Goal: Task Accomplishment & Management: Use online tool/utility

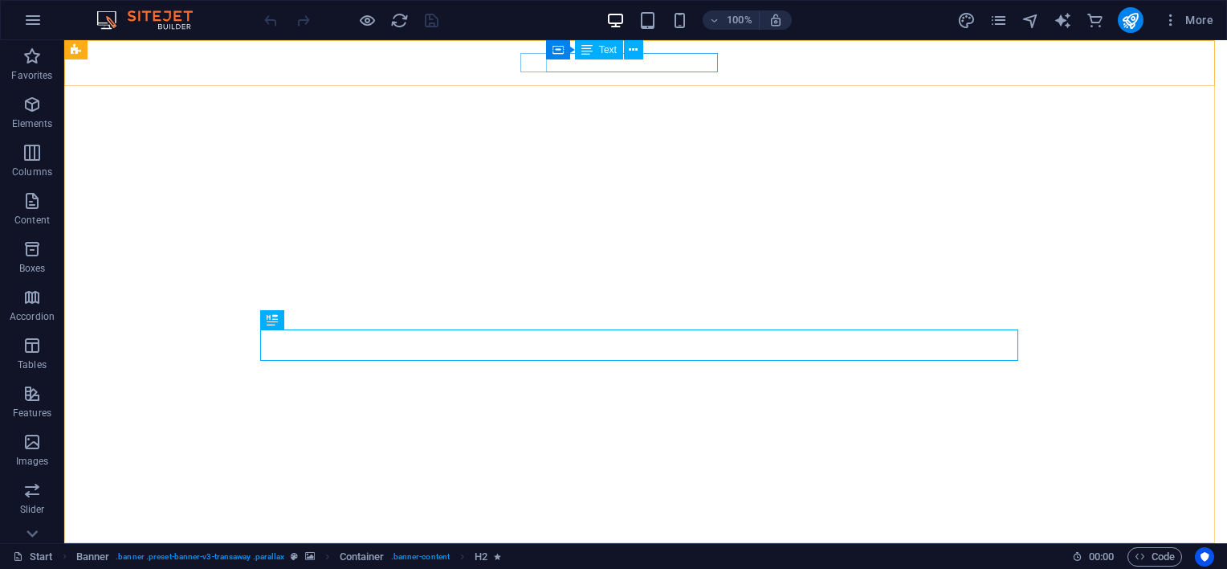
click at [607, 51] on span "Text" at bounding box center [608, 50] width 18 height 10
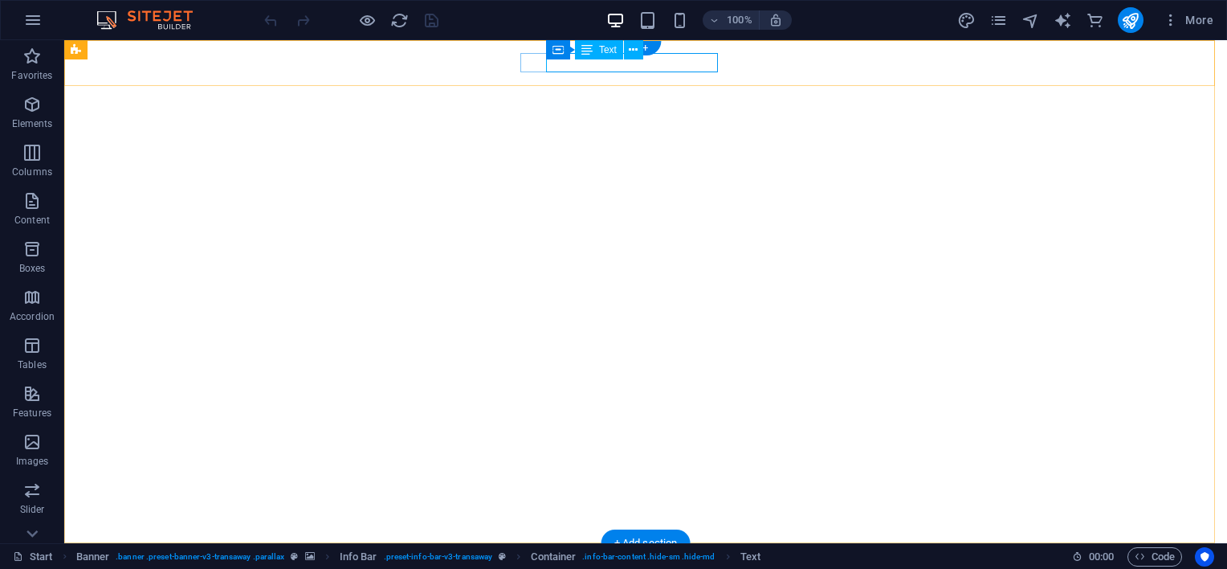
click at [607, 51] on span "Text" at bounding box center [608, 50] width 18 height 10
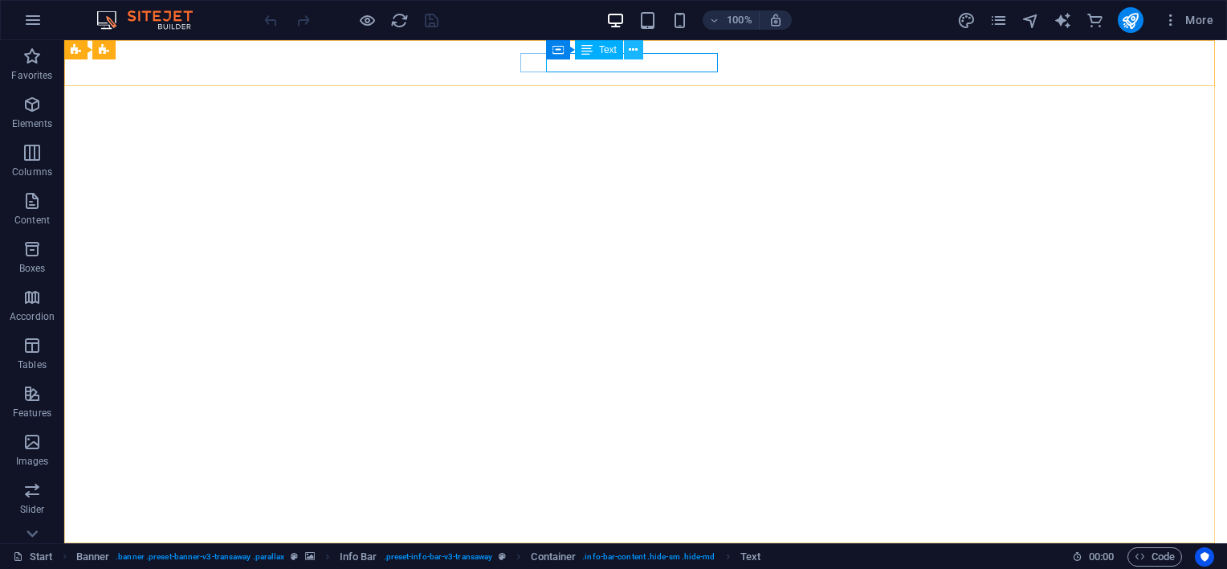
click at [630, 55] on icon at bounding box center [633, 50] width 9 height 17
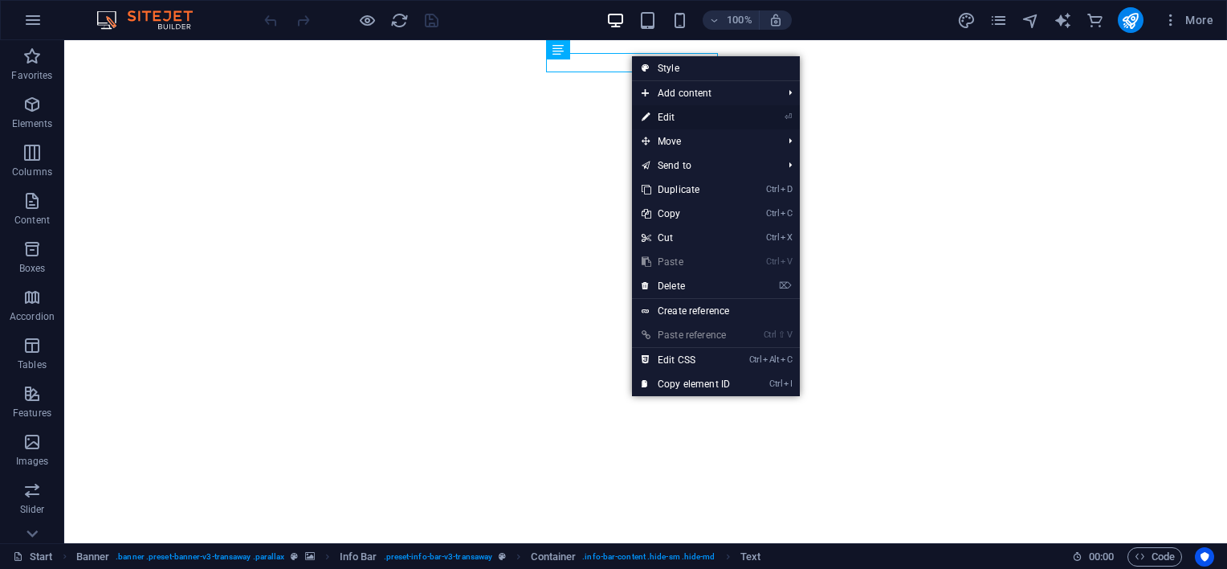
click at [655, 116] on link "⏎ Edit" at bounding box center [686, 117] width 108 height 24
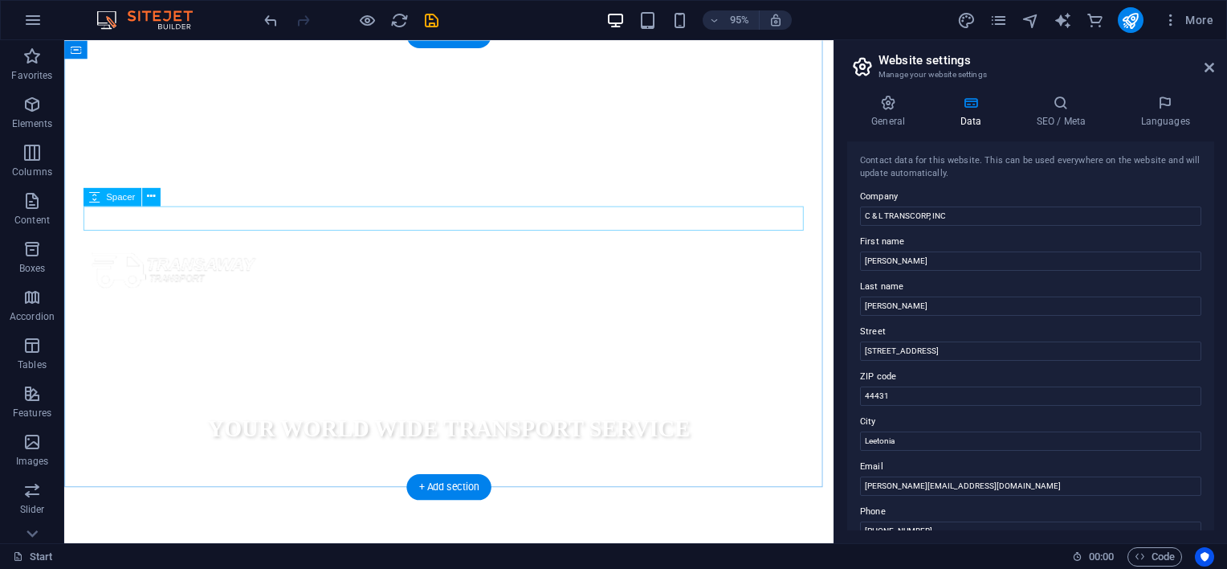
scroll to position [535, 0]
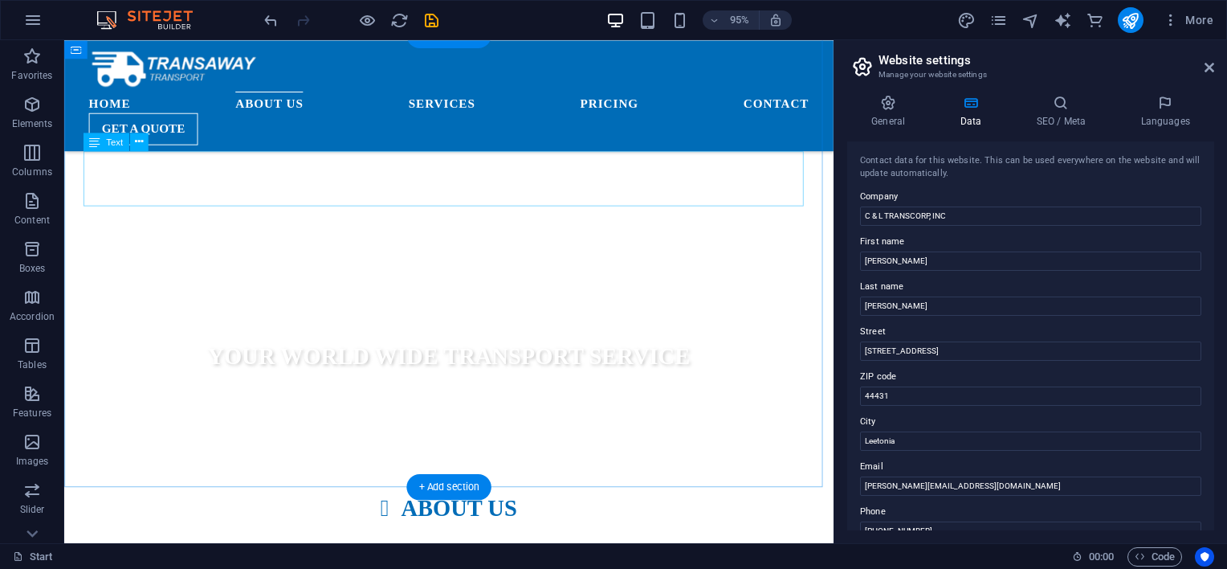
click at [113, 145] on span "Text" at bounding box center [114, 141] width 17 height 9
drag, startPoint x: 1208, startPoint y: 63, endPoint x: 1128, endPoint y: 27, distance: 88.4
click at [1208, 63] on icon at bounding box center [1210, 67] width 10 height 13
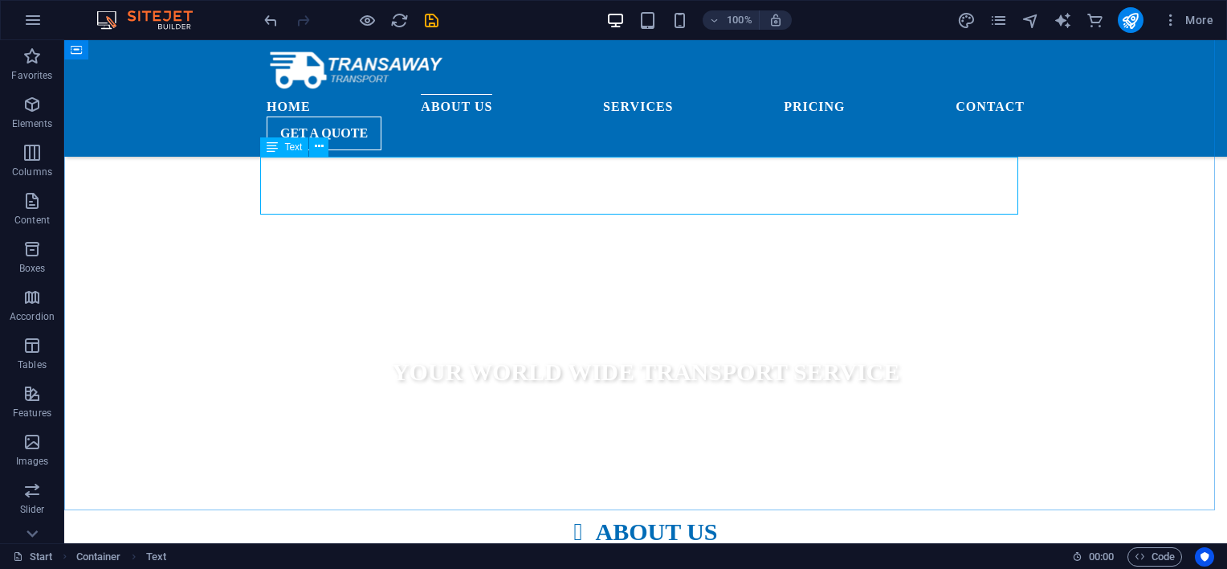
click at [292, 145] on span "Text" at bounding box center [293, 147] width 18 height 10
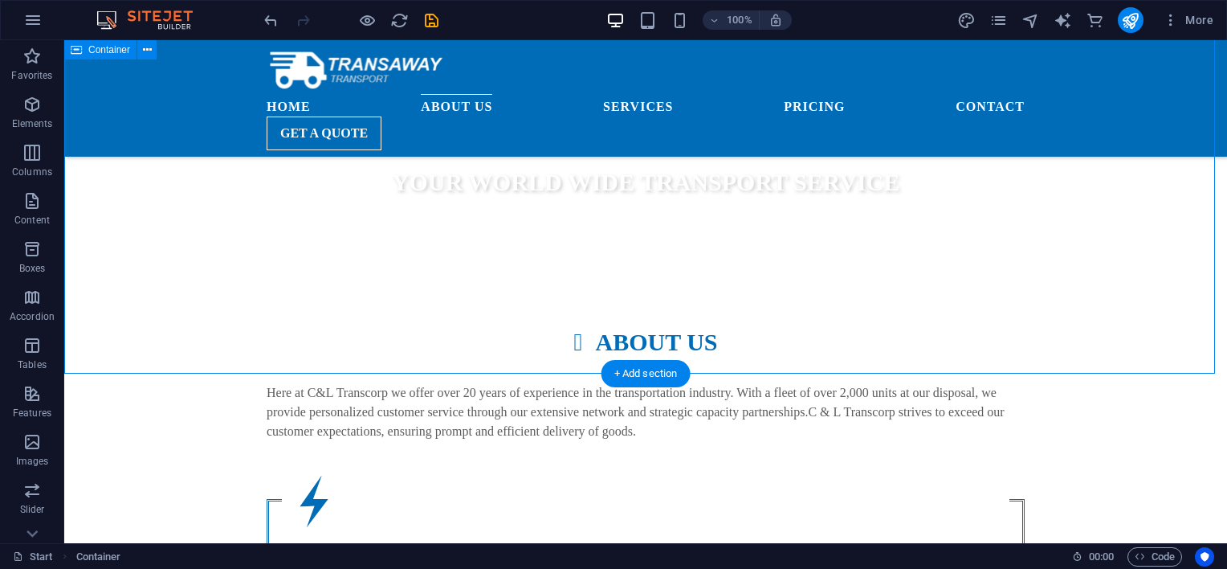
scroll to position [910, 0]
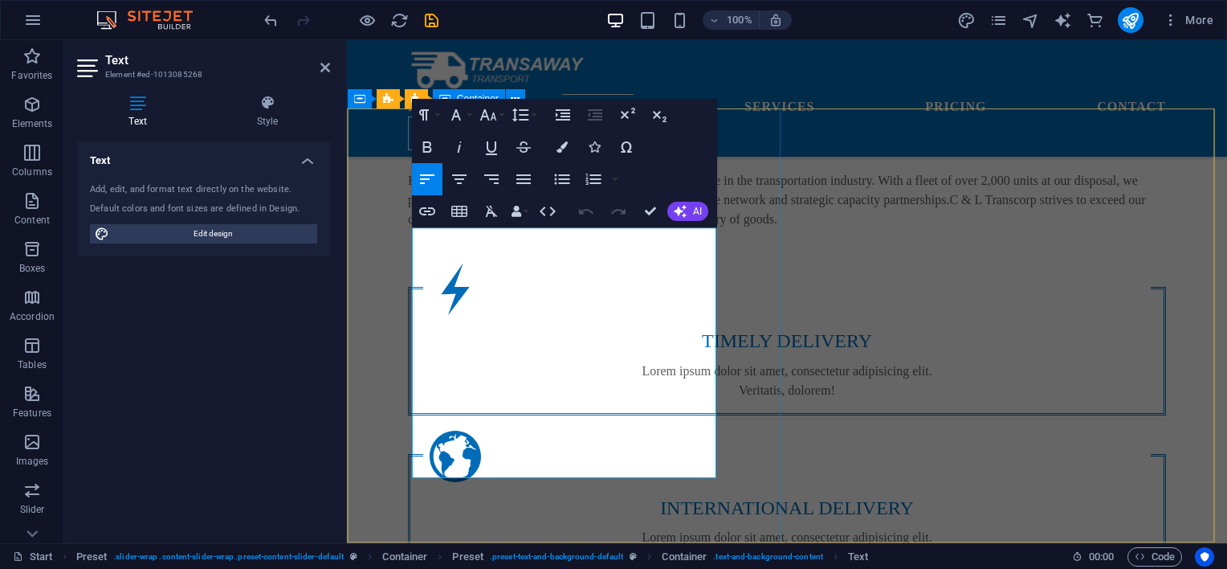
drag, startPoint x: 528, startPoint y: 414, endPoint x: 787, endPoint y: 262, distance: 300.6
click at [690, 210] on button "AI" at bounding box center [687, 211] width 41 height 19
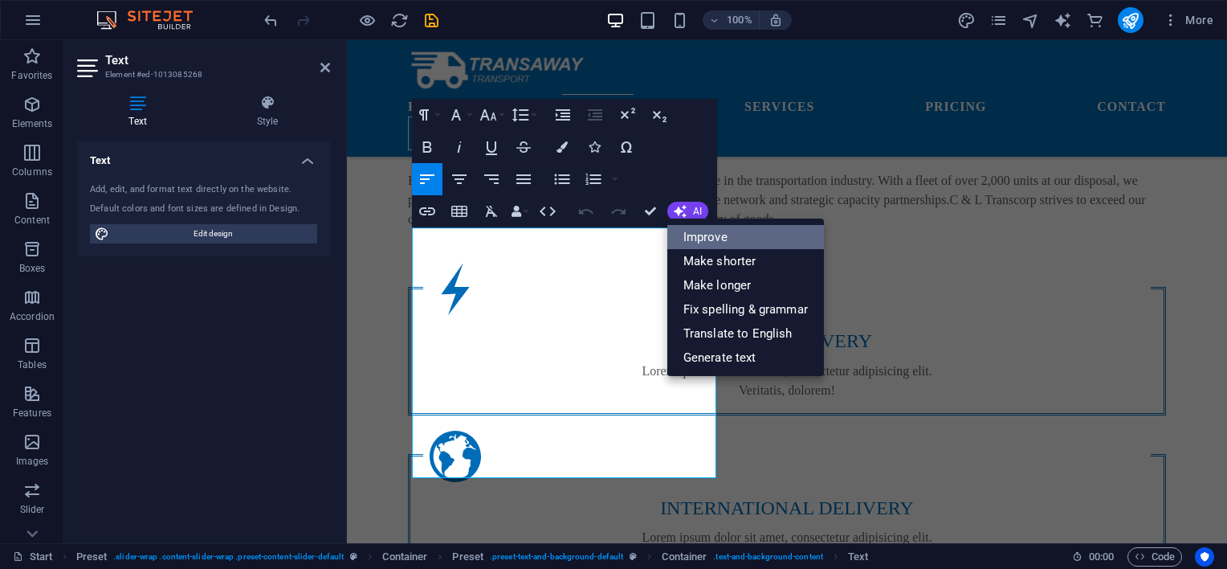
click at [713, 235] on link "Improve" at bounding box center [745, 237] width 157 height 24
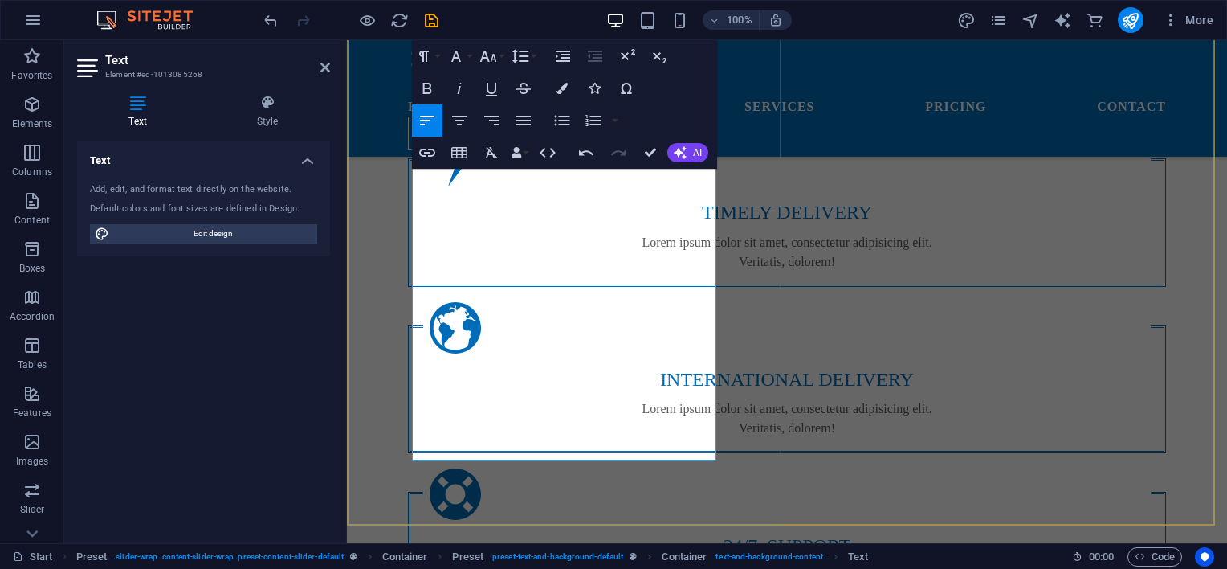
scroll to position [1044, 0]
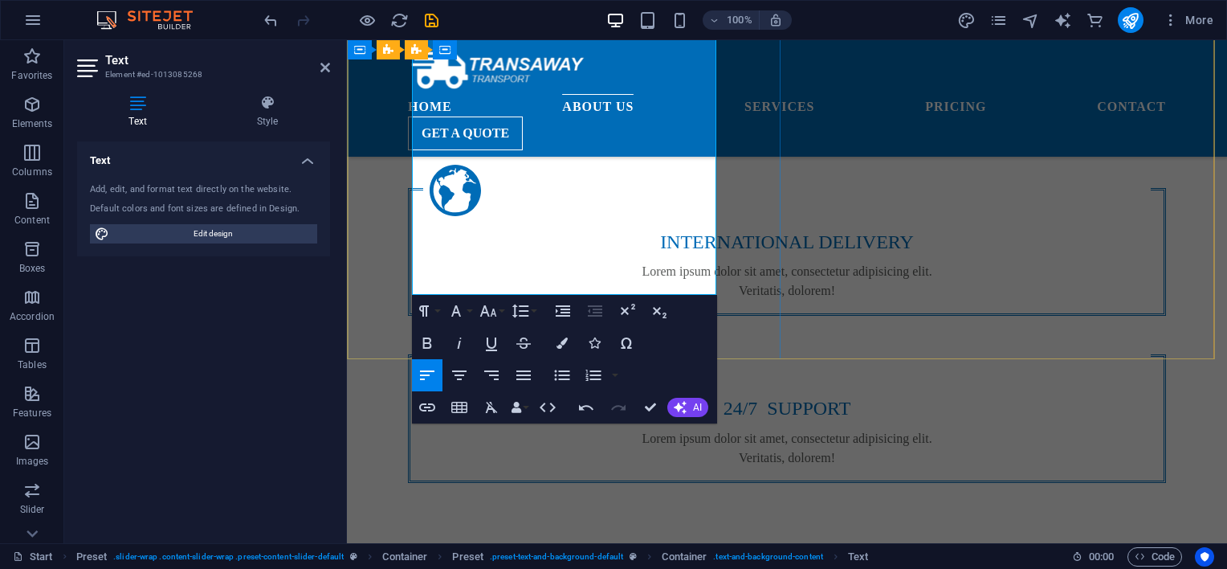
scroll to position [1178, 0]
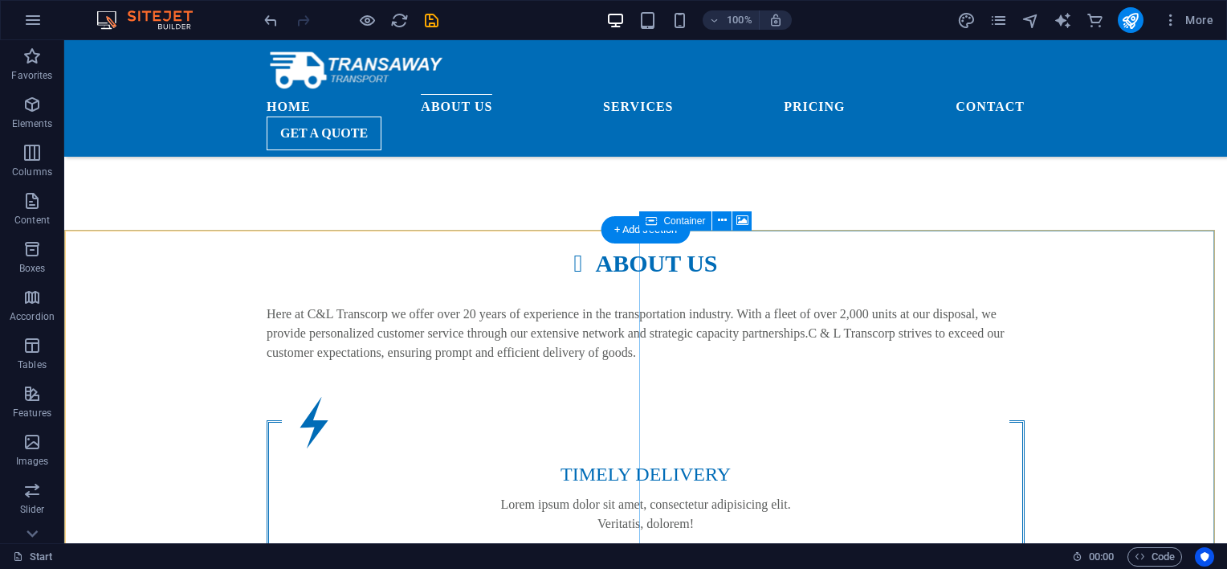
scroll to position [910, 0]
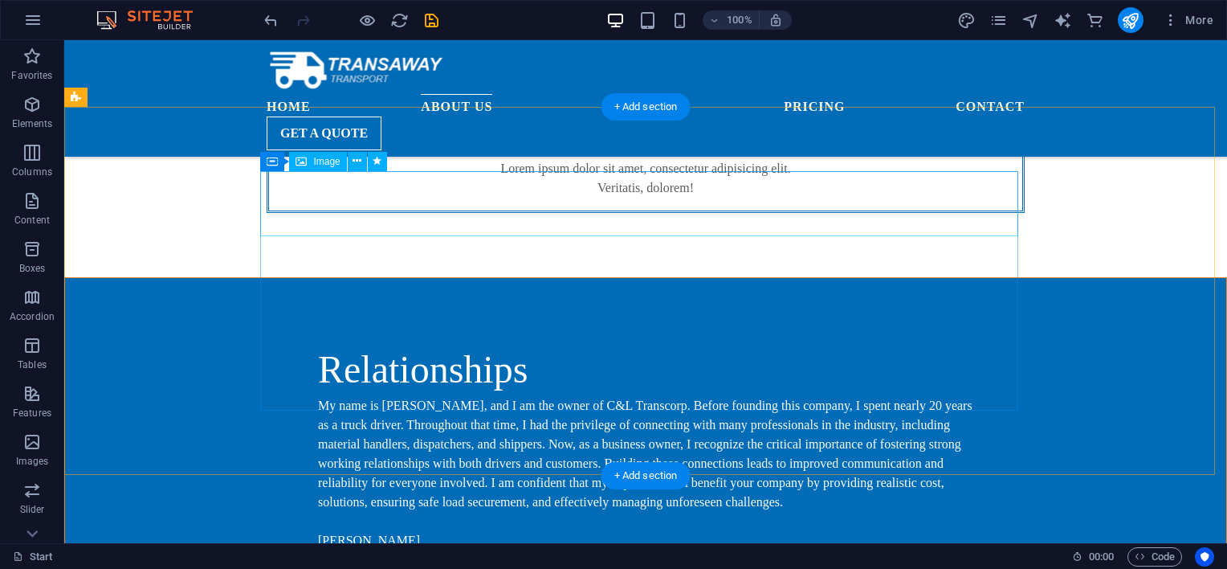
scroll to position [1178, 0]
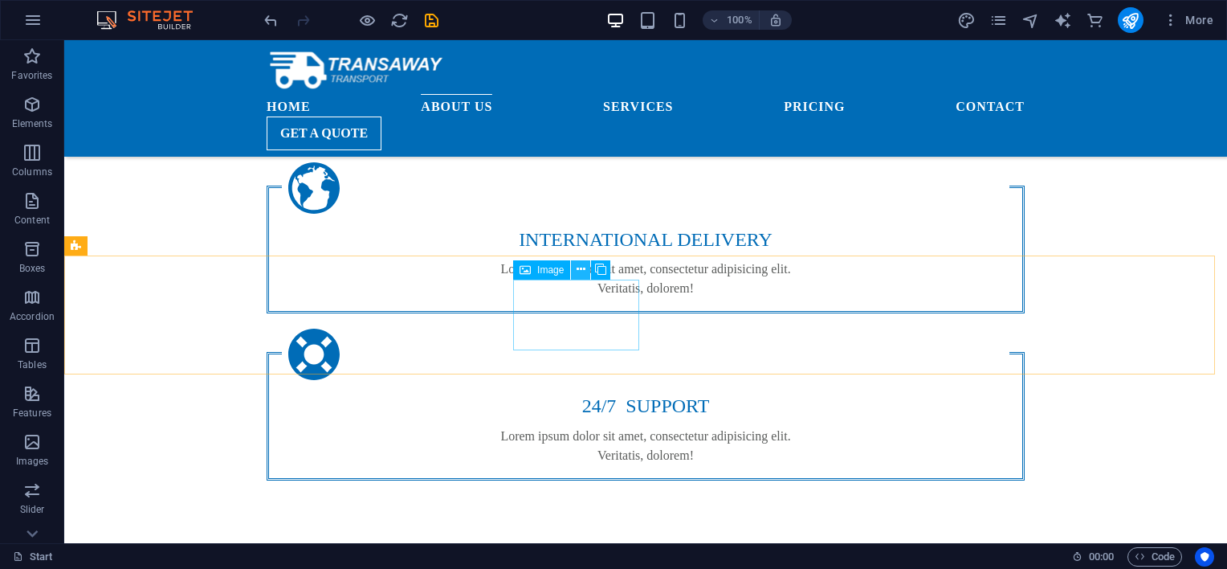
click at [578, 272] on icon at bounding box center [581, 269] width 9 height 17
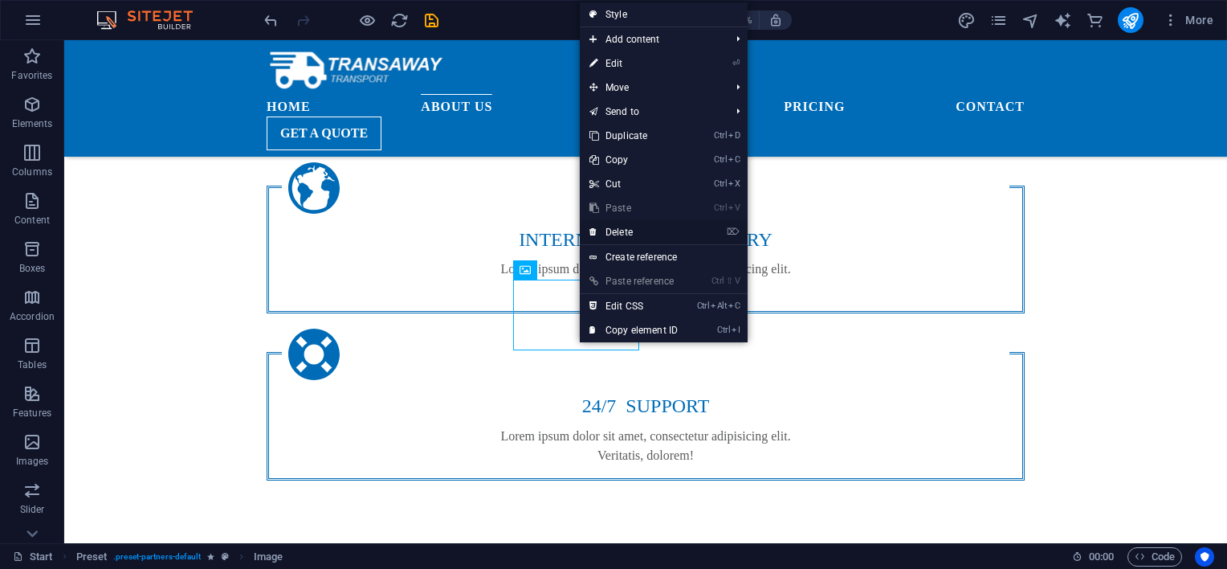
click at [648, 226] on link "⌦ Delete" at bounding box center [634, 232] width 108 height 24
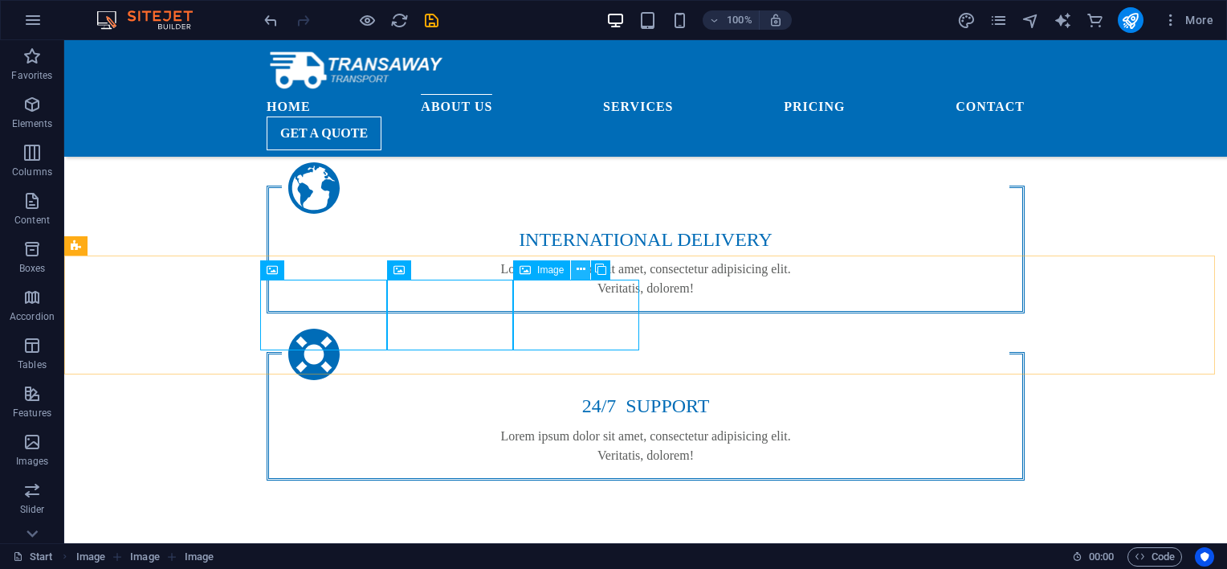
click at [583, 271] on icon at bounding box center [581, 269] width 9 height 17
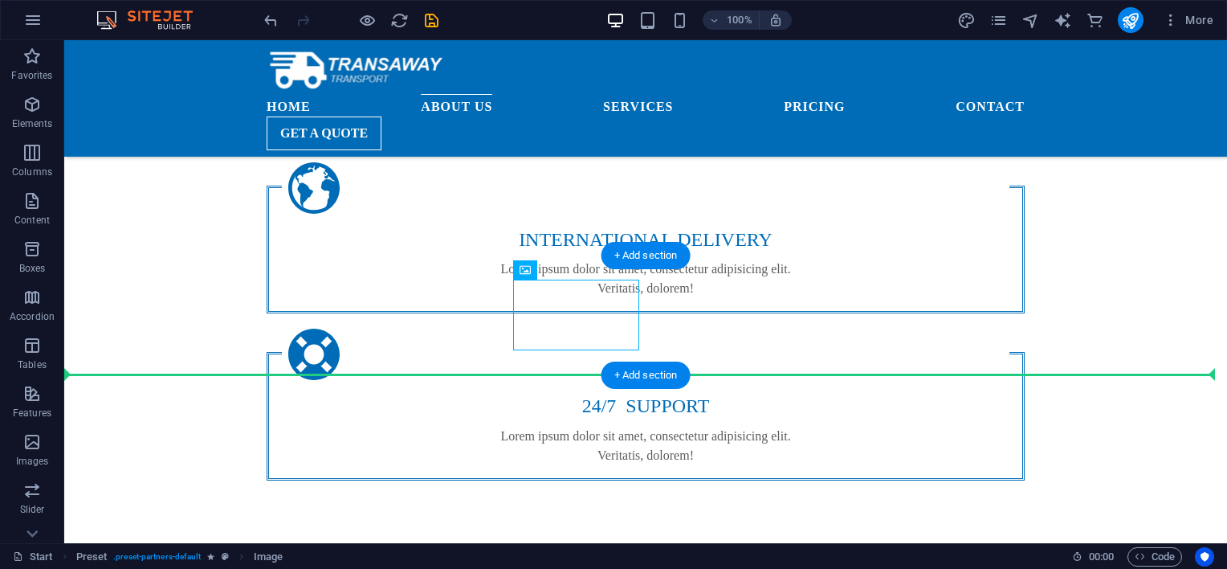
drag, startPoint x: 598, startPoint y: 313, endPoint x: 852, endPoint y: 319, distance: 253.9
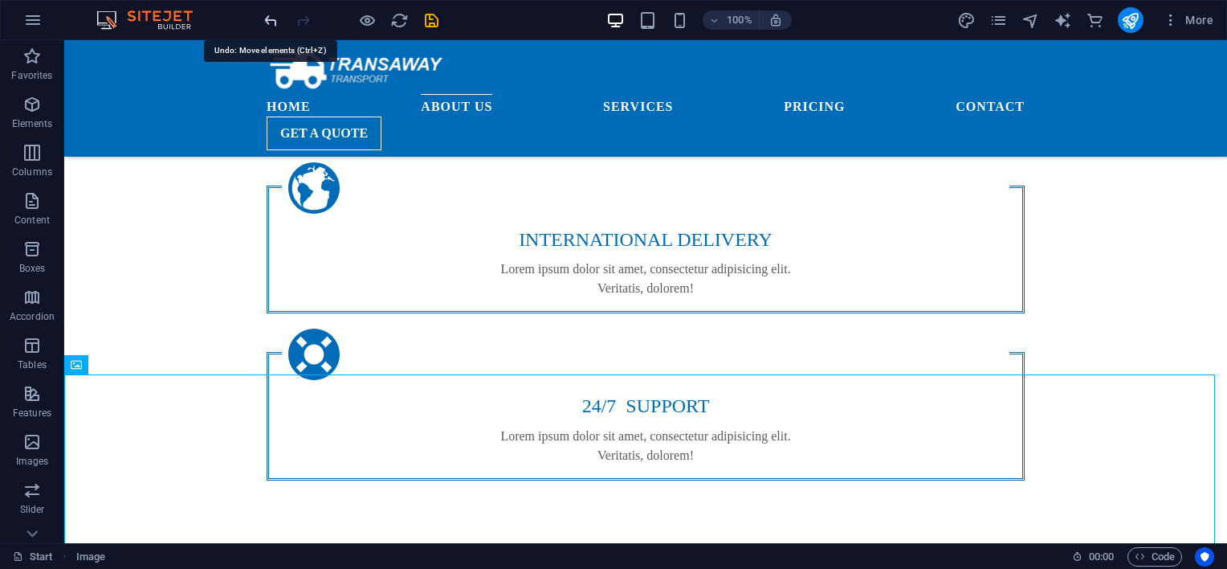
click at [273, 20] on icon "undo" at bounding box center [271, 20] width 18 height 18
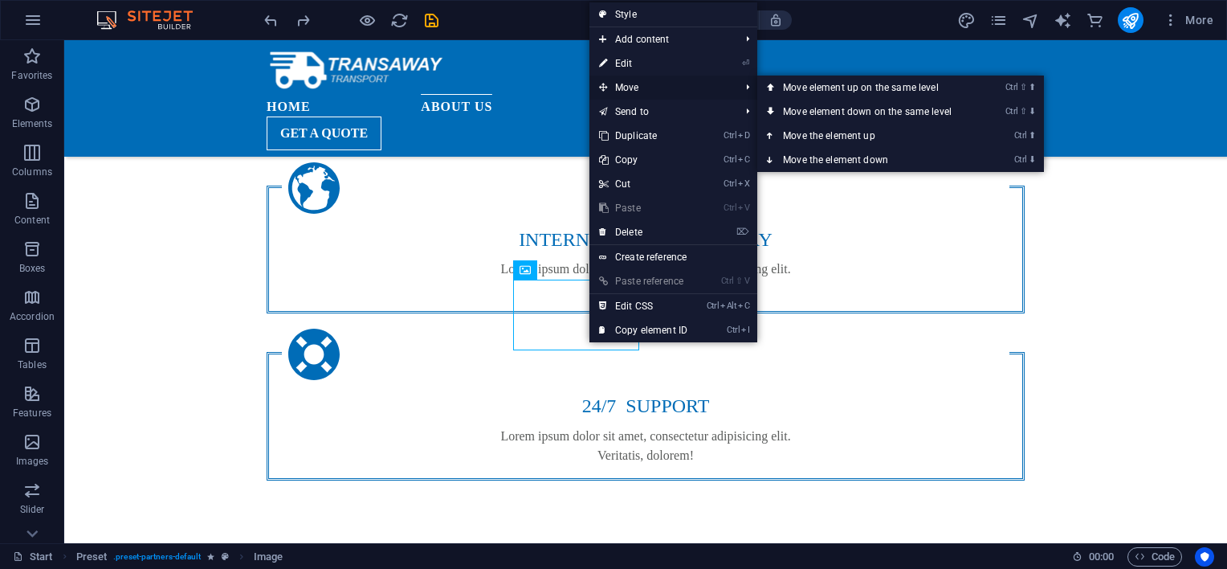
click at [648, 91] on span "Move" at bounding box center [662, 87] width 144 height 24
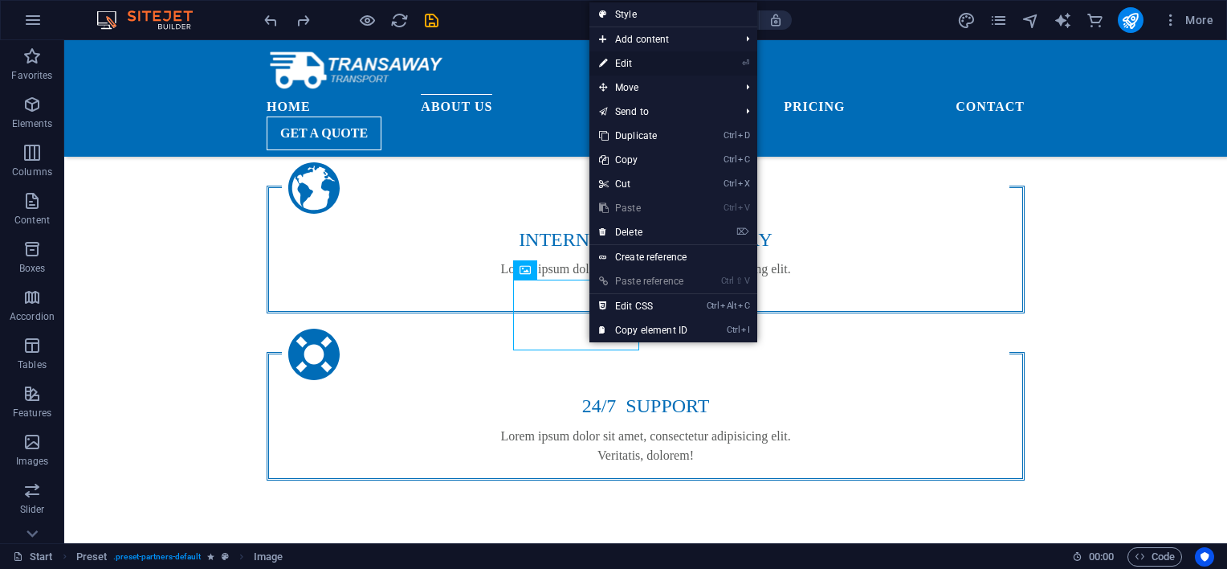
click at [633, 63] on link "⏎ Edit" at bounding box center [644, 63] width 108 height 24
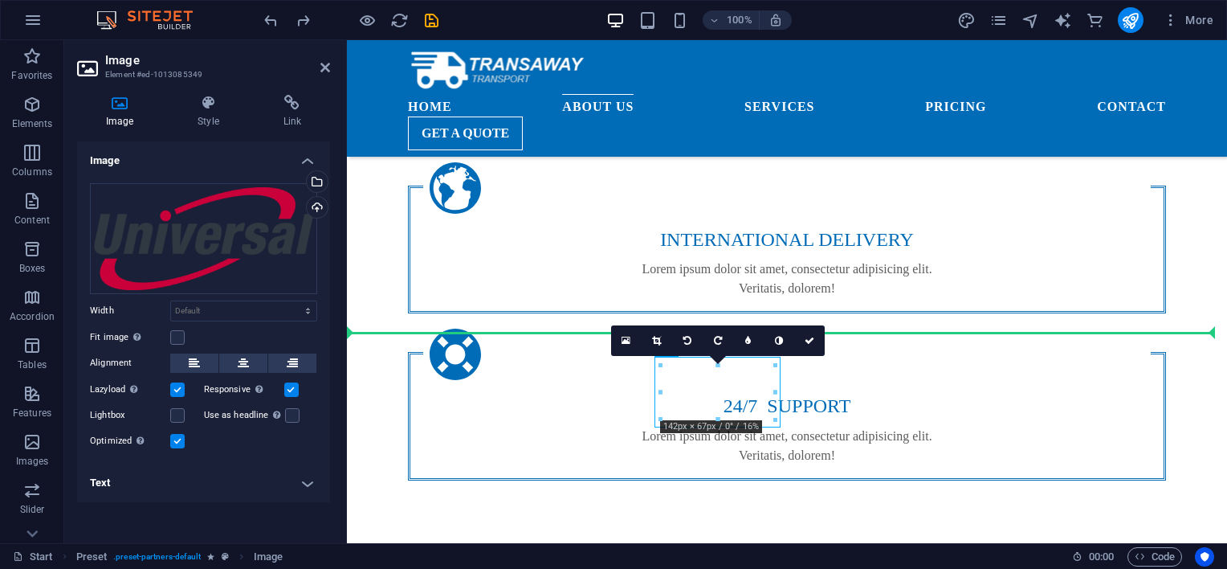
drag, startPoint x: 716, startPoint y: 386, endPoint x: 799, endPoint y: 386, distance: 82.7
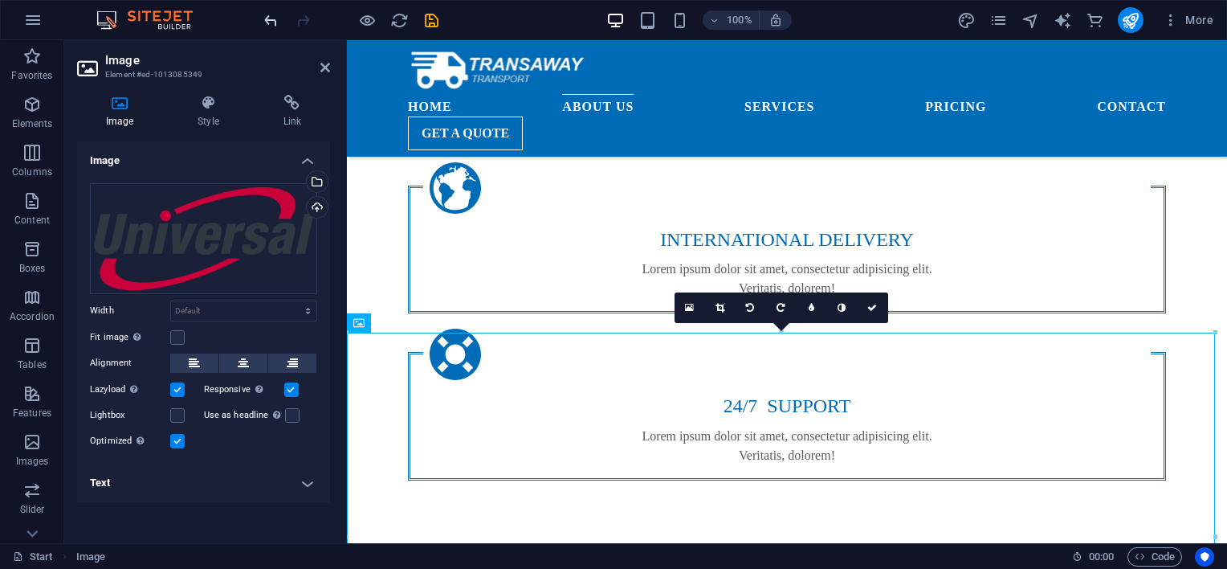
click at [277, 22] on icon "undo" at bounding box center [271, 20] width 18 height 18
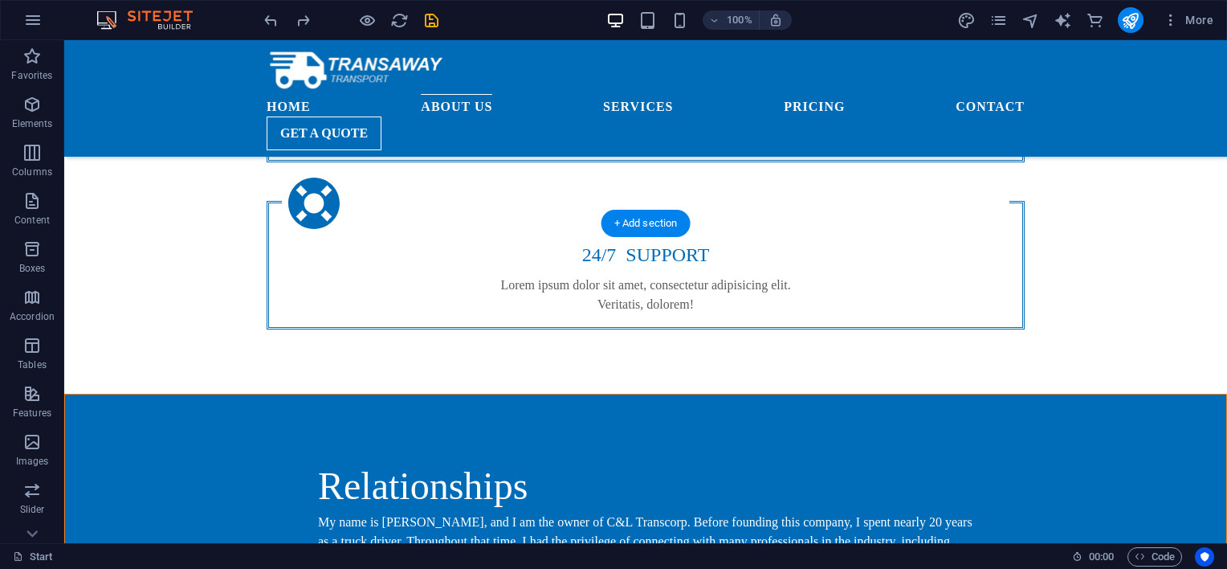
scroll to position [1446, 0]
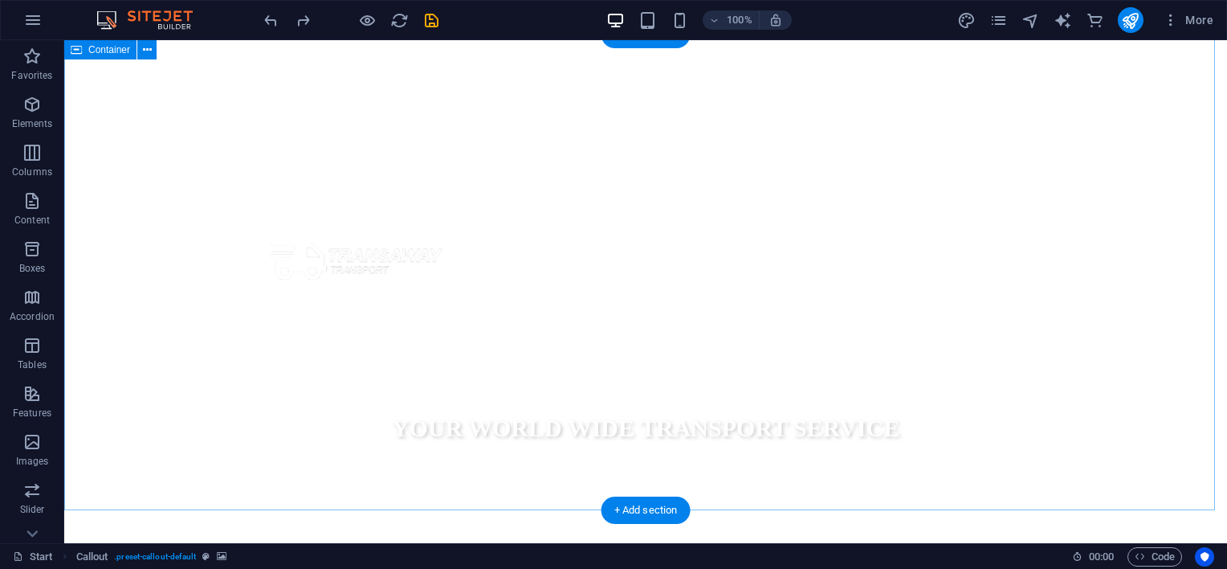
scroll to position [0, 0]
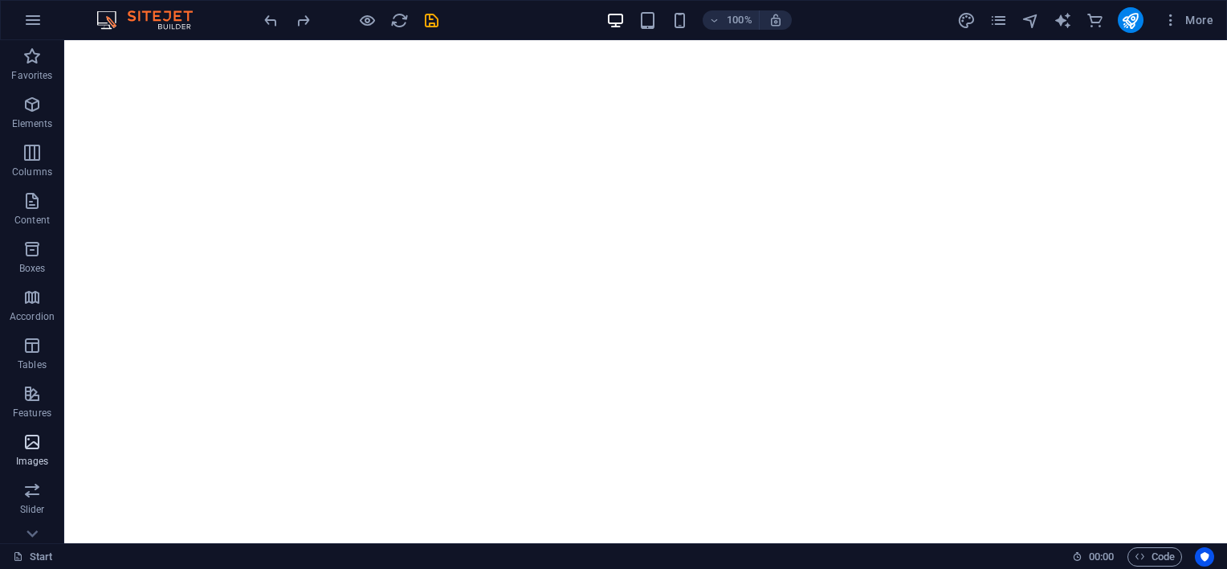
click at [32, 442] on icon "button" at bounding box center [31, 441] width 19 height 19
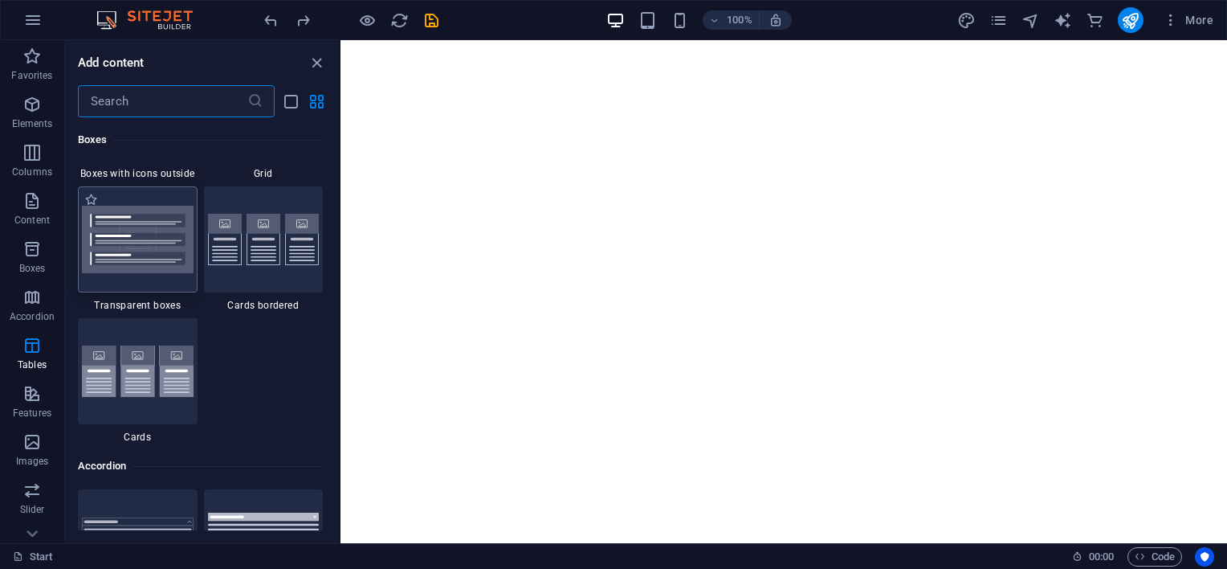
scroll to position [4797, 0]
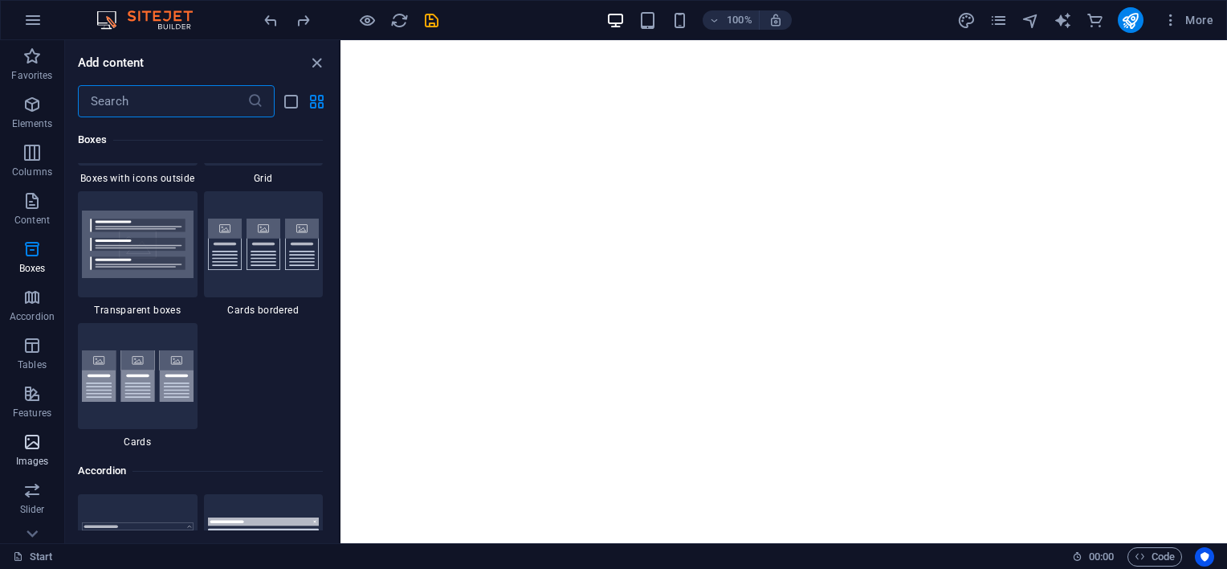
click at [26, 443] on icon "button" at bounding box center [31, 441] width 19 height 19
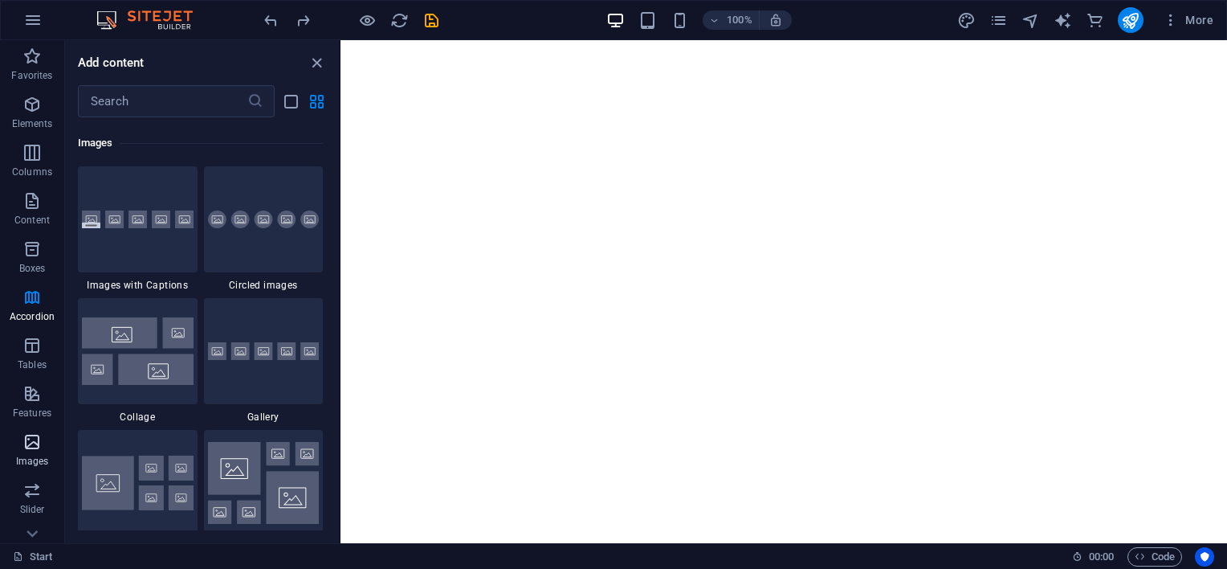
scroll to position [8144, 0]
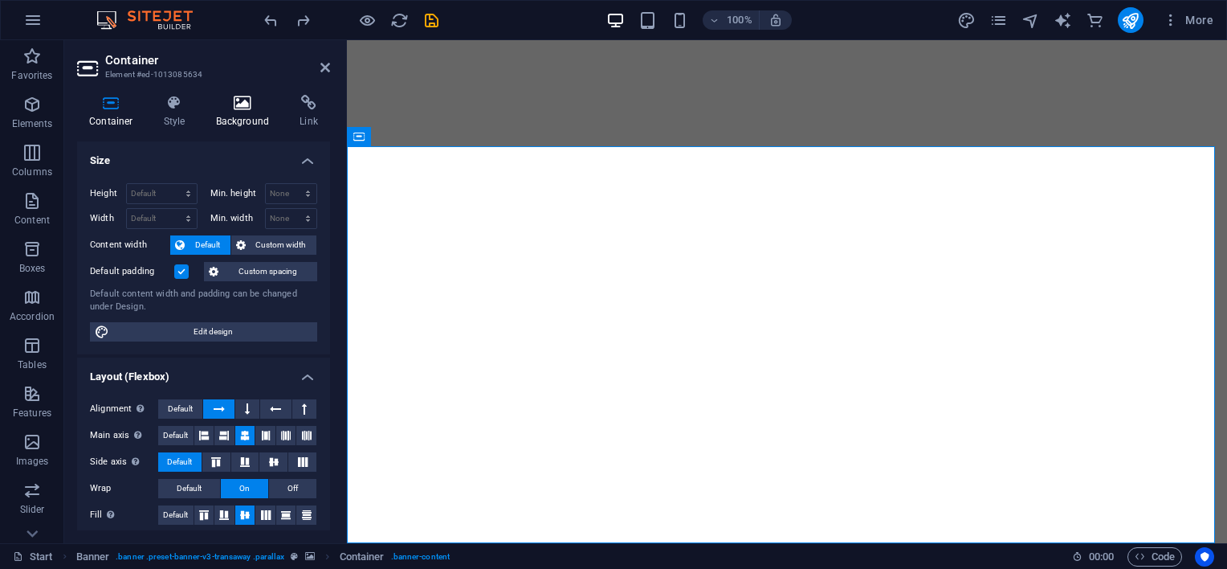
click at [234, 116] on h4 "Background" at bounding box center [246, 112] width 84 height 34
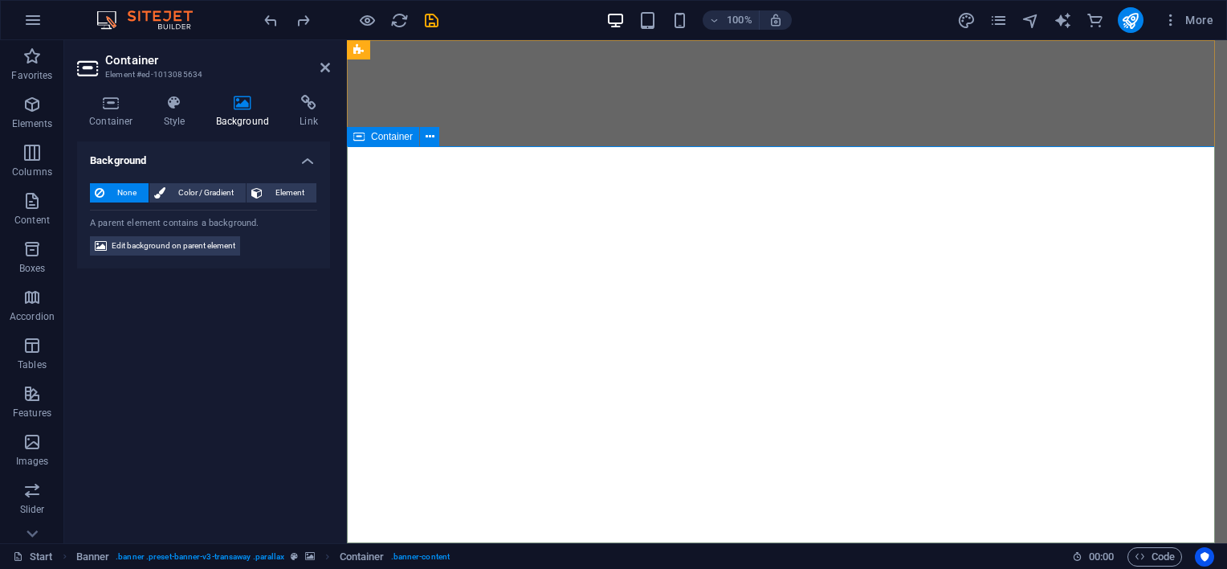
click at [325, 71] on icon at bounding box center [325, 67] width 10 height 13
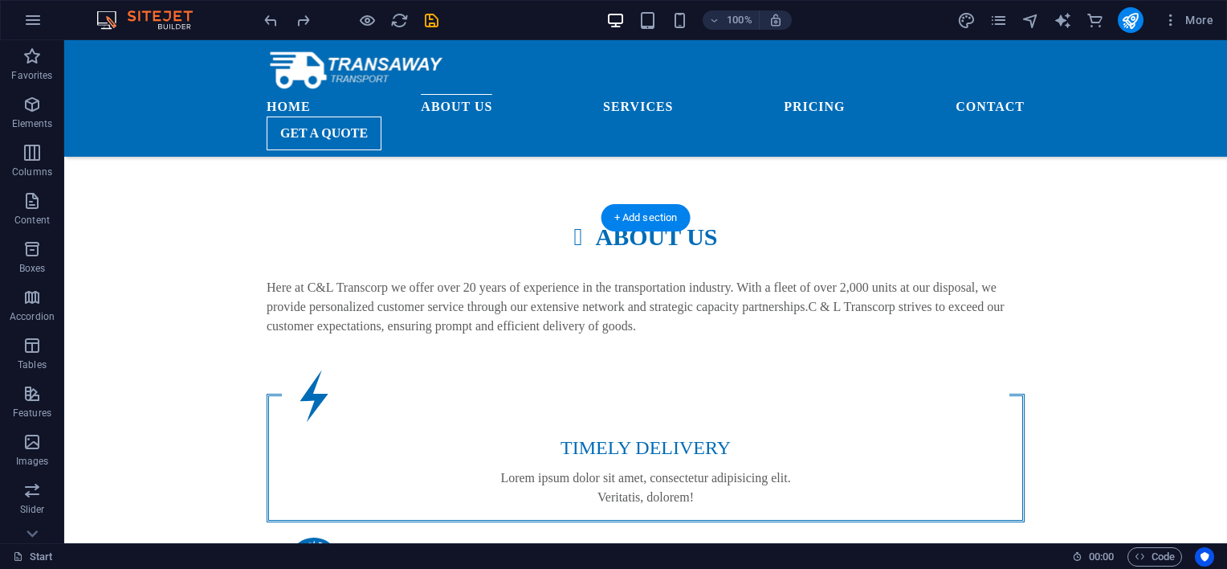
scroll to position [535, 0]
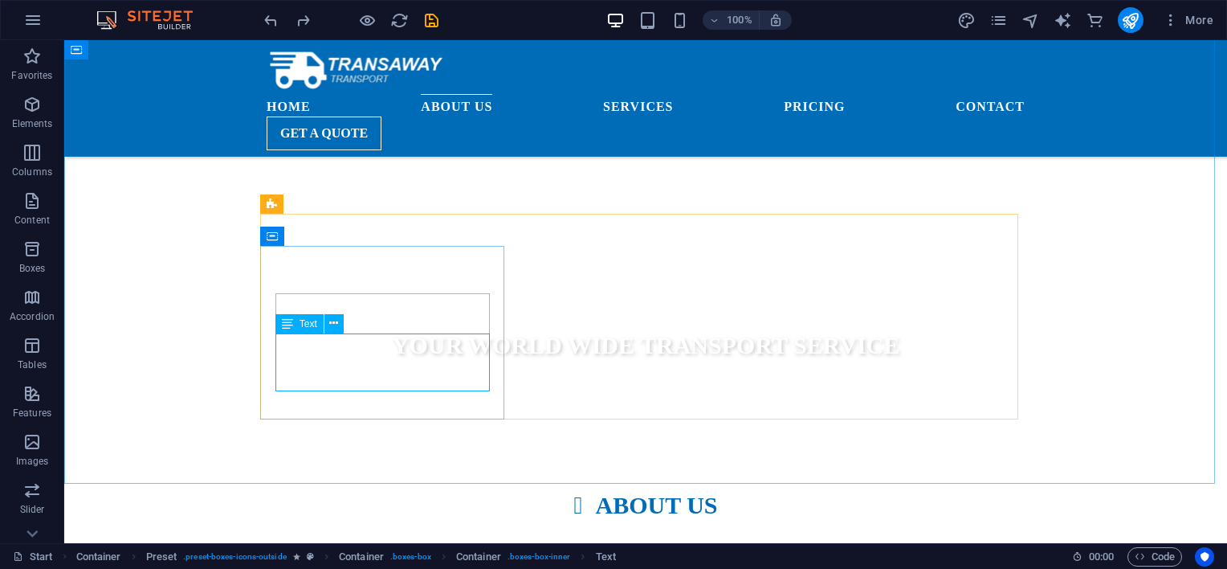
click at [308, 323] on span "Text" at bounding box center [309, 324] width 18 height 10
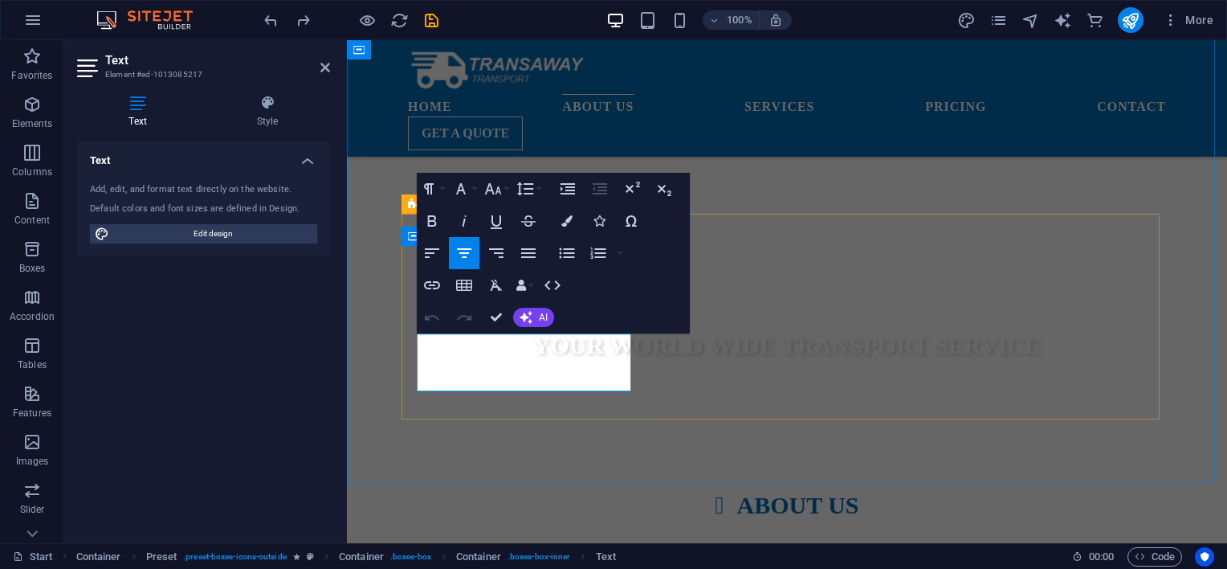
drag, startPoint x: 579, startPoint y: 380, endPoint x: 410, endPoint y: 340, distance: 173.4
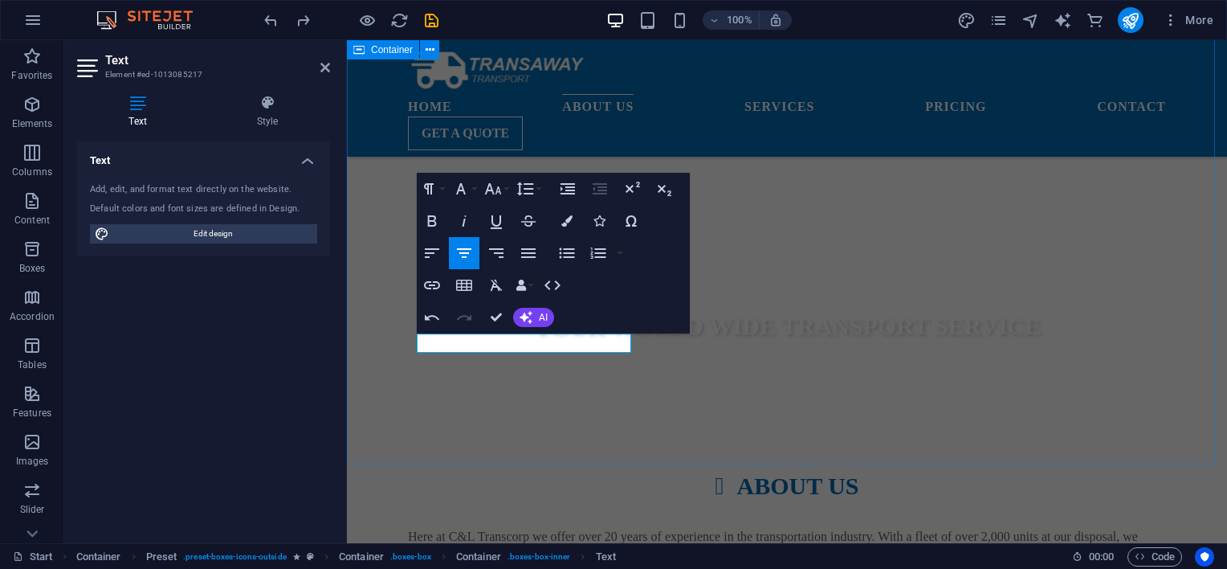
scroll to position [545, 0]
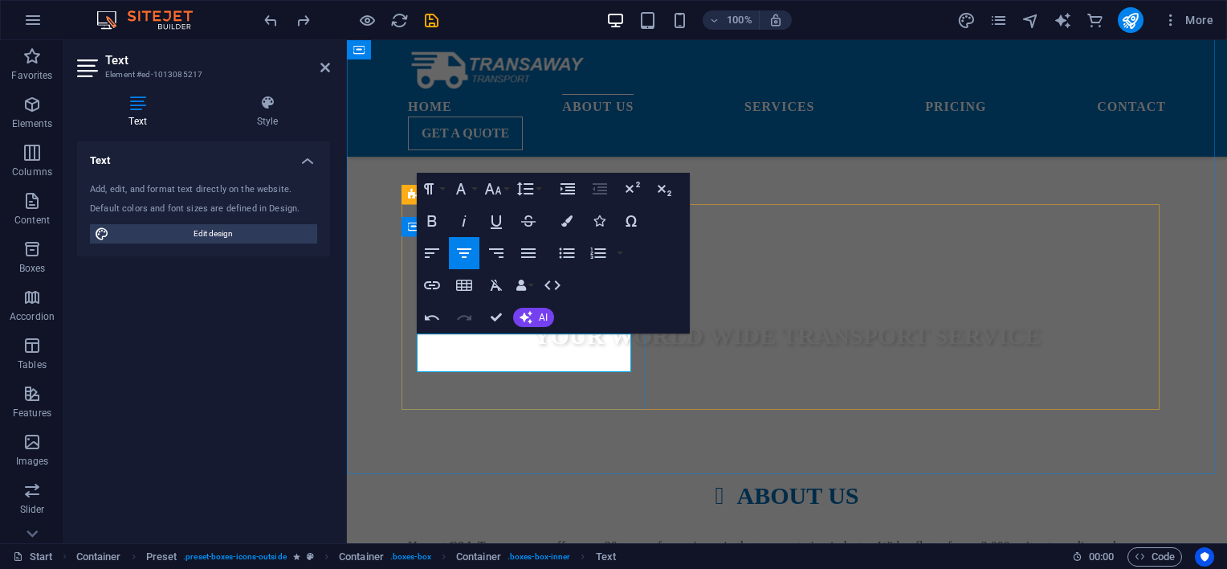
drag, startPoint x: 559, startPoint y: 361, endPoint x: 457, endPoint y: 335, distance: 105.2
click at [525, 319] on icon "button" at bounding box center [526, 317] width 13 height 13
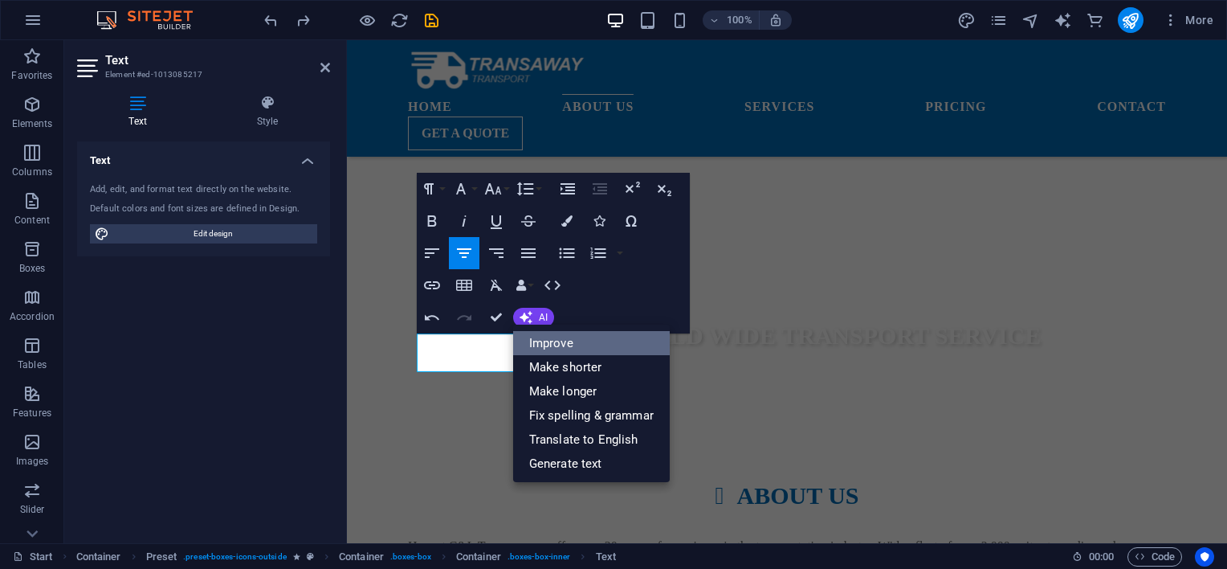
click at [556, 339] on link "Improve" at bounding box center [591, 343] width 157 height 24
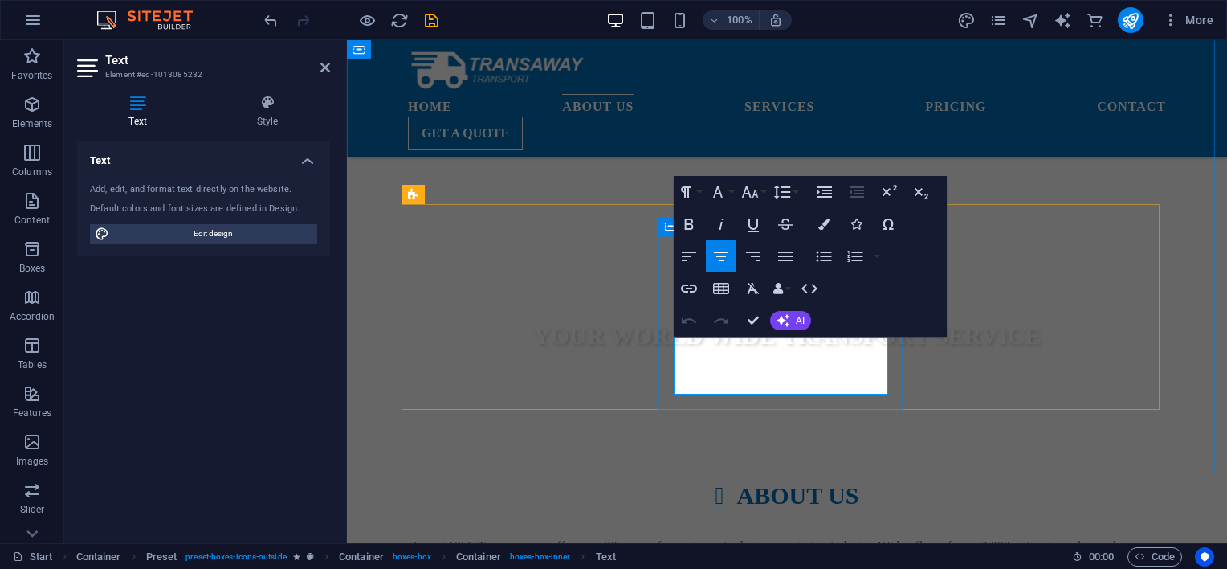
drag, startPoint x: 829, startPoint y: 383, endPoint x: 1073, endPoint y: 373, distance: 244.4
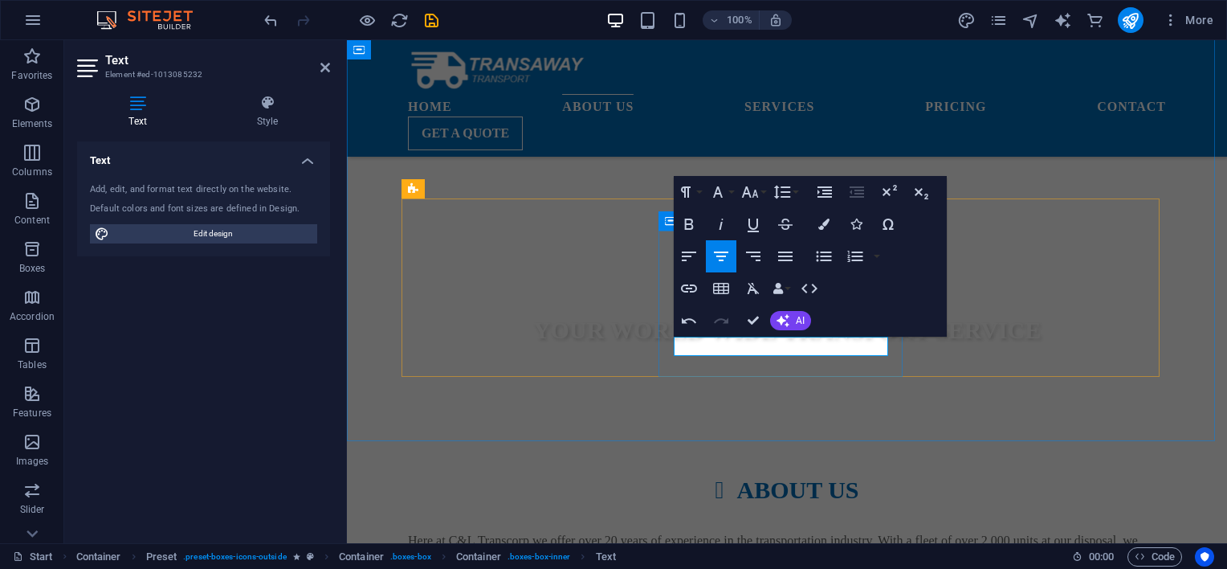
drag, startPoint x: 864, startPoint y: 347, endPoint x: 725, endPoint y: 340, distance: 139.1
click at [792, 320] on button "AI" at bounding box center [790, 320] width 41 height 19
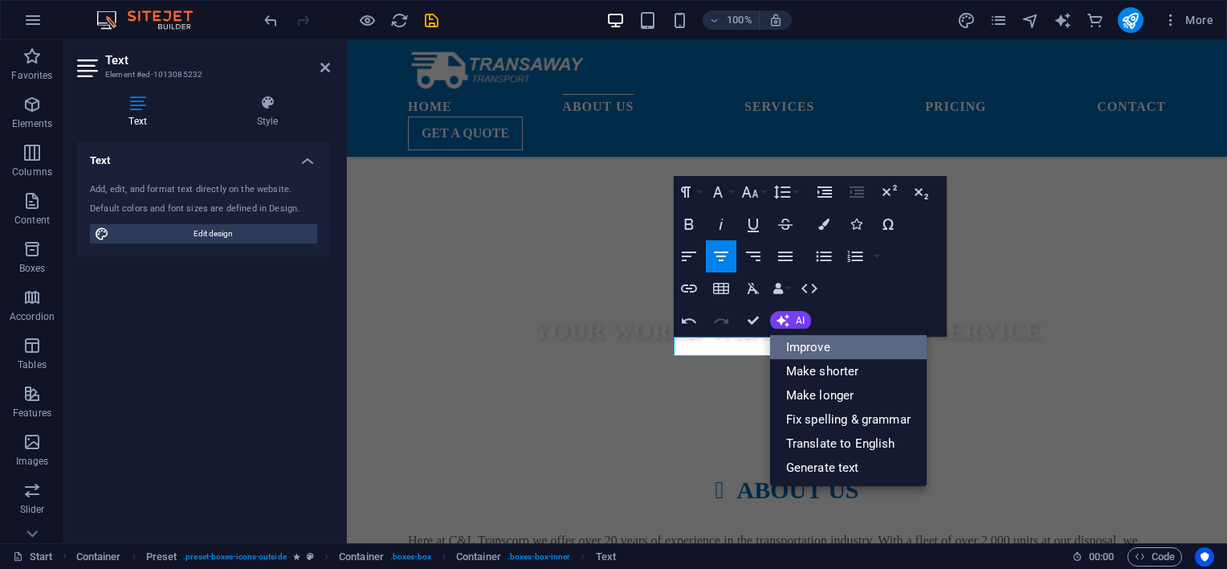
click at [787, 356] on link "Improve" at bounding box center [848, 347] width 157 height 24
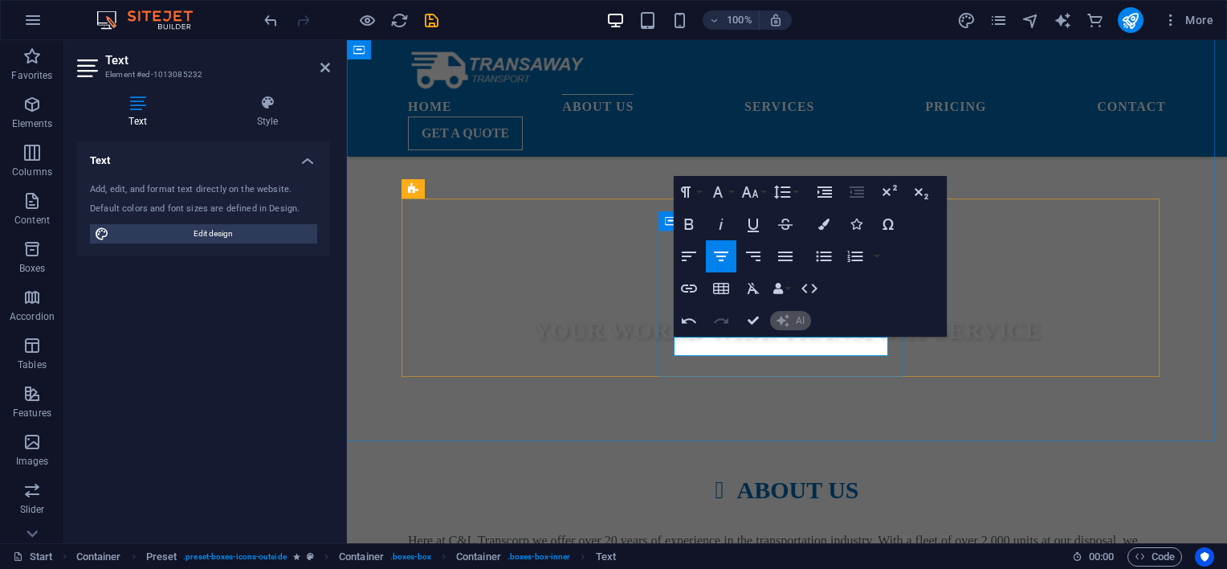
scroll to position [545, 0]
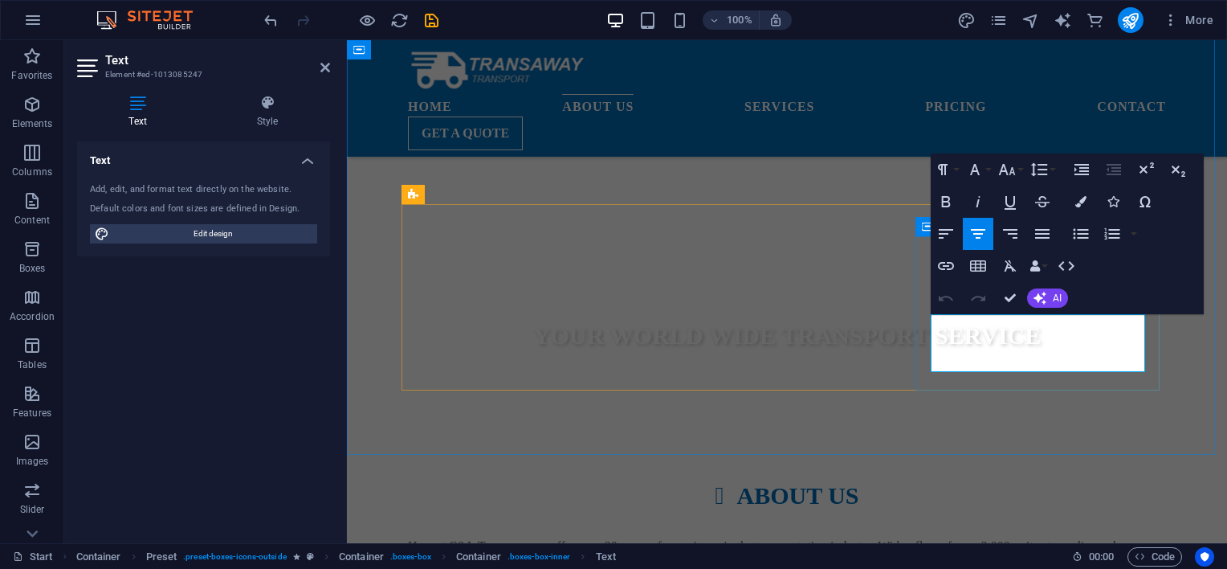
drag, startPoint x: 1092, startPoint y: 357, endPoint x: 935, endPoint y: 328, distance: 160.2
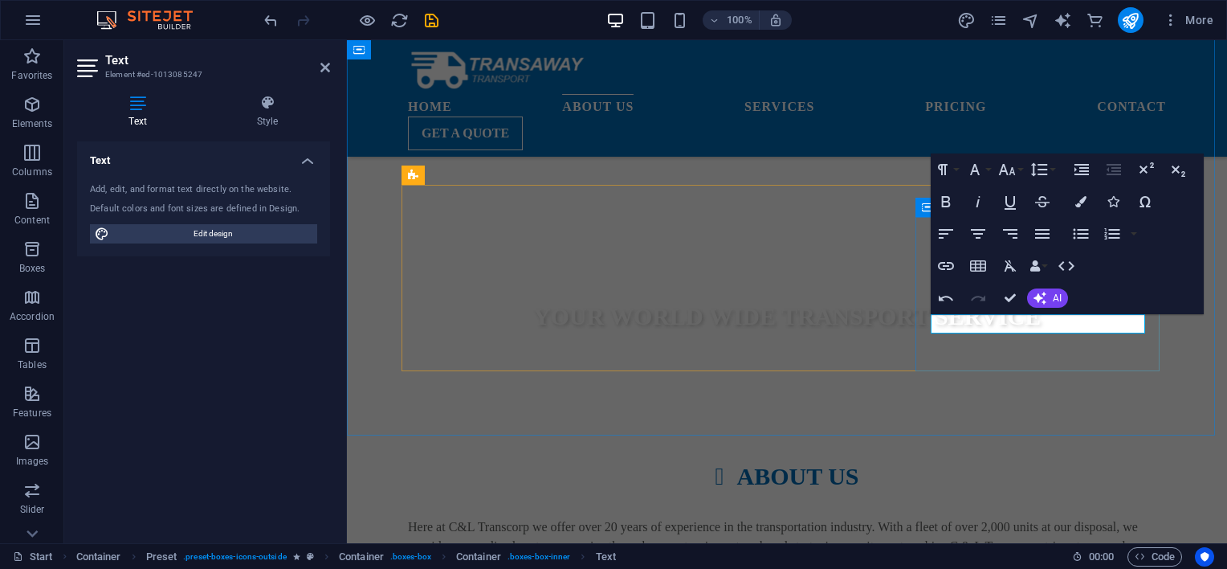
click at [1047, 299] on button "AI" at bounding box center [1047, 297] width 41 height 19
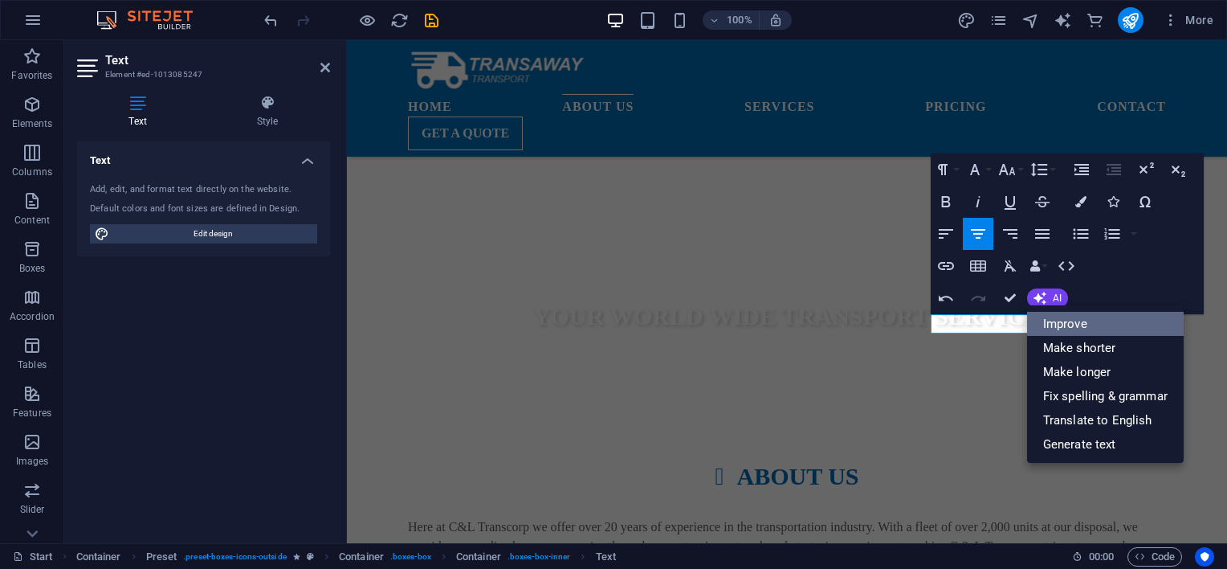
click at [1057, 321] on link "Improve" at bounding box center [1105, 324] width 157 height 24
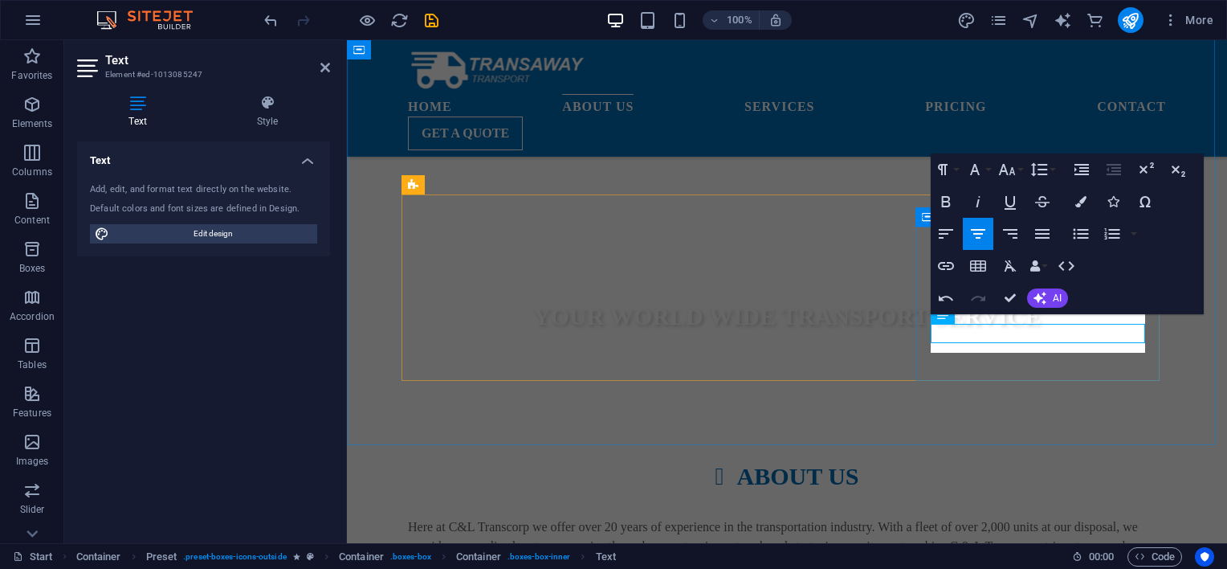
scroll to position [554, 0]
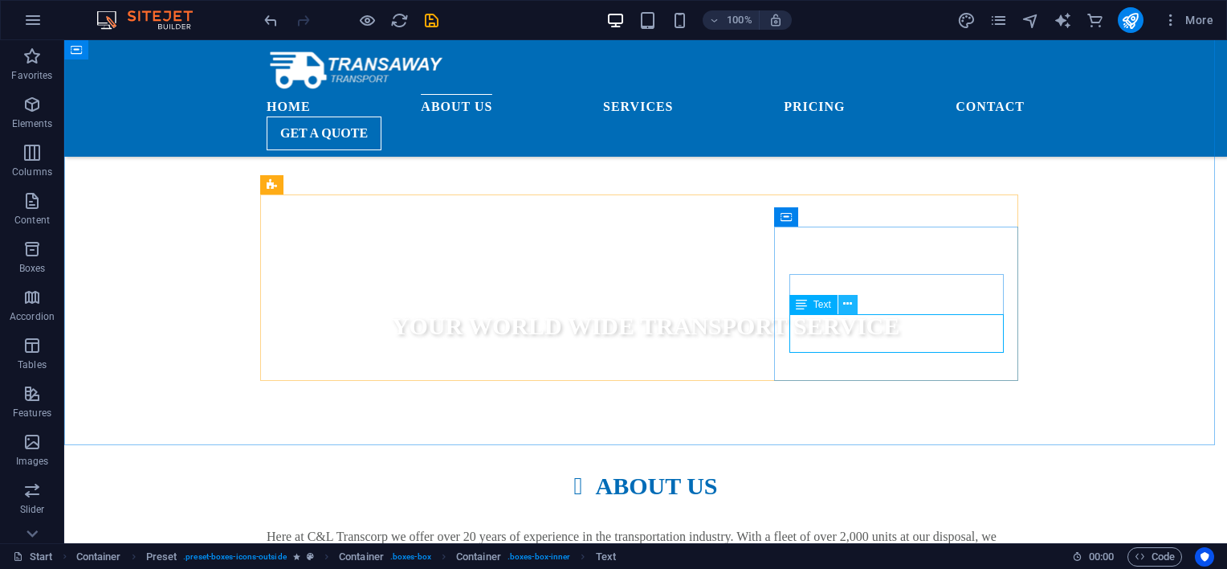
click at [850, 308] on icon at bounding box center [847, 304] width 9 height 17
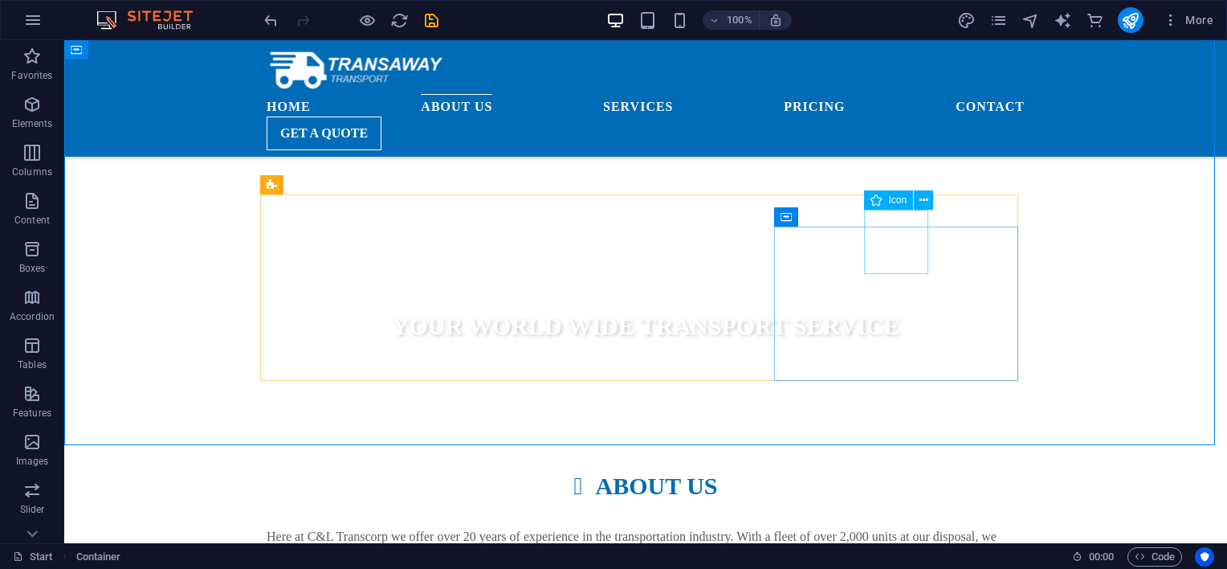
click at [892, 204] on span "Icon" at bounding box center [897, 200] width 18 height 10
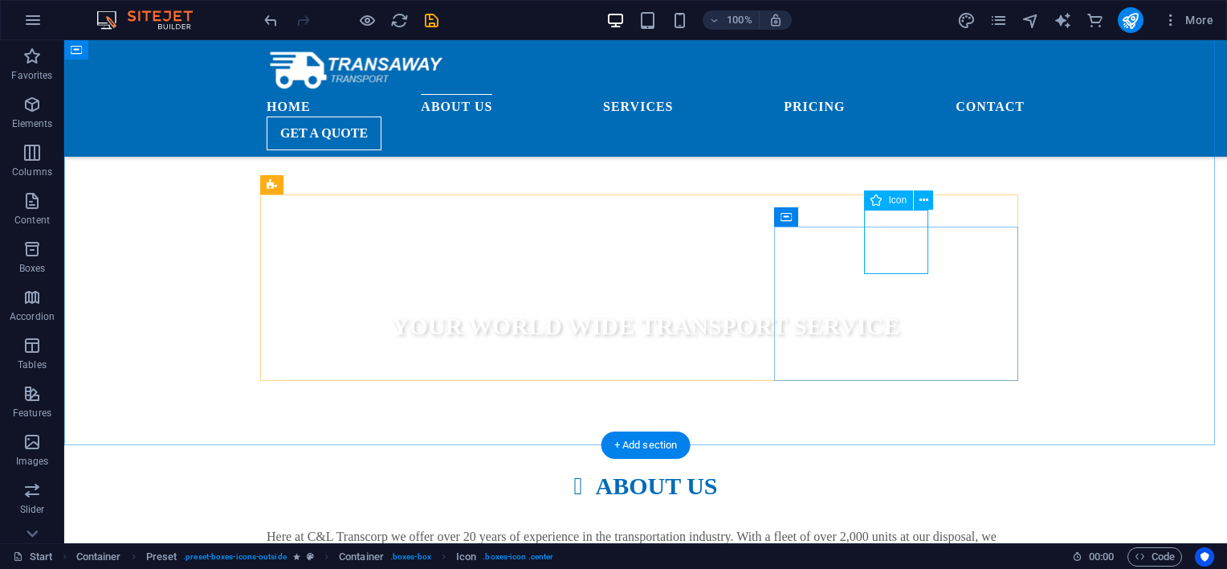
select select "xMidYMid"
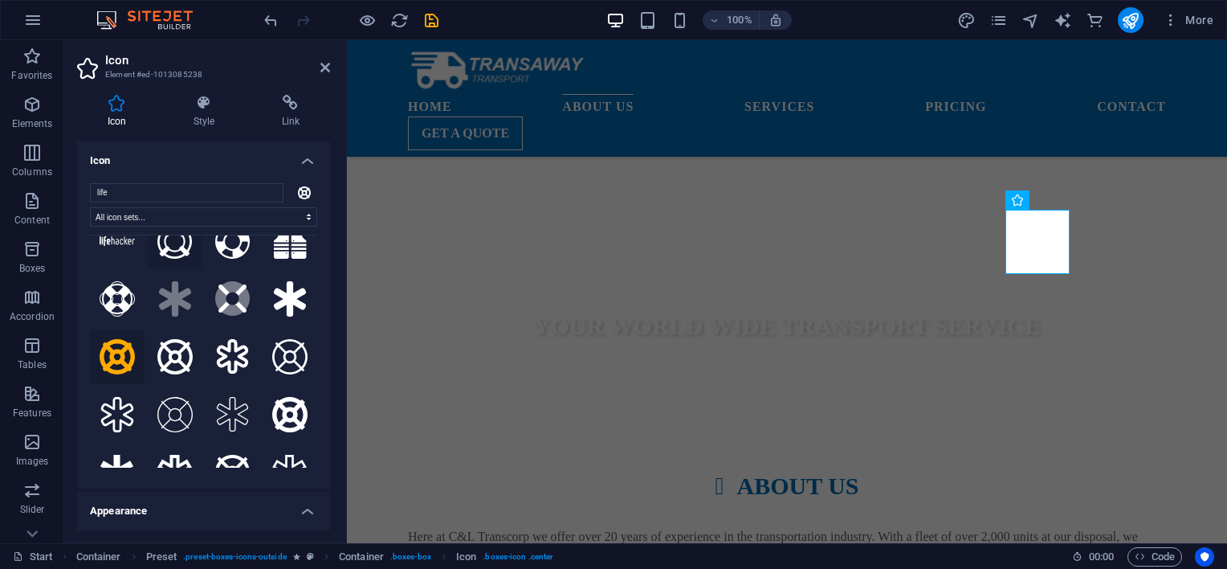
scroll to position [0, 0]
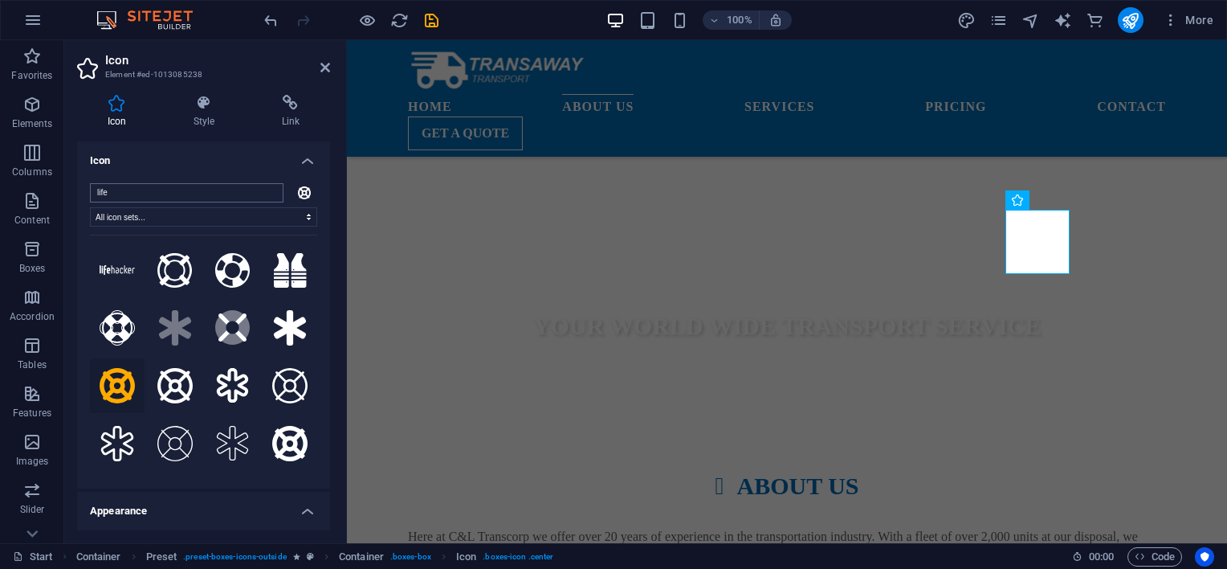
click at [184, 196] on input "life" at bounding box center [187, 192] width 194 height 19
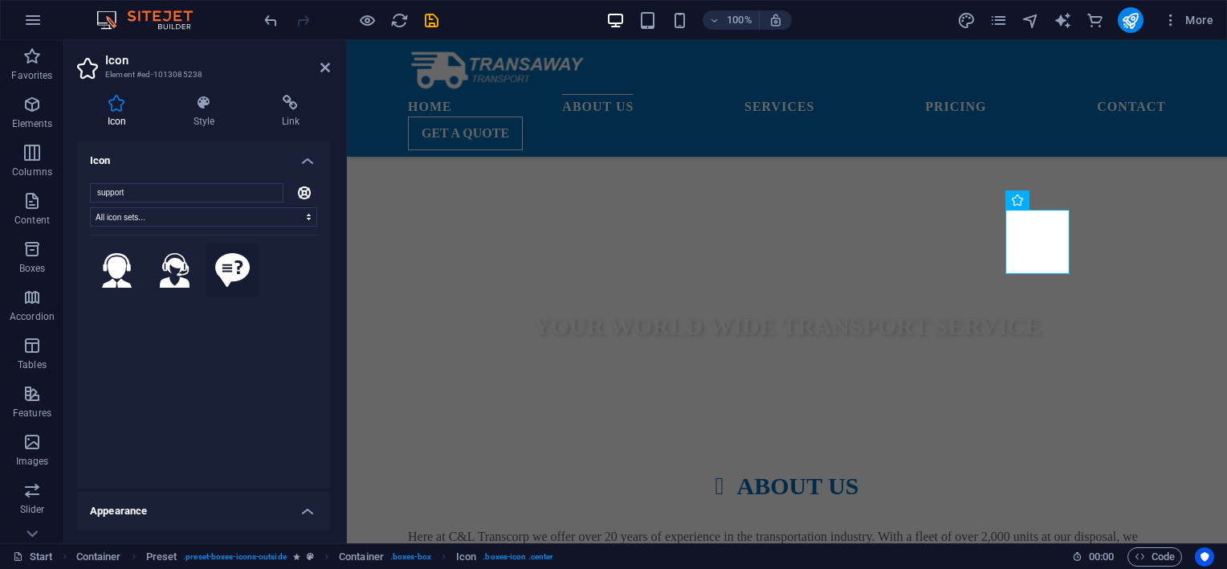
type input "support"
click at [222, 271] on icon at bounding box center [232, 270] width 35 height 35
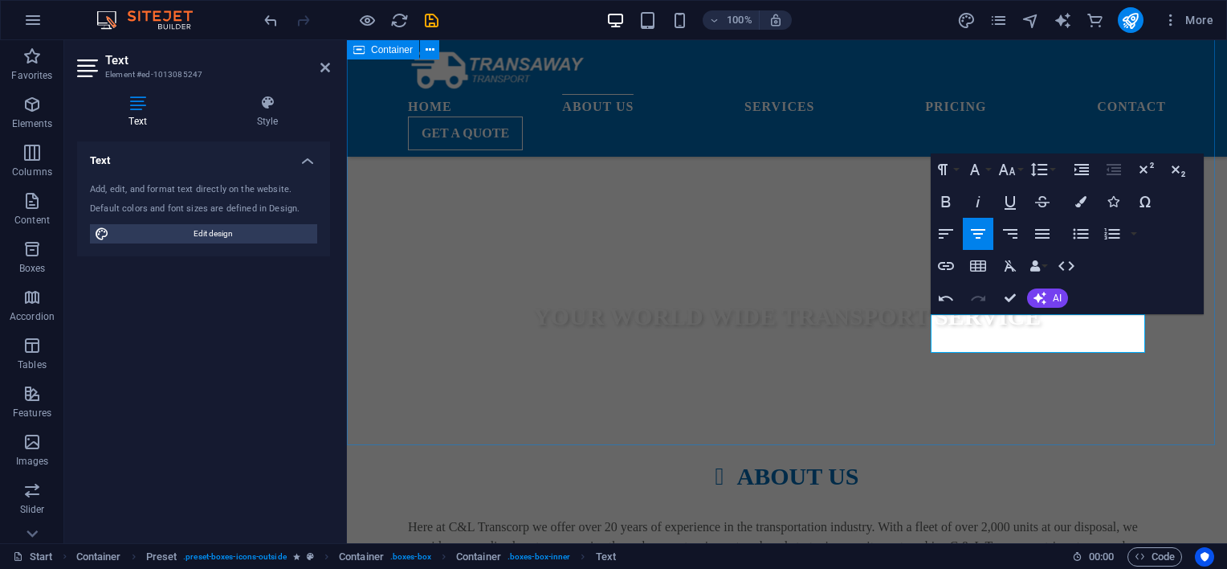
scroll to position [554, 0]
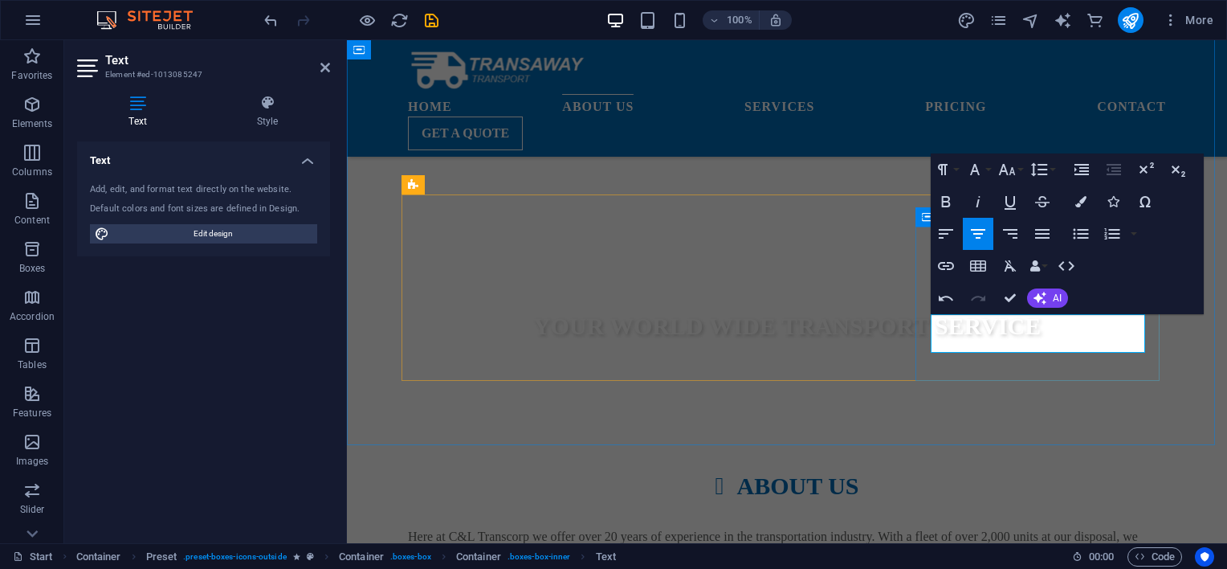
drag, startPoint x: 1086, startPoint y: 338, endPoint x: 950, endPoint y: 322, distance: 136.7
click at [1046, 299] on icon "button" at bounding box center [1040, 298] width 13 height 13
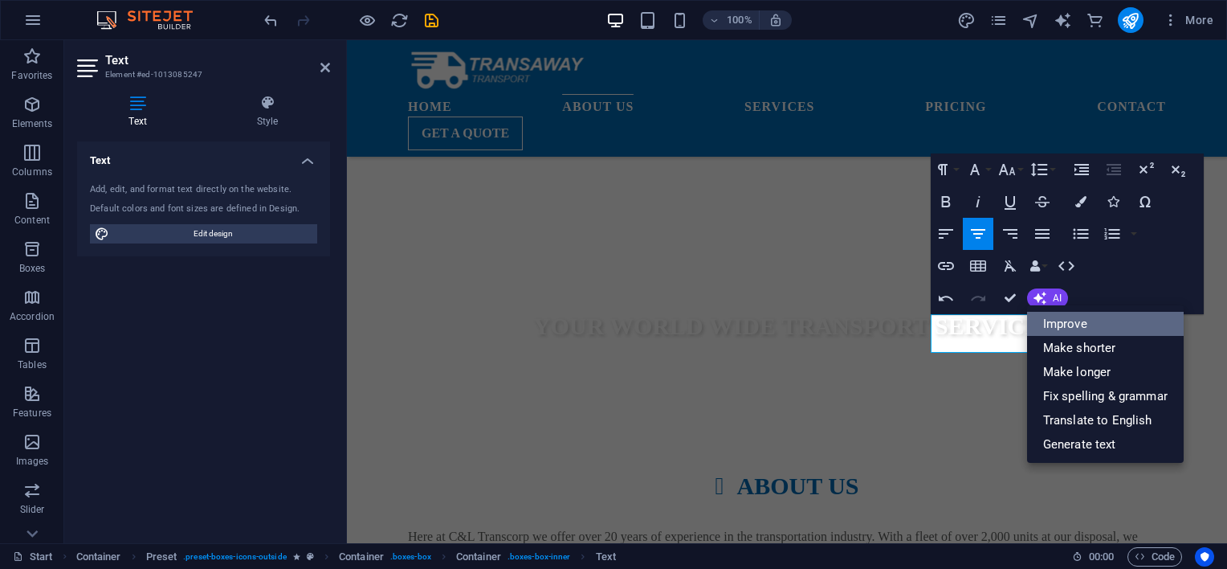
click at [1051, 328] on link "Improve" at bounding box center [1105, 324] width 157 height 24
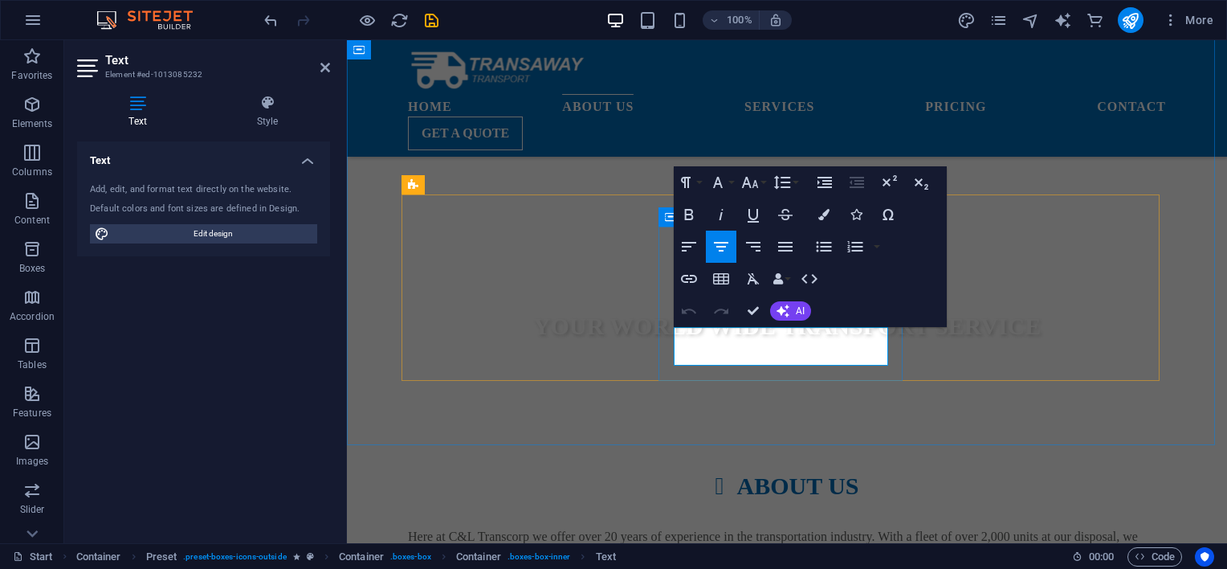
drag, startPoint x: 810, startPoint y: 355, endPoint x: 678, endPoint y: 336, distance: 133.9
click at [790, 312] on button "AI" at bounding box center [790, 310] width 41 height 19
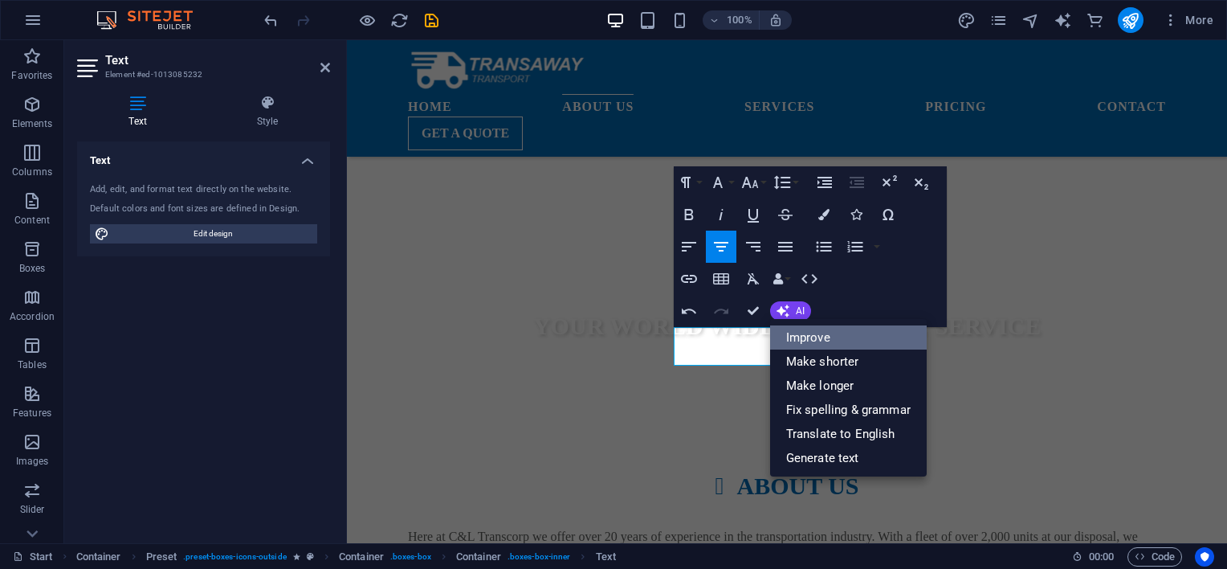
click at [801, 337] on link "Improve" at bounding box center [848, 337] width 157 height 24
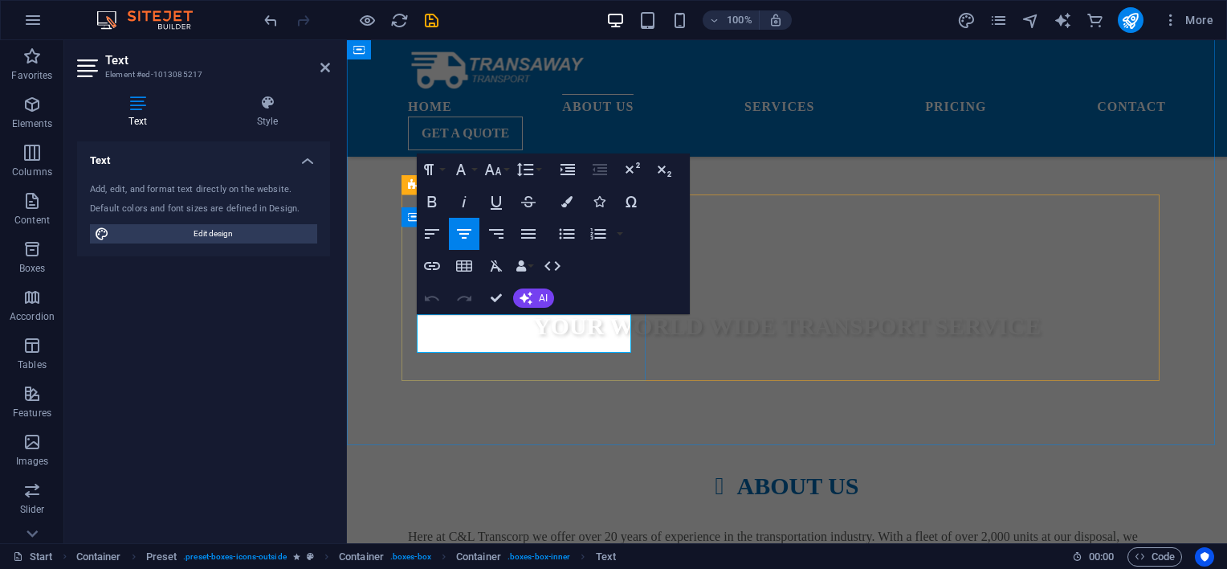
drag, startPoint x: 579, startPoint y: 344, endPoint x: 445, endPoint y: 315, distance: 137.2
click at [520, 296] on icon "button" at bounding box center [526, 298] width 13 height 13
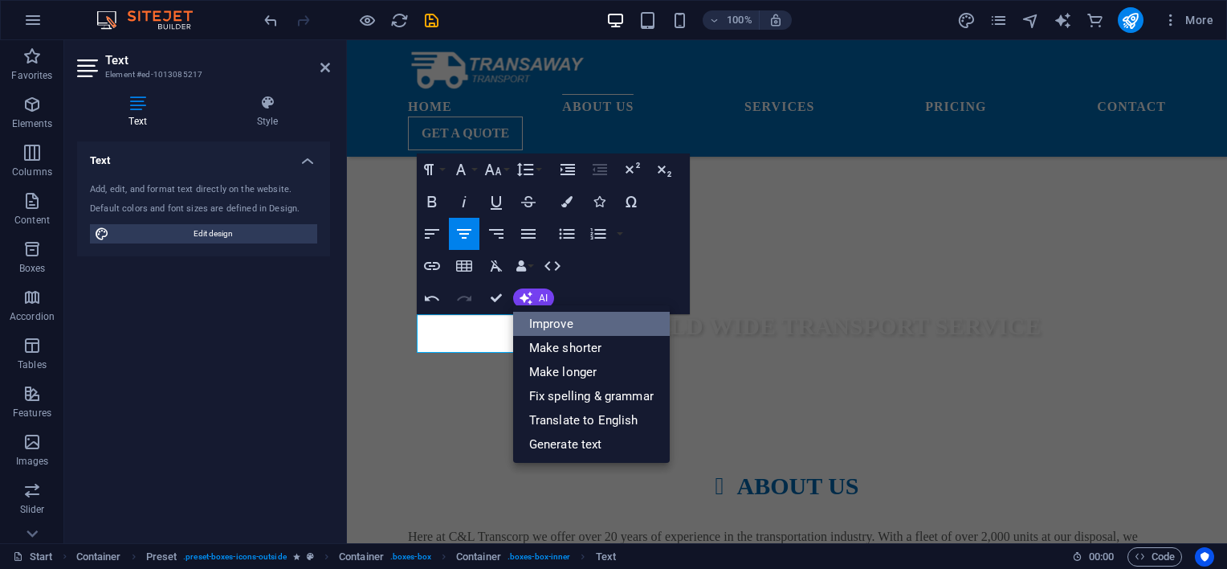
click at [575, 322] on link "Improve" at bounding box center [591, 324] width 157 height 24
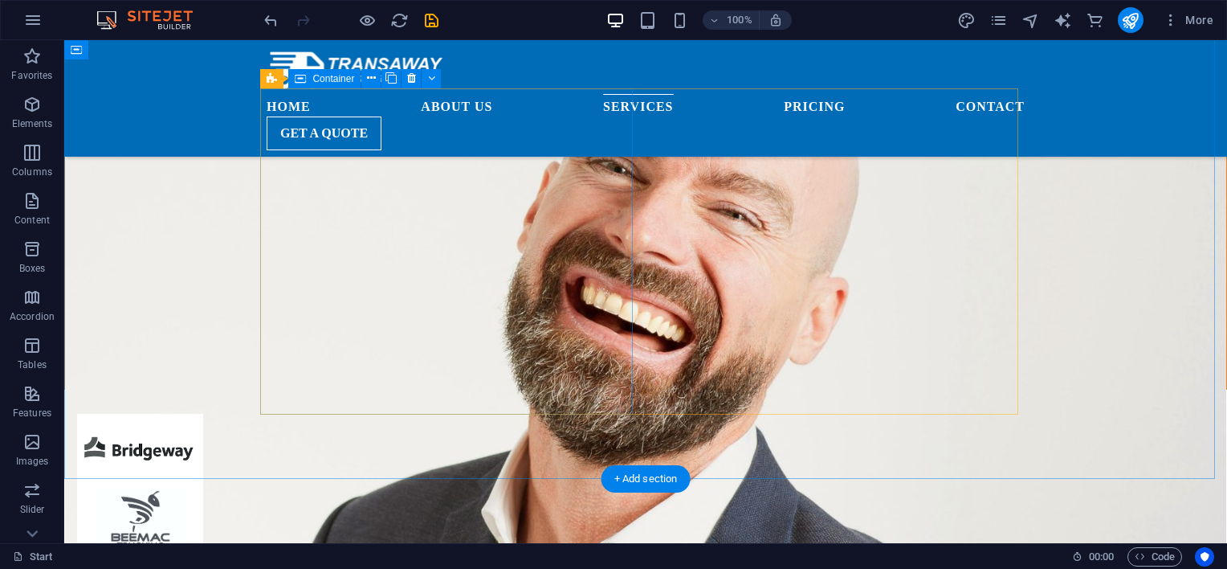
scroll to position [1893, 0]
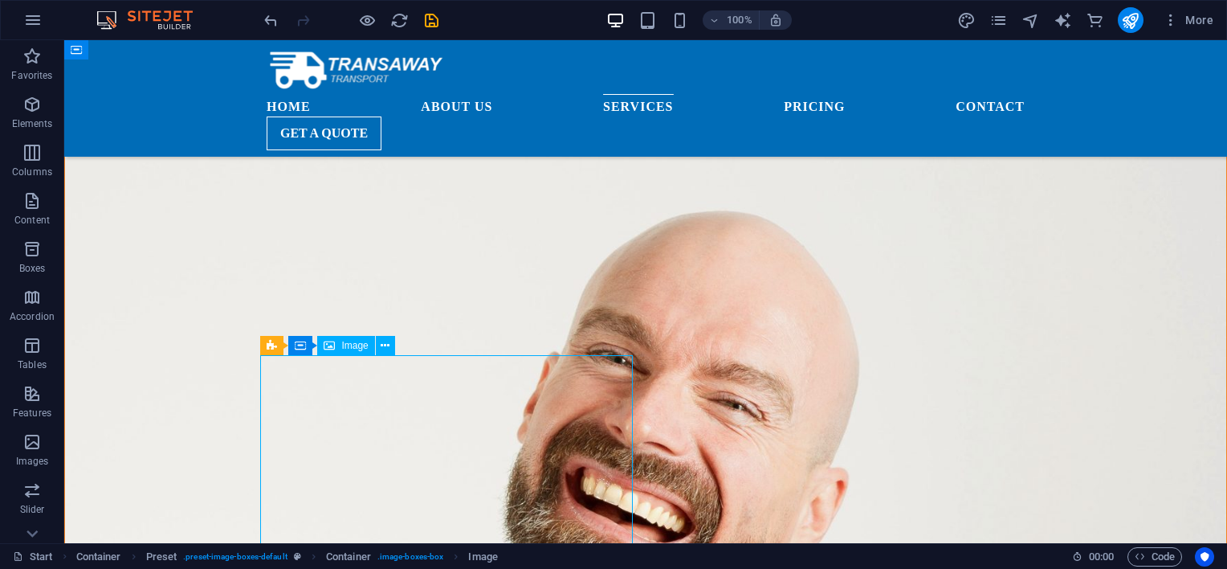
select select "%"
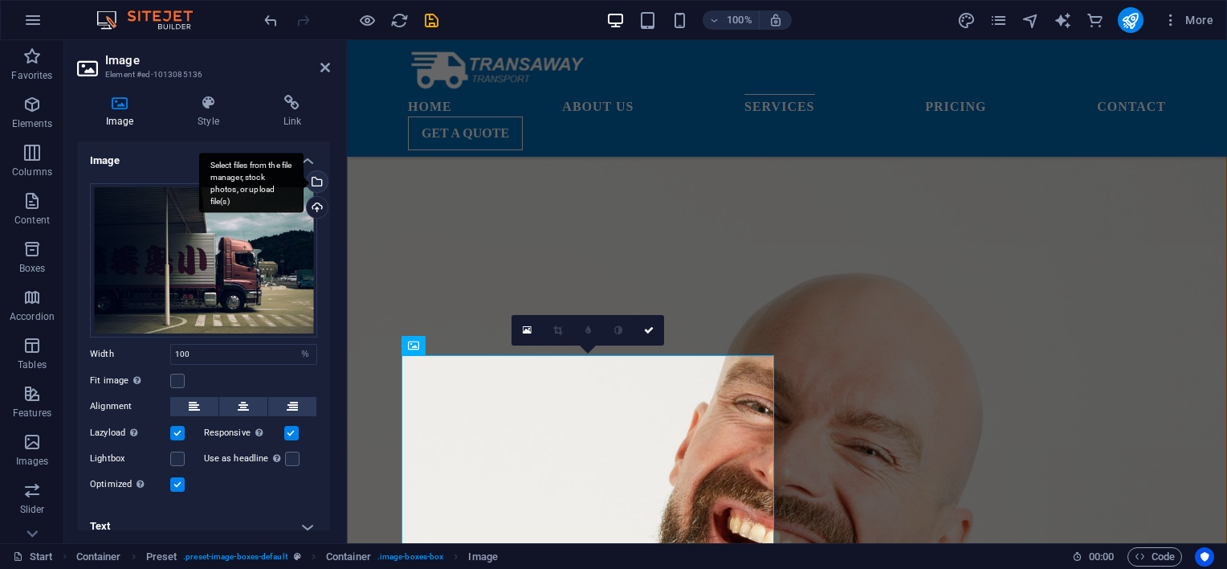
click at [304, 186] on div "Select files from the file manager, stock photos, or upload file(s)" at bounding box center [251, 183] width 104 height 60
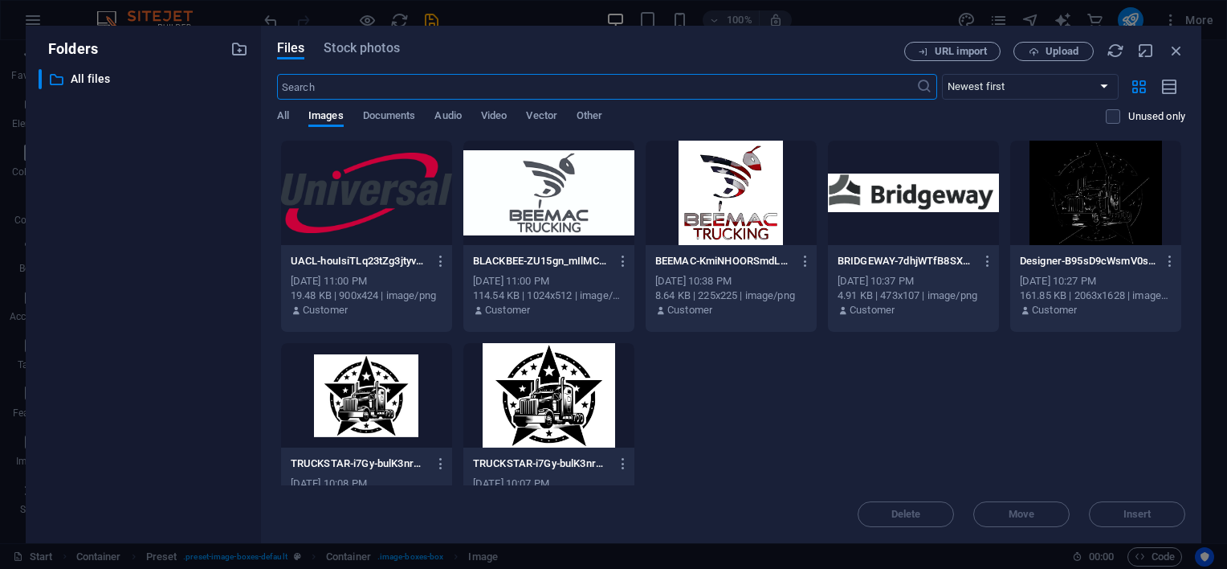
scroll to position [2344, 0]
click at [1038, 47] on icon "button" at bounding box center [1034, 52] width 10 height 10
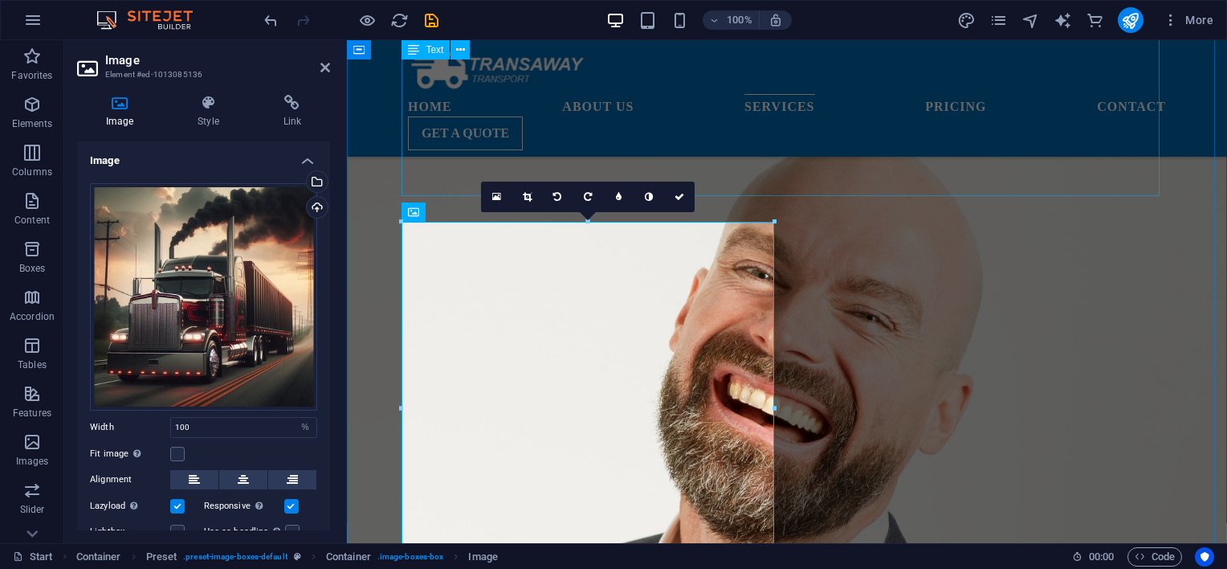
scroll to position [2372, 0]
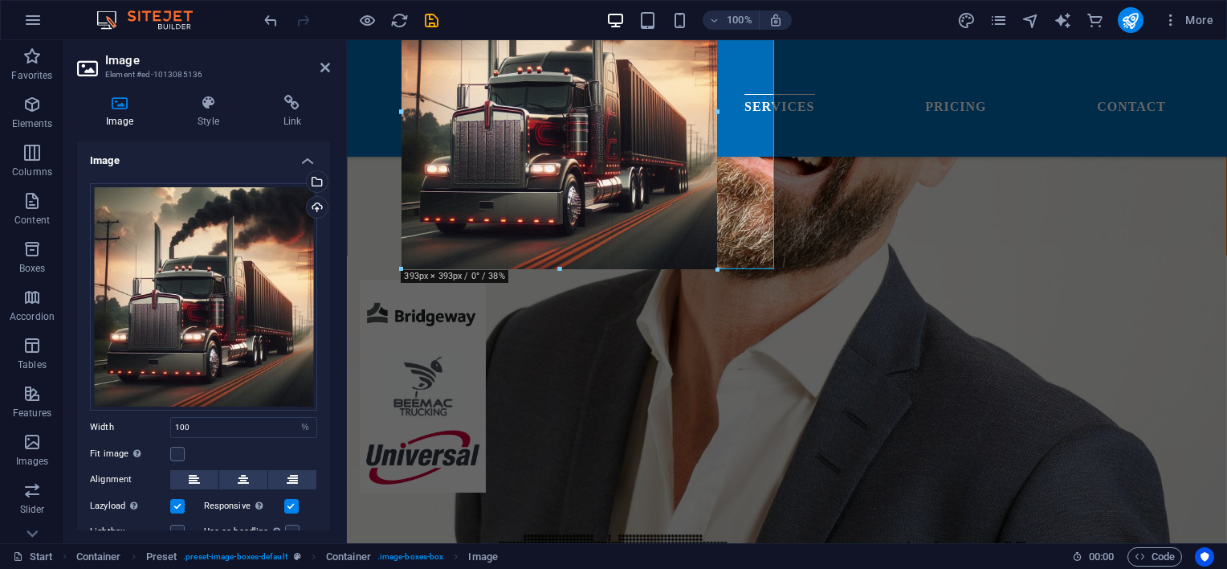
drag, startPoint x: 589, startPoint y: 328, endPoint x: 594, endPoint y: 267, distance: 60.5
type input "393"
select select "px"
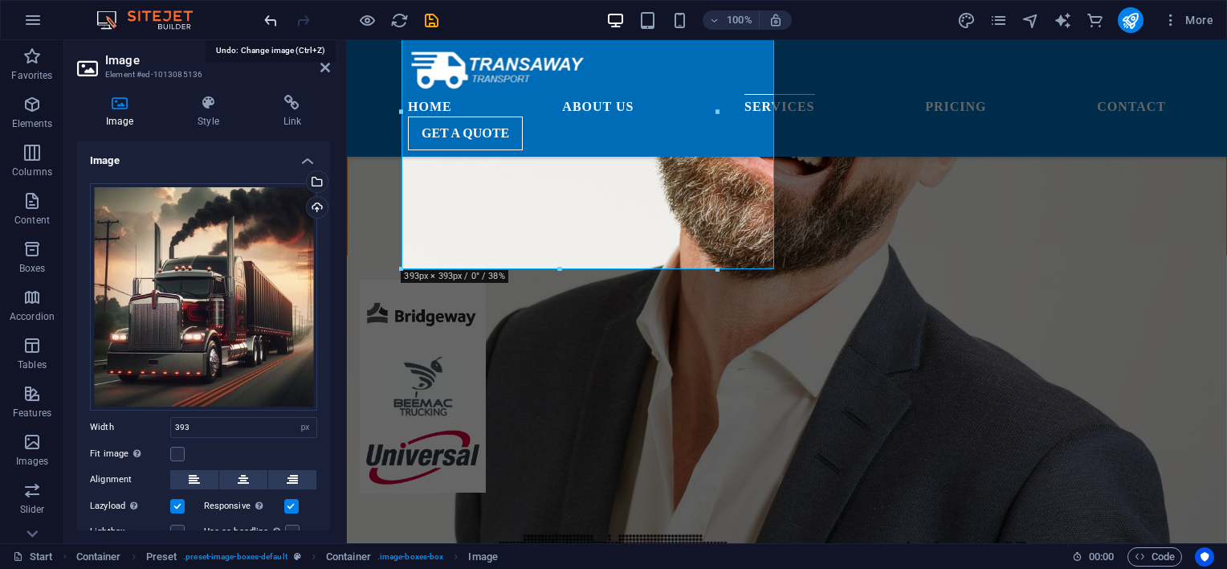
click at [267, 21] on icon "undo" at bounding box center [271, 20] width 18 height 18
type input "100"
select select "%"
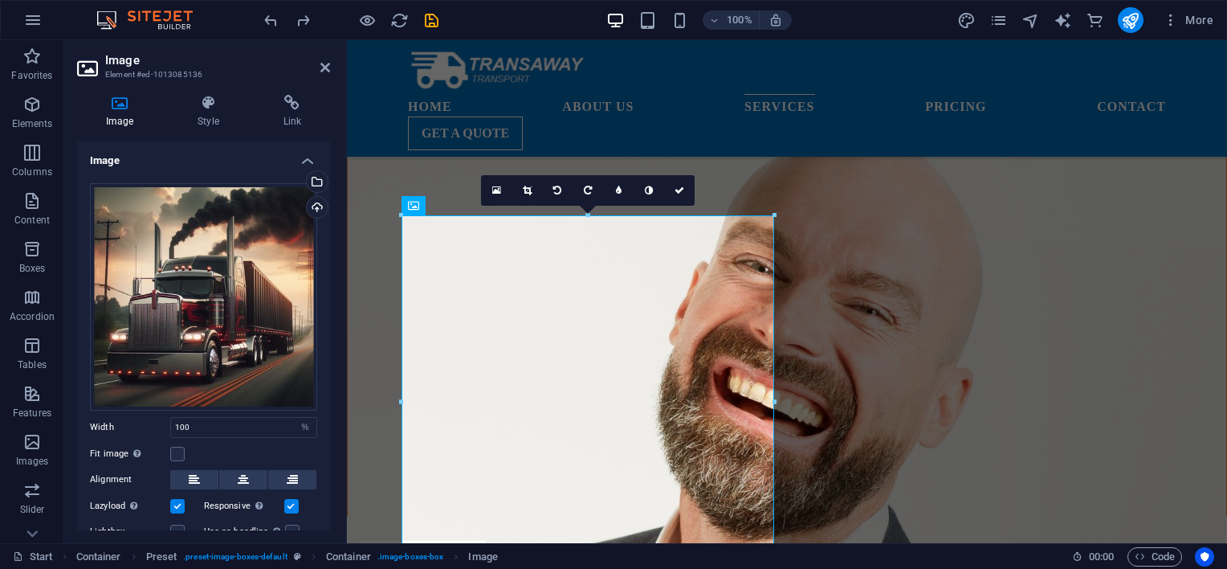
scroll to position [2104, 0]
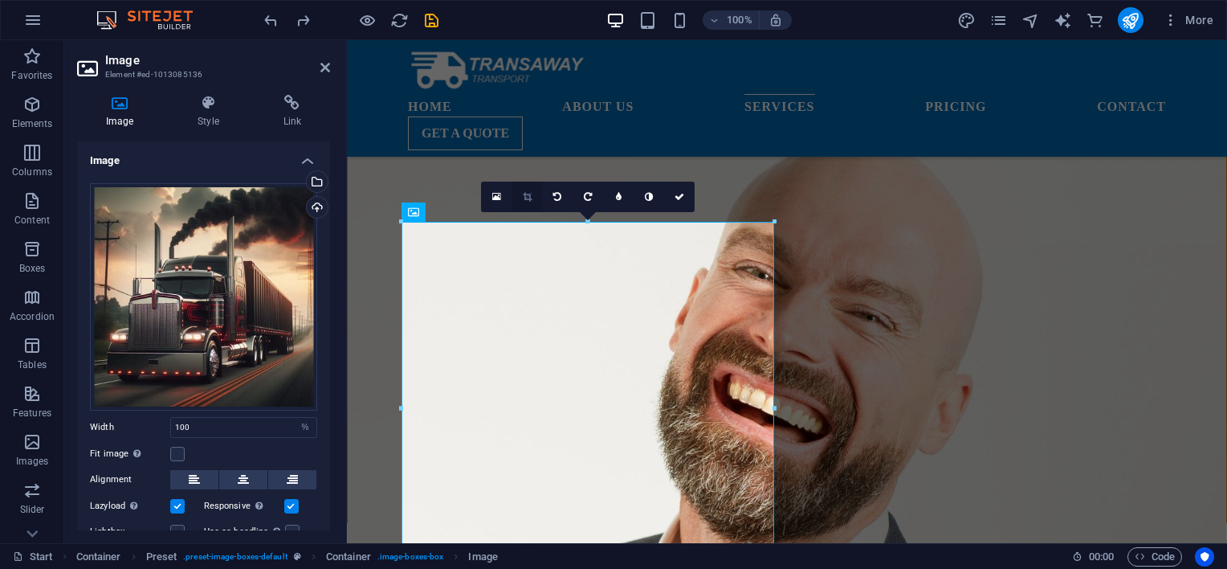
click at [533, 195] on link at bounding box center [527, 197] width 31 height 31
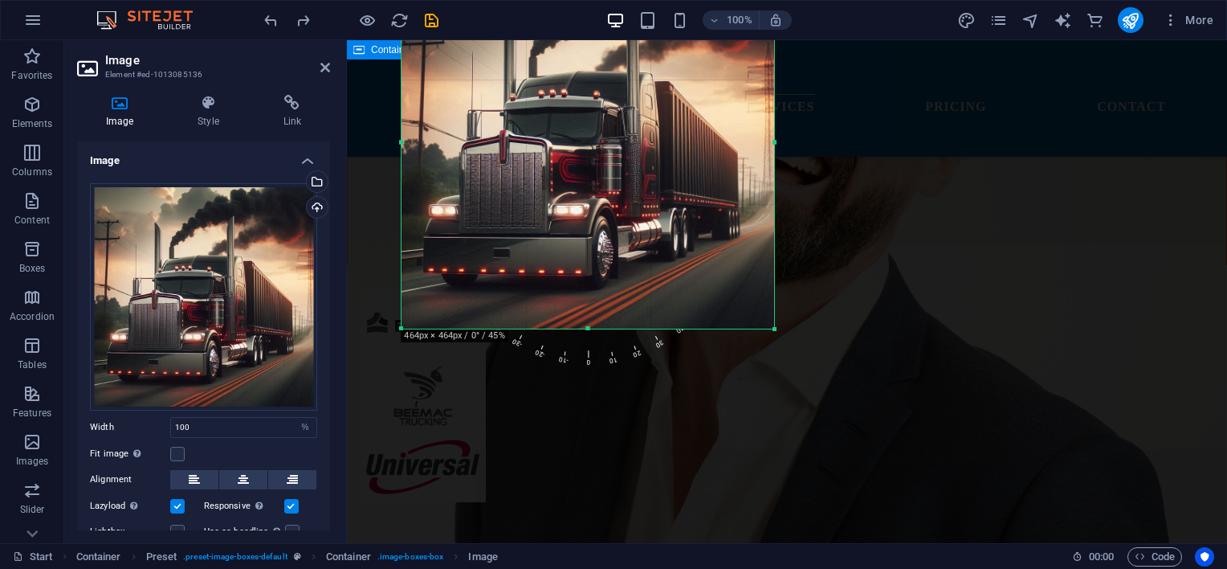
scroll to position [2372, 0]
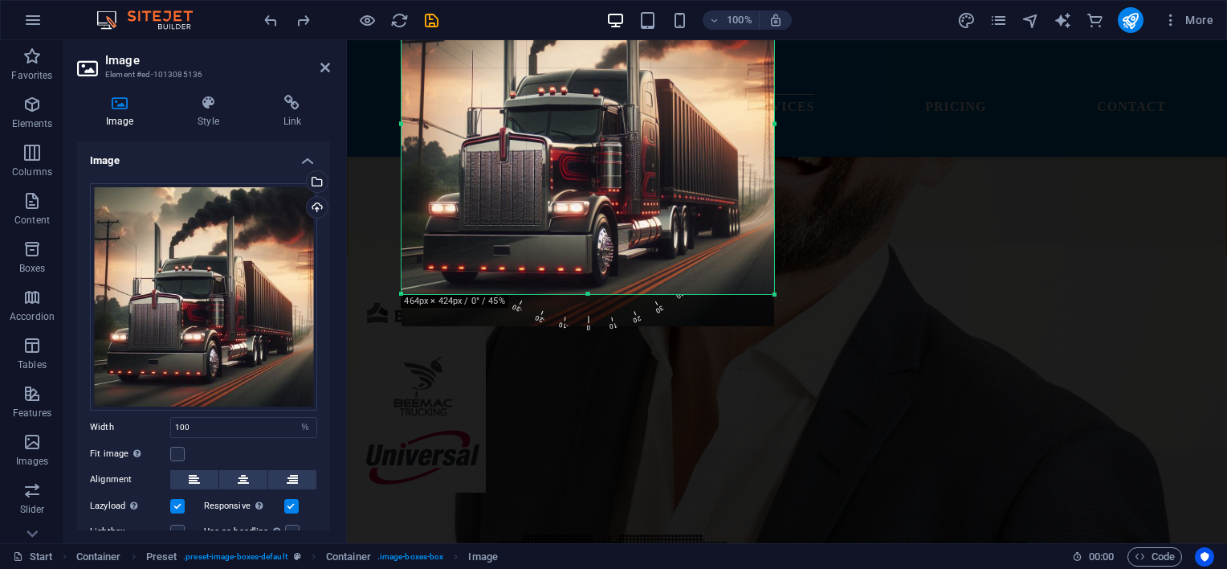
drag, startPoint x: 774, startPoint y: 325, endPoint x: 771, endPoint y: 293, distance: 32.3
click at [771, 293] on div at bounding box center [775, 295] width 10 height 10
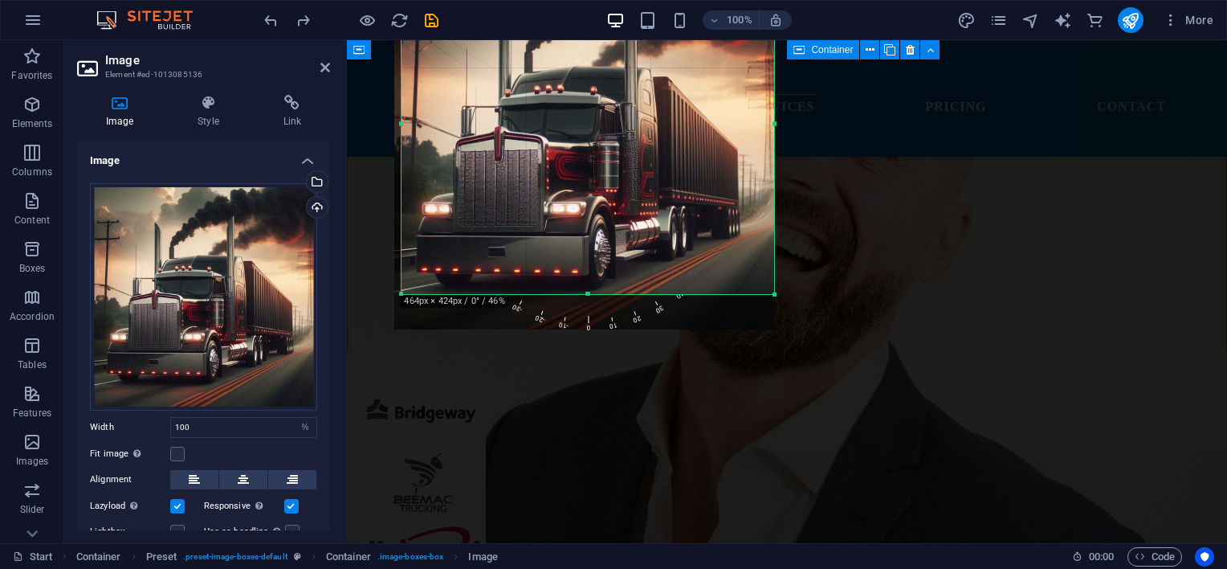
scroll to position [2238, 0]
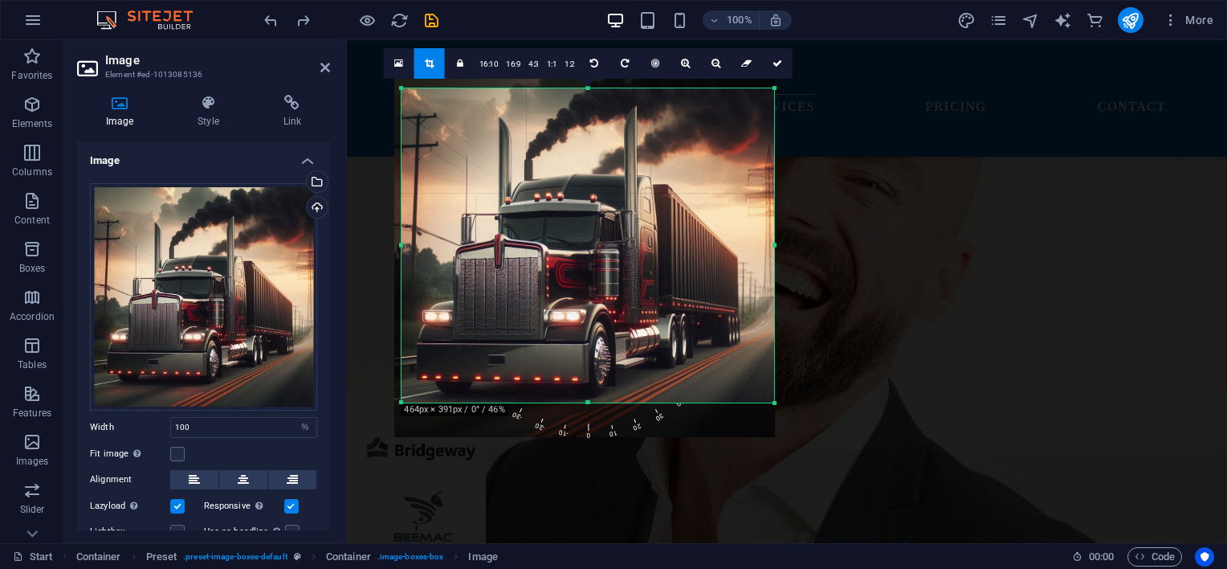
drag, startPoint x: 590, startPoint y: 88, endPoint x: 593, endPoint y: 115, distance: 26.7
click at [593, 115] on div "180 170 160 150 140 130 120 110 100 90 80 70 60 50 40 30 20 10 0 -10 -20 -30 -4…" at bounding box center [588, 245] width 373 height 314
click at [781, 63] on link at bounding box center [777, 63] width 31 height 31
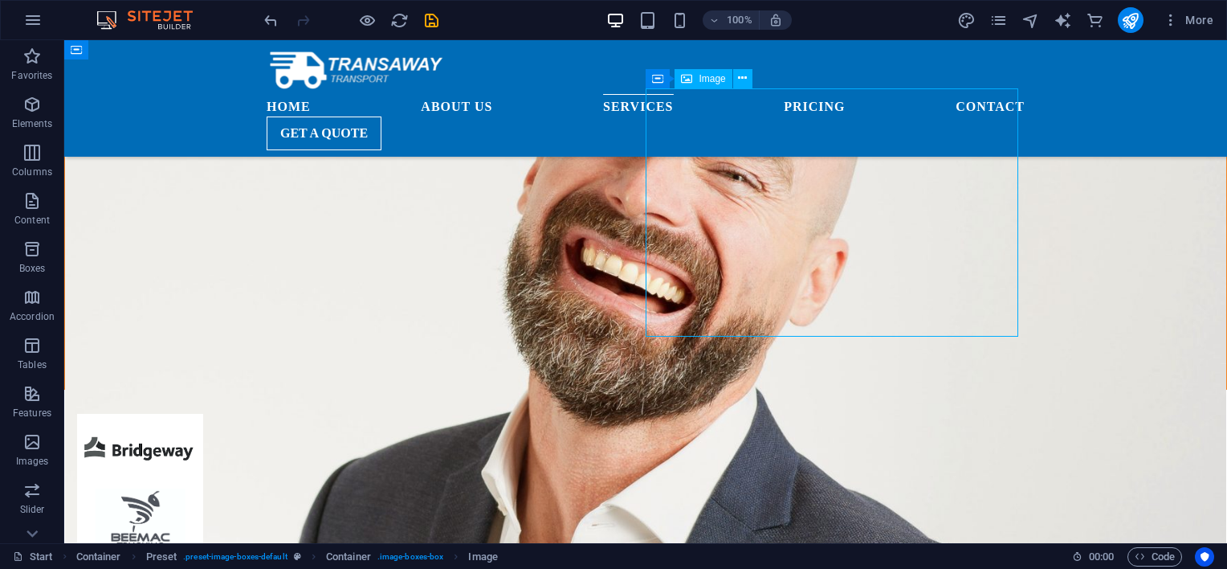
scroll to position [2161, 0]
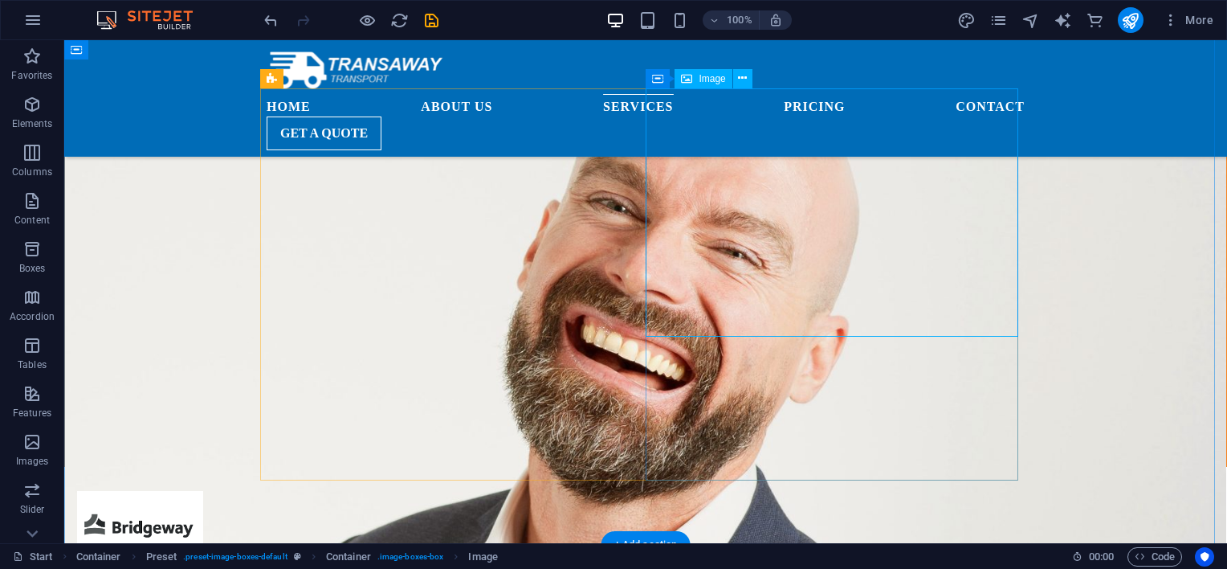
scroll to position [2238, 0]
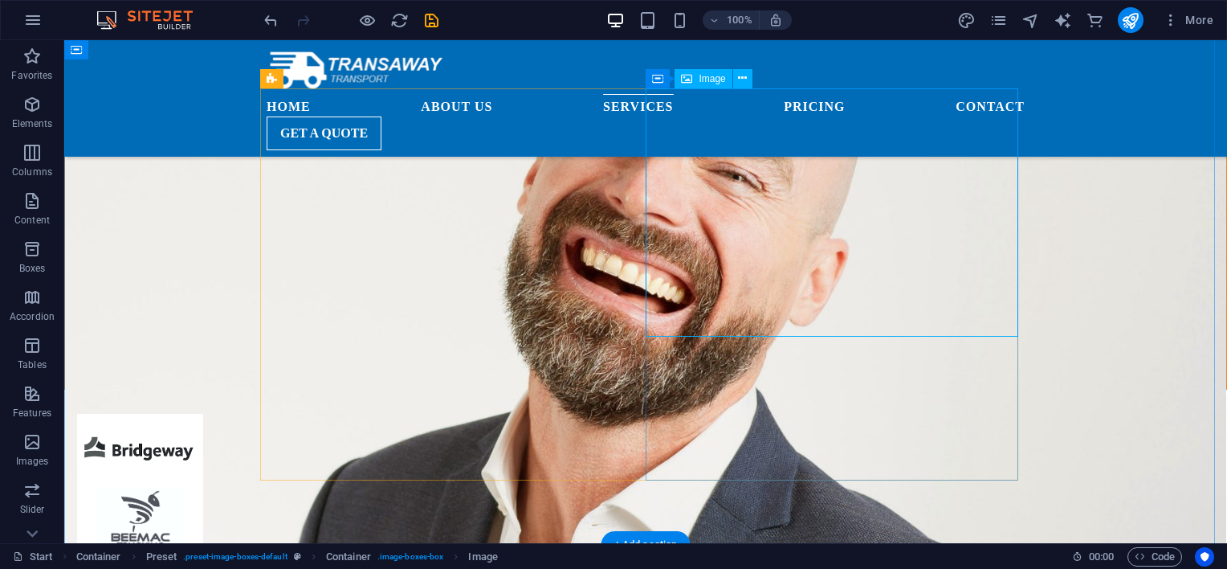
select select "%"
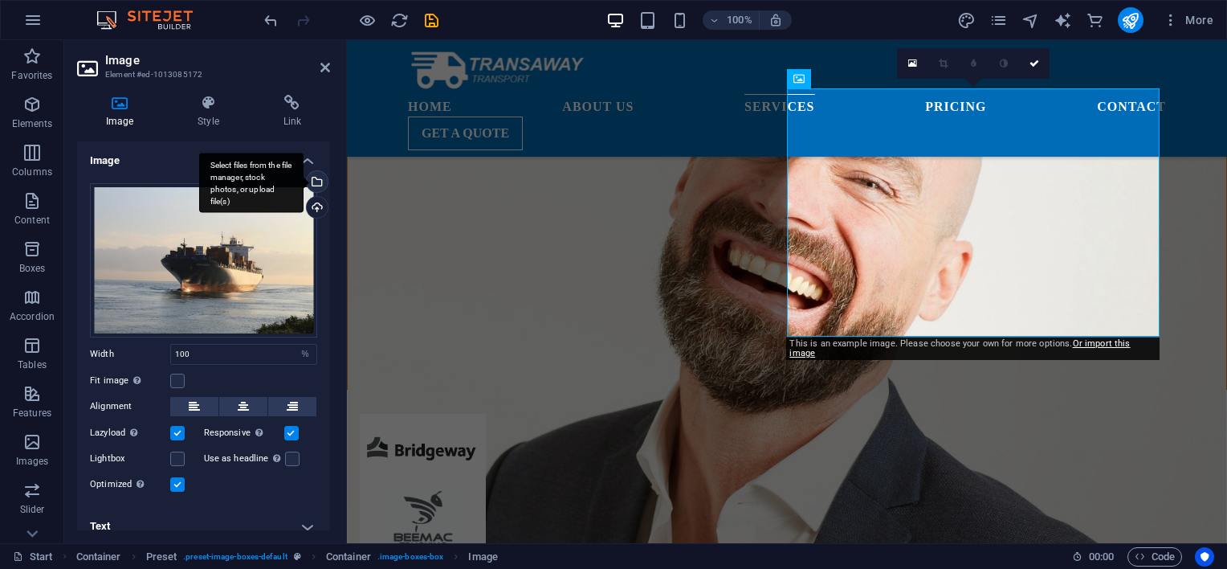
click at [318, 186] on div "Select files from the file manager, stock photos, or upload file(s)" at bounding box center [316, 183] width 24 height 24
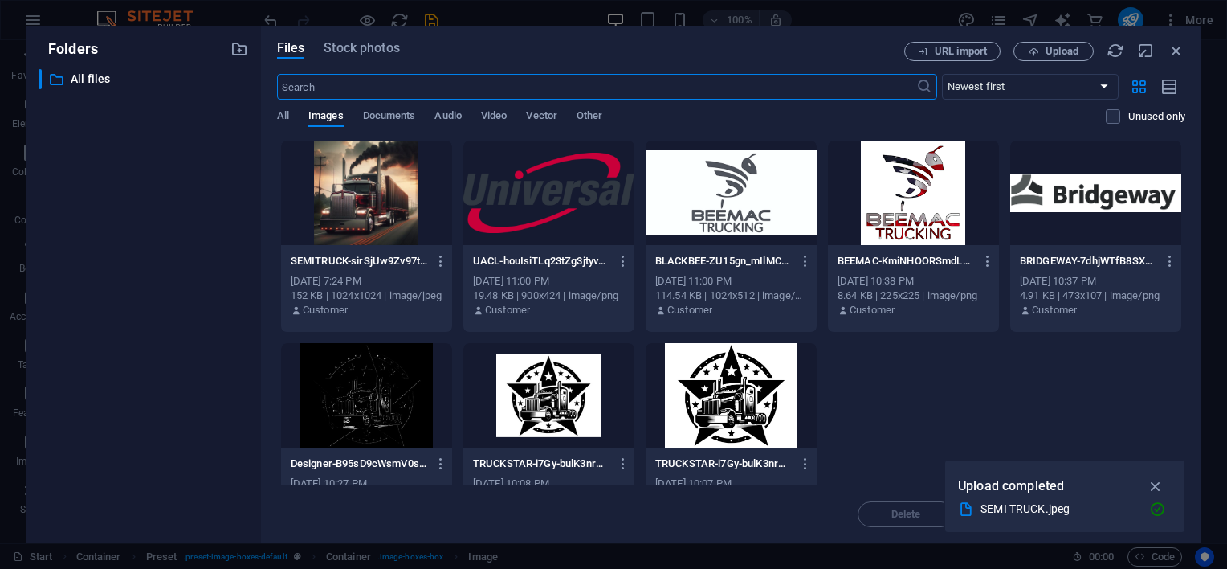
scroll to position [2611, 0]
click at [1038, 47] on icon "button" at bounding box center [1034, 52] width 10 height 10
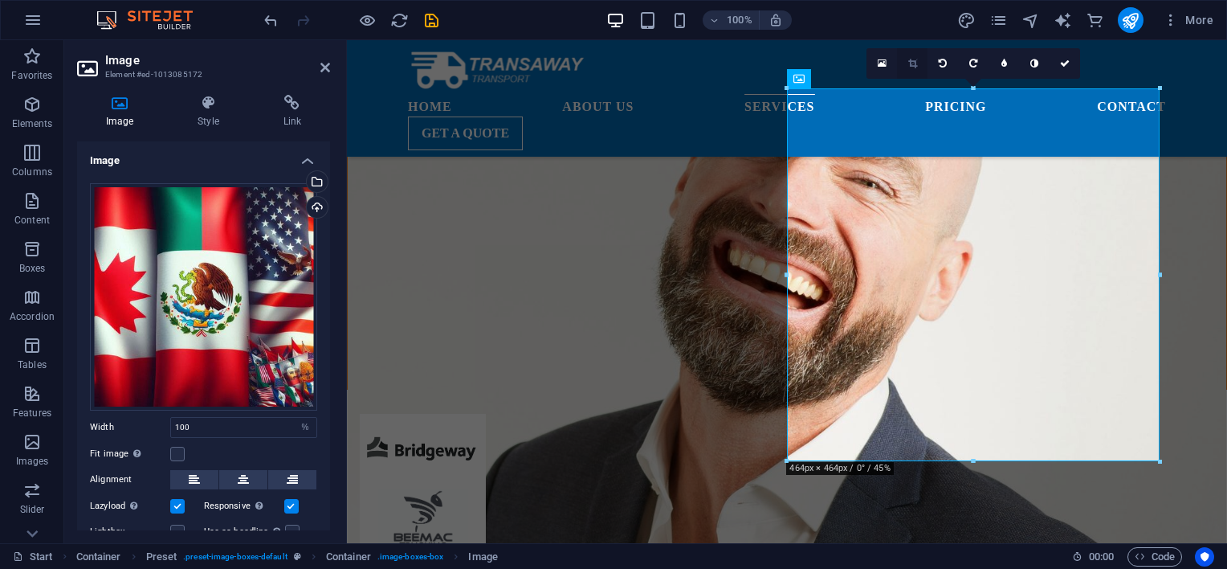
click at [917, 62] on link at bounding box center [912, 63] width 31 height 31
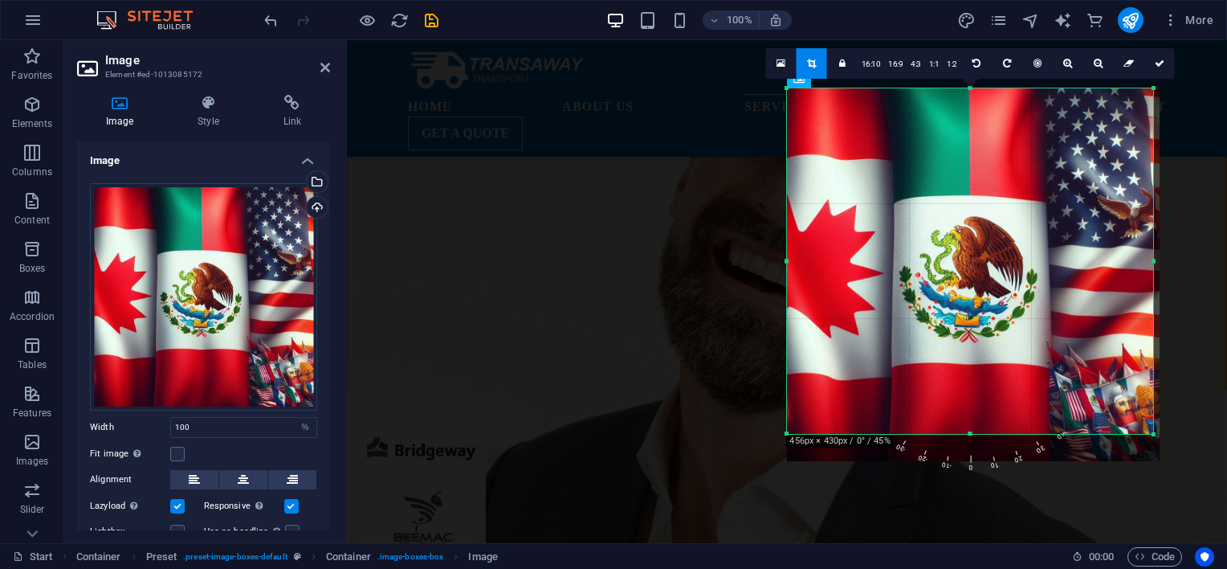
drag, startPoint x: 1162, startPoint y: 461, endPoint x: 1156, endPoint y: 434, distance: 28.1
click at [1156, 434] on div at bounding box center [1154, 435] width 10 height 10
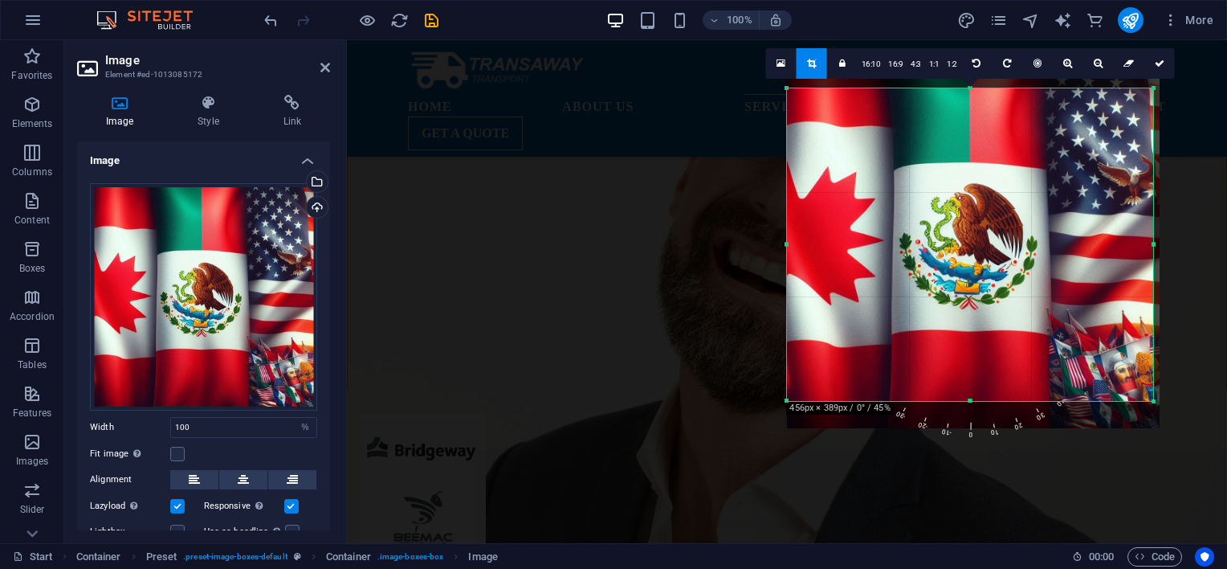
drag, startPoint x: 972, startPoint y: 88, endPoint x: 972, endPoint y: 120, distance: 32.9
click at [972, 120] on div "180 170 160 150 140 130 120 110 100 90 80 70 60 50 40 30 20 10 0 -10 -20 -30 -4…" at bounding box center [970, 244] width 366 height 312
click at [1155, 62] on icon at bounding box center [1160, 64] width 10 height 10
type input "456"
select select "px"
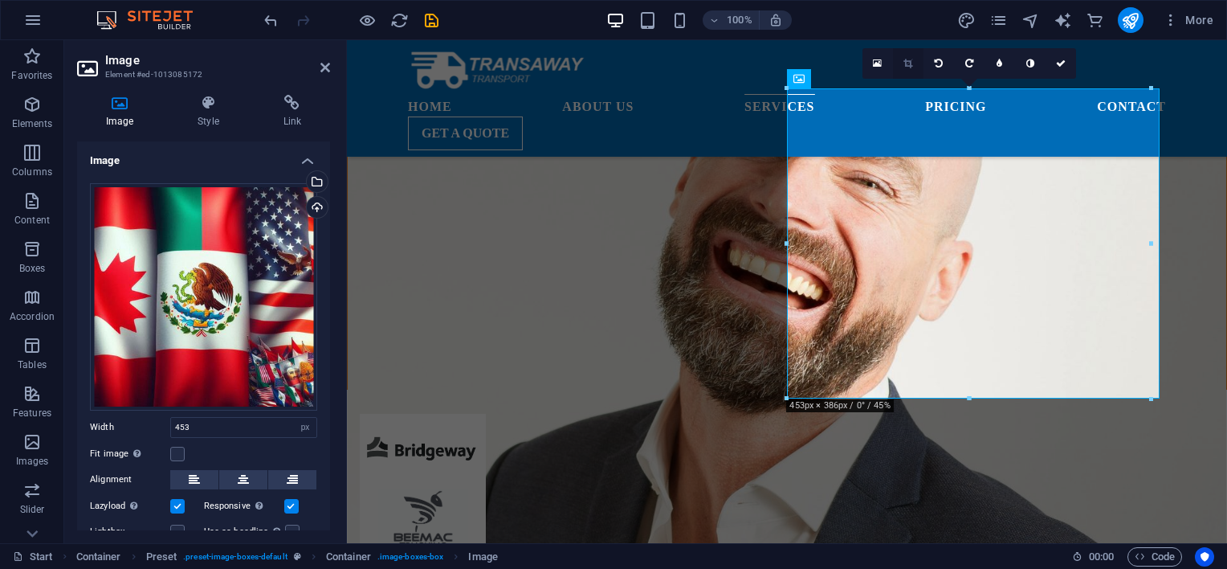
click at [911, 59] on icon at bounding box center [908, 64] width 9 height 10
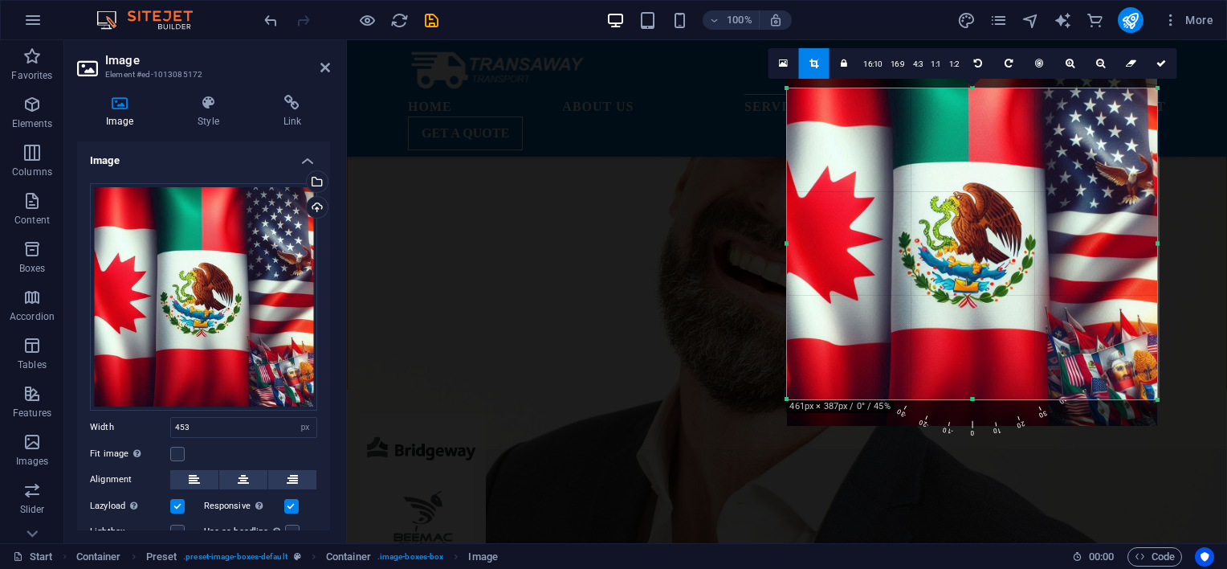
drag, startPoint x: 1151, startPoint y: 244, endPoint x: 1159, endPoint y: 242, distance: 8.4
click at [1159, 242] on div at bounding box center [1158, 243] width 6 height 311
click at [1161, 64] on icon at bounding box center [1162, 64] width 10 height 10
type input "461"
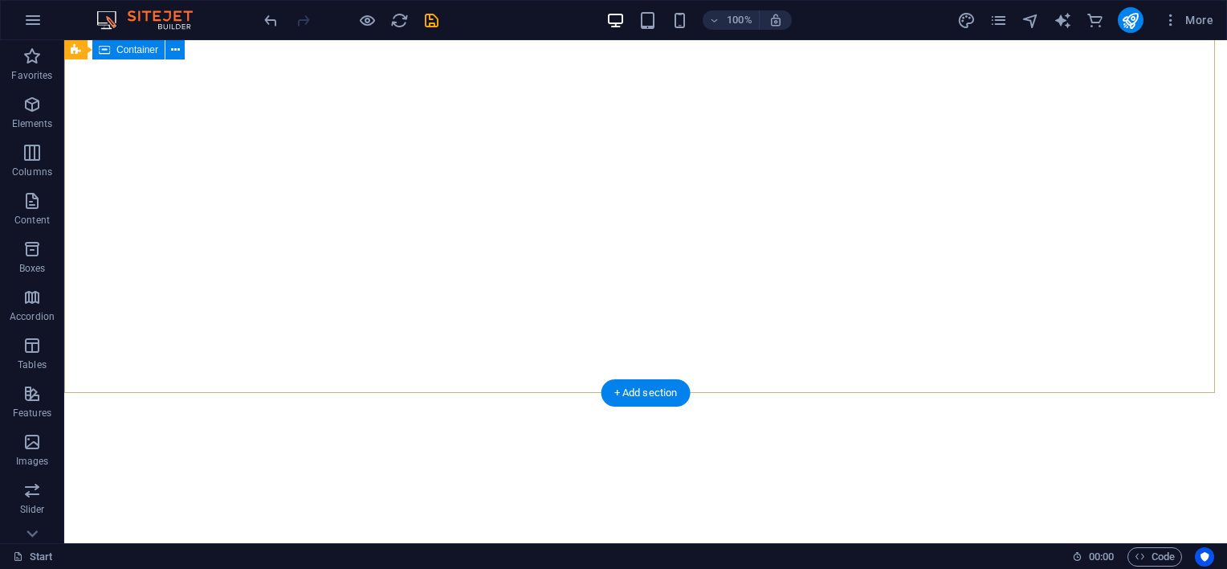
scroll to position [0, 0]
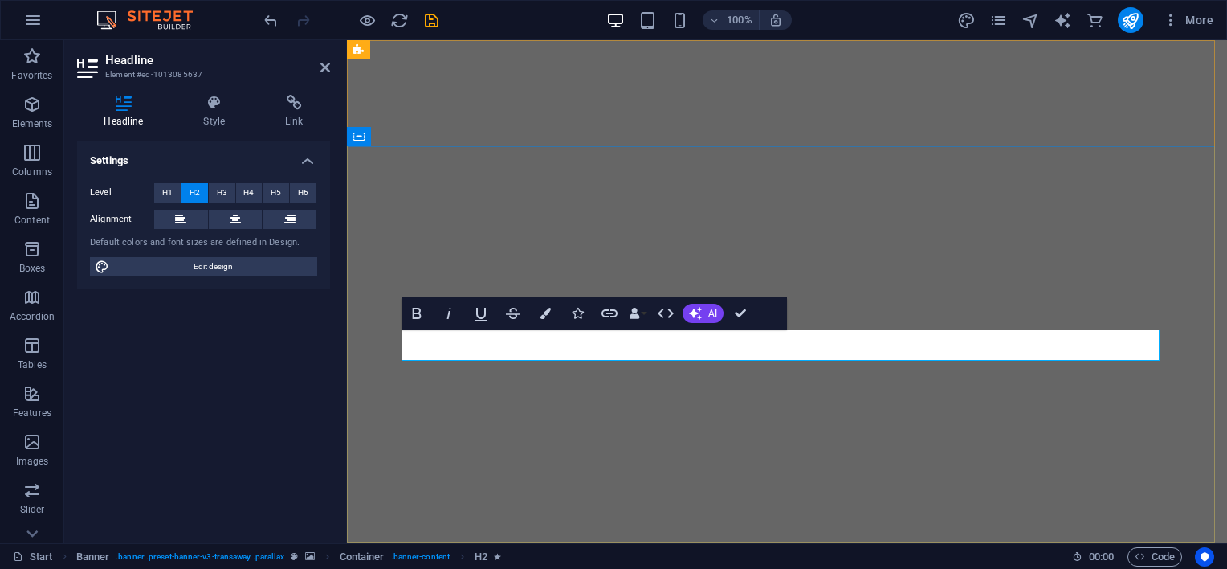
drag, startPoint x: 1048, startPoint y: 344, endPoint x: 506, endPoint y: 346, distance: 542.2
click at [696, 311] on icon "button" at bounding box center [695, 313] width 13 height 13
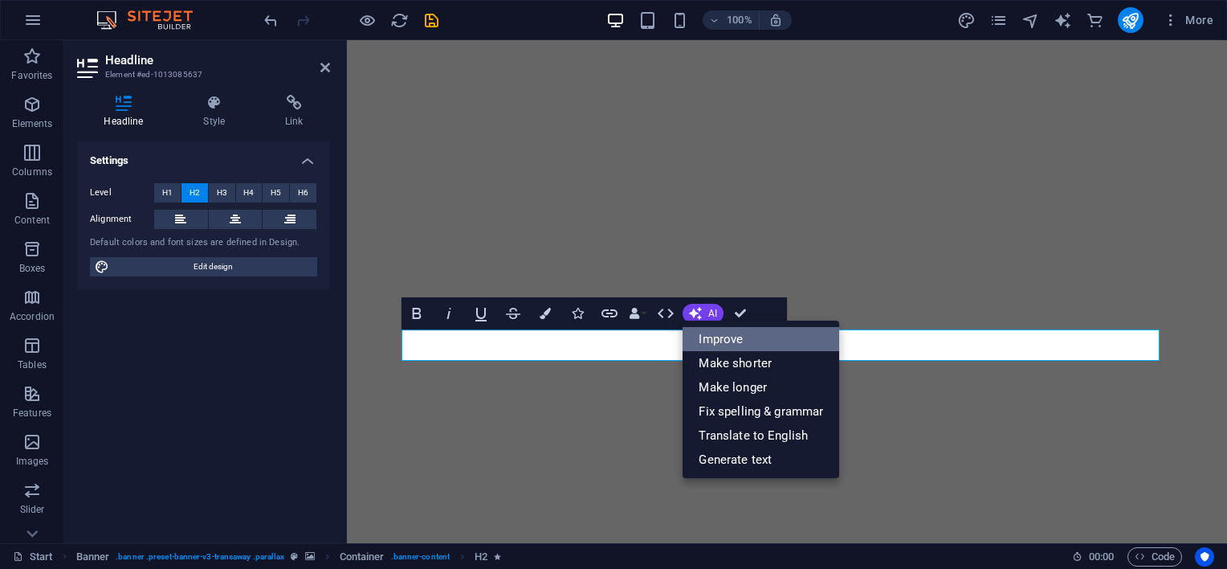
click at [731, 337] on link "Improve" at bounding box center [761, 339] width 157 height 24
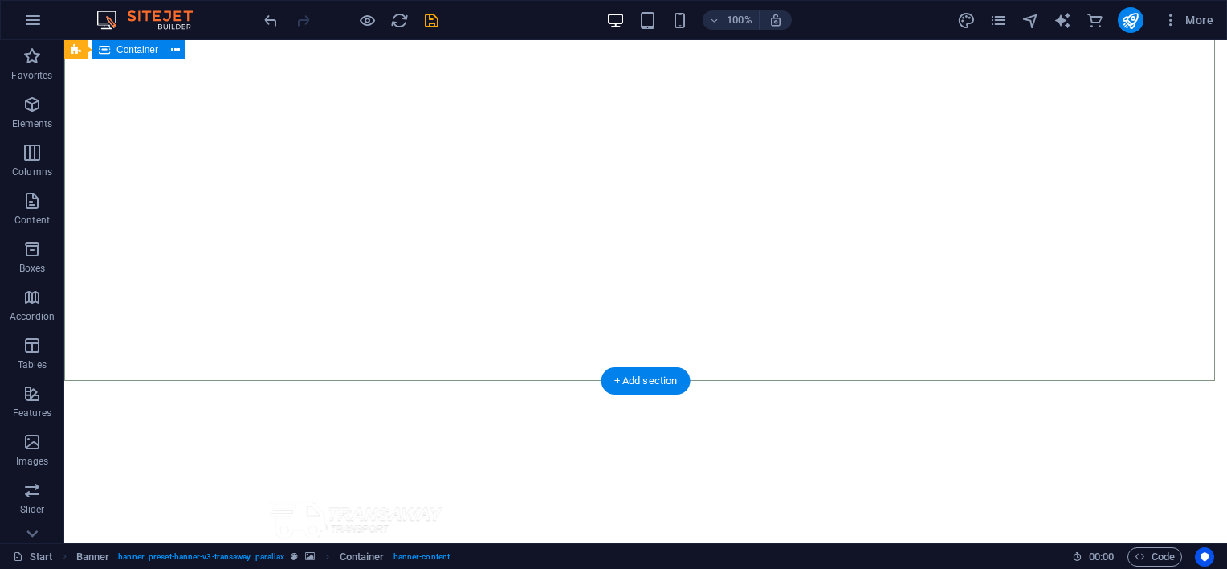
scroll to position [267, 0]
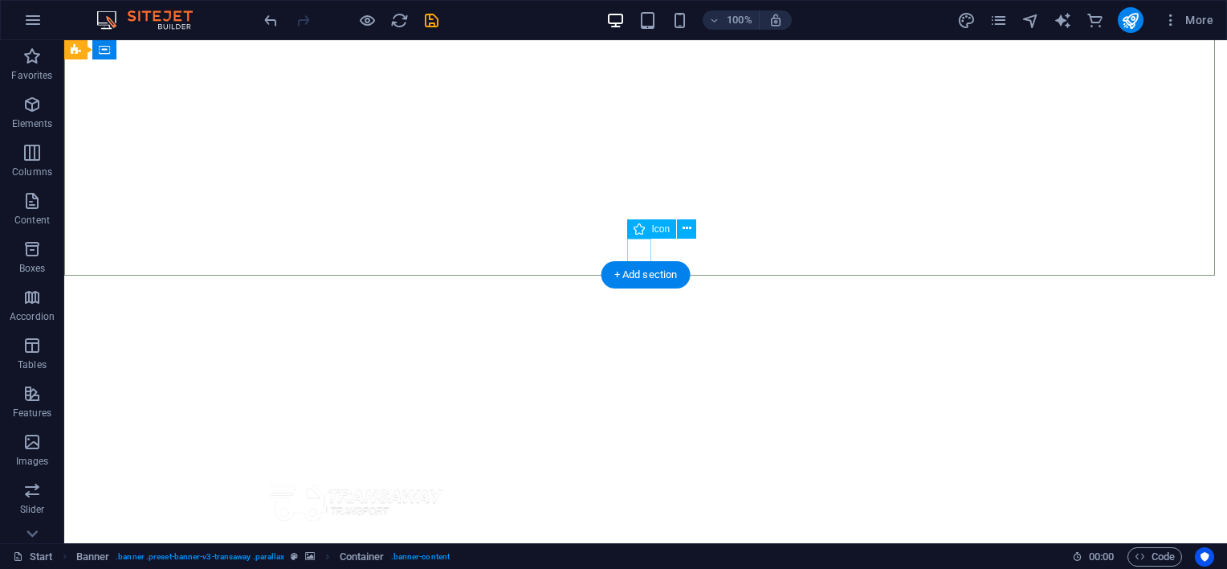
click at [634, 251] on figure at bounding box center [646, 251] width 24 height 24
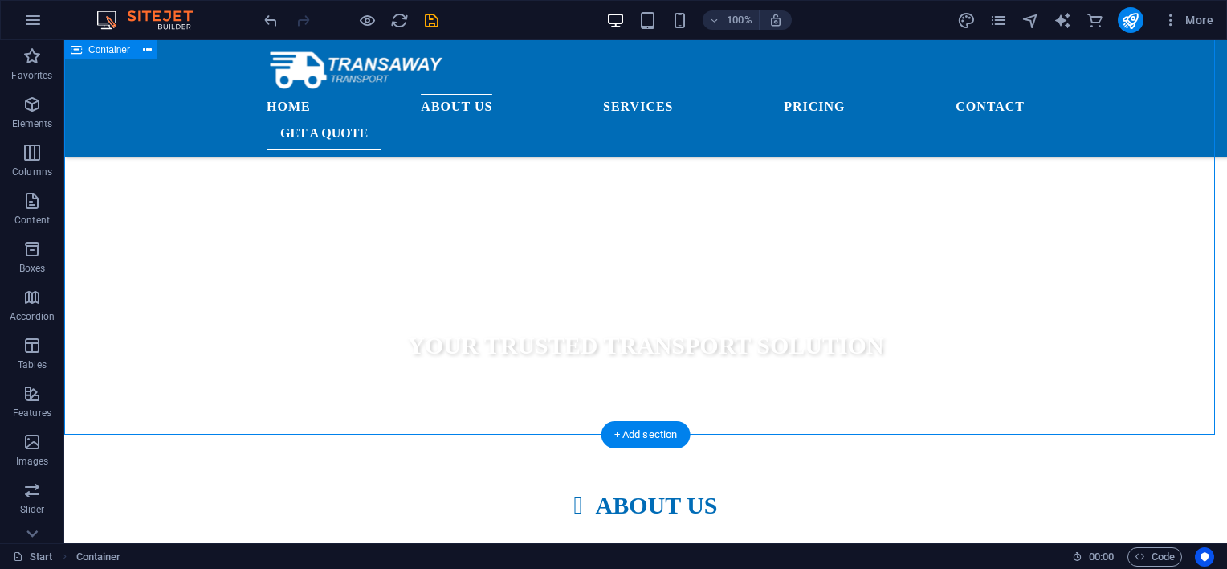
scroll to position [803, 0]
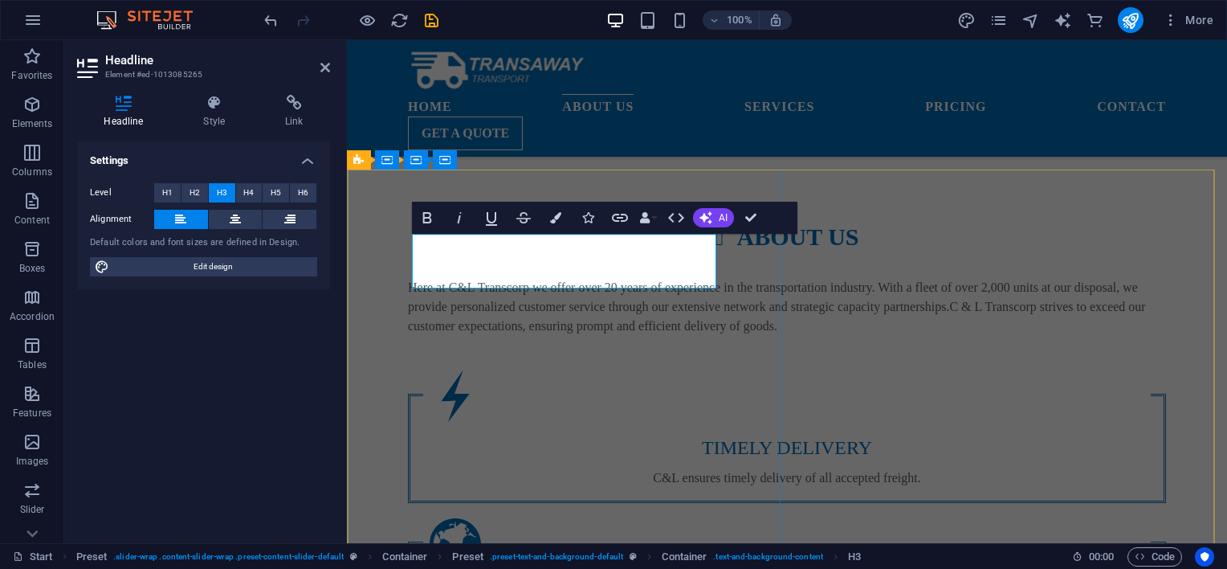
click at [684, 157] on div "About us Here at C&L Transcorp we offer over 20 years of experience in the tran…" at bounding box center [787, 509] width 880 height 705
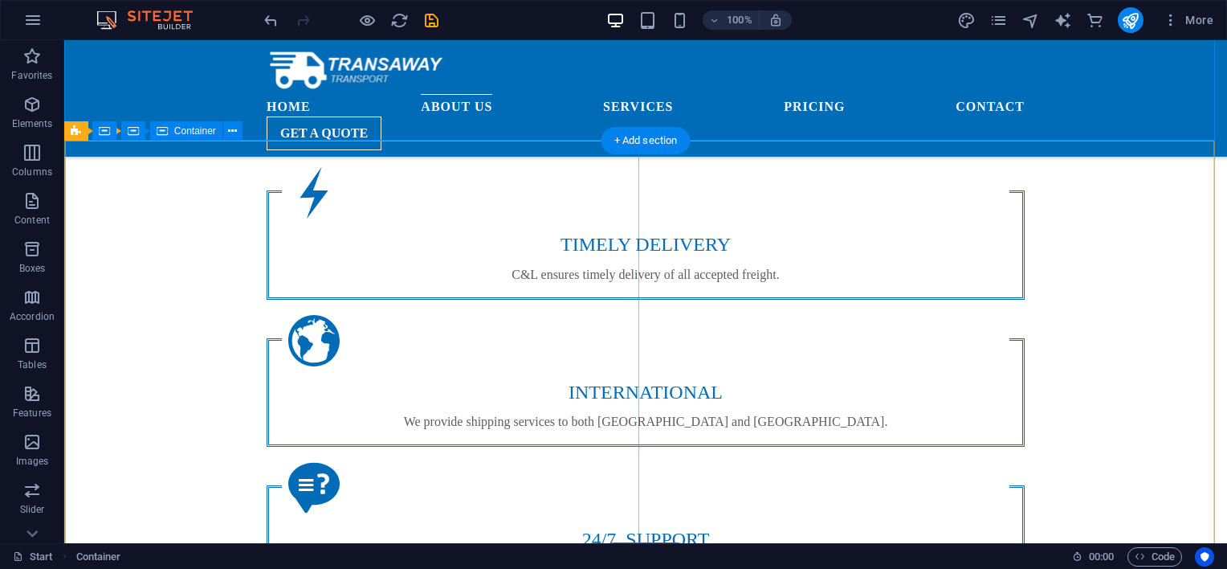
scroll to position [1071, 0]
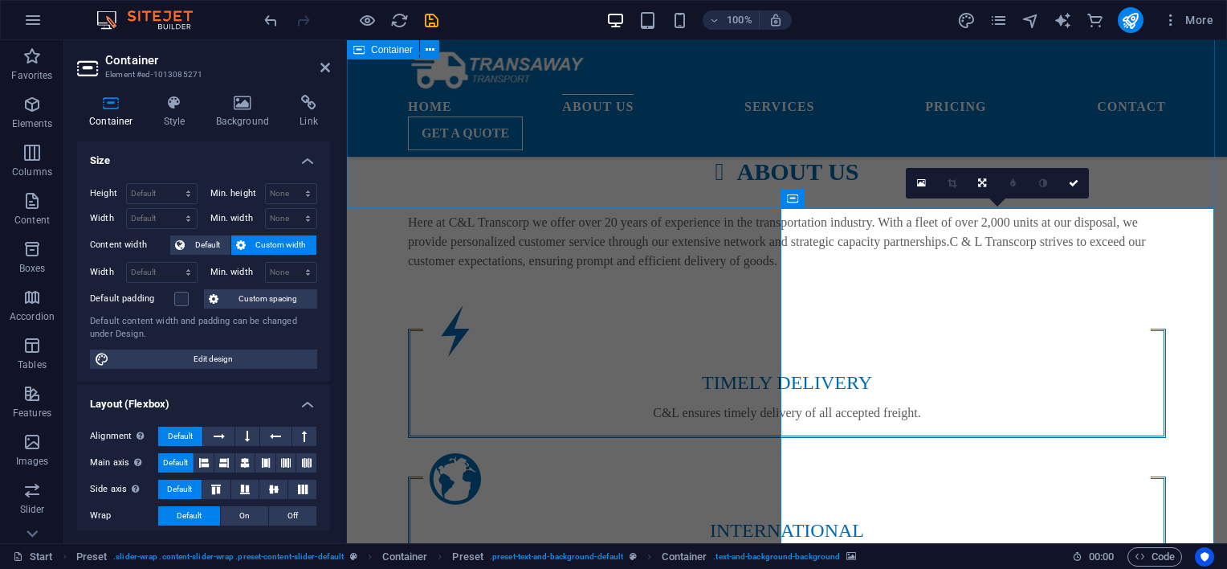
scroll to position [669, 0]
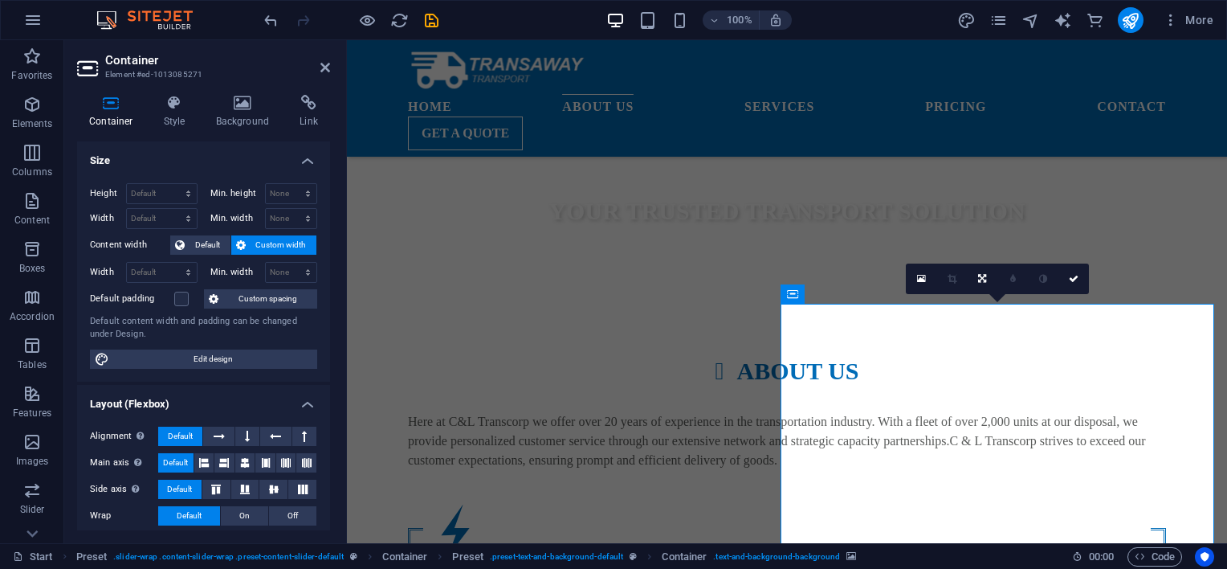
click at [887, 296] on icon at bounding box center [884, 293] width 12 height 17
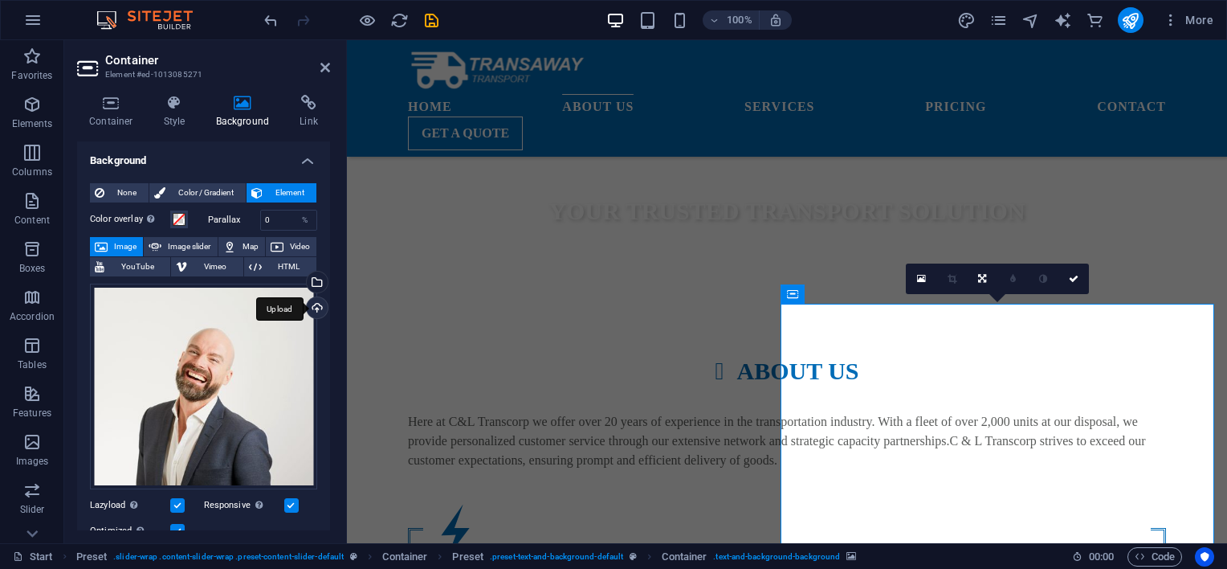
click at [307, 312] on div "Upload" at bounding box center [316, 309] width 24 height 24
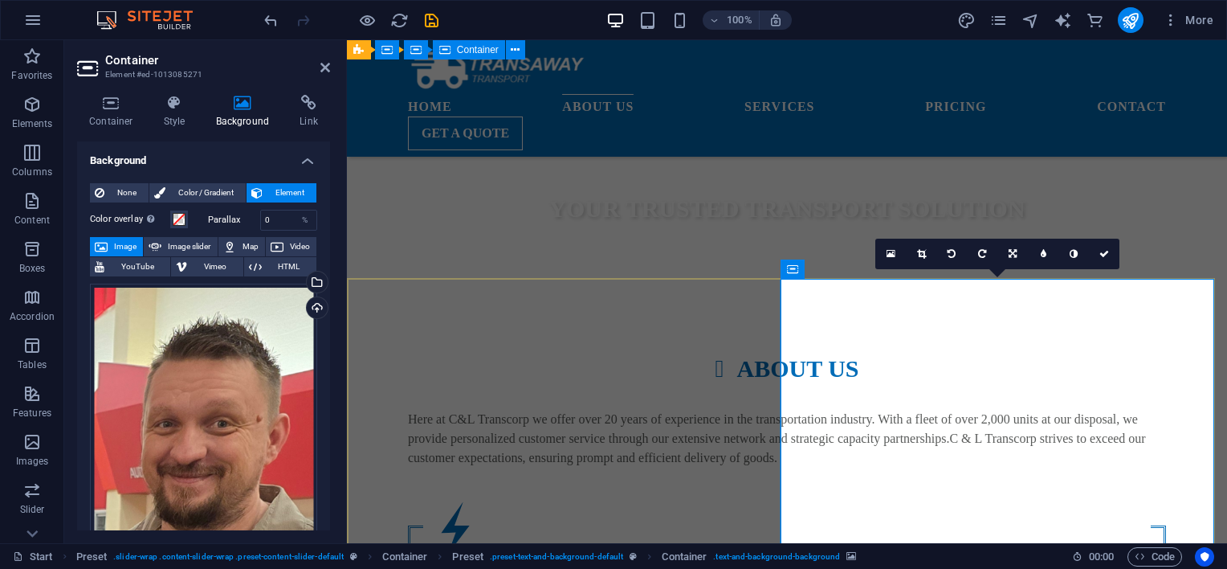
scroll to position [669, 0]
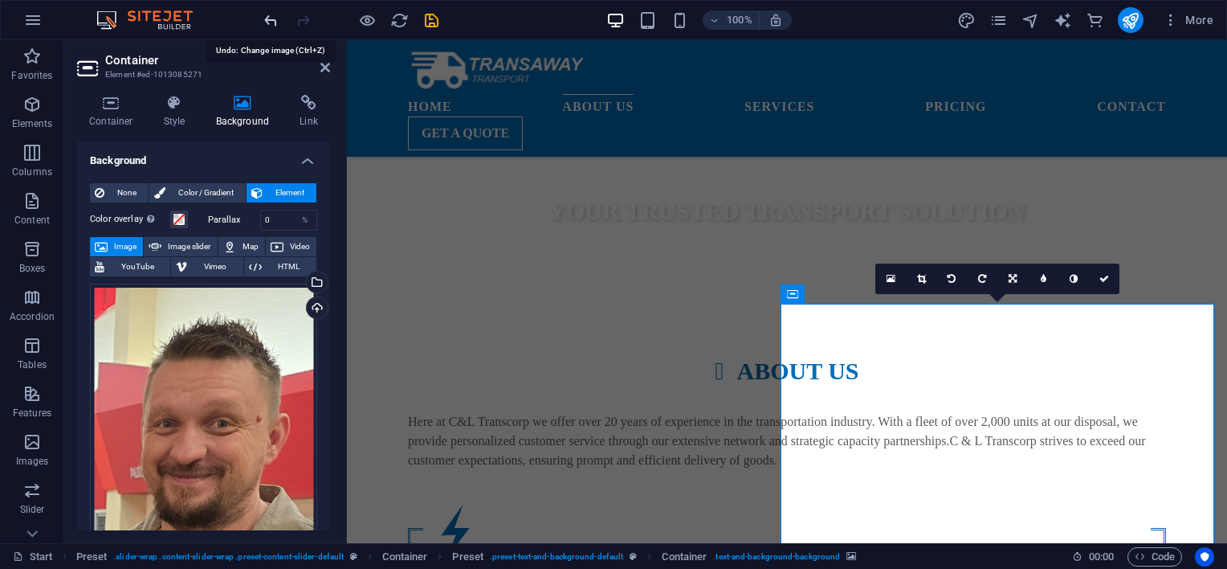
click at [271, 19] on icon "undo" at bounding box center [271, 20] width 18 height 18
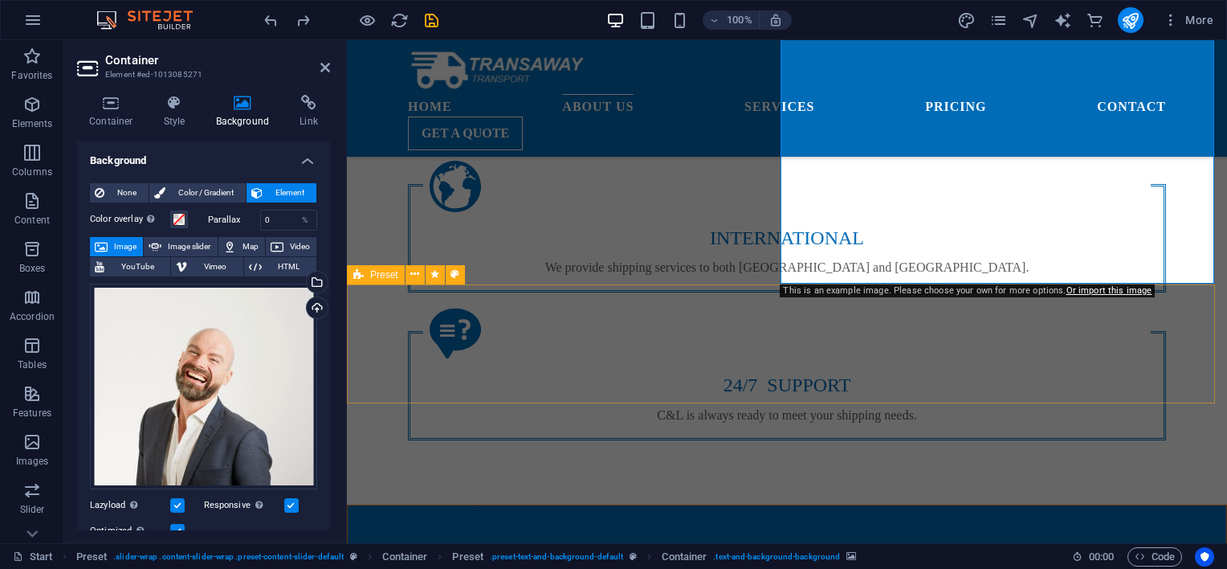
scroll to position [1205, 0]
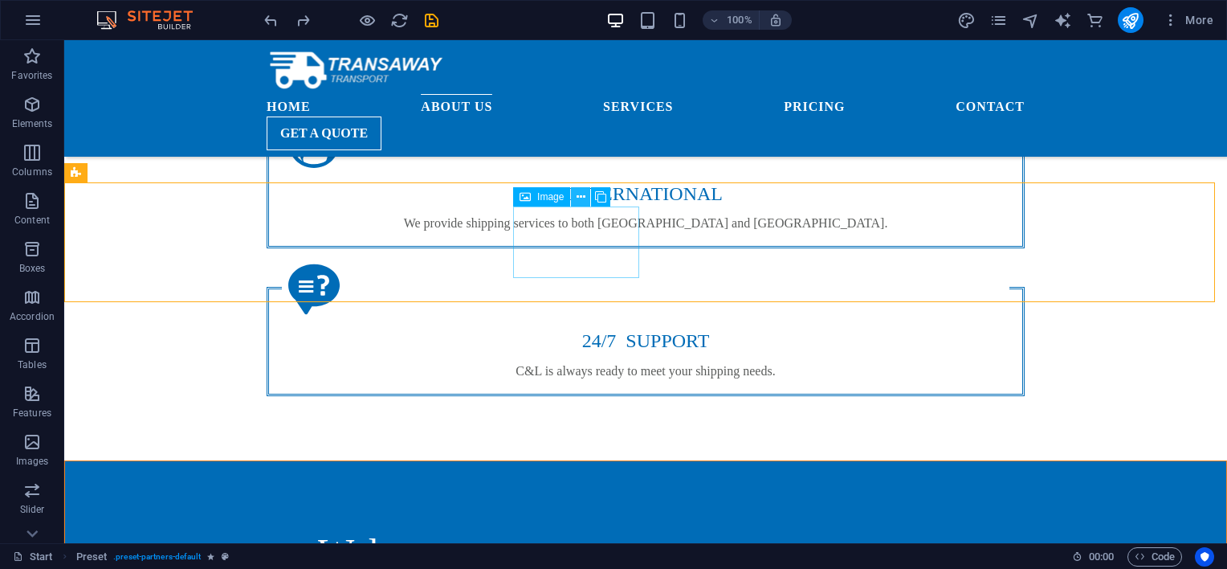
click at [579, 202] on icon at bounding box center [581, 197] width 9 height 17
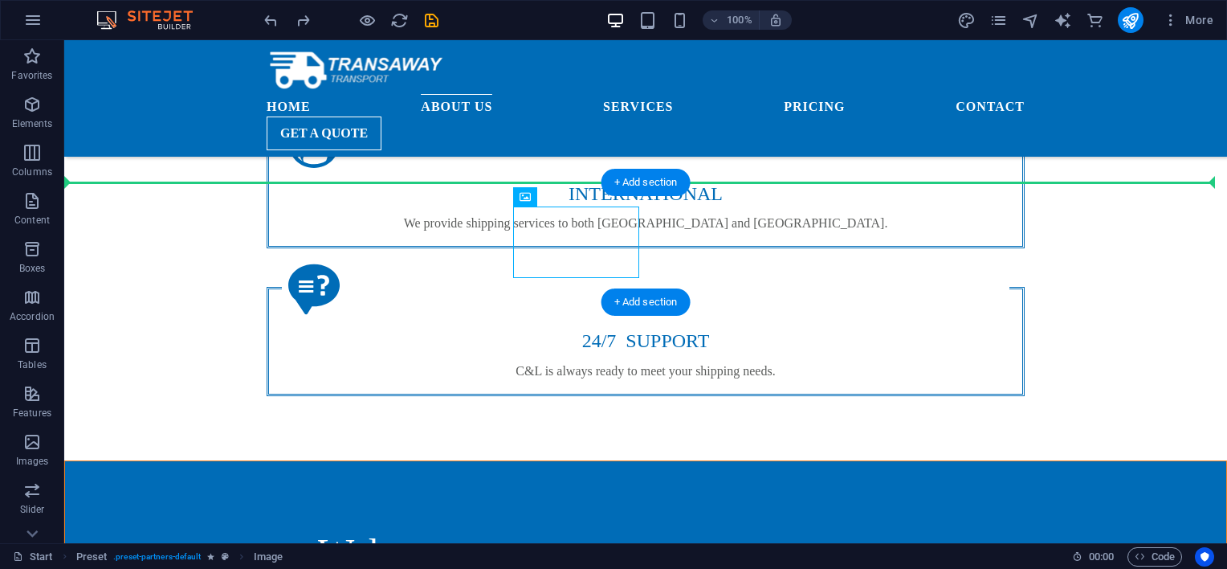
drag, startPoint x: 541, startPoint y: 243, endPoint x: 816, endPoint y: 239, distance: 274.7
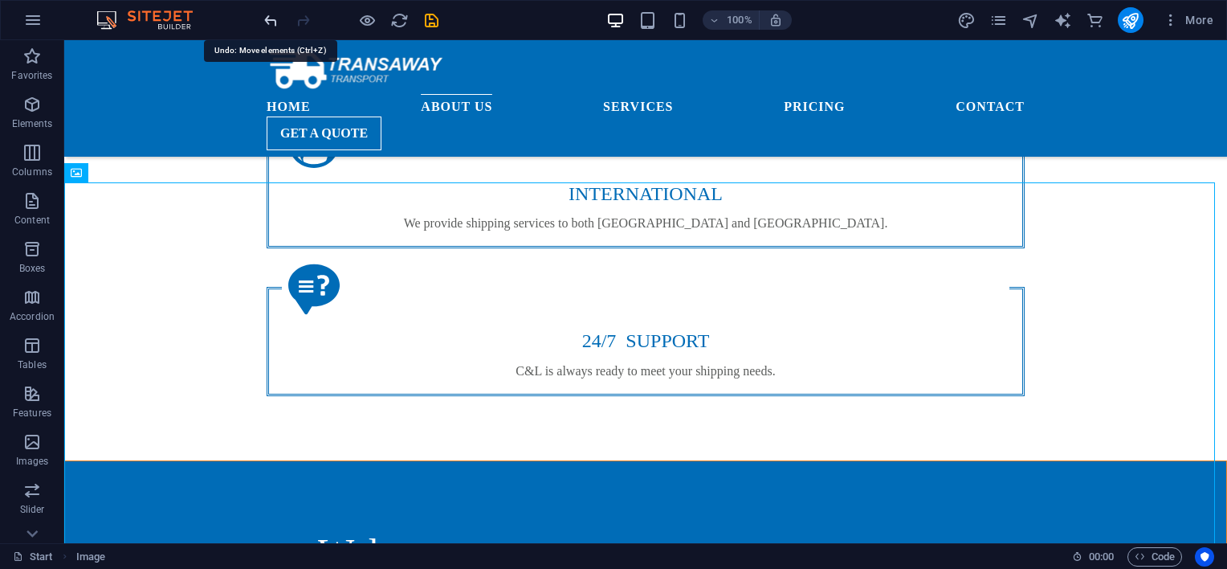
click at [275, 22] on icon "undo" at bounding box center [271, 20] width 18 height 18
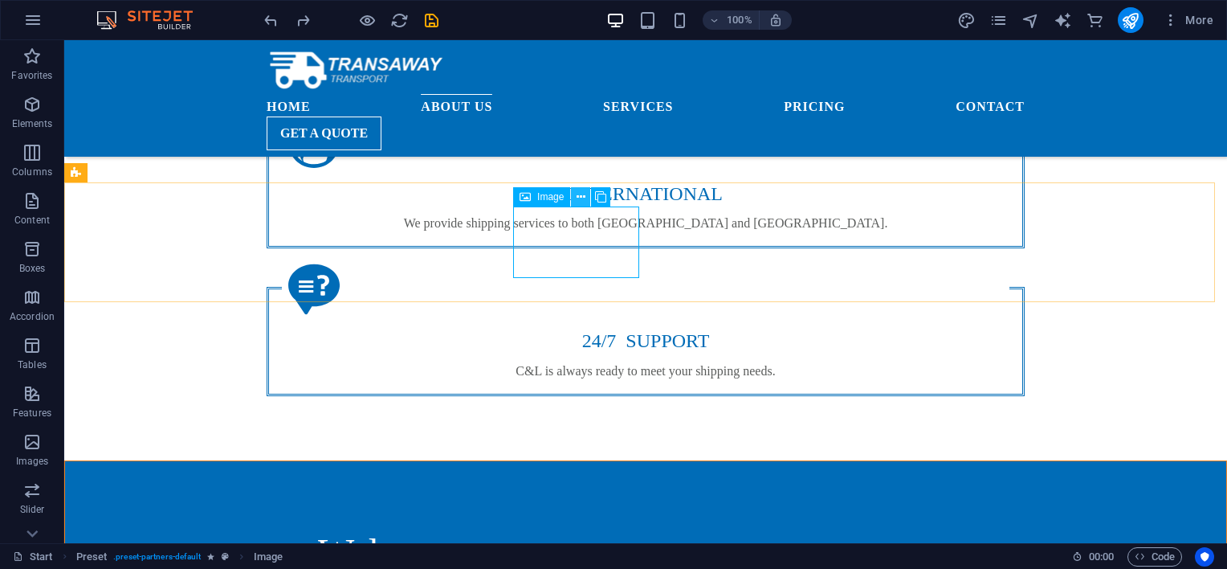
click at [581, 199] on icon at bounding box center [581, 197] width 9 height 17
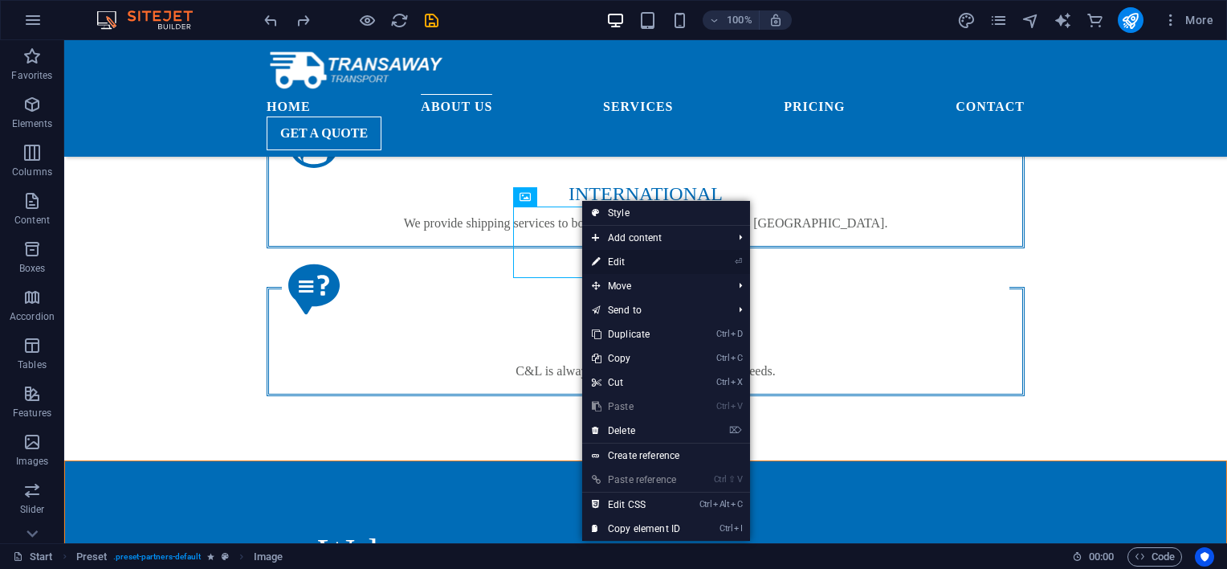
click at [626, 255] on link "⏎ Edit" at bounding box center [636, 262] width 108 height 24
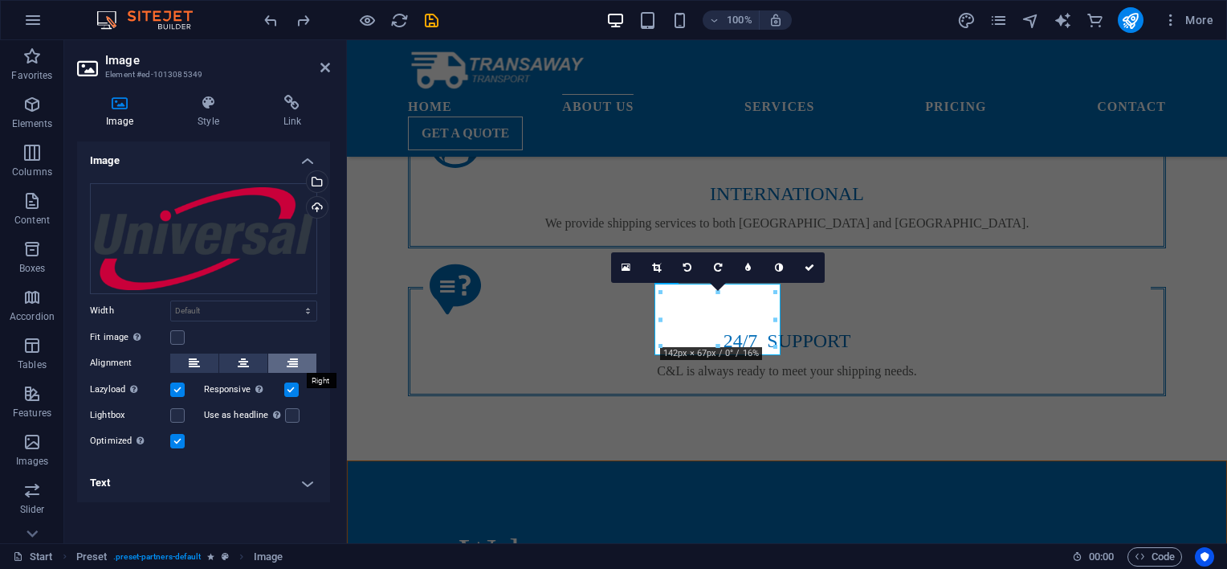
click at [294, 354] on icon at bounding box center [292, 362] width 11 height 19
click at [292, 360] on icon at bounding box center [292, 362] width 11 height 19
click at [204, 360] on button at bounding box center [194, 362] width 48 height 19
click at [235, 366] on button at bounding box center [243, 362] width 48 height 19
click at [328, 71] on icon at bounding box center [325, 67] width 10 height 13
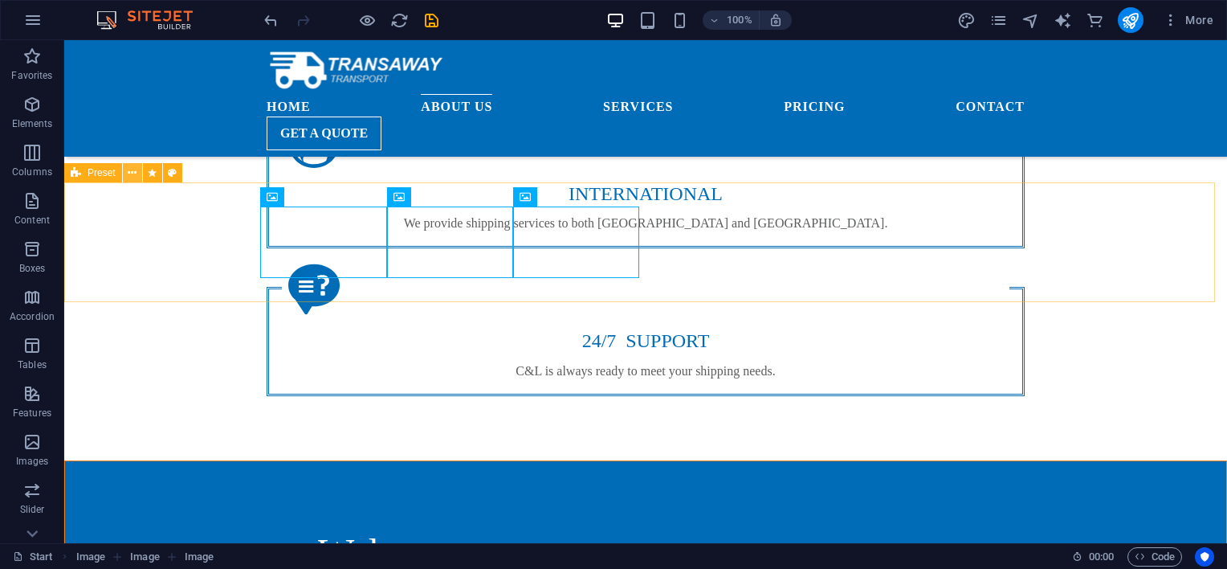
click at [132, 180] on icon at bounding box center [132, 173] width 9 height 17
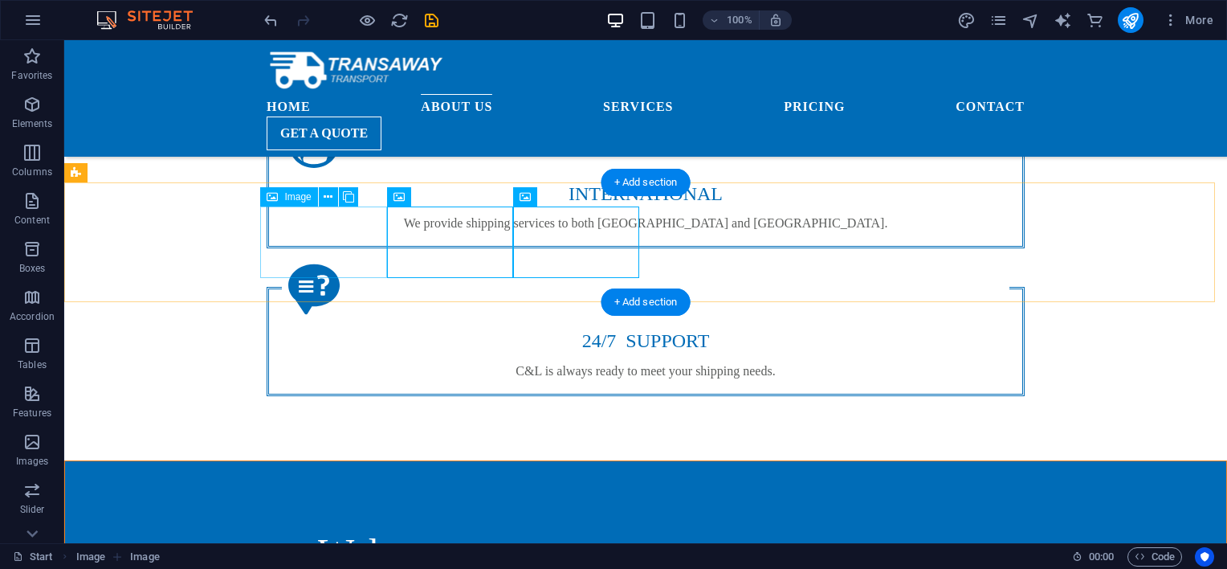
drag, startPoint x: 315, startPoint y: 241, endPoint x: 379, endPoint y: 239, distance: 64.3
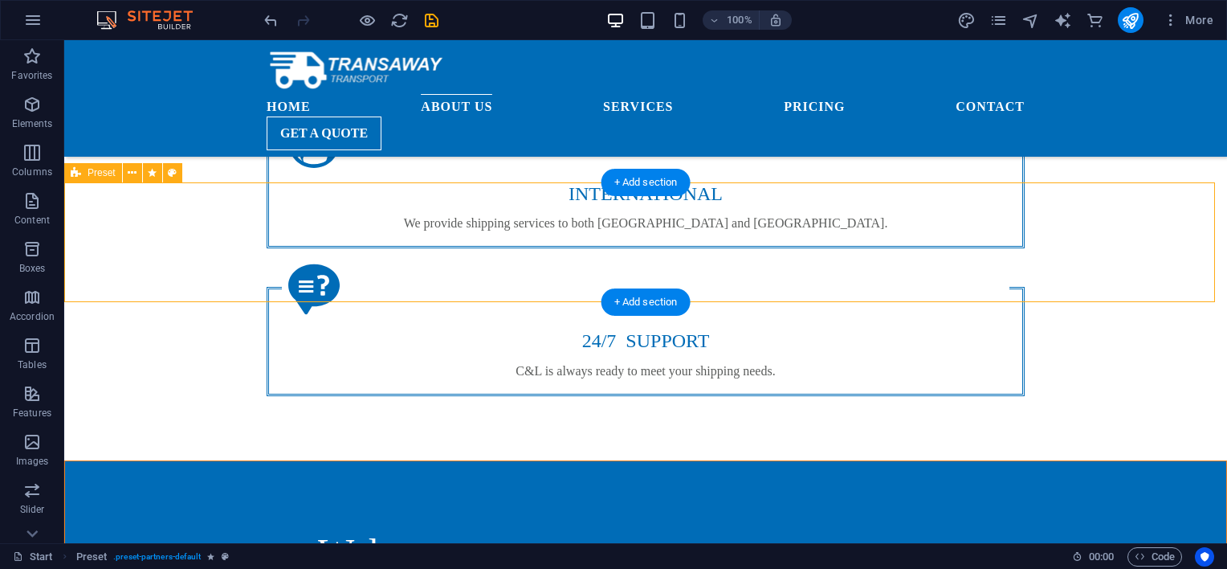
scroll to position [1071, 0]
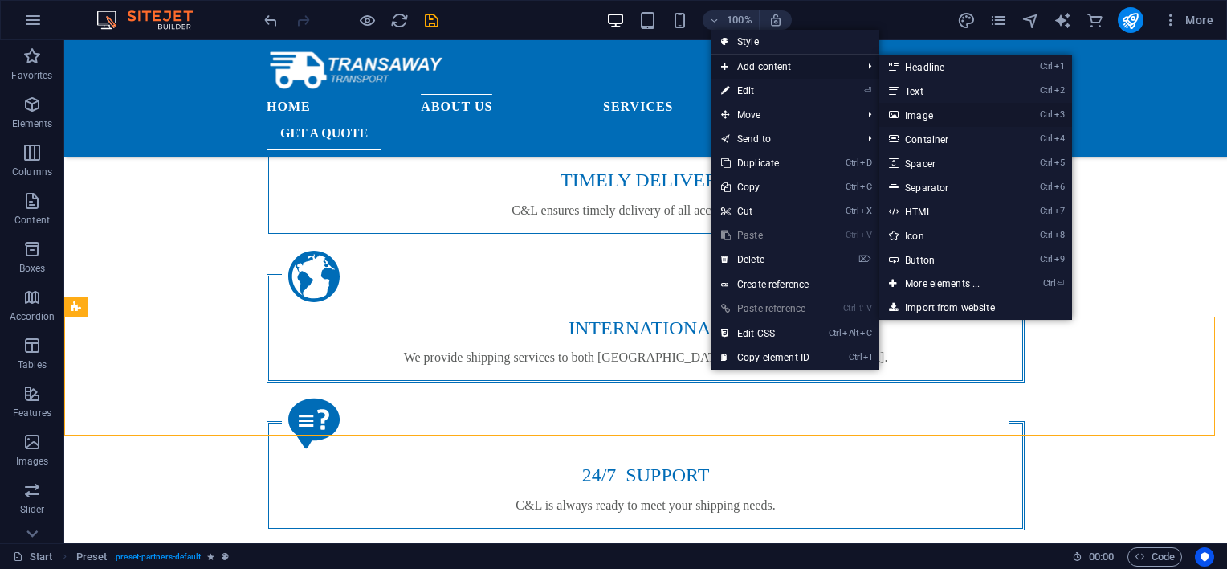
click at [910, 116] on link "Ctrl 3 Image" at bounding box center [945, 115] width 133 height 24
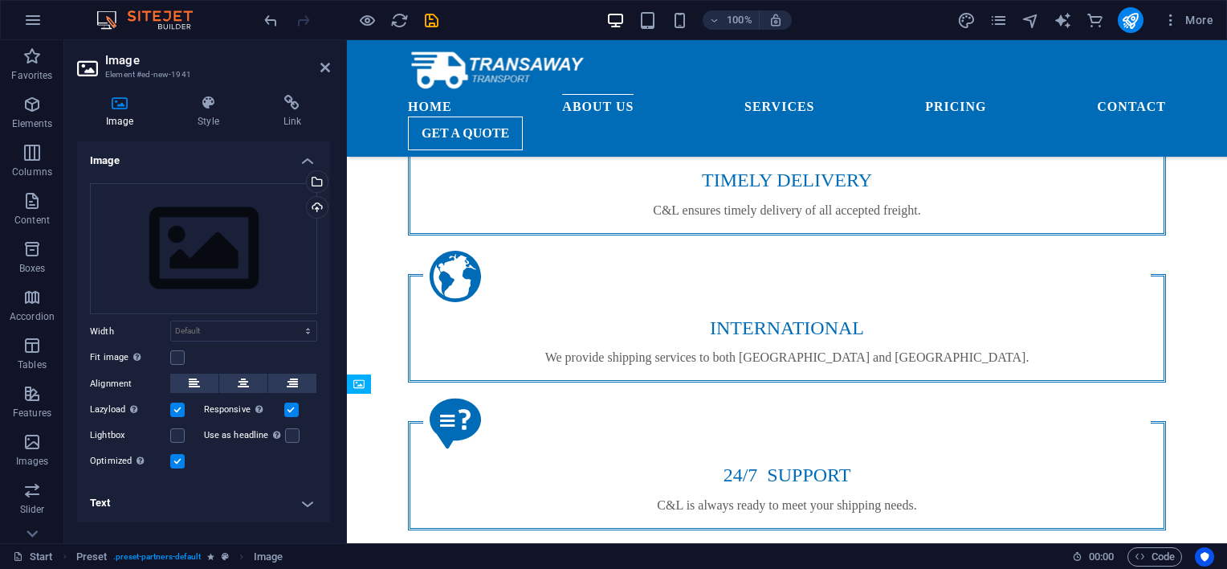
drag, startPoint x: 424, startPoint y: 438, endPoint x: 557, endPoint y: 444, distance: 132.7
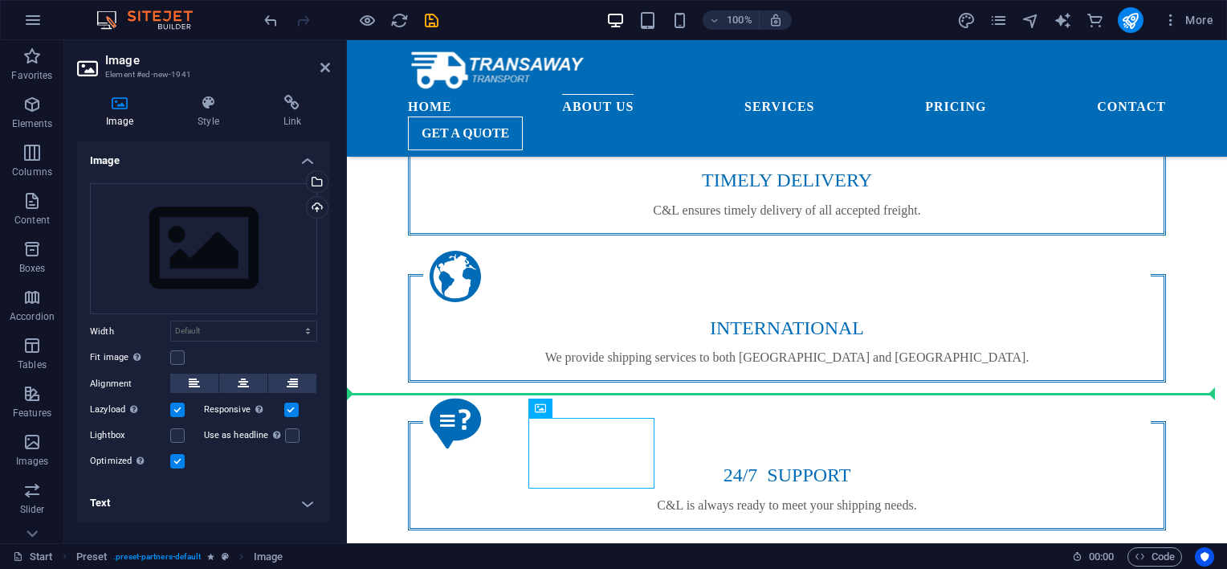
drag, startPoint x: 586, startPoint y: 447, endPoint x: 1042, endPoint y: 453, distance: 455.5
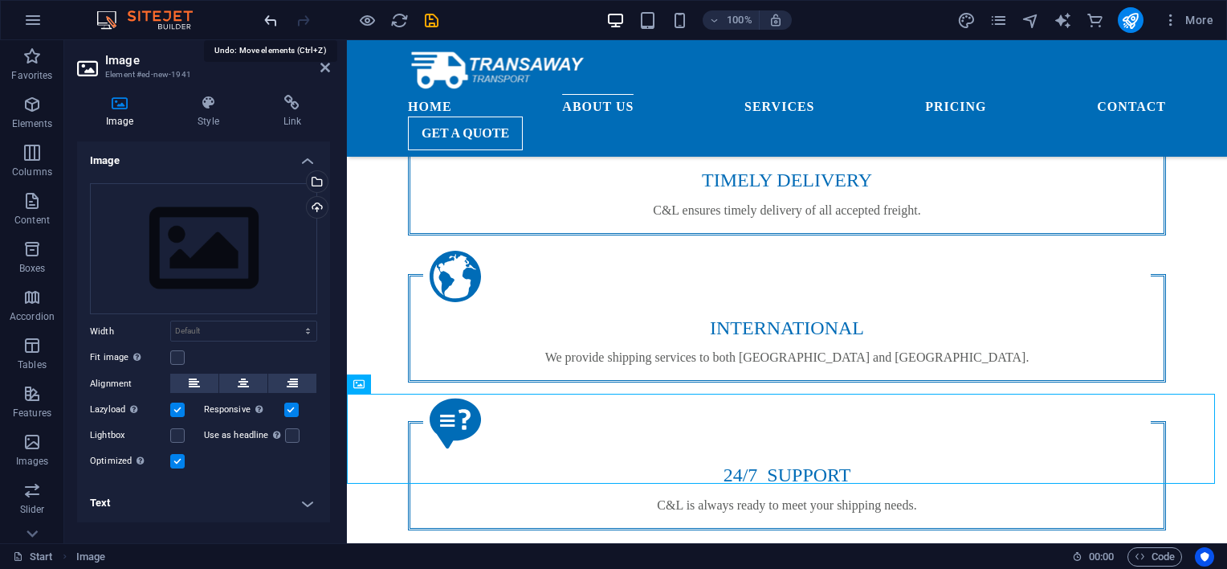
click at [267, 21] on icon "undo" at bounding box center [271, 20] width 18 height 18
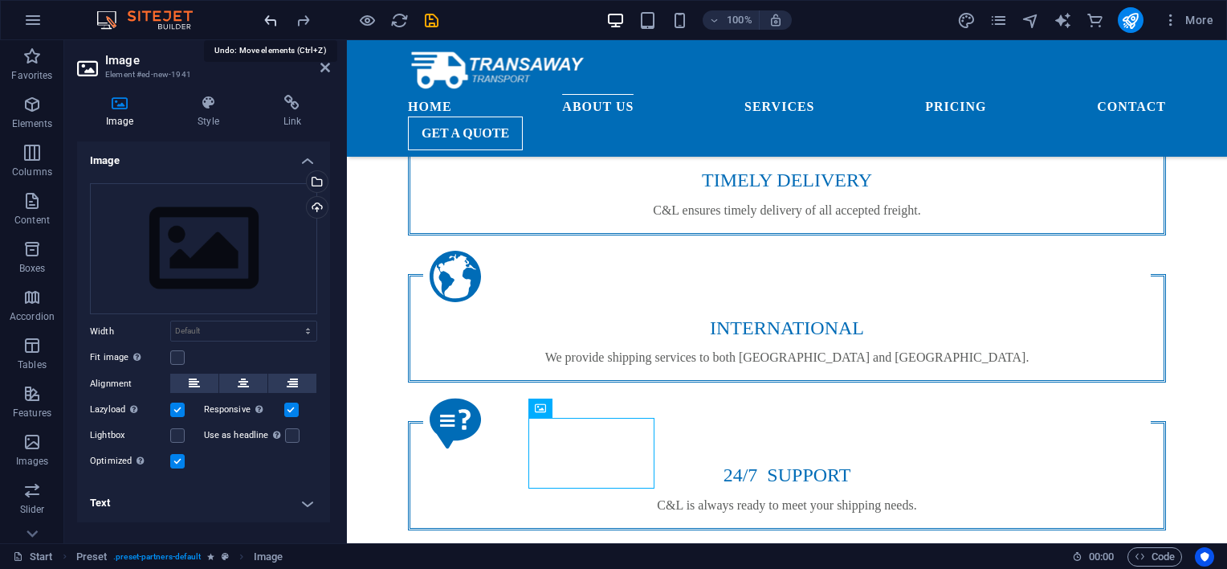
click at [263, 15] on icon "undo" at bounding box center [271, 20] width 18 height 18
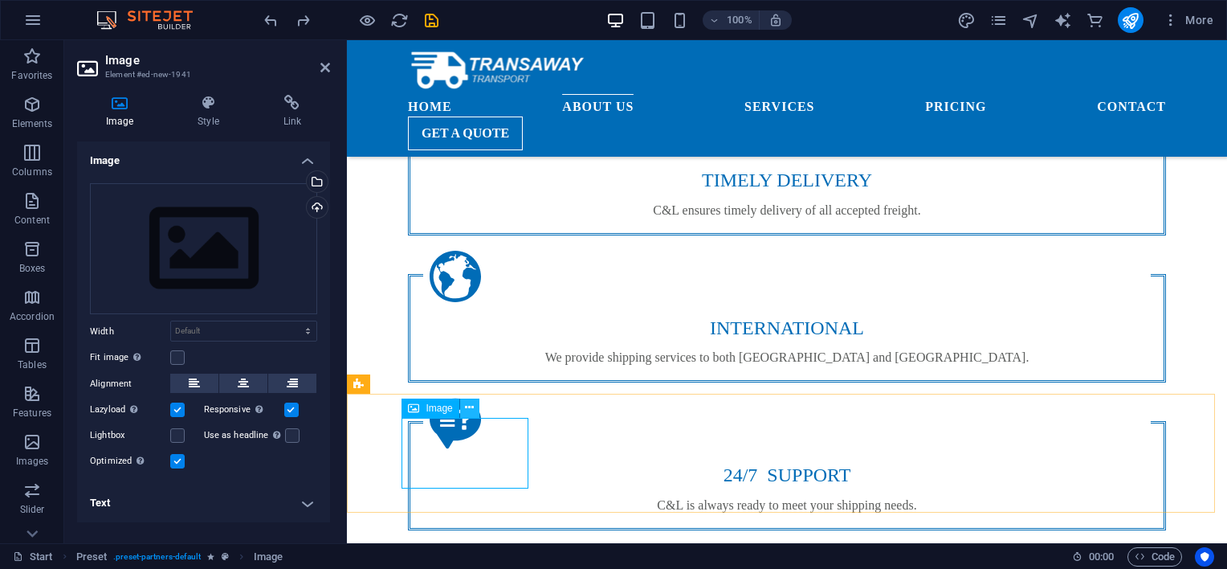
click at [469, 408] on icon at bounding box center [469, 407] width 9 height 17
click at [470, 413] on icon at bounding box center [469, 407] width 9 height 17
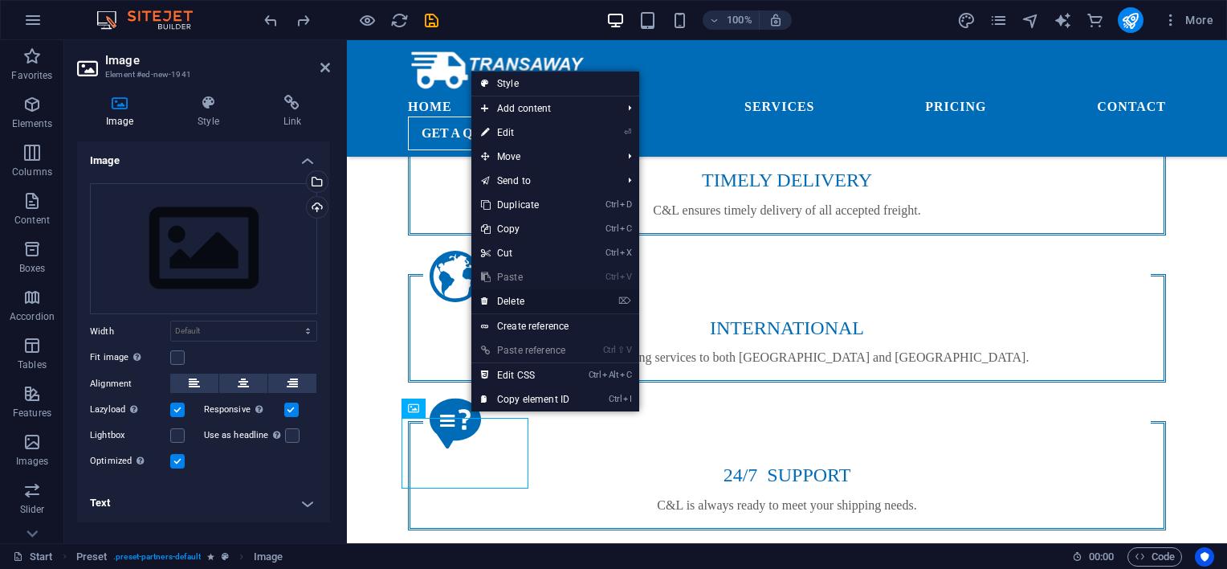
click at [537, 296] on link "⌦ Delete" at bounding box center [525, 301] width 108 height 24
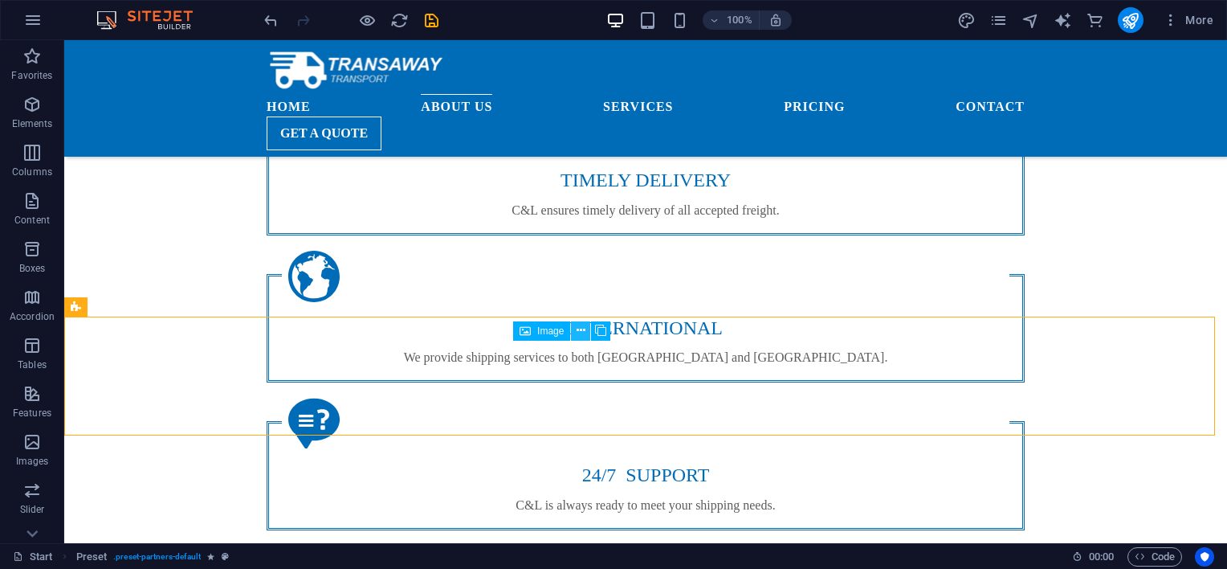
drag, startPoint x: 542, startPoint y: 333, endPoint x: 579, endPoint y: 331, distance: 37.0
click at [579, 331] on div "Image" at bounding box center [567, 331] width 108 height 20
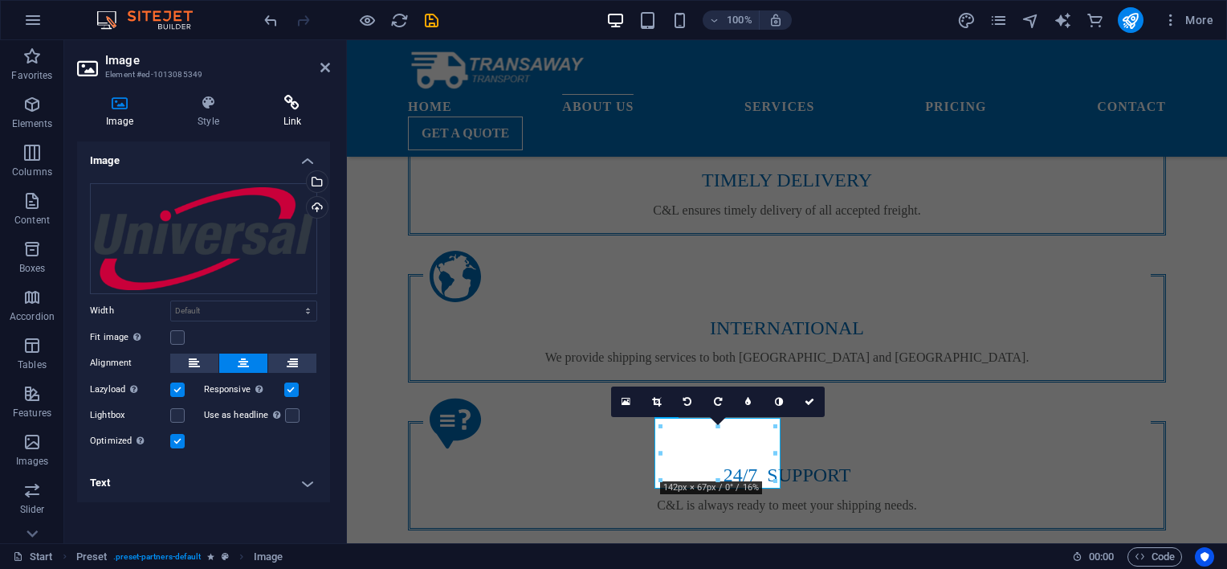
click at [292, 110] on icon at bounding box center [292, 103] width 75 height 16
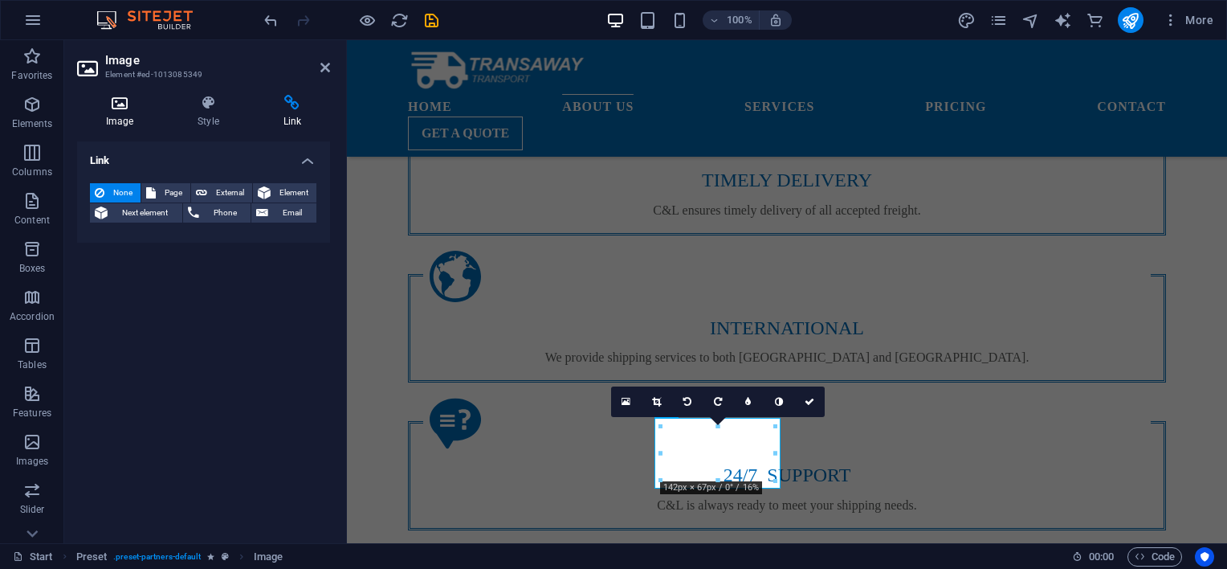
click at [132, 113] on h4 "Image" at bounding box center [123, 112] width 92 height 34
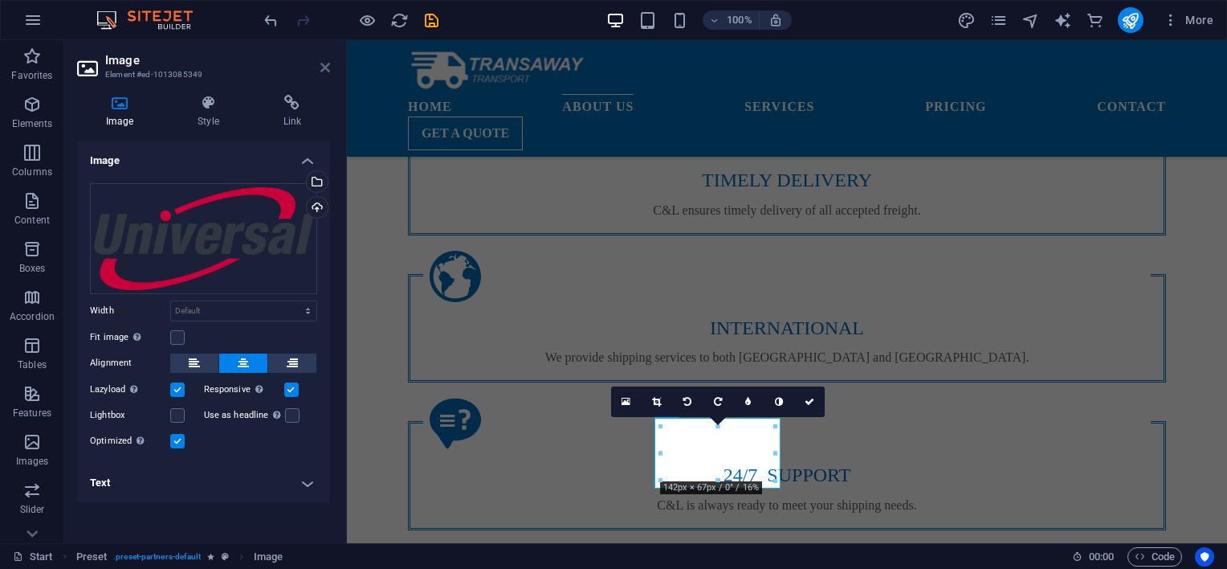
click at [327, 71] on icon at bounding box center [325, 67] width 10 height 13
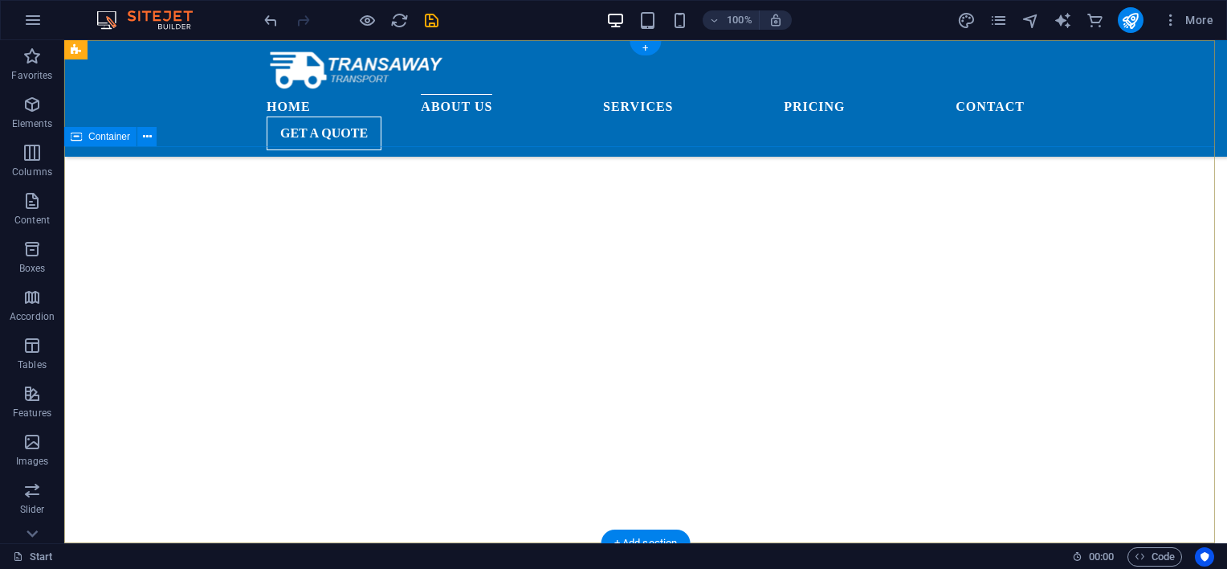
scroll to position [0, 0]
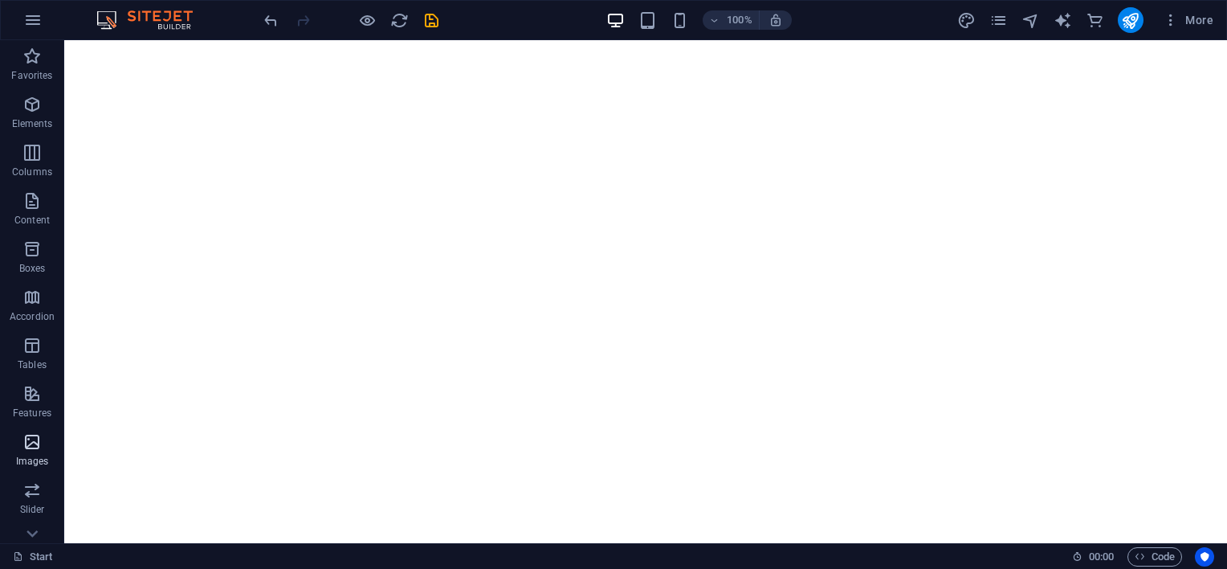
click at [40, 443] on icon "button" at bounding box center [31, 441] width 19 height 19
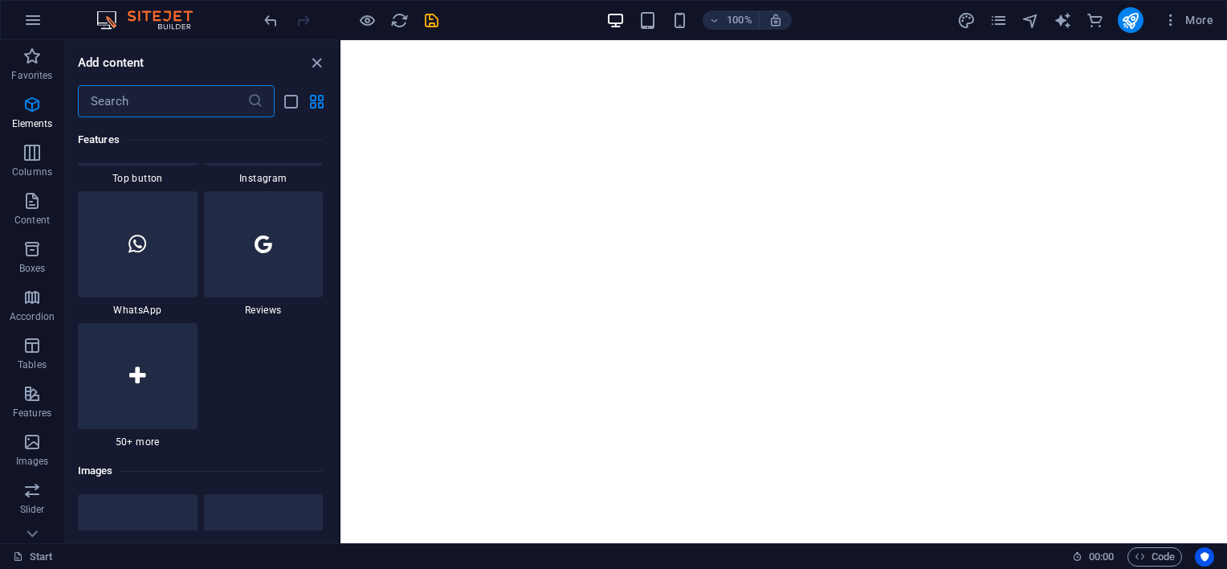
scroll to position [8144, 0]
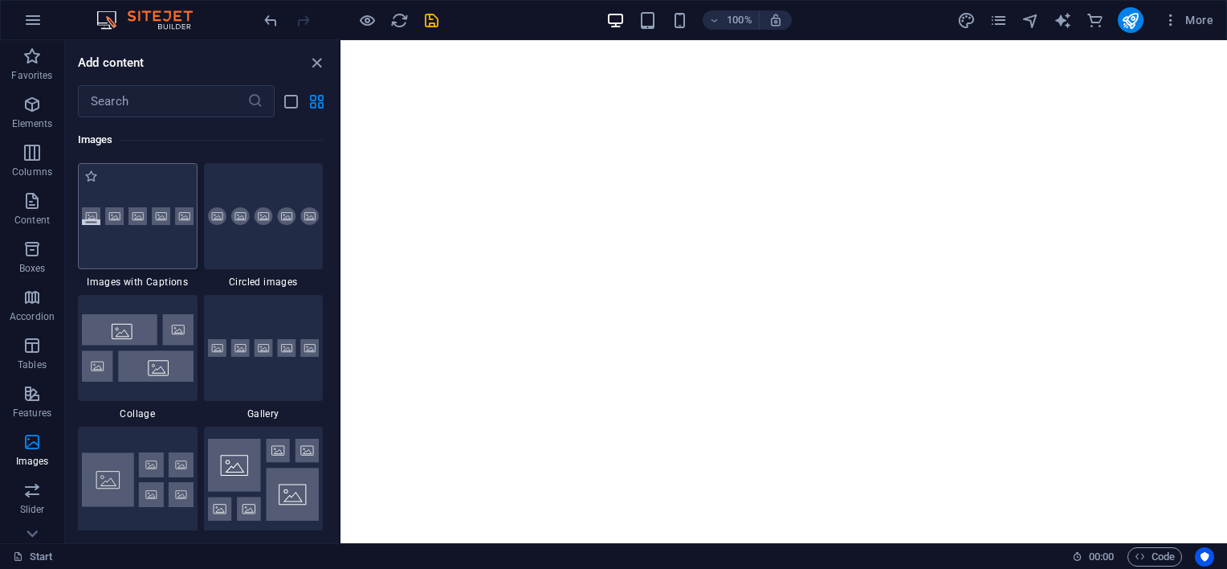
click at [129, 231] on div at bounding box center [138, 216] width 120 height 106
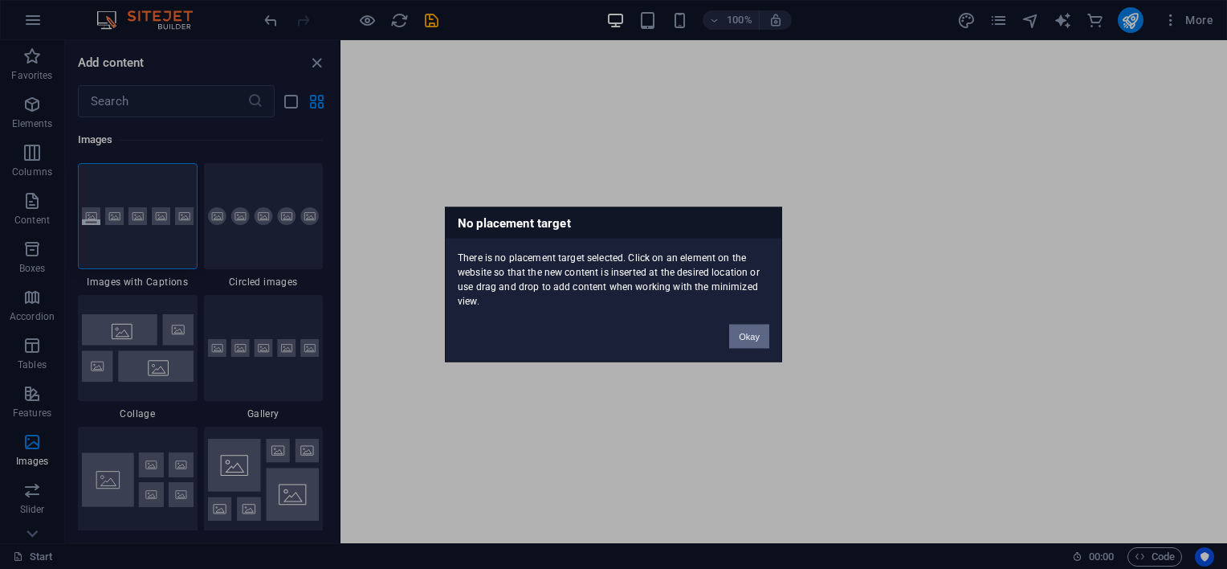
click at [752, 334] on button "Okay" at bounding box center [749, 336] width 40 height 24
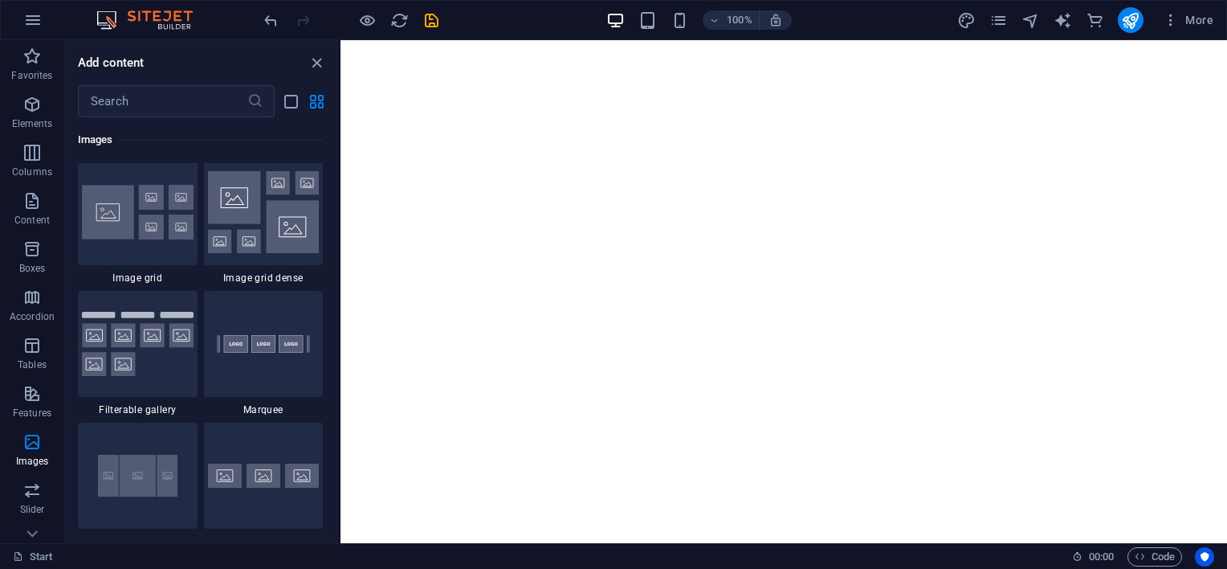
scroll to position [8546, 0]
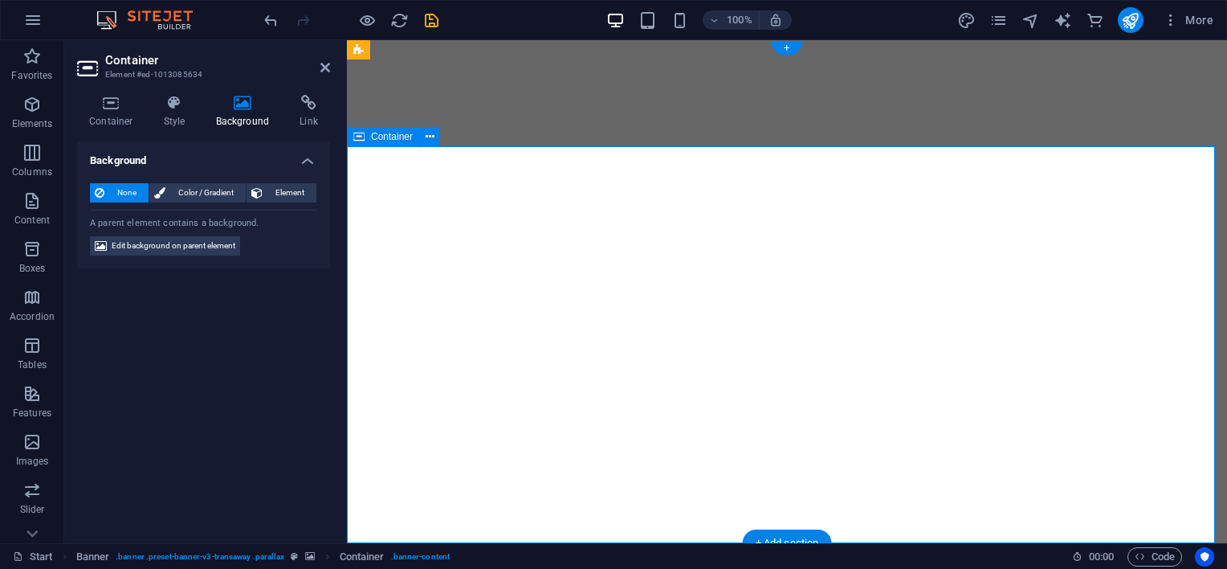
click at [246, 103] on icon at bounding box center [243, 103] width 78 height 16
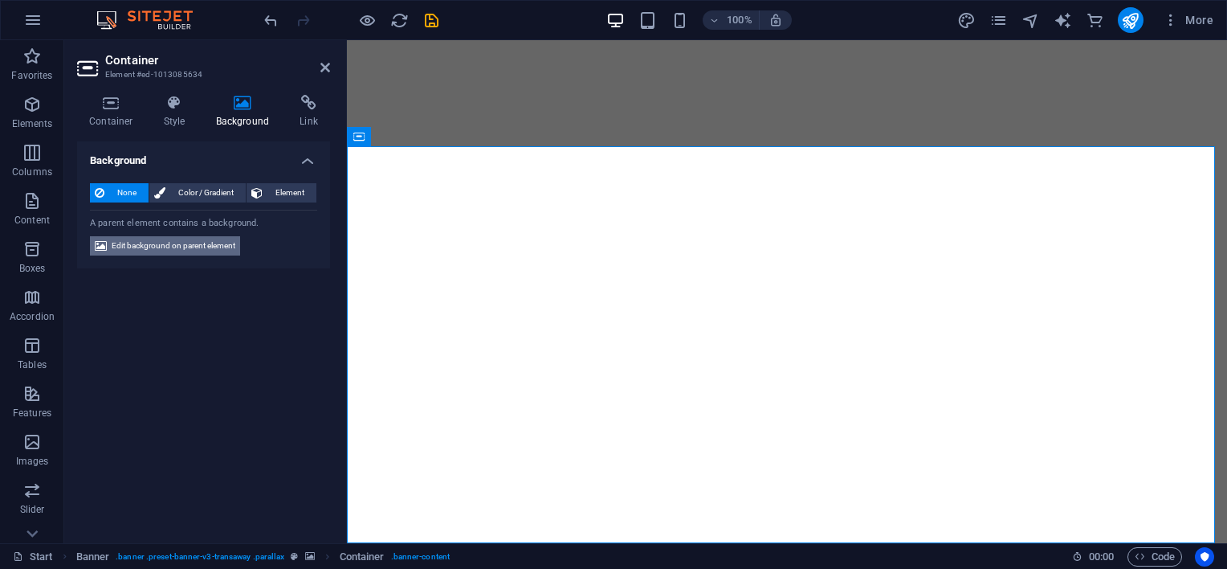
click at [168, 248] on span "Edit background on parent element" at bounding box center [174, 245] width 124 height 19
select select "ms"
select select "s"
select select "ondemand"
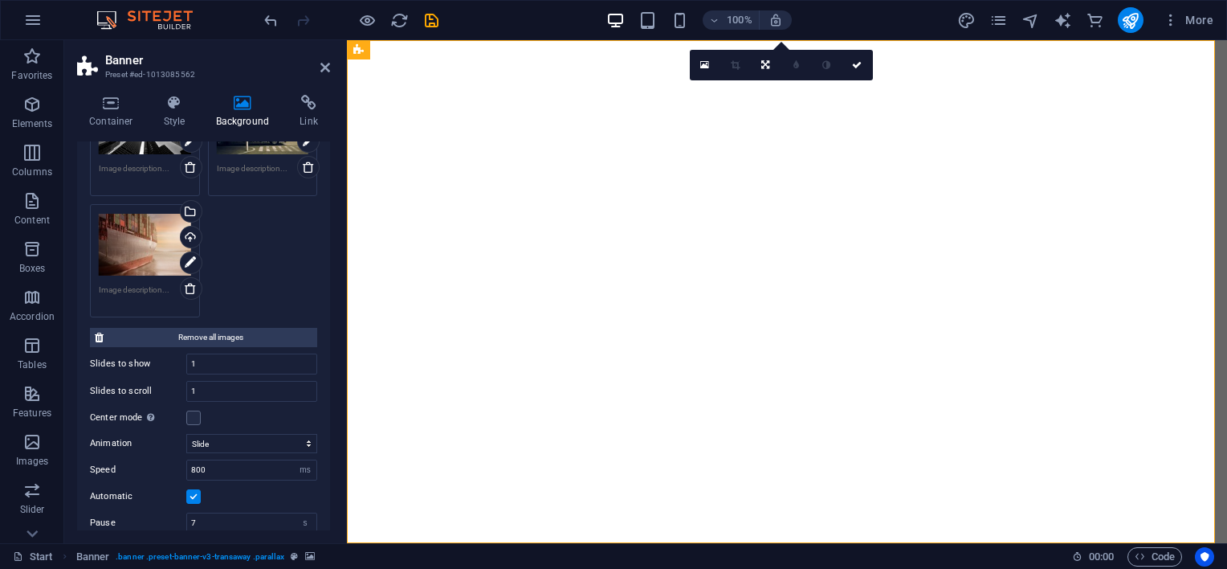
scroll to position [133, 0]
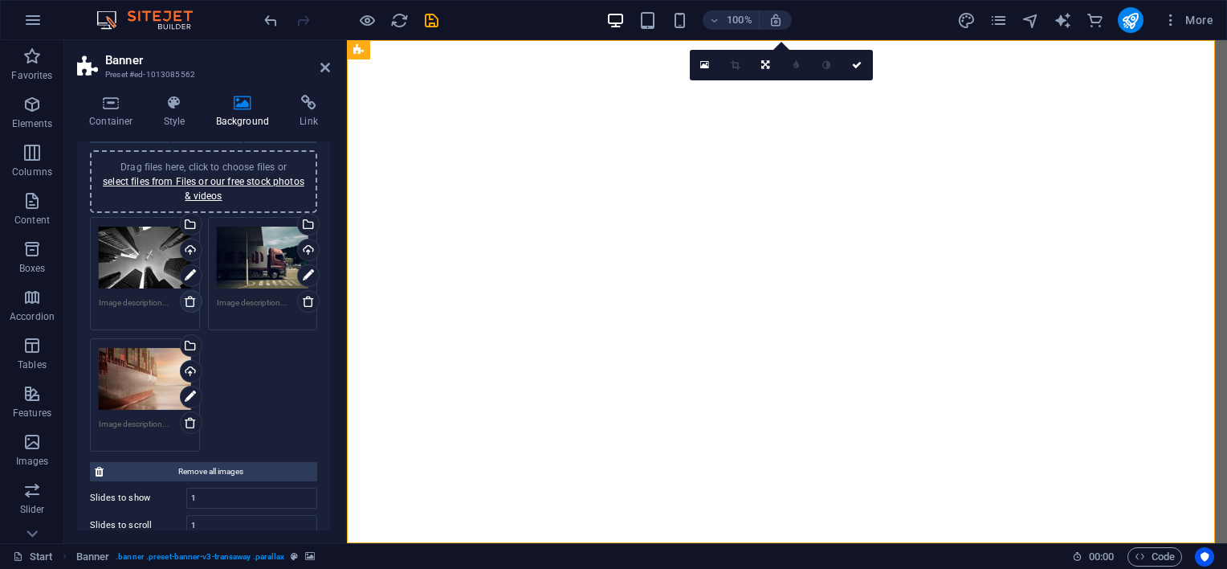
click at [188, 296] on icon at bounding box center [190, 301] width 13 height 13
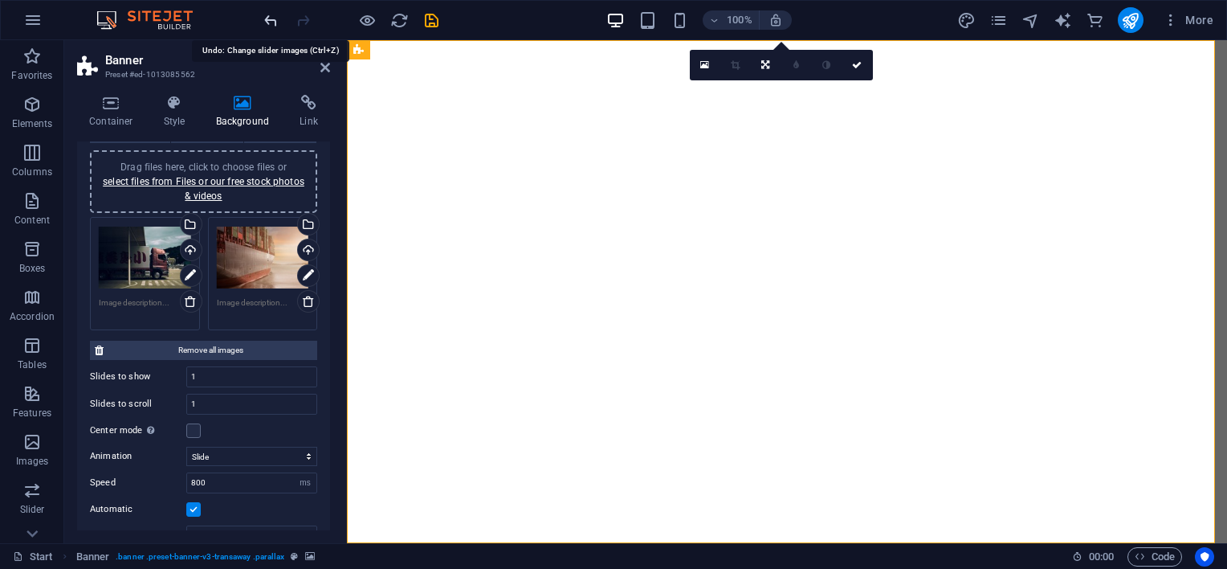
click at [273, 18] on icon "undo" at bounding box center [271, 20] width 18 height 18
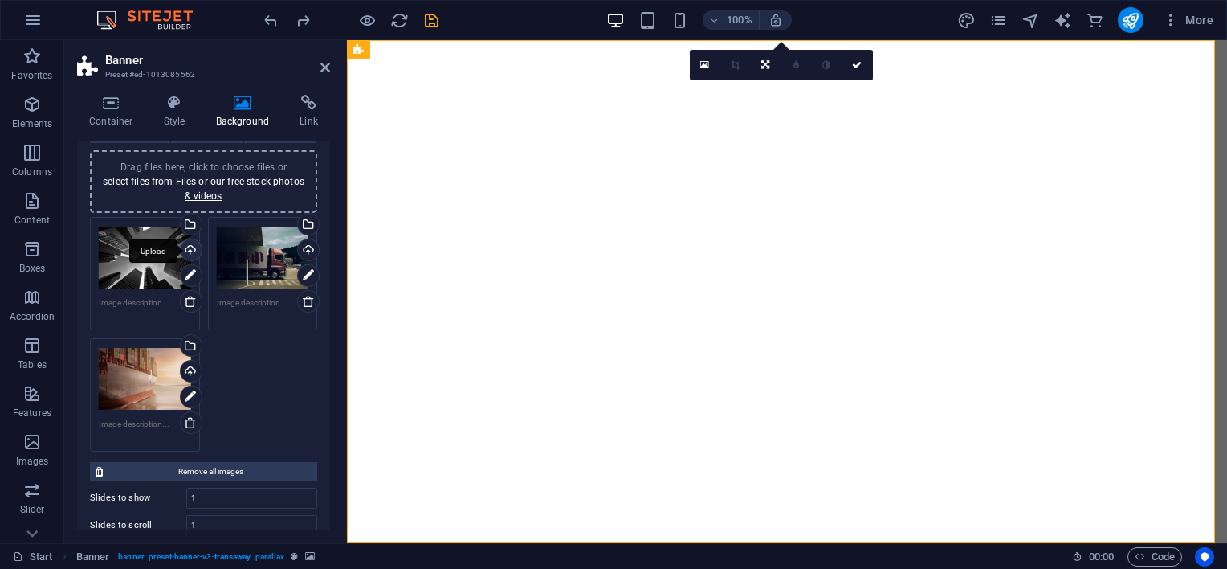
click at [187, 244] on div "Upload" at bounding box center [190, 251] width 24 height 24
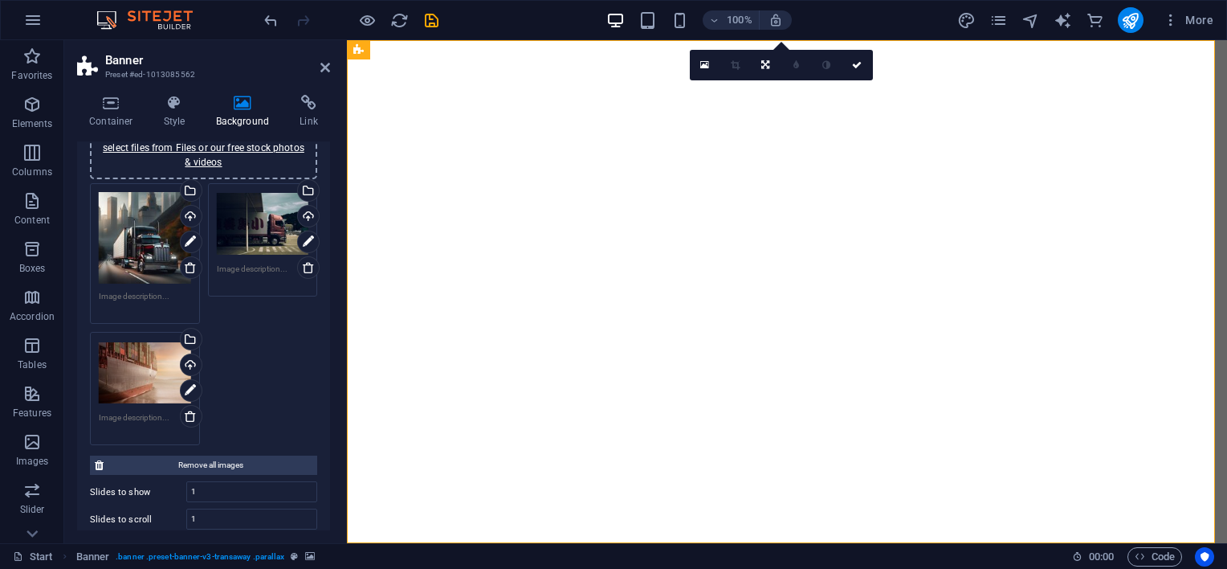
scroll to position [34, 0]
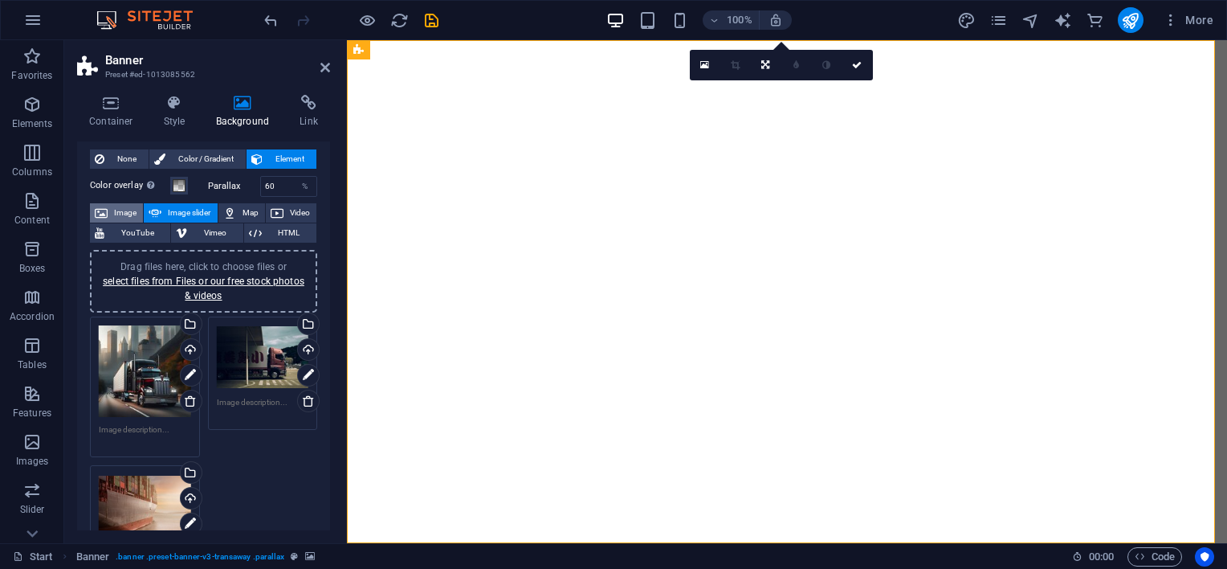
click at [124, 206] on span "Image" at bounding box center [125, 212] width 26 height 19
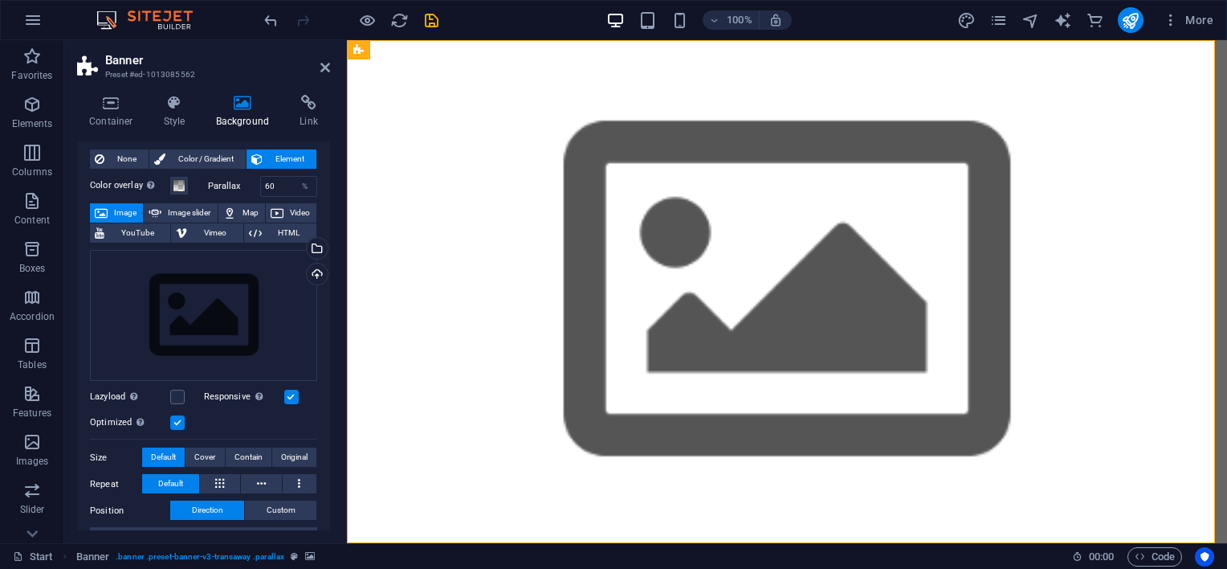
scroll to position [0, 0]
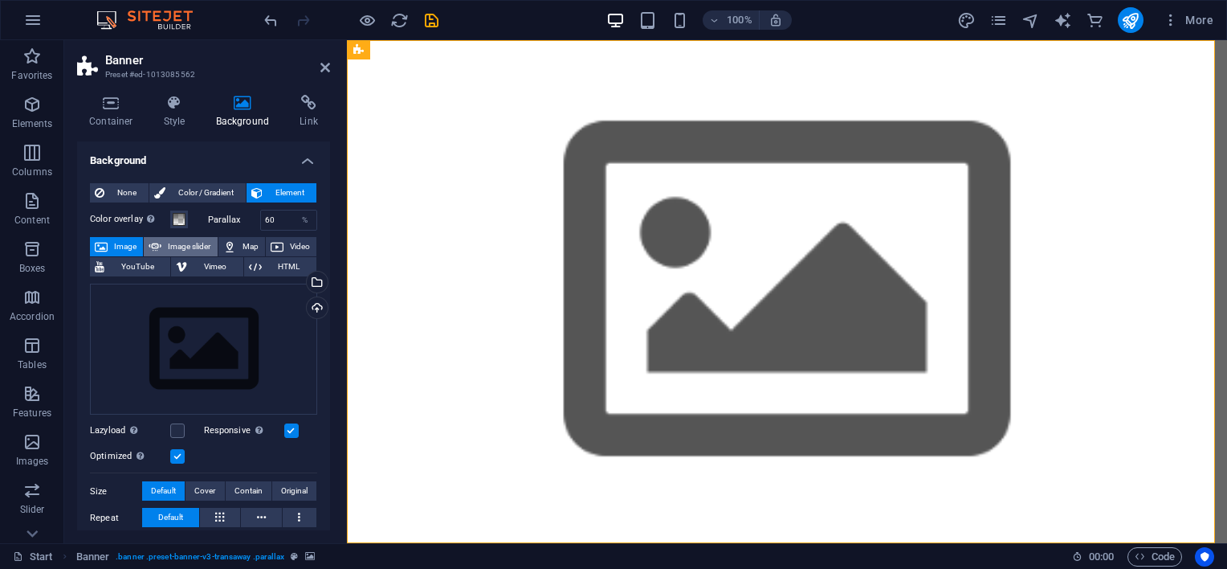
click at [186, 244] on span "Image slider" at bounding box center [189, 246] width 46 height 19
select select "ms"
select select "s"
select select "progressive"
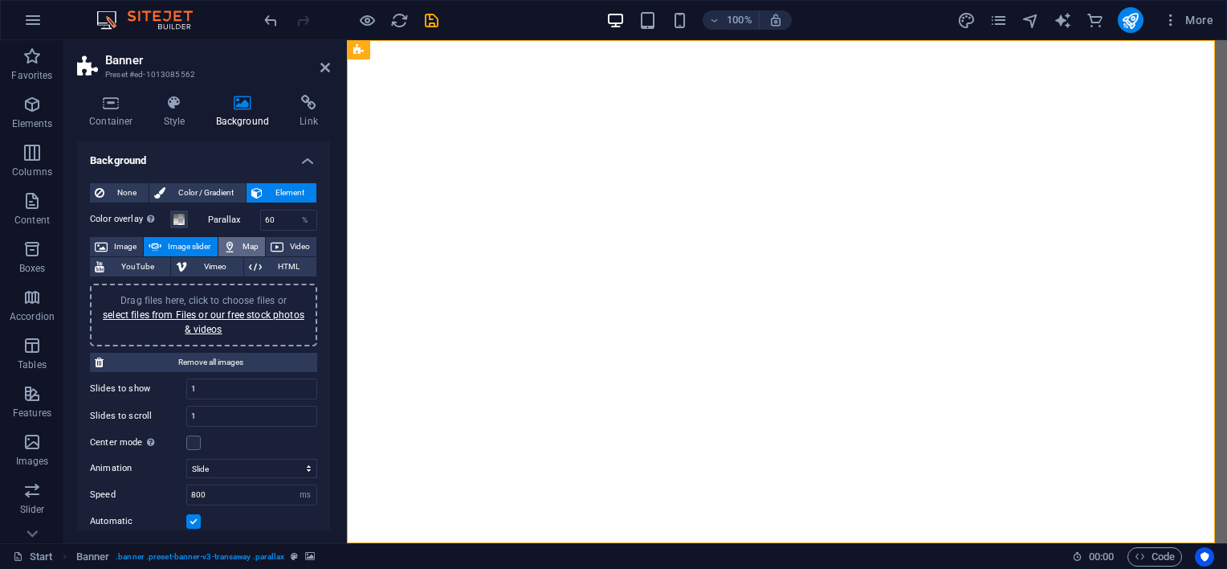
click at [238, 241] on button "Map" at bounding box center [241, 246] width 47 height 19
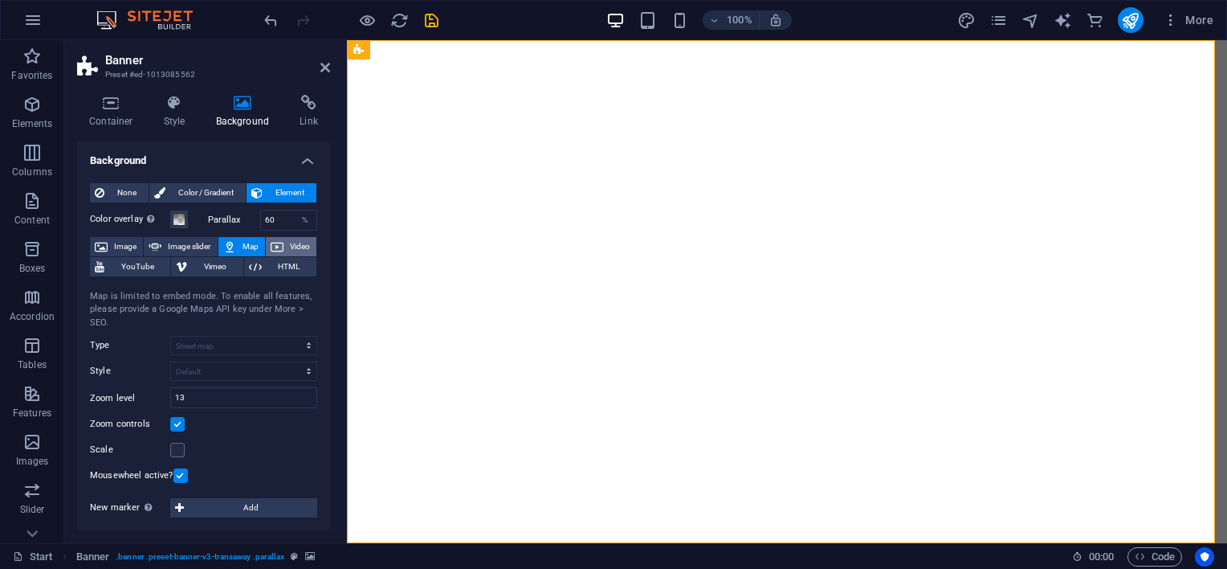
click at [281, 246] on button "Video" at bounding box center [291, 246] width 51 height 19
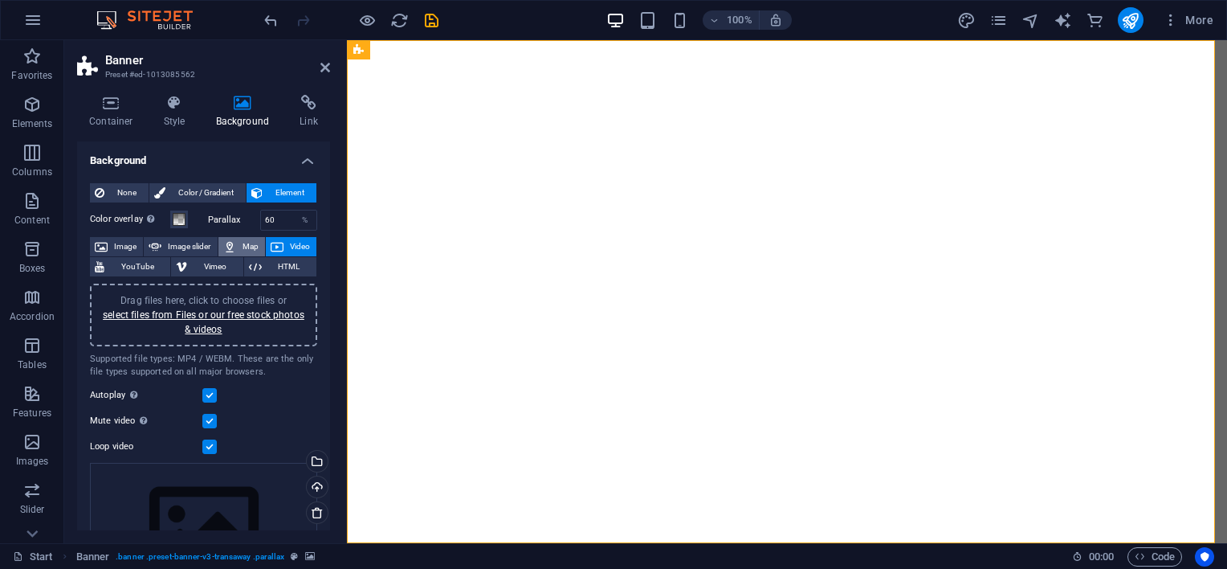
click at [231, 246] on icon at bounding box center [229, 246] width 13 height 19
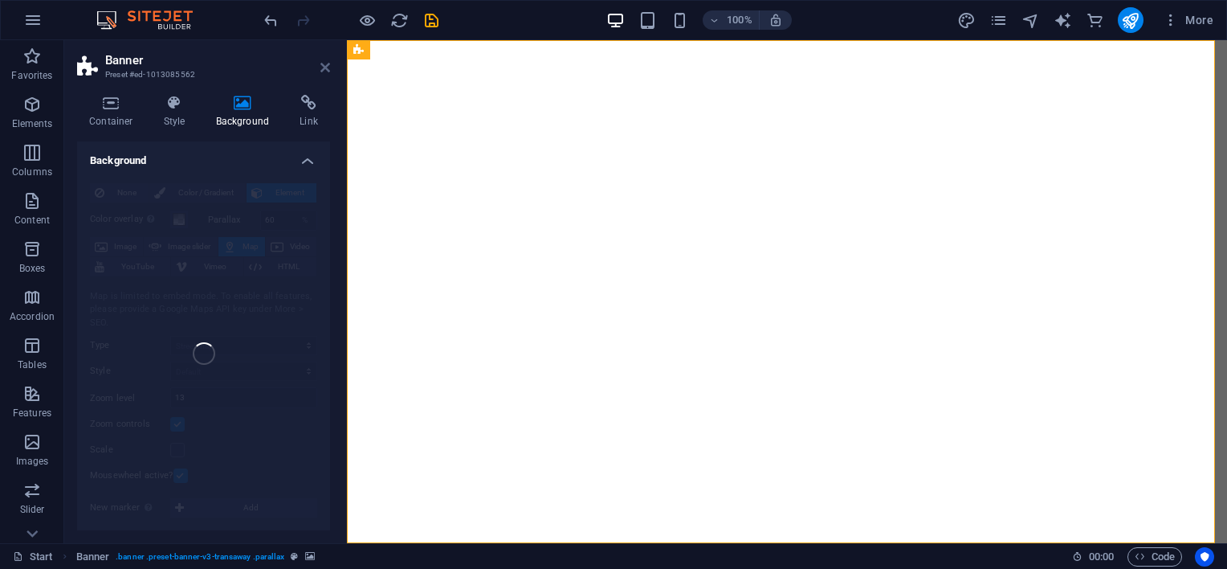
click at [324, 61] on icon at bounding box center [325, 67] width 10 height 13
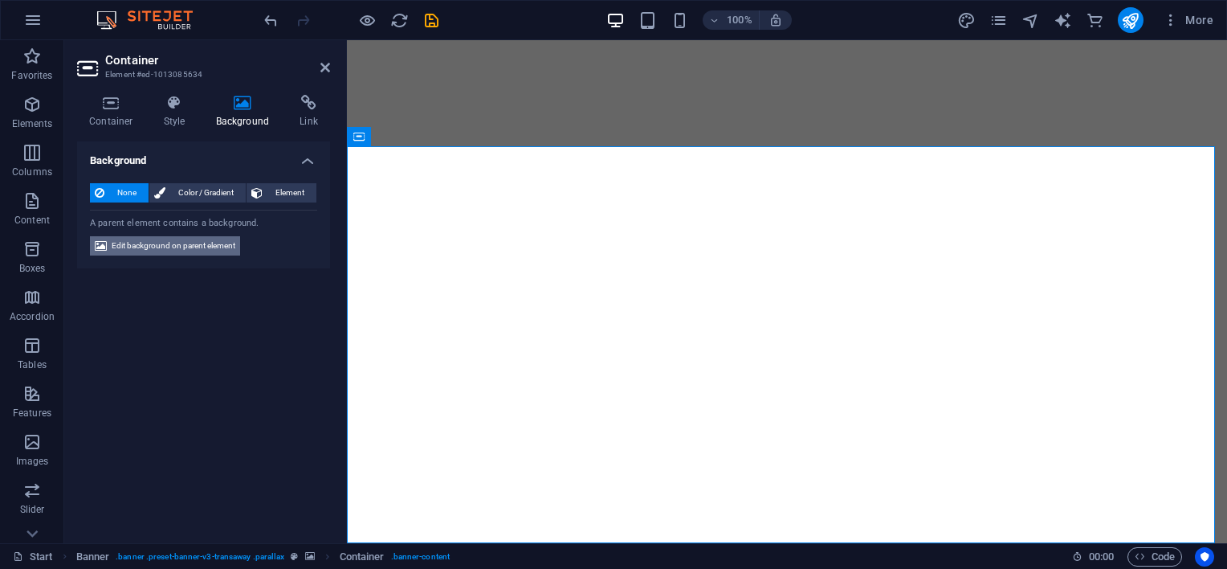
click at [196, 244] on span "Edit background on parent element" at bounding box center [174, 245] width 124 height 19
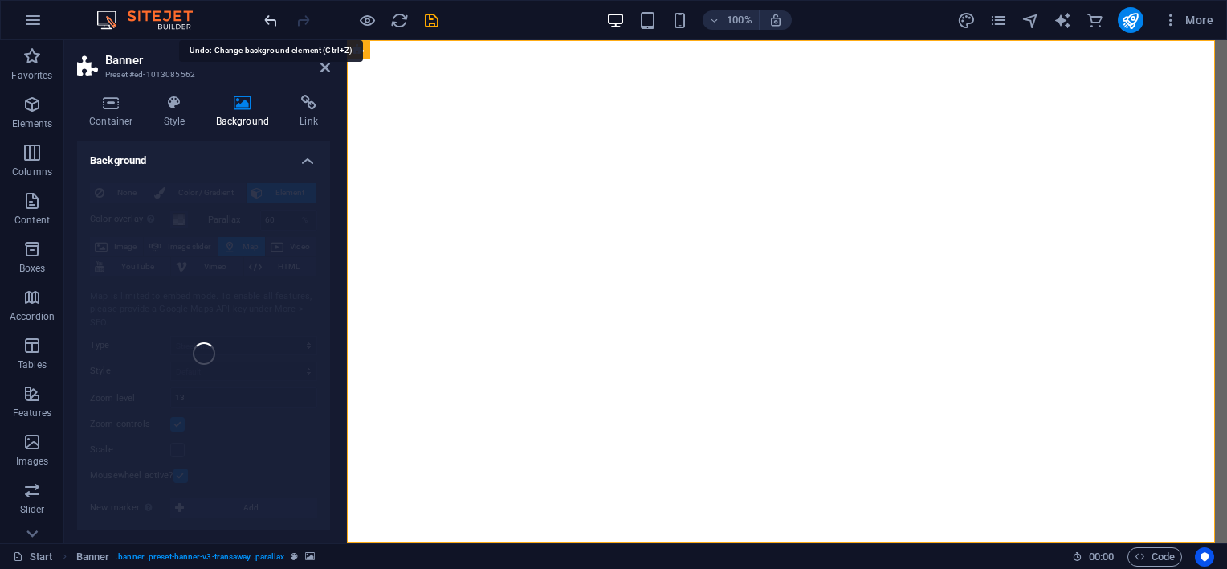
click at [271, 18] on icon "undo" at bounding box center [271, 20] width 18 height 18
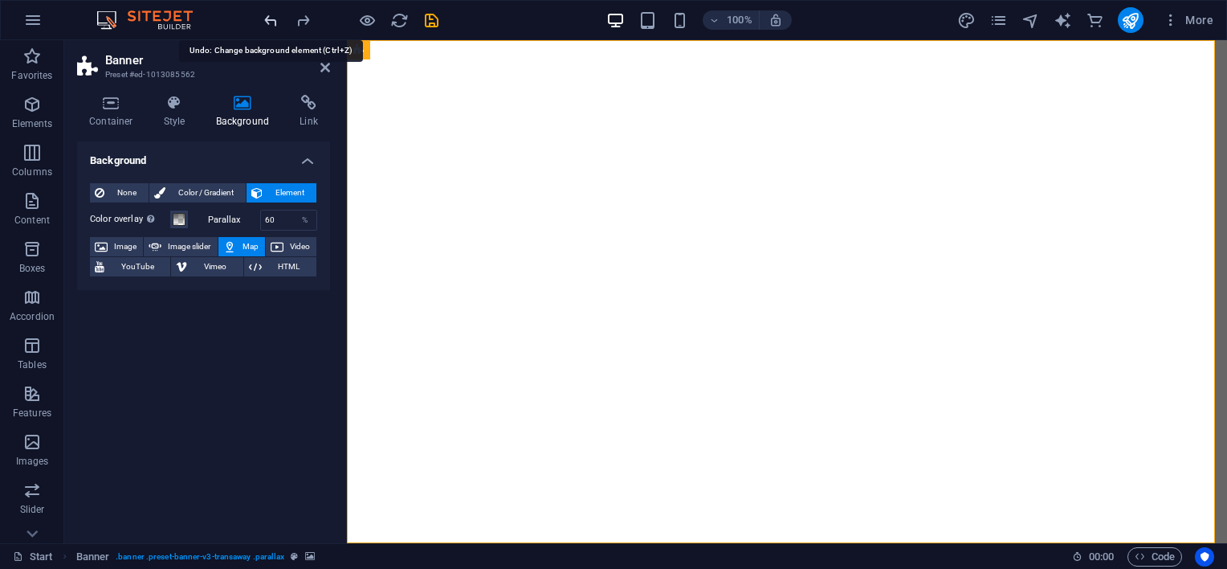
click at [271, 18] on icon "undo" at bounding box center [271, 20] width 18 height 18
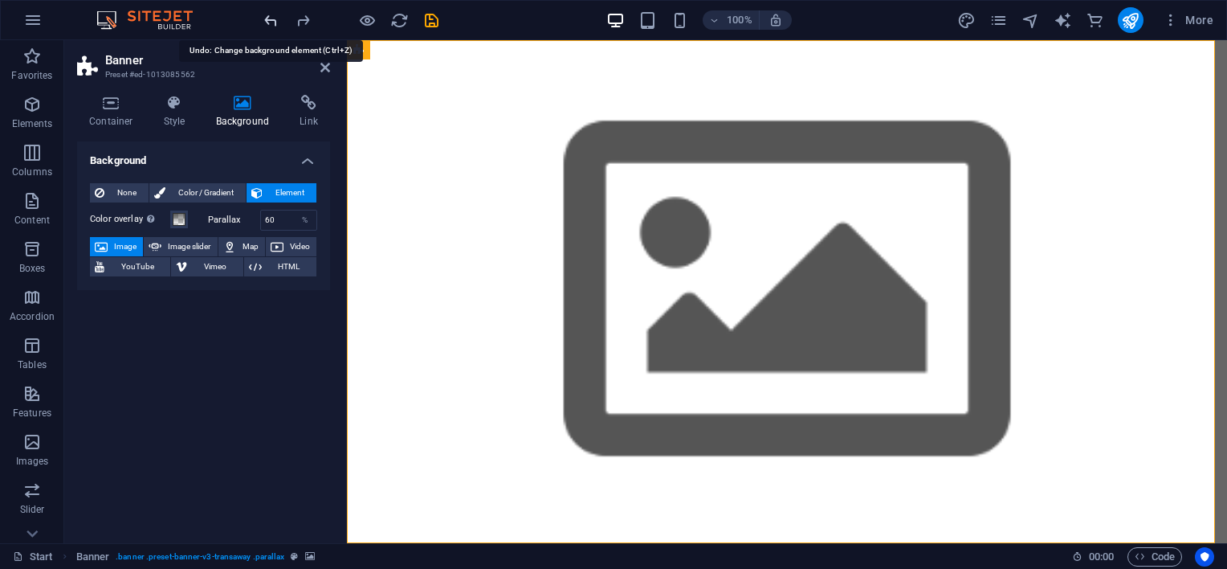
click at [271, 18] on icon "undo" at bounding box center [271, 20] width 18 height 18
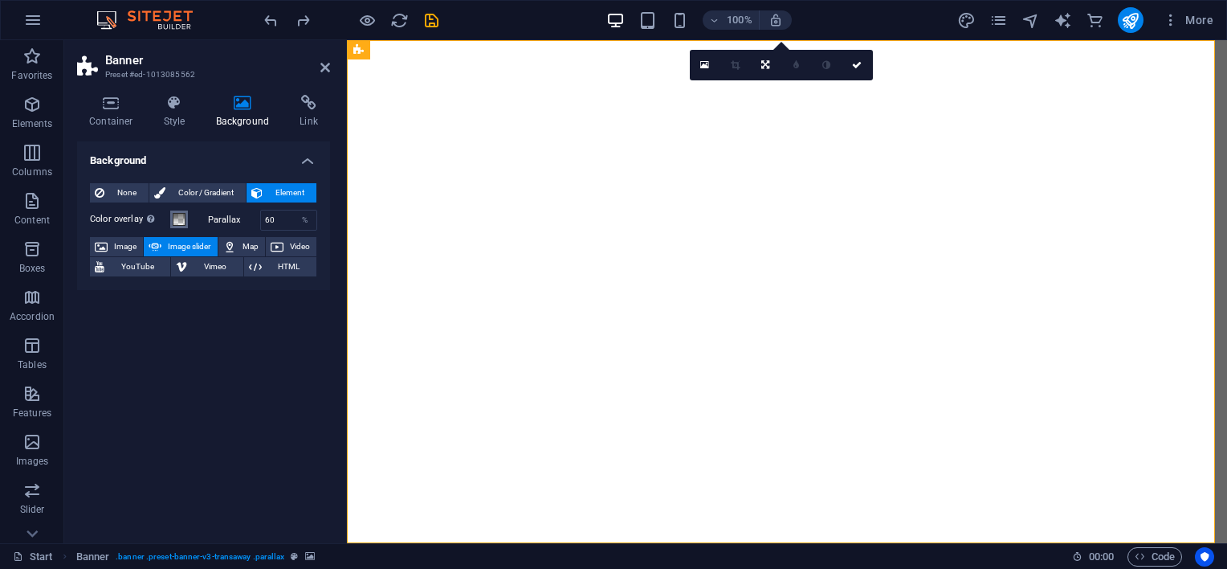
click at [178, 215] on span at bounding box center [179, 219] width 13 height 13
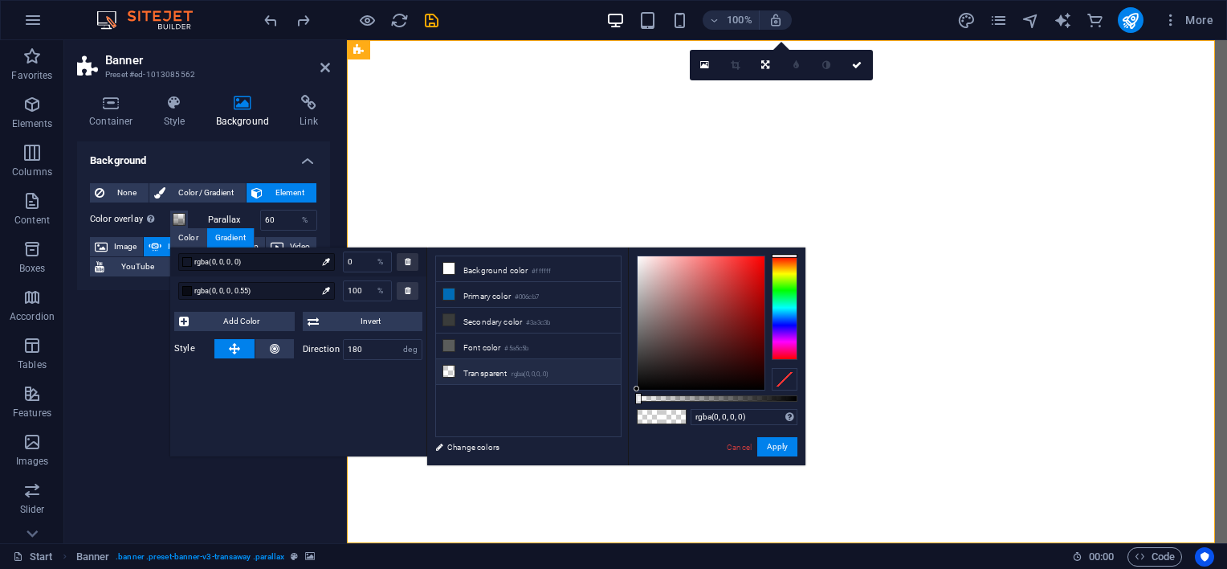
click at [107, 384] on div "Background None Color / Gradient Element Stretch background to full-width Color…" at bounding box center [203, 335] width 253 height 389
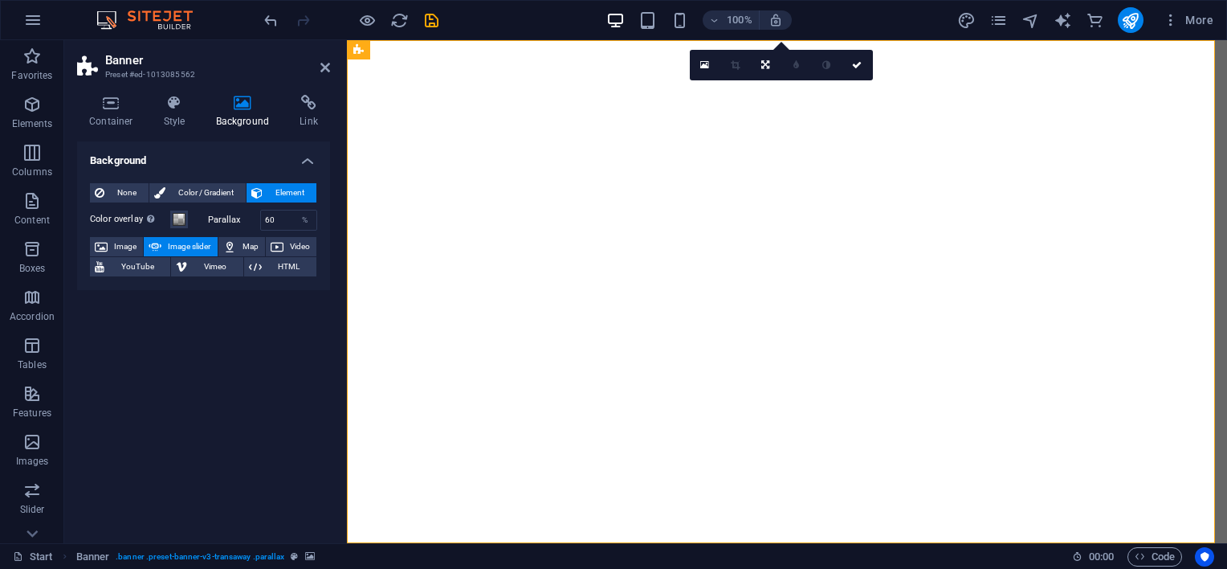
click at [190, 247] on span "Image slider" at bounding box center [189, 246] width 46 height 19
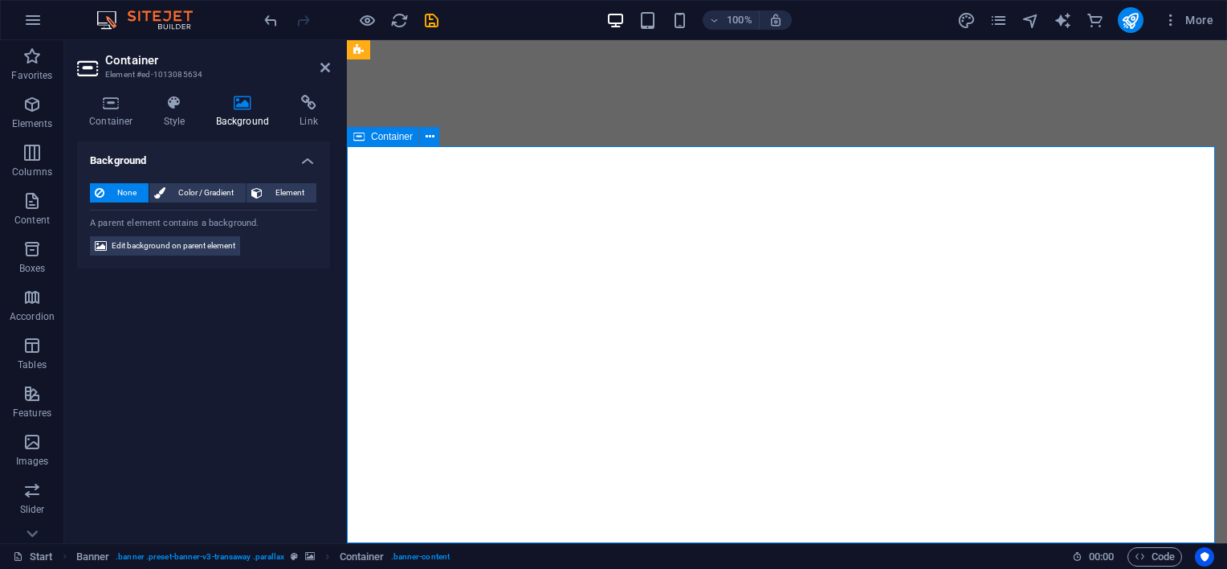
click at [232, 243] on span "Edit background on parent element" at bounding box center [174, 245] width 124 height 19
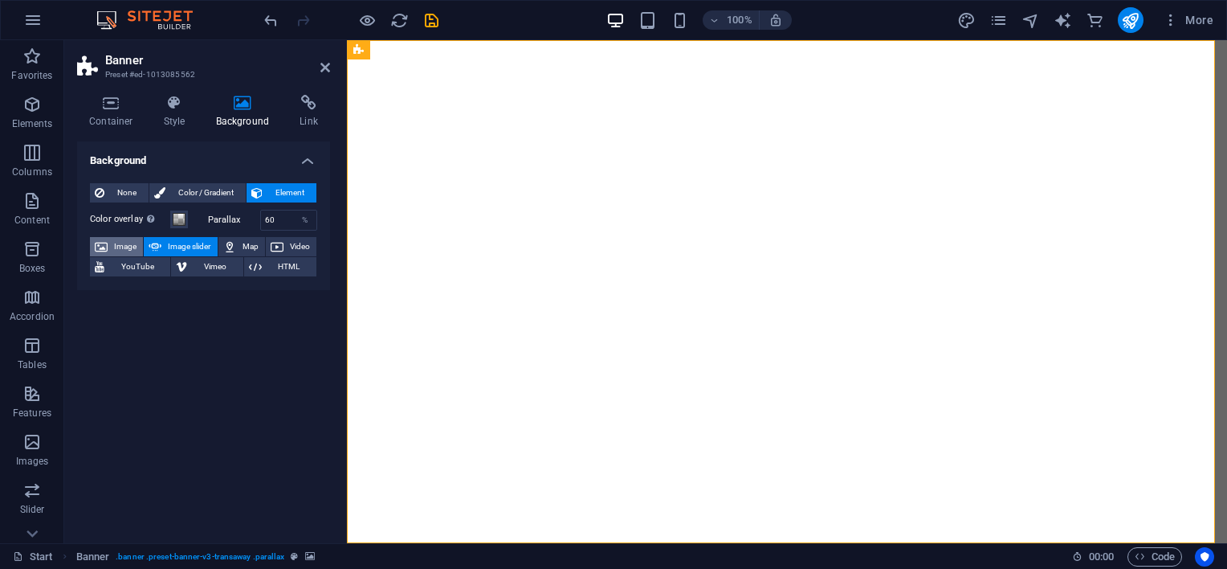
click at [122, 244] on span "Image" at bounding box center [125, 246] width 26 height 19
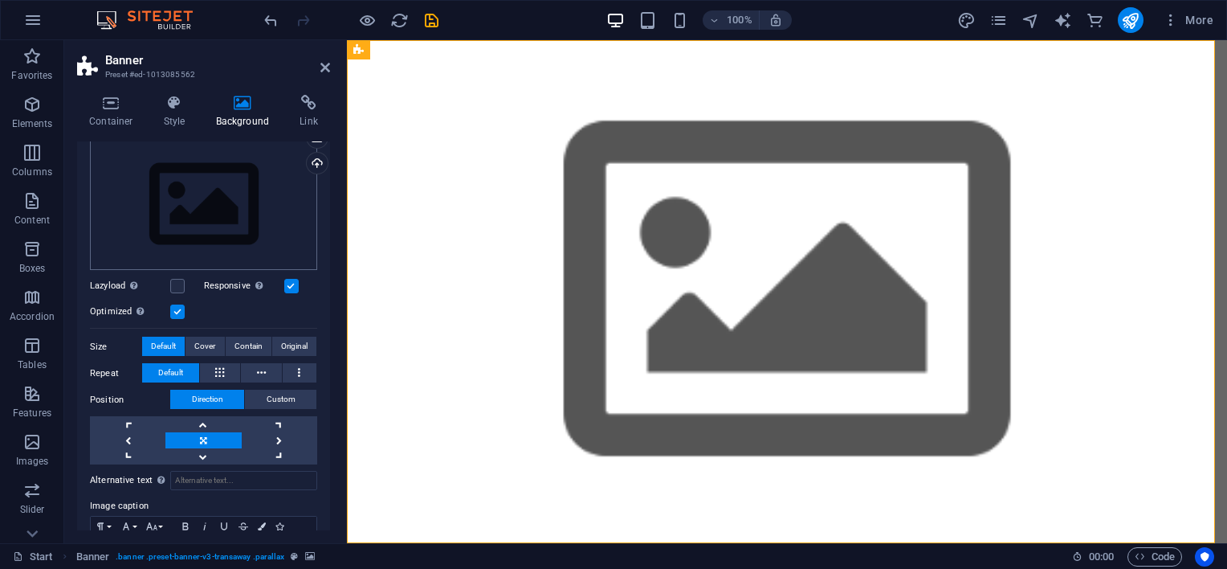
scroll to position [96, 0]
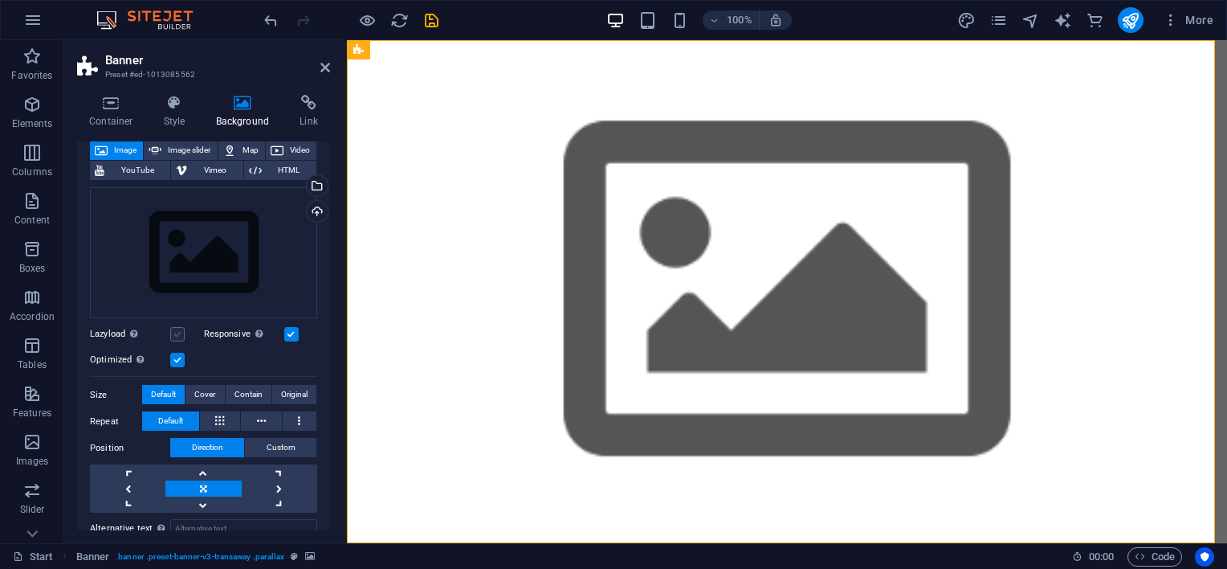
click at [177, 330] on label at bounding box center [177, 334] width 14 height 14
click at [0, 0] on input "Lazyload Loading images after the page loads improves page speed." at bounding box center [0, 0] width 0 height 0
click at [177, 330] on label at bounding box center [177, 334] width 14 height 14
click at [0, 0] on input "Lazyload Loading images after the page loads improves page speed." at bounding box center [0, 0] width 0 height 0
click at [180, 327] on label at bounding box center [177, 334] width 14 height 14
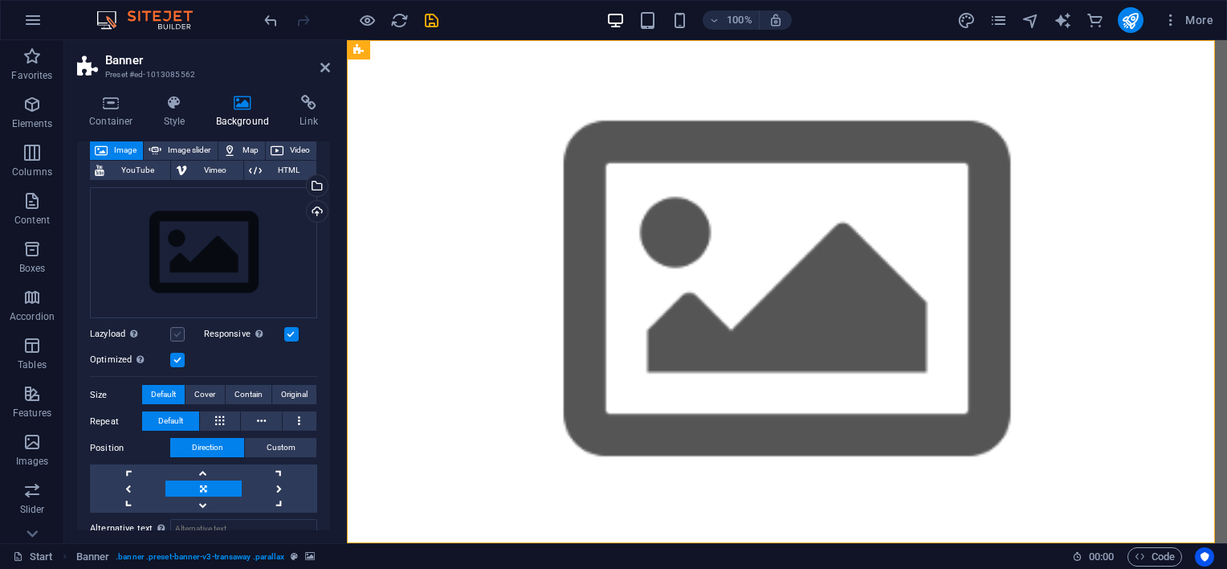
click at [0, 0] on input "Lazyload Loading images after the page loads improves page speed." at bounding box center [0, 0] width 0 height 0
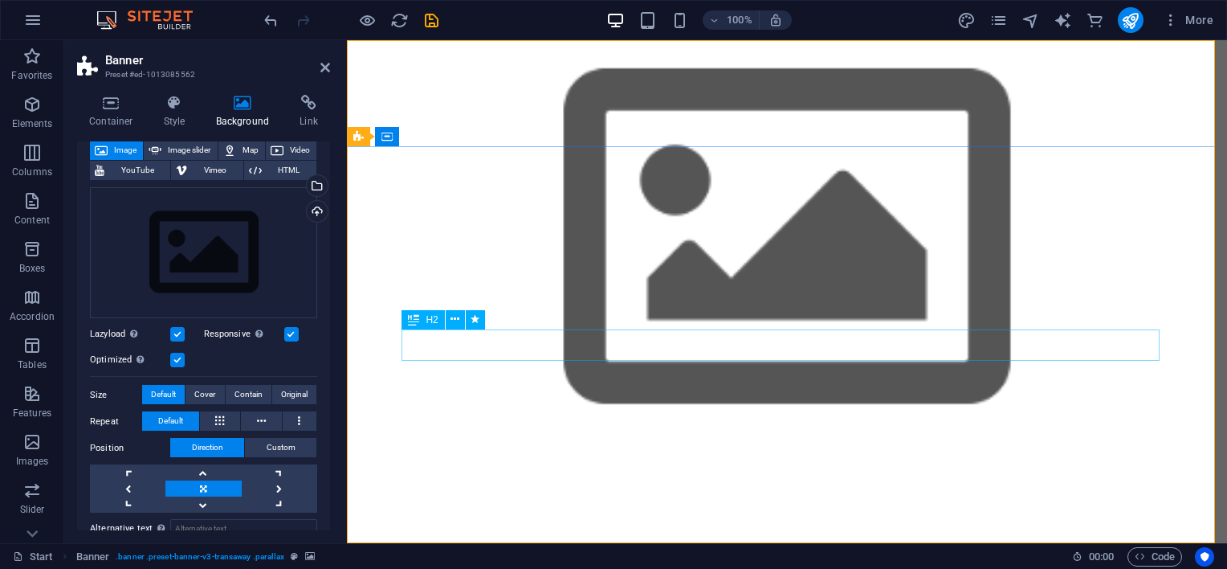
scroll to position [0, 0]
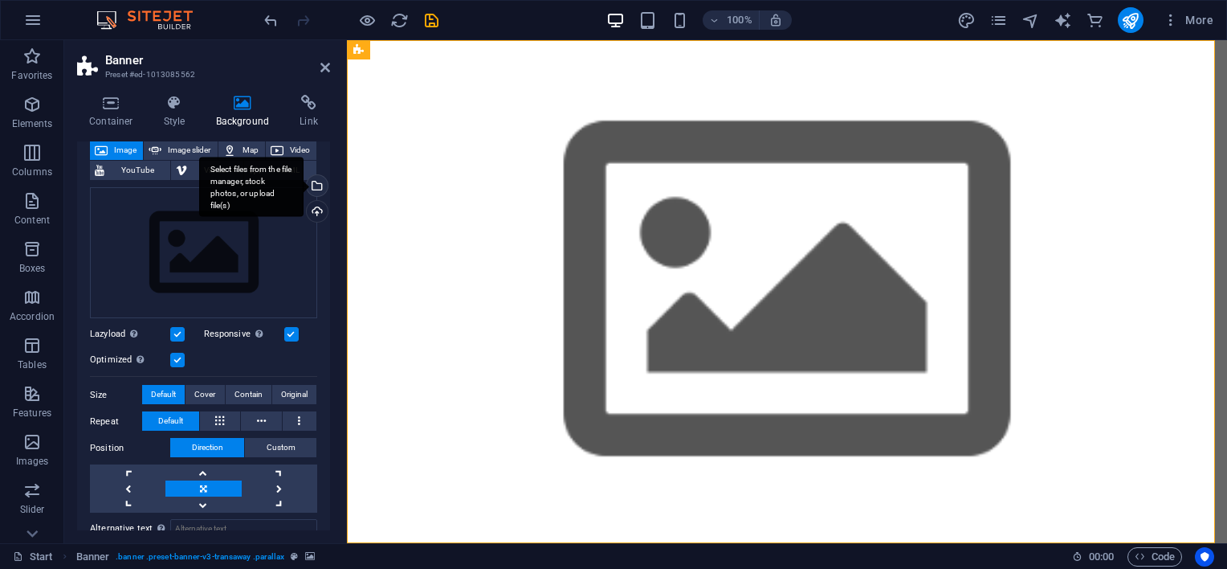
click at [316, 183] on div "Select files from the file manager, stock photos, or upload file(s)" at bounding box center [316, 187] width 24 height 24
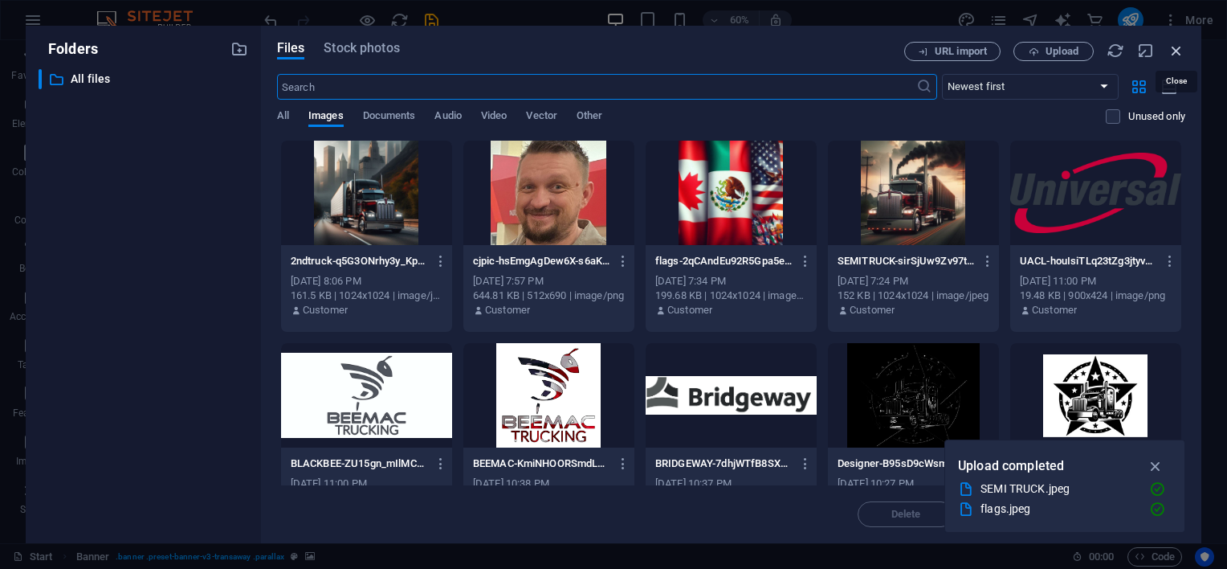
click at [1176, 52] on icon "button" at bounding box center [1177, 51] width 18 height 18
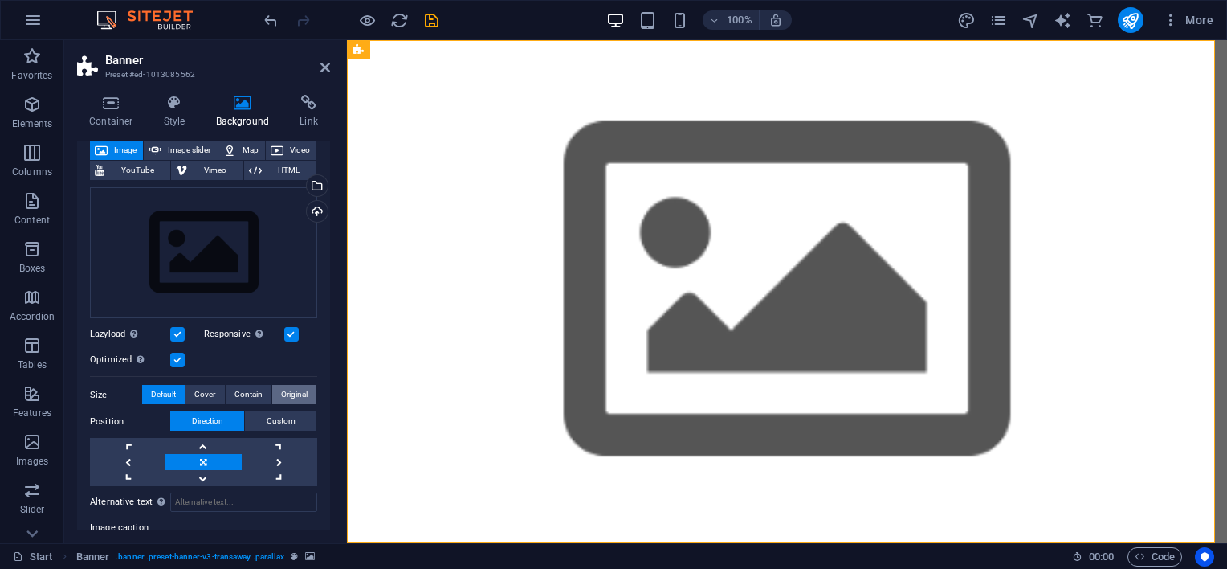
click at [281, 391] on span "Original" at bounding box center [294, 394] width 27 height 19
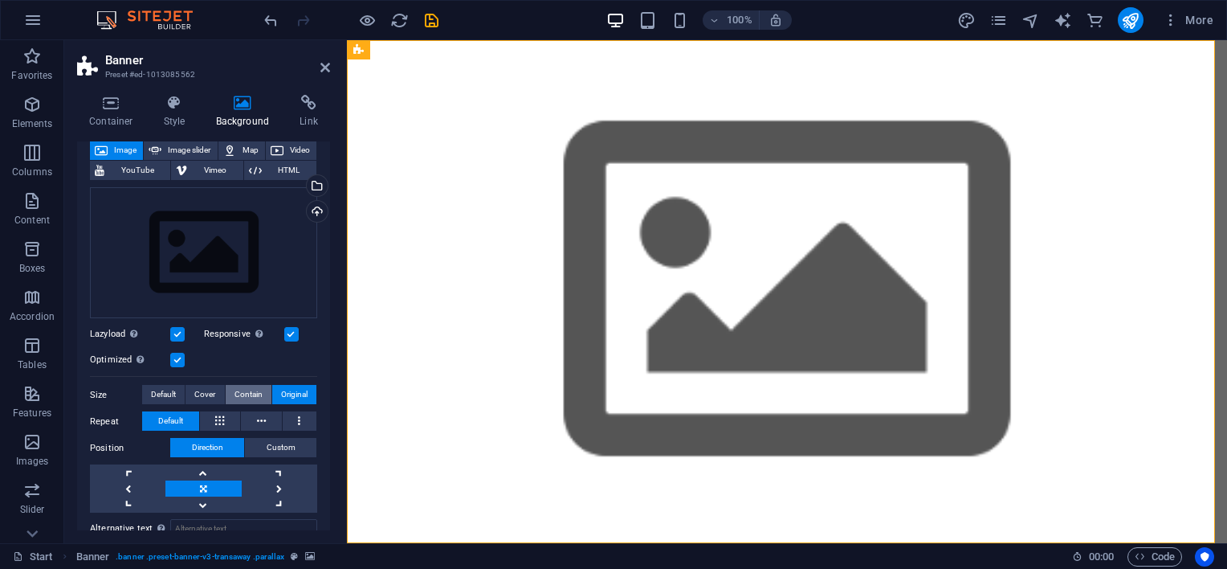
click at [242, 391] on span "Contain" at bounding box center [249, 394] width 28 height 19
click at [206, 389] on span "Cover" at bounding box center [204, 394] width 21 height 19
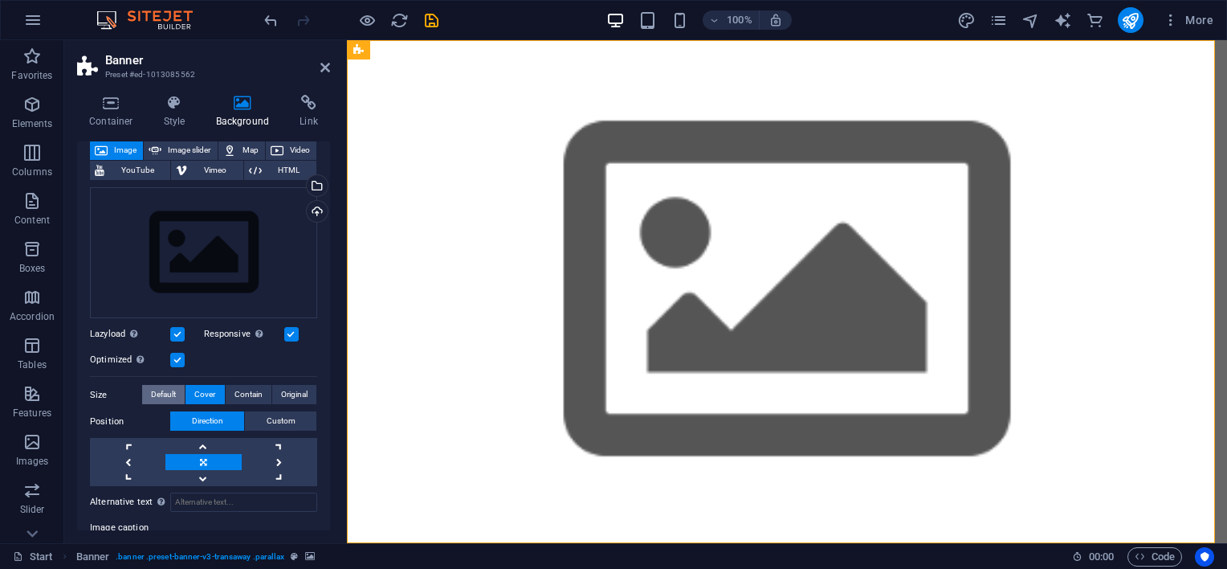
click at [167, 389] on span "Default" at bounding box center [163, 394] width 25 height 19
click at [235, 394] on span "Contain" at bounding box center [249, 394] width 28 height 19
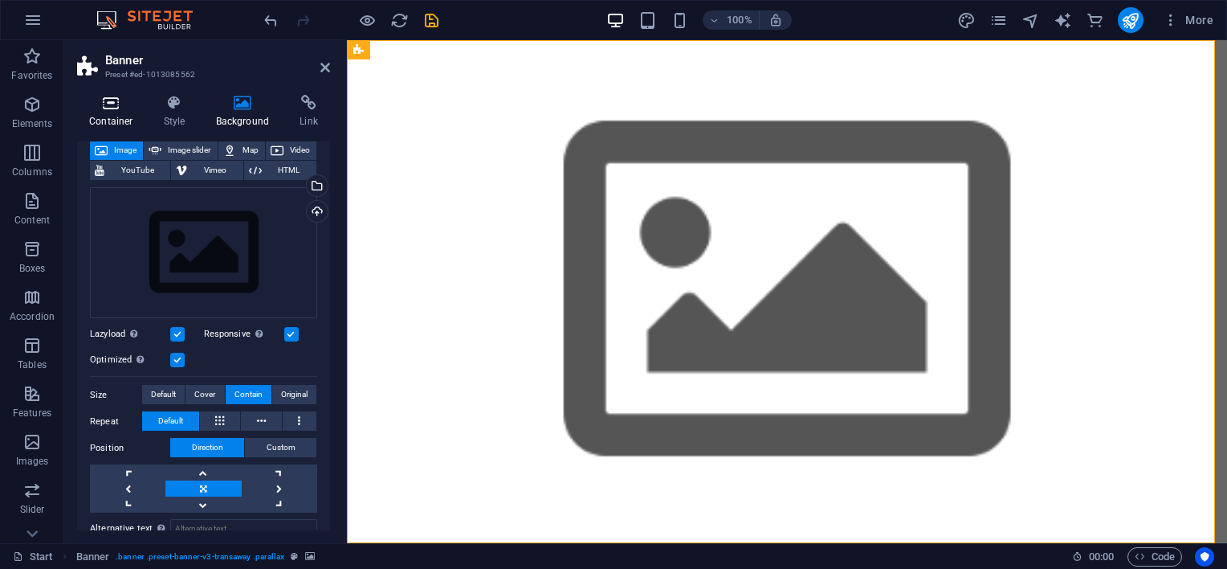
click at [116, 111] on h4 "Container" at bounding box center [114, 112] width 75 height 34
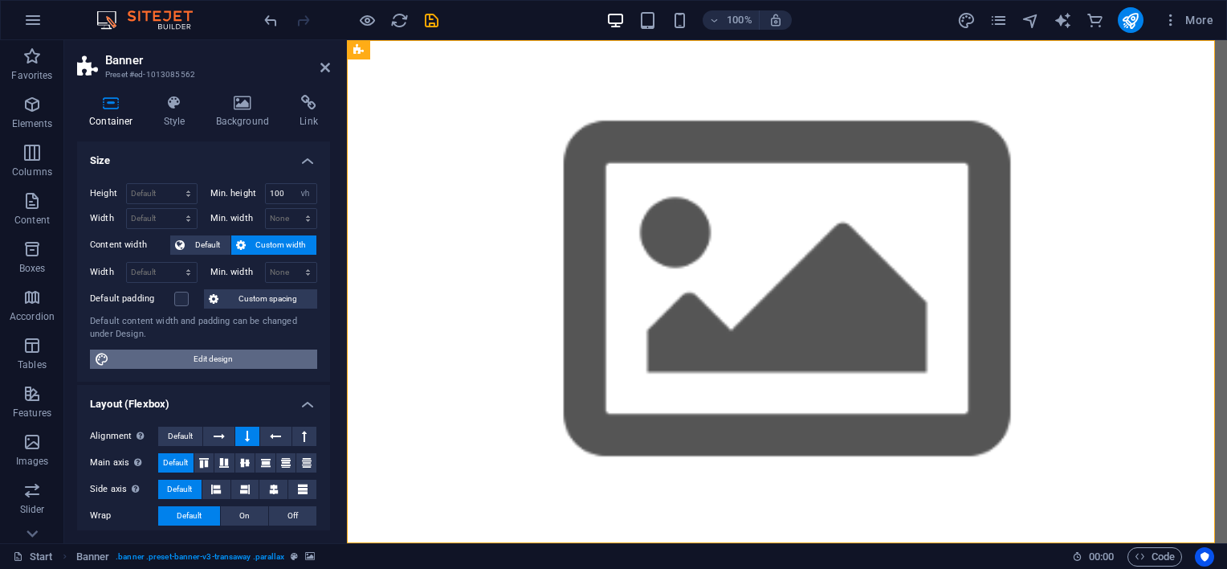
drag, startPoint x: 212, startPoint y: 357, endPoint x: 276, endPoint y: 388, distance: 71.5
click at [212, 357] on span "Edit design" at bounding box center [213, 358] width 198 height 19
select select "rem"
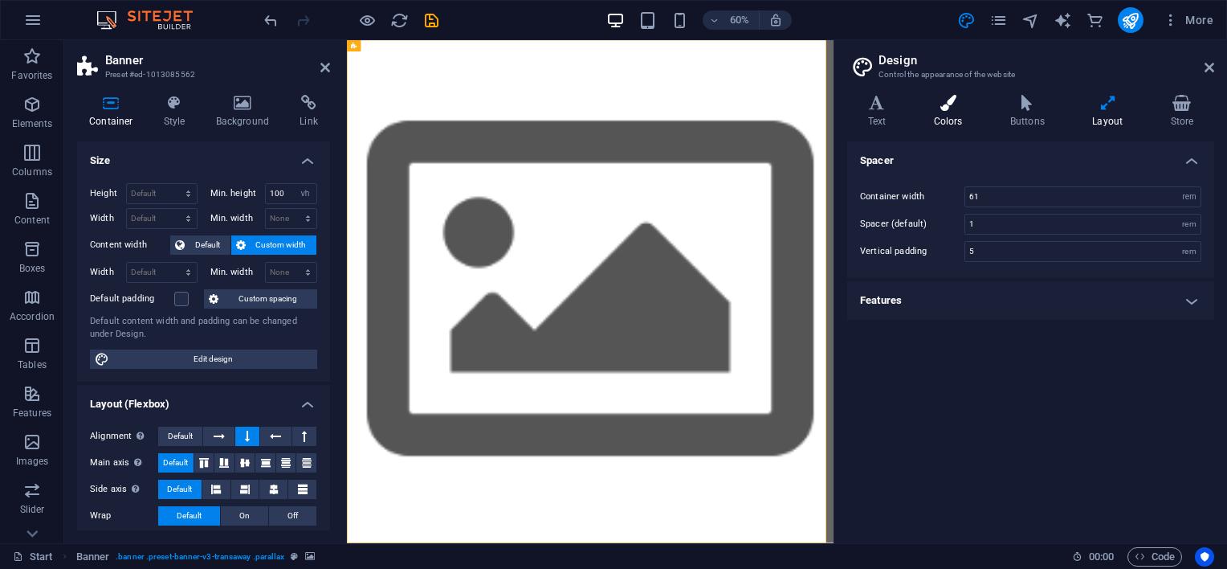
click at [945, 109] on icon at bounding box center [948, 103] width 70 height 16
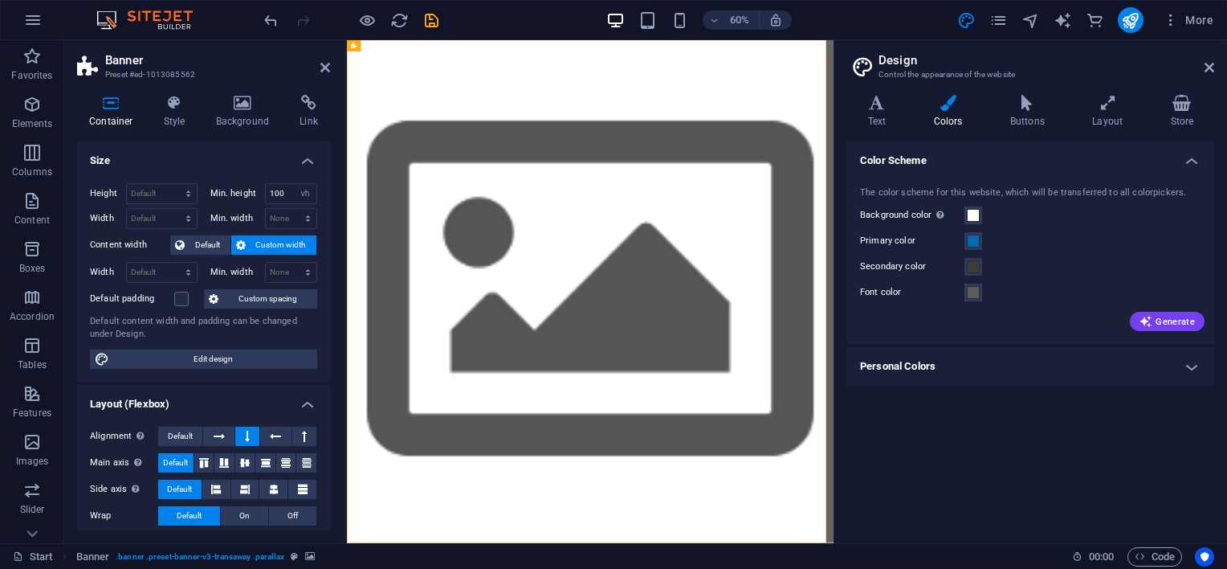
click at [1177, 365] on h4 "Personal Colors" at bounding box center [1030, 366] width 367 height 39
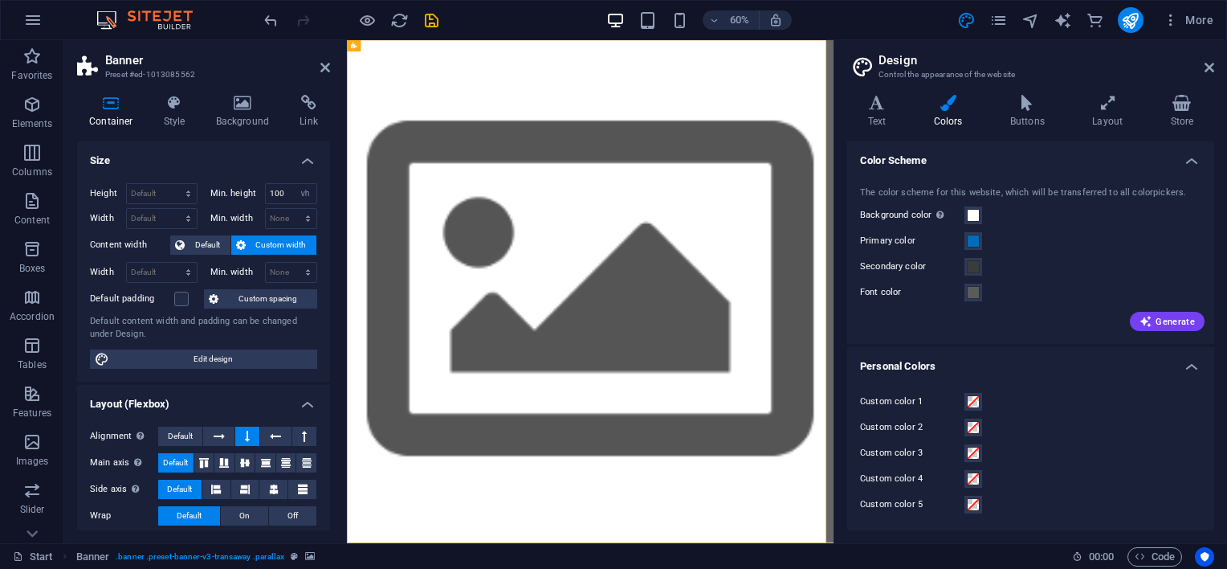
click at [1177, 365] on h4 "Personal Colors" at bounding box center [1030, 361] width 367 height 29
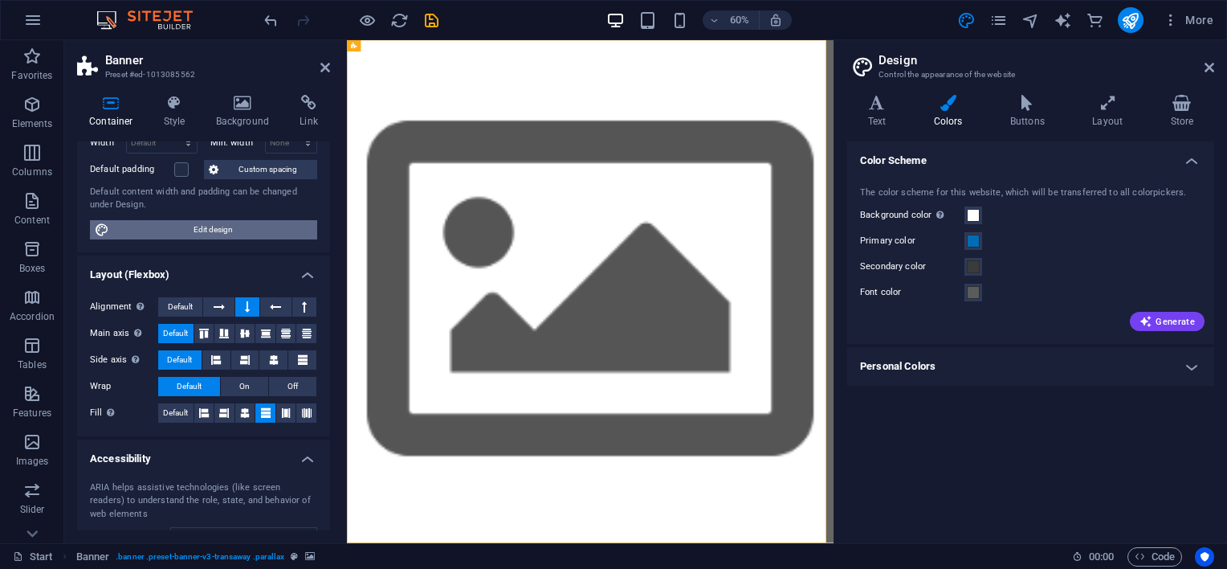
scroll to position [259, 0]
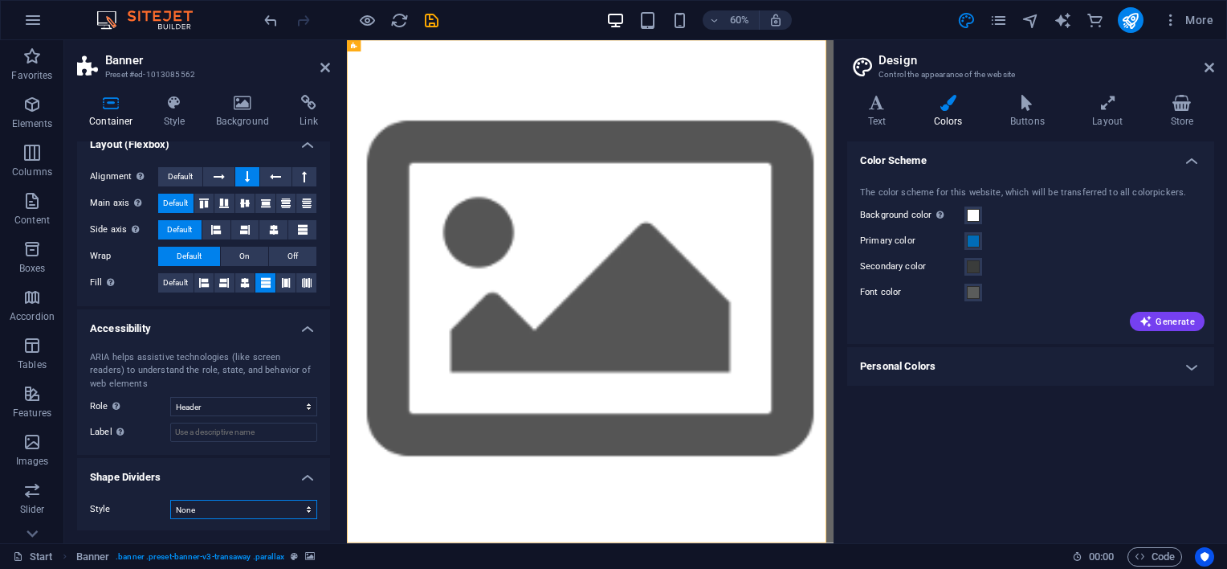
click at [302, 504] on select "None Triangle Square Diagonal Polygon 1 Polygon 2 Zigzag Multiple Zigzags Waves…" at bounding box center [243, 509] width 147 height 19
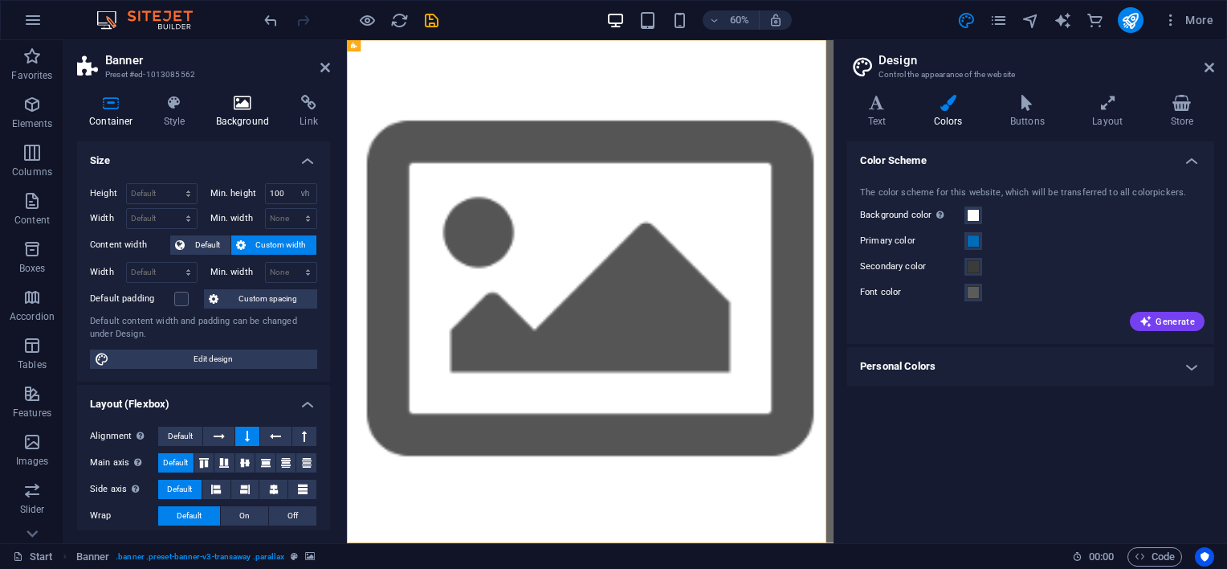
click at [242, 106] on icon at bounding box center [243, 103] width 78 height 16
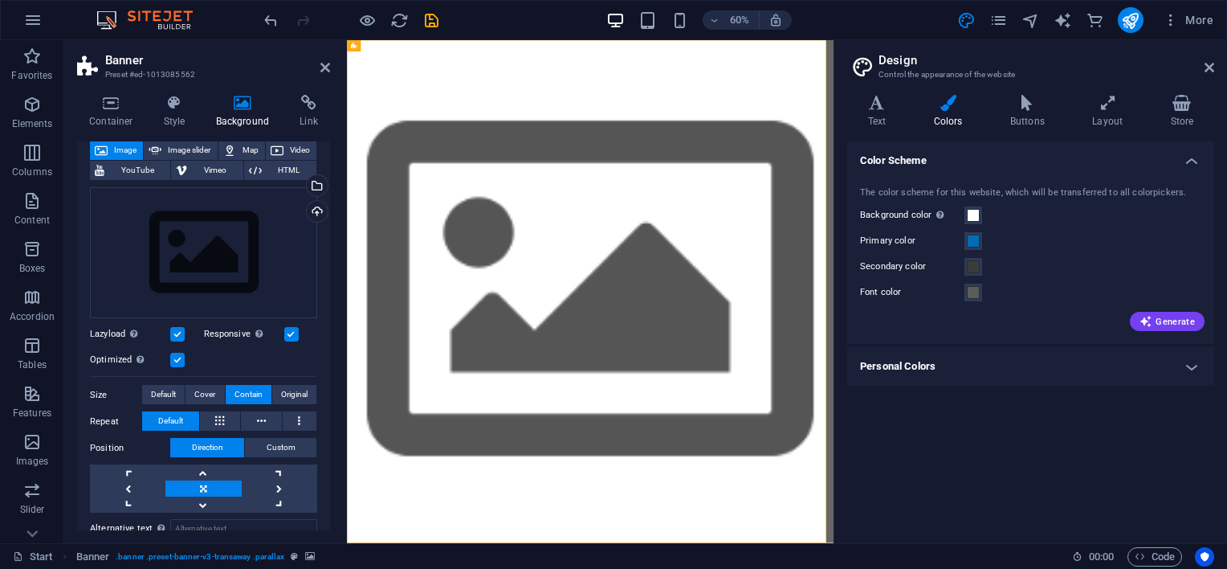
click at [231, 112] on h4 "Background" at bounding box center [246, 112] width 84 height 34
click at [239, 222] on div "Drag files here, click to choose files or select files from Files or our free s…" at bounding box center [203, 253] width 227 height 132
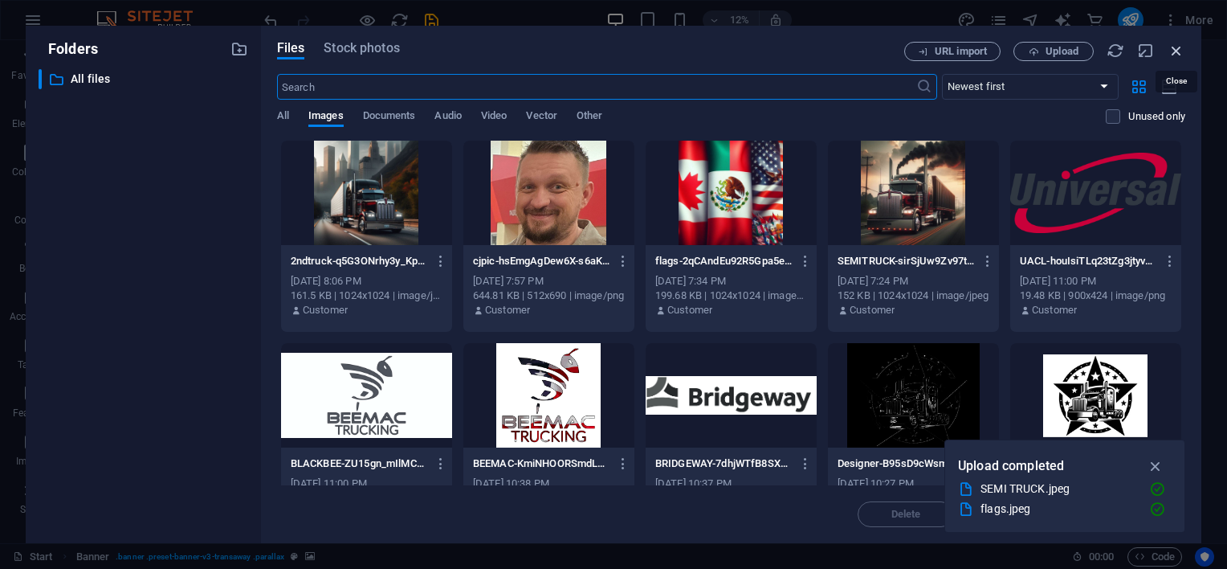
click at [1179, 48] on icon "button" at bounding box center [1177, 51] width 18 height 18
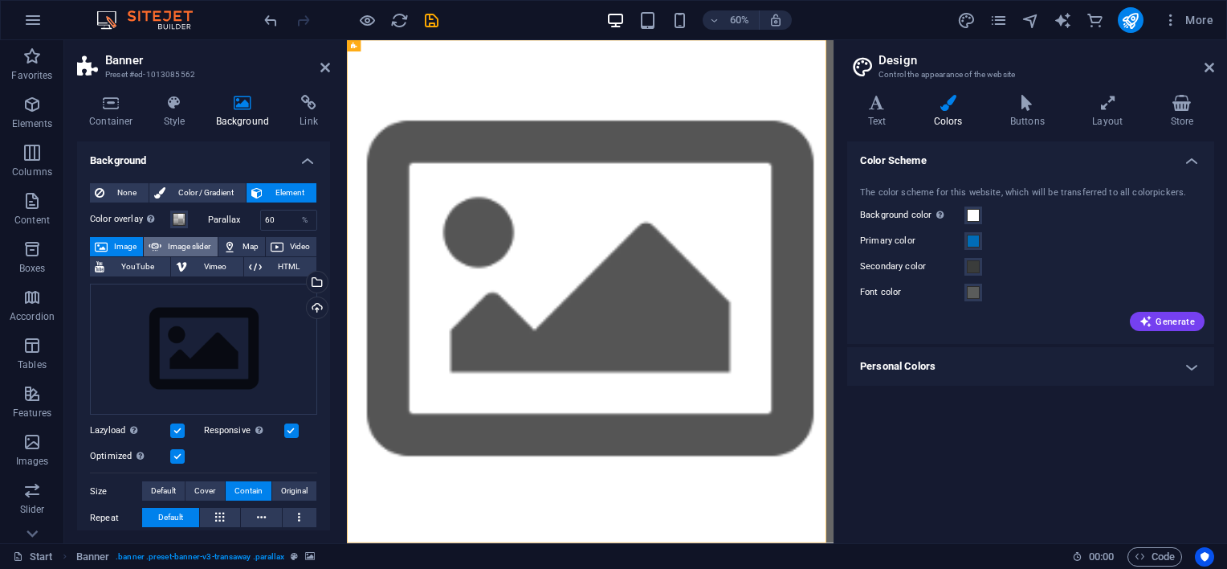
click at [182, 242] on span "Image slider" at bounding box center [189, 246] width 46 height 19
select select "ms"
select select "s"
select select "progressive"
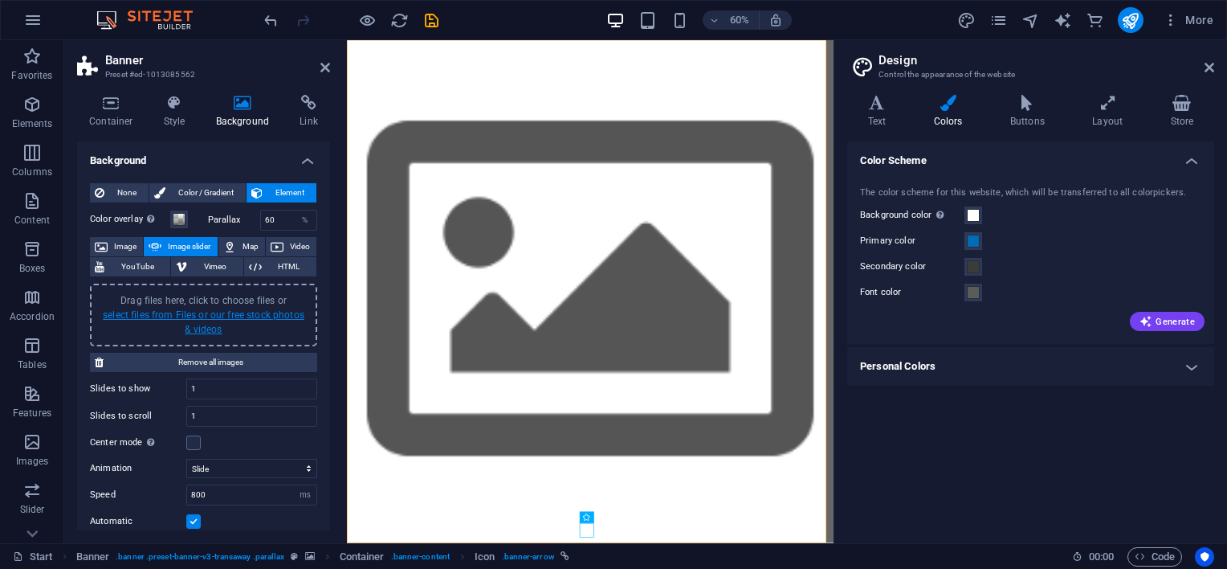
click at [213, 328] on link "select files from Files or our free stock photos & videos" at bounding box center [204, 322] width 202 height 26
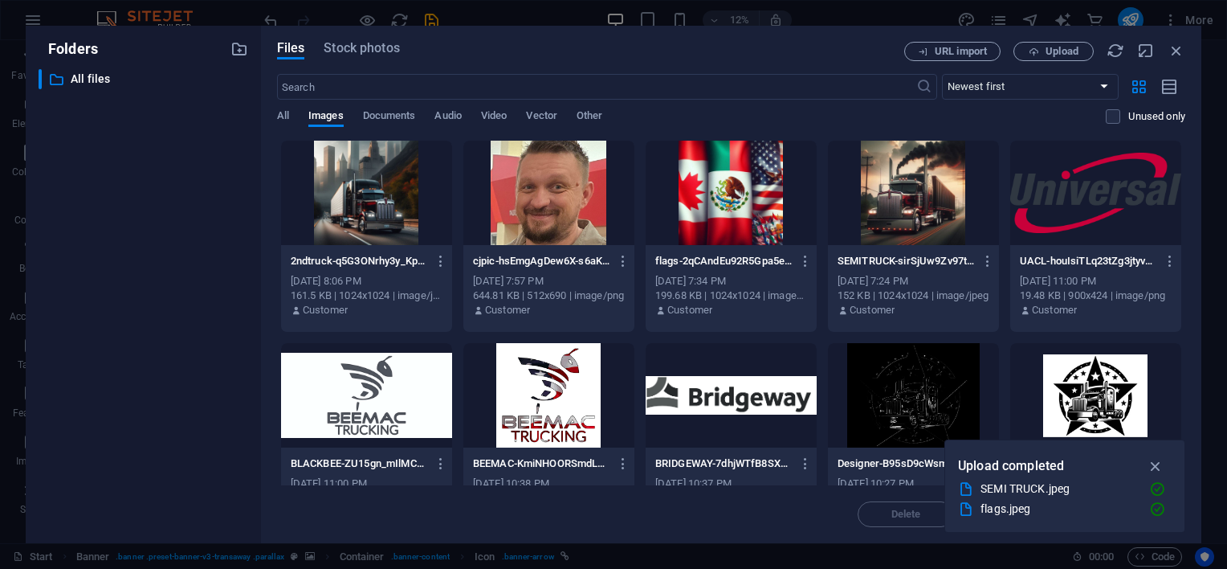
click at [362, 199] on div at bounding box center [366, 193] width 171 height 104
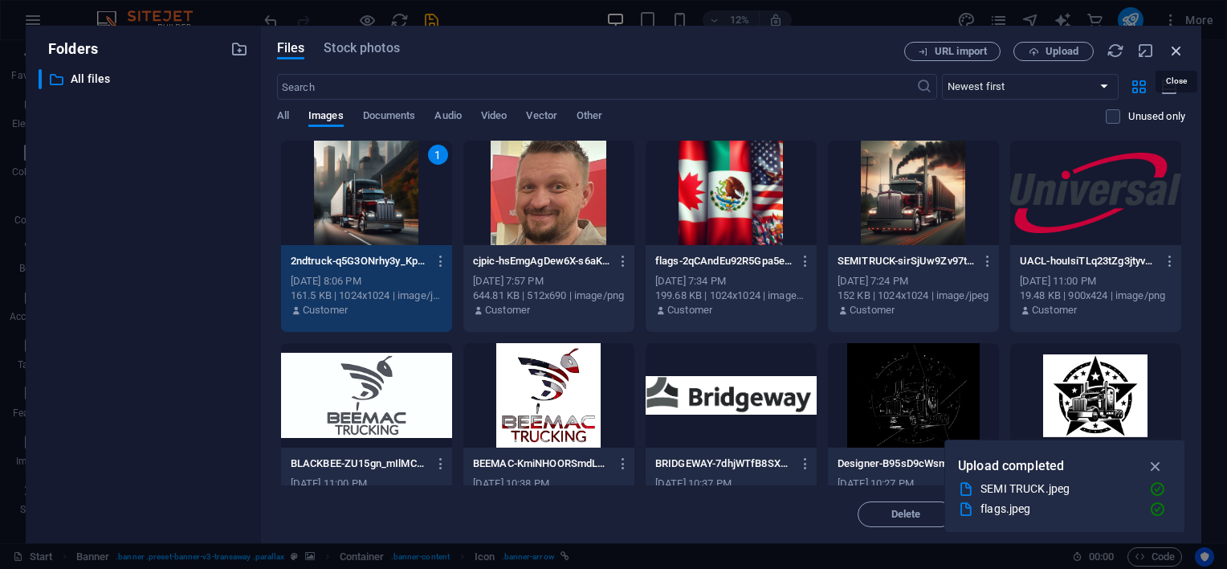
click at [1169, 51] on icon "button" at bounding box center [1177, 51] width 18 height 18
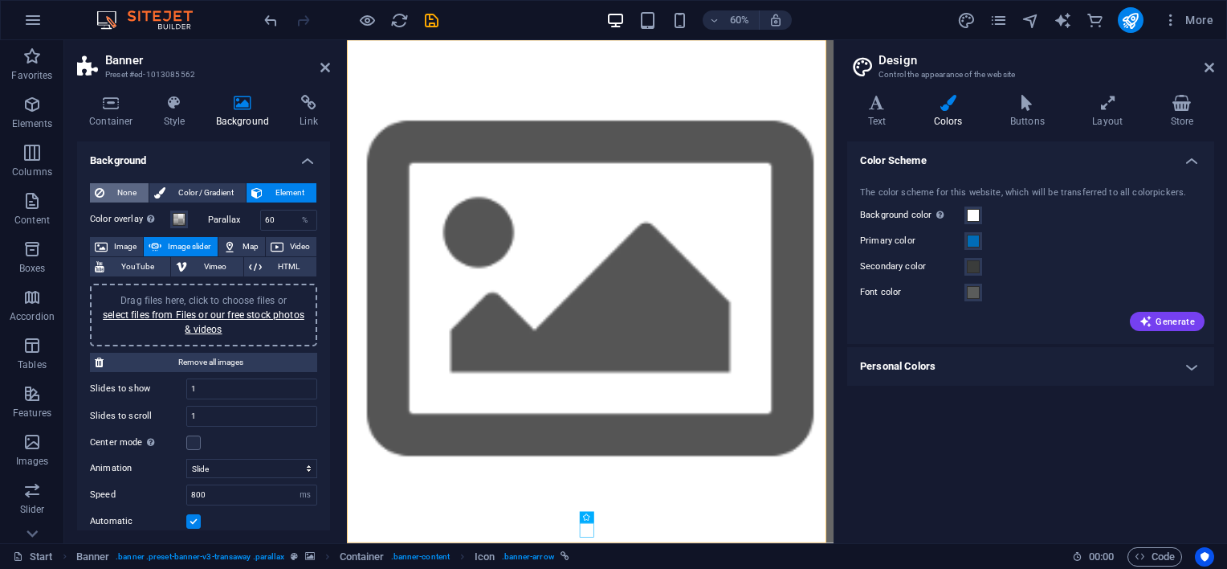
click at [121, 193] on span "None" at bounding box center [126, 192] width 35 height 19
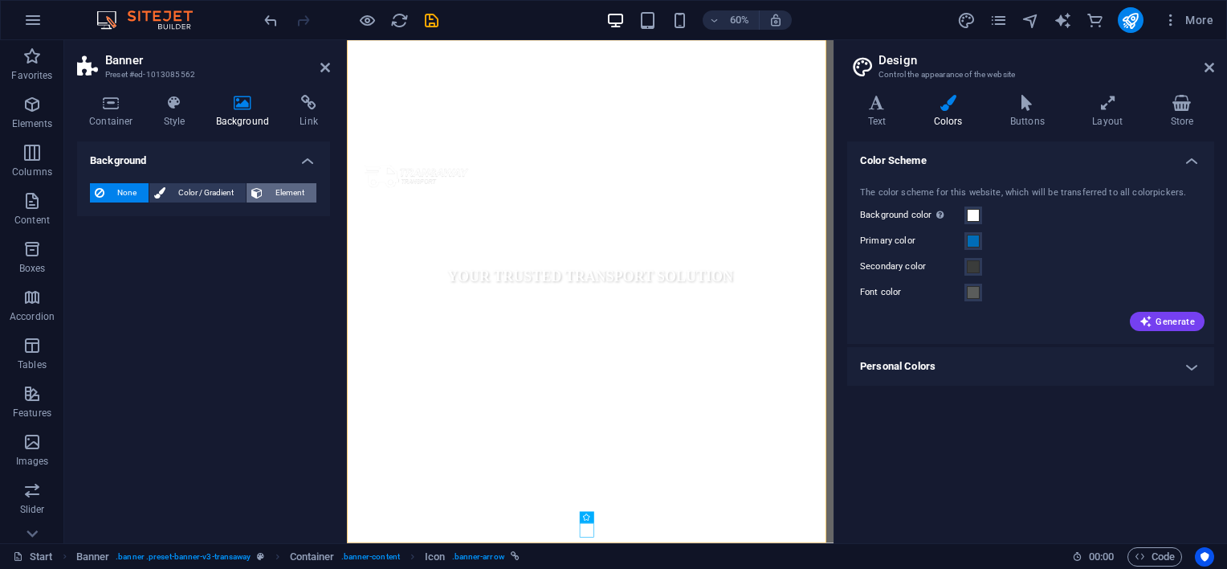
click at [260, 190] on icon at bounding box center [256, 192] width 11 height 19
select select "ms"
select select "s"
select select "progressive"
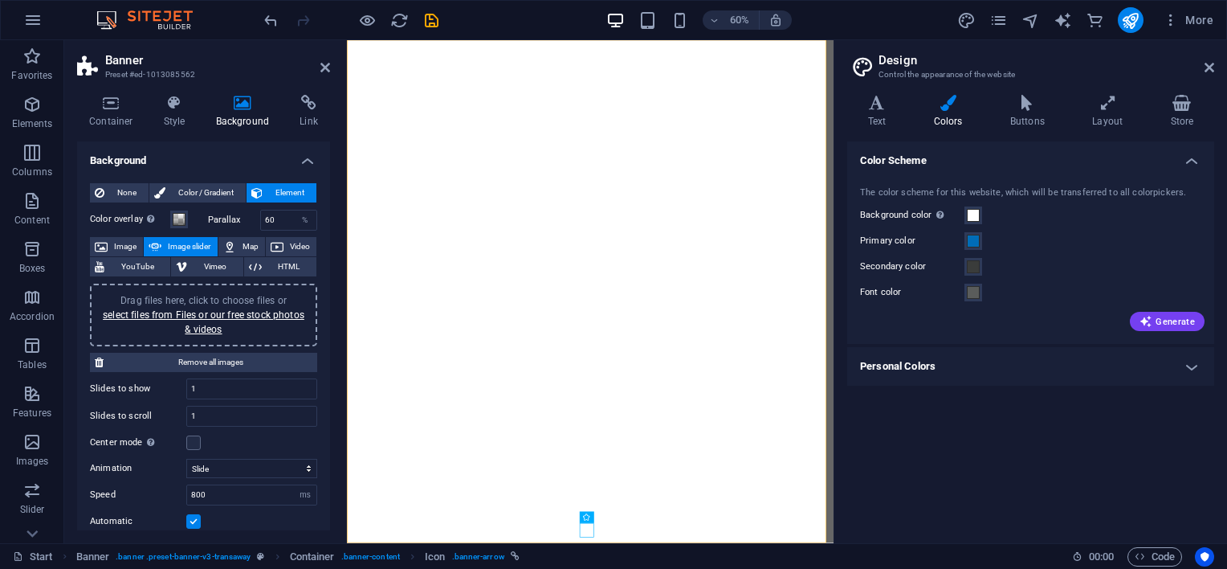
click at [217, 215] on label "Parallax" at bounding box center [234, 219] width 52 height 9
click at [180, 215] on span at bounding box center [179, 219] width 13 height 13
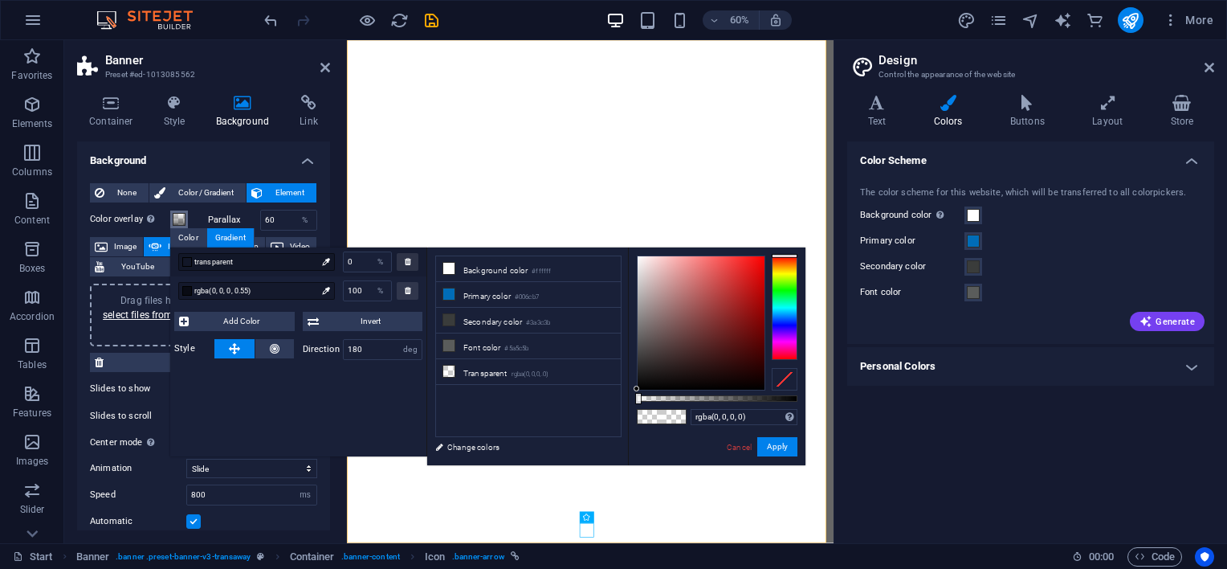
click at [180, 215] on span at bounding box center [179, 219] width 13 height 13
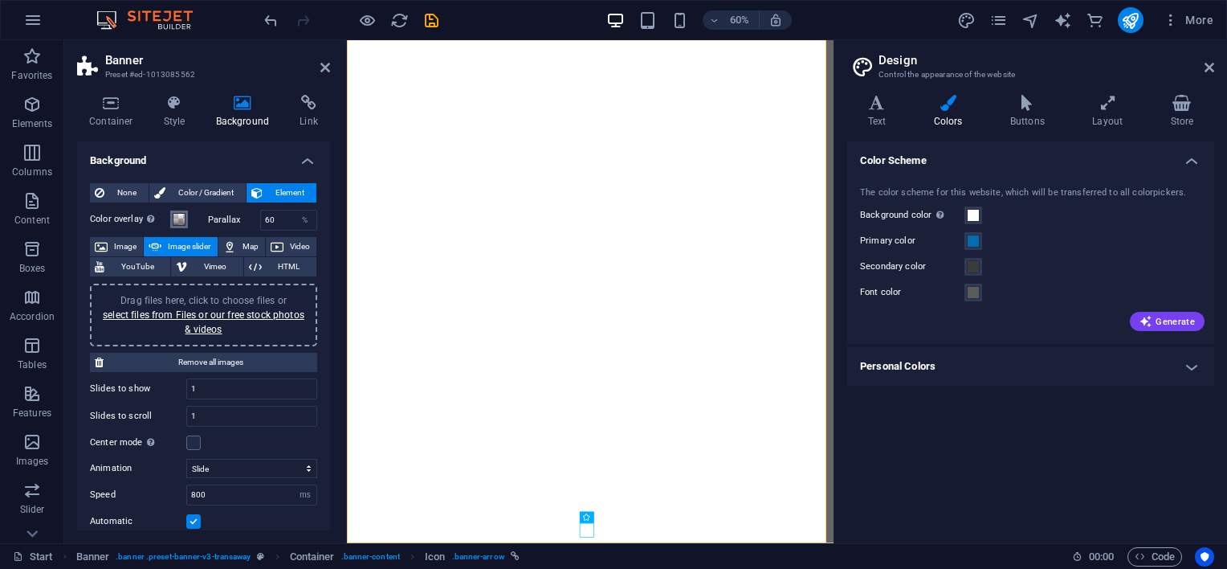
click at [180, 215] on span at bounding box center [179, 219] width 13 height 13
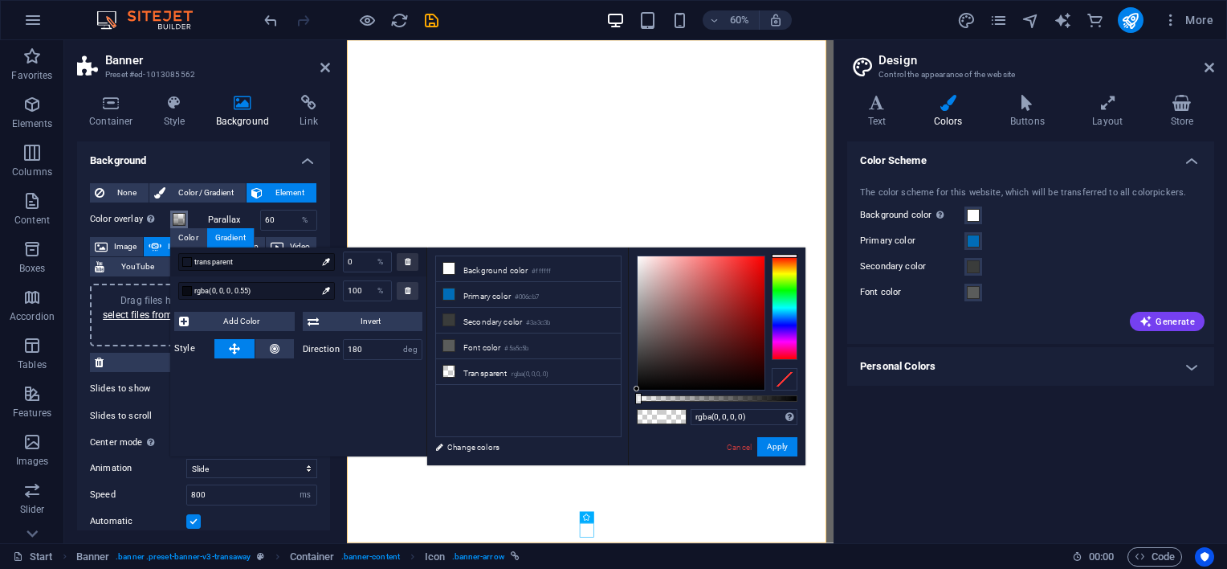
click at [180, 215] on span at bounding box center [179, 219] width 13 height 13
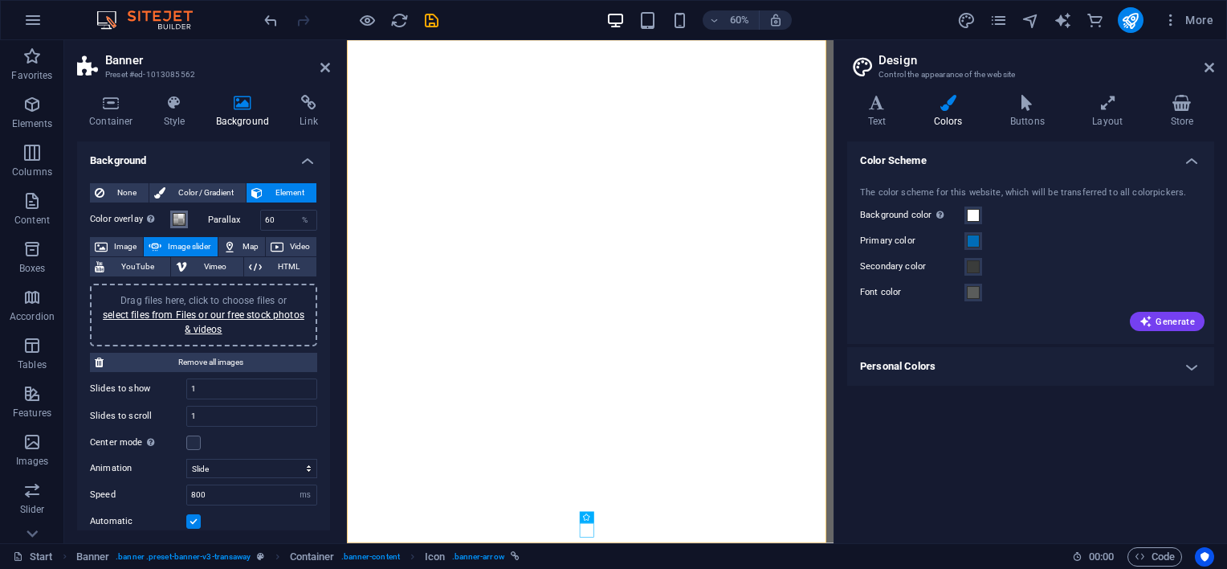
click at [180, 215] on span at bounding box center [179, 219] width 13 height 13
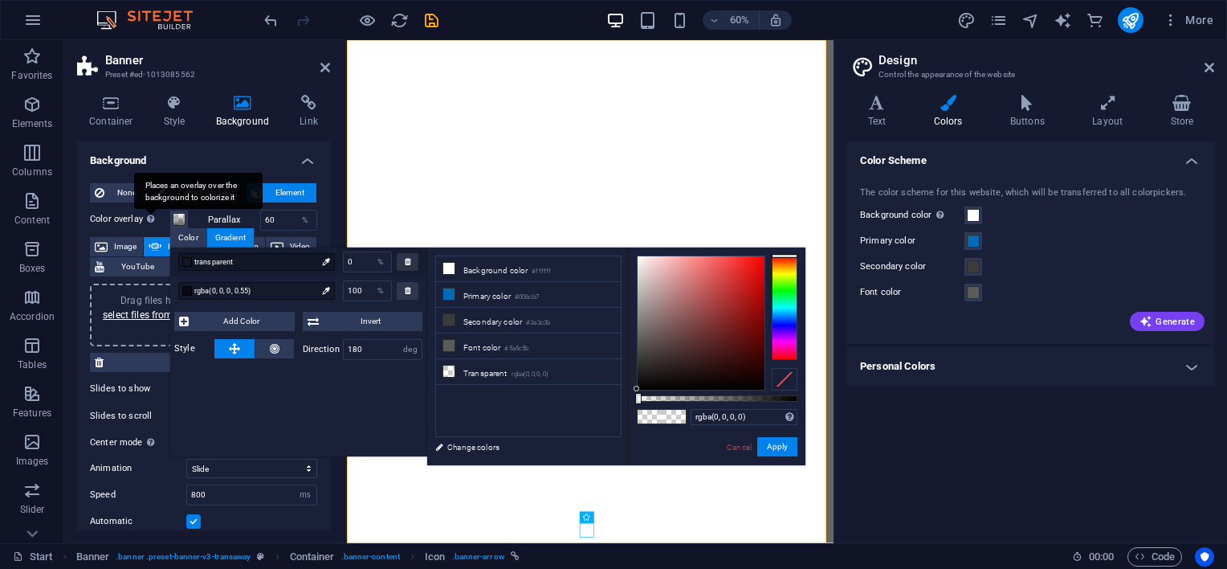
click at [147, 209] on div "Places an overlay over the background to colorize it" at bounding box center [198, 191] width 129 height 36
click at [170, 218] on button "Color overlay Places an overlay over the background to colorize it" at bounding box center [179, 219] width 18 height 18
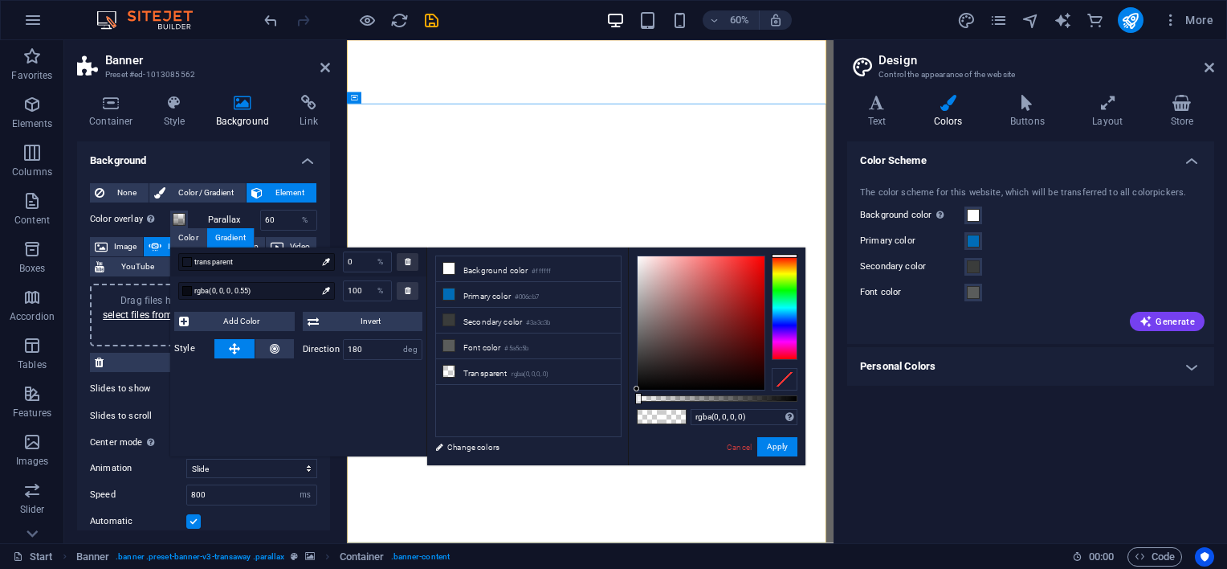
click at [136, 330] on div "Drag files here, click to choose files or select files from Files or our free s…" at bounding box center [204, 314] width 208 height 43
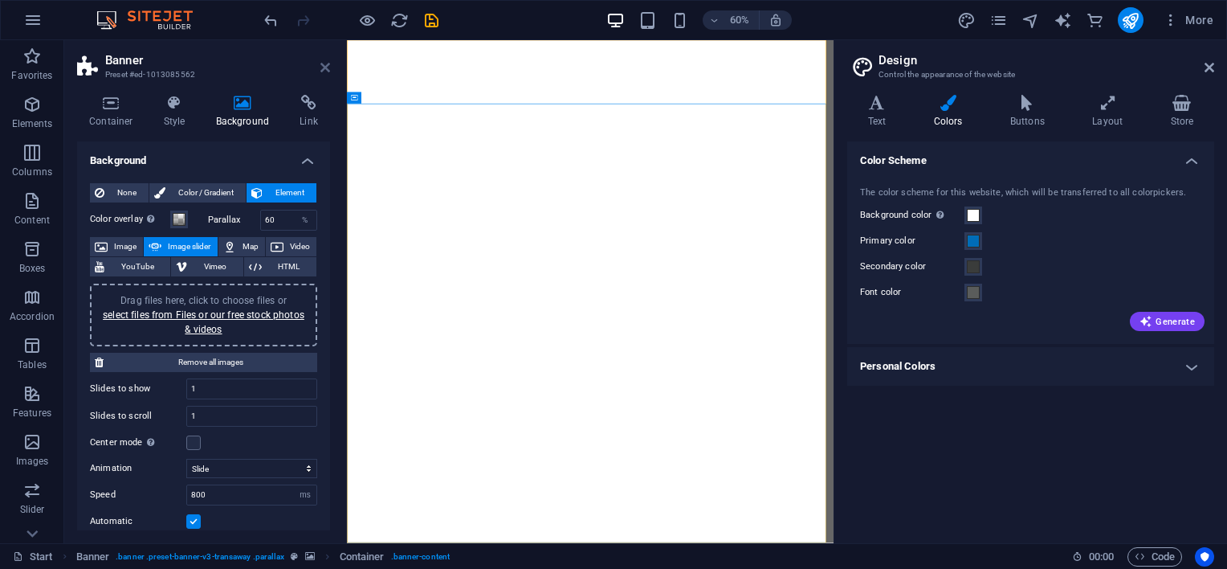
click at [328, 67] on icon at bounding box center [325, 67] width 10 height 13
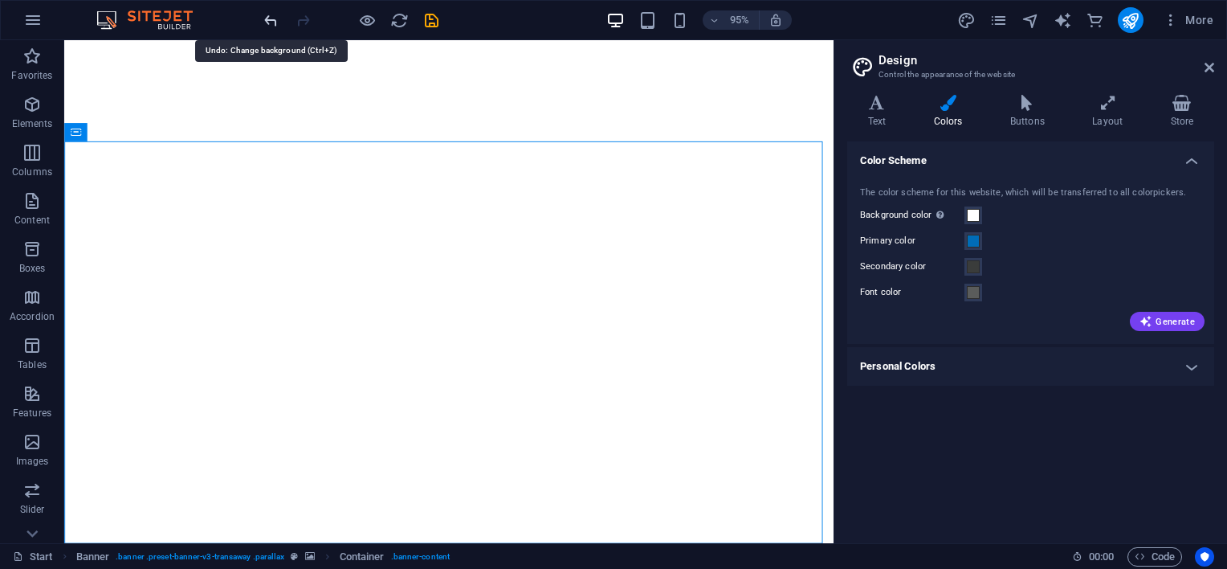
click at [271, 16] on icon "undo" at bounding box center [271, 20] width 18 height 18
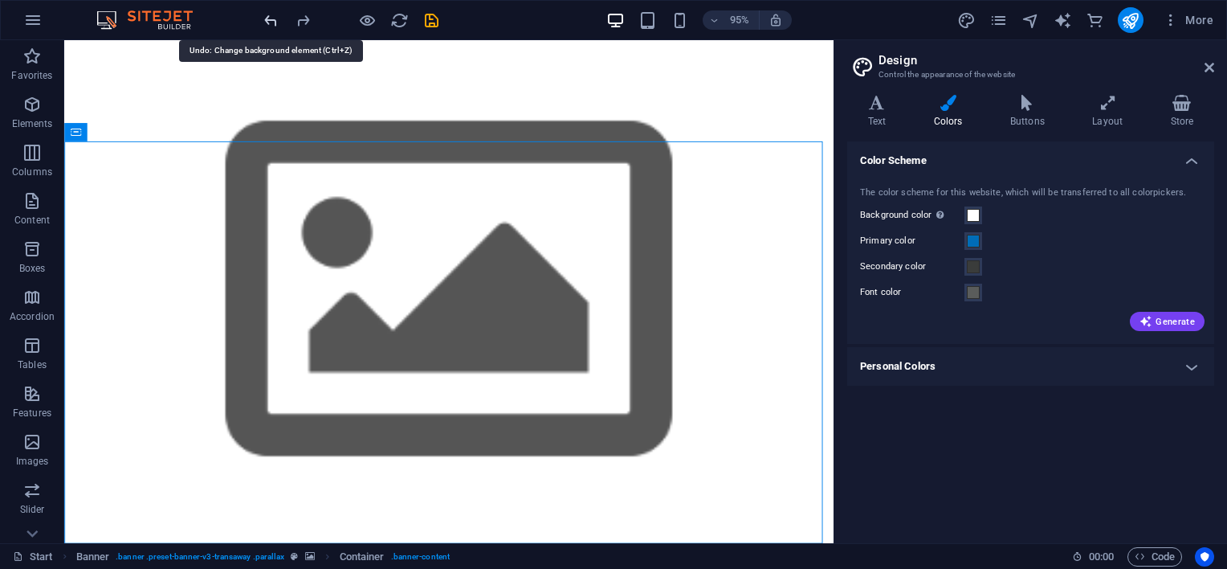
click at [271, 16] on icon "undo" at bounding box center [271, 20] width 18 height 18
click at [267, 19] on icon "undo" at bounding box center [271, 20] width 18 height 18
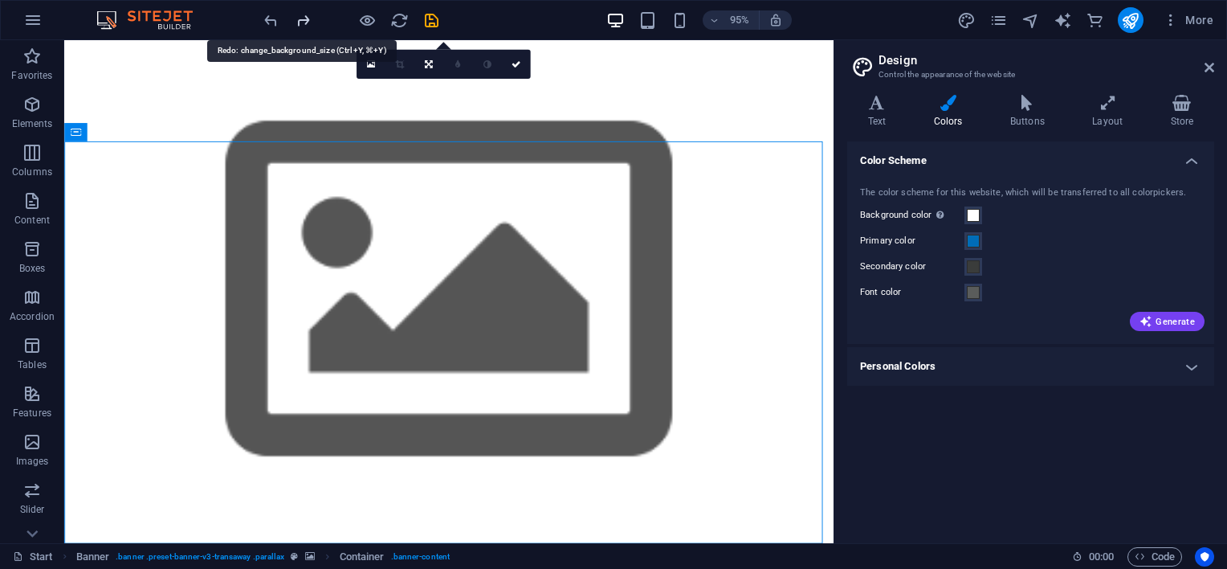
click at [299, 21] on icon "redo" at bounding box center [303, 20] width 18 height 18
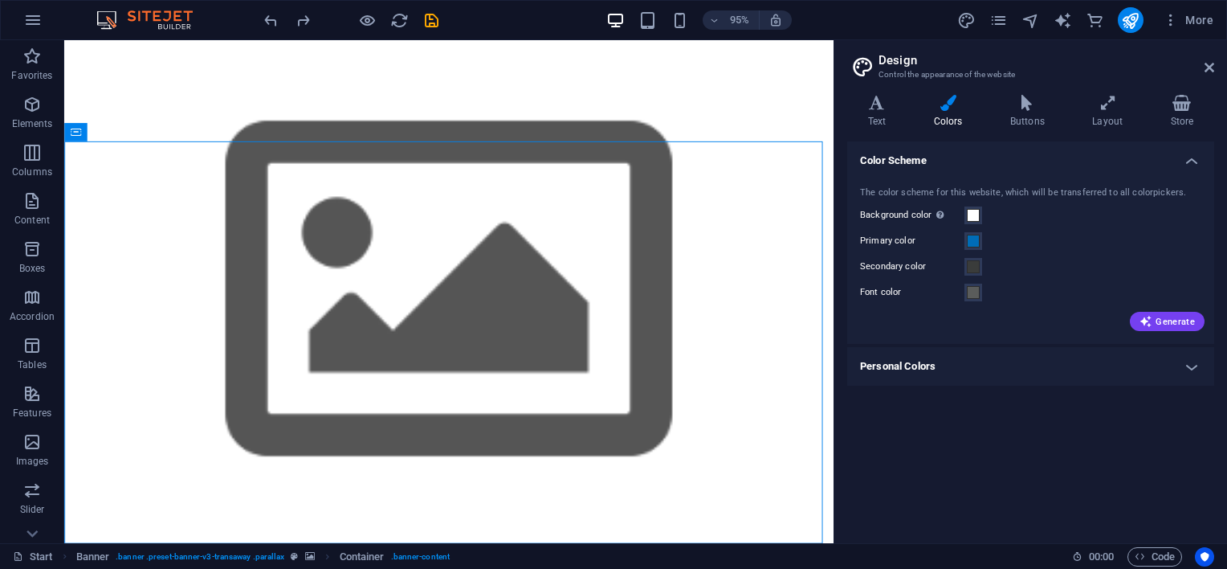
click at [1216, 71] on aside "Design Control the appearance of the website Variants Text Colors Buttons Layou…" at bounding box center [1031, 291] width 394 height 503
click at [1206, 64] on icon at bounding box center [1210, 67] width 10 height 13
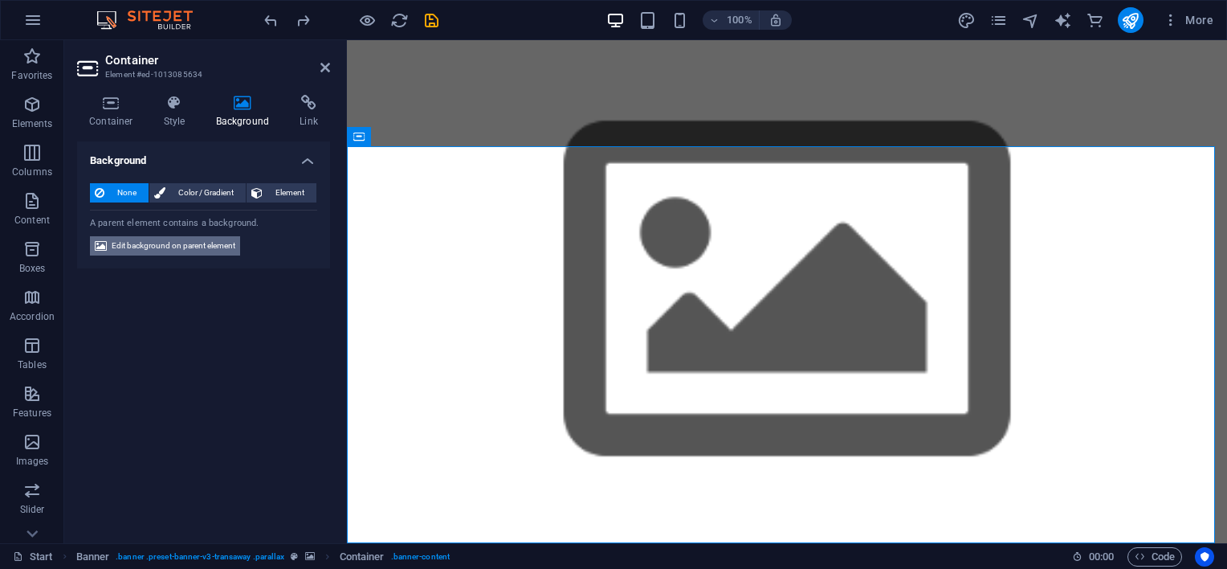
click at [186, 249] on span "Edit background on parent element" at bounding box center [174, 245] width 124 height 19
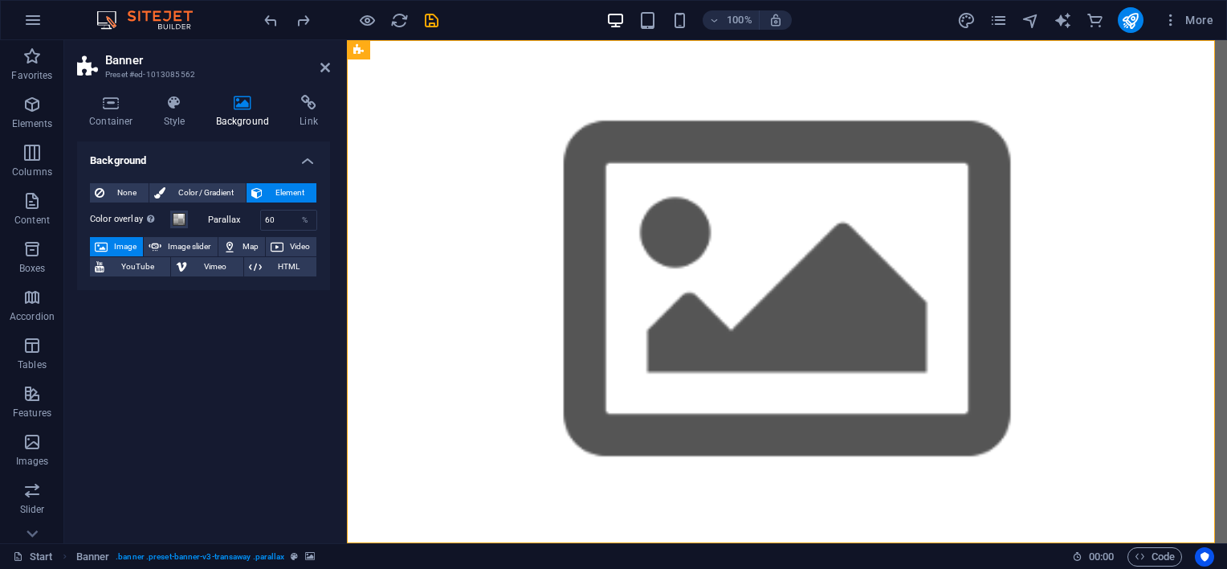
click at [119, 241] on span "Image" at bounding box center [125, 246] width 26 height 19
click at [330, 66] on aside "Banner Preset #ed-1013085562 Container Style Background Link Size Height Defaul…" at bounding box center [205, 291] width 283 height 503
click at [324, 70] on icon at bounding box center [325, 67] width 10 height 13
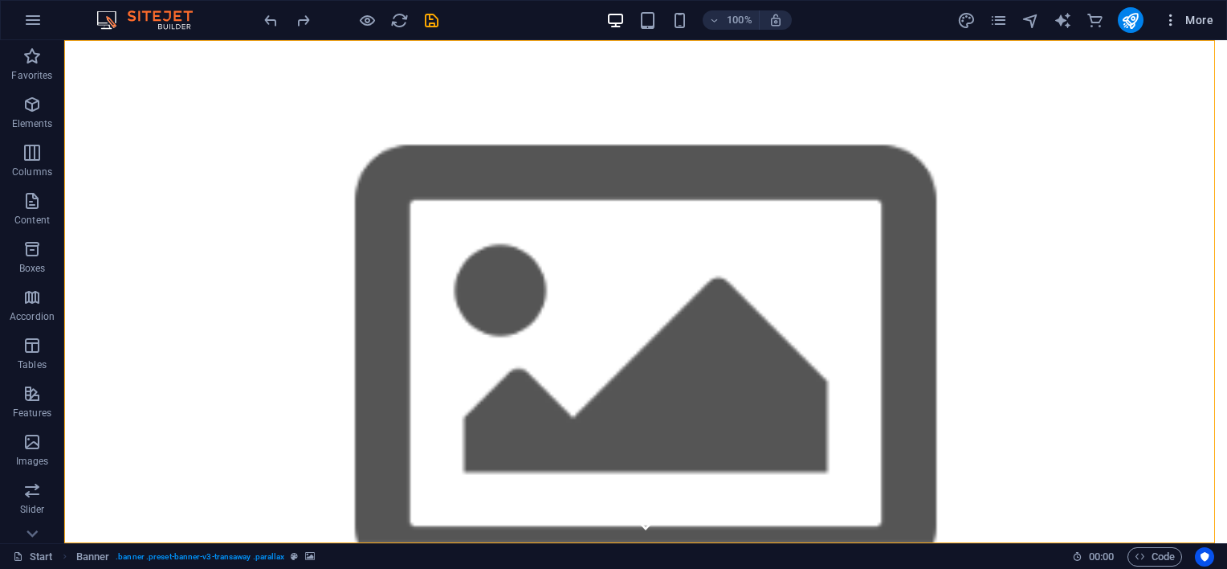
click at [1187, 23] on span "More" at bounding box center [1188, 20] width 51 height 16
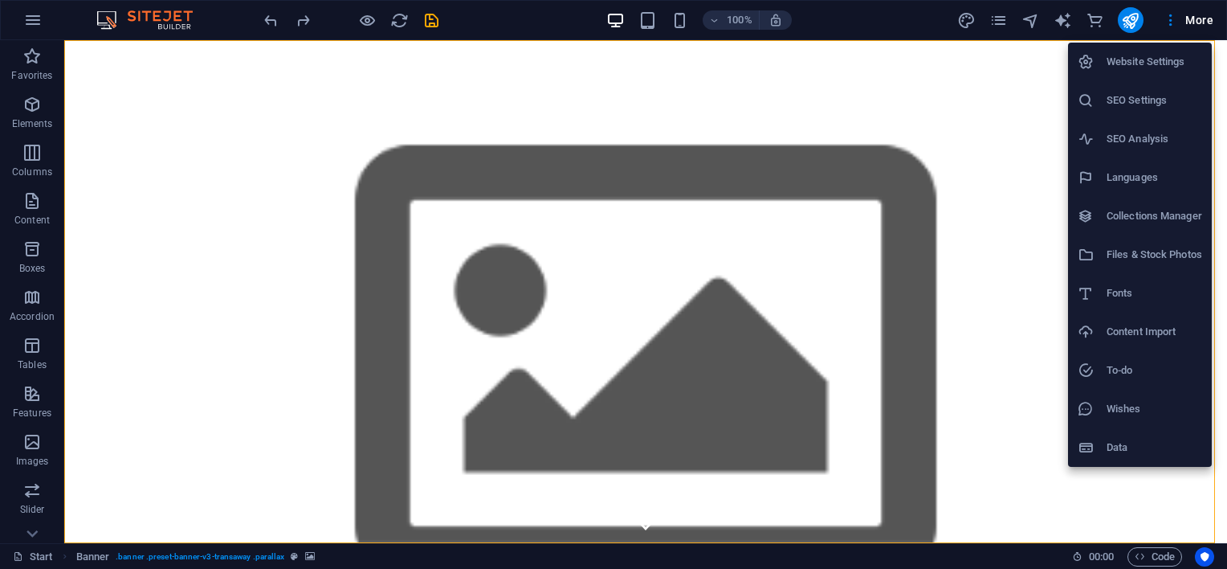
click at [1132, 290] on h6 "Fonts" at bounding box center [1155, 293] width 96 height 19
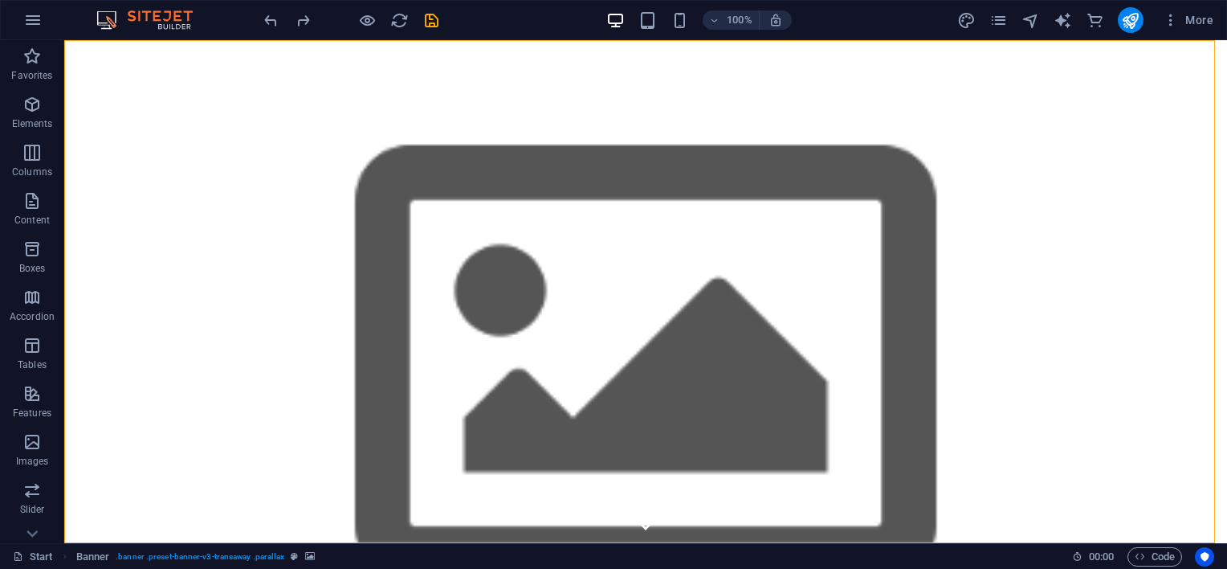
select select "popularity"
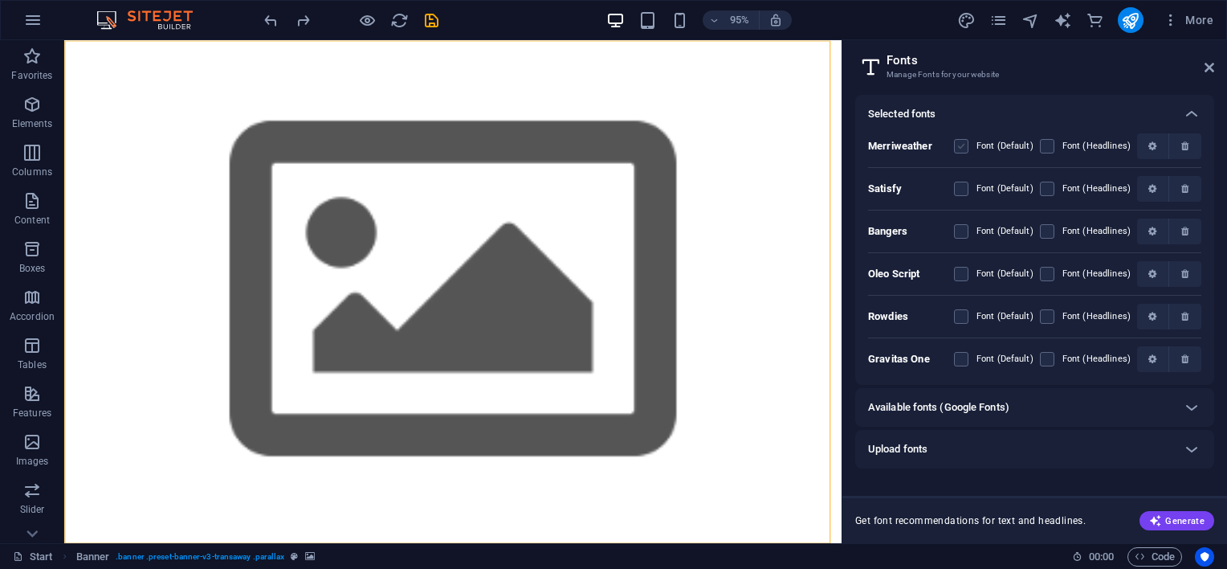
click at [968, 145] on label at bounding box center [961, 146] width 14 height 14
click at [0, 0] on input "checkbox" at bounding box center [0, 0] width 0 height 0
click at [1022, 408] on div "Available fonts (Google Fonts)" at bounding box center [1020, 407] width 304 height 19
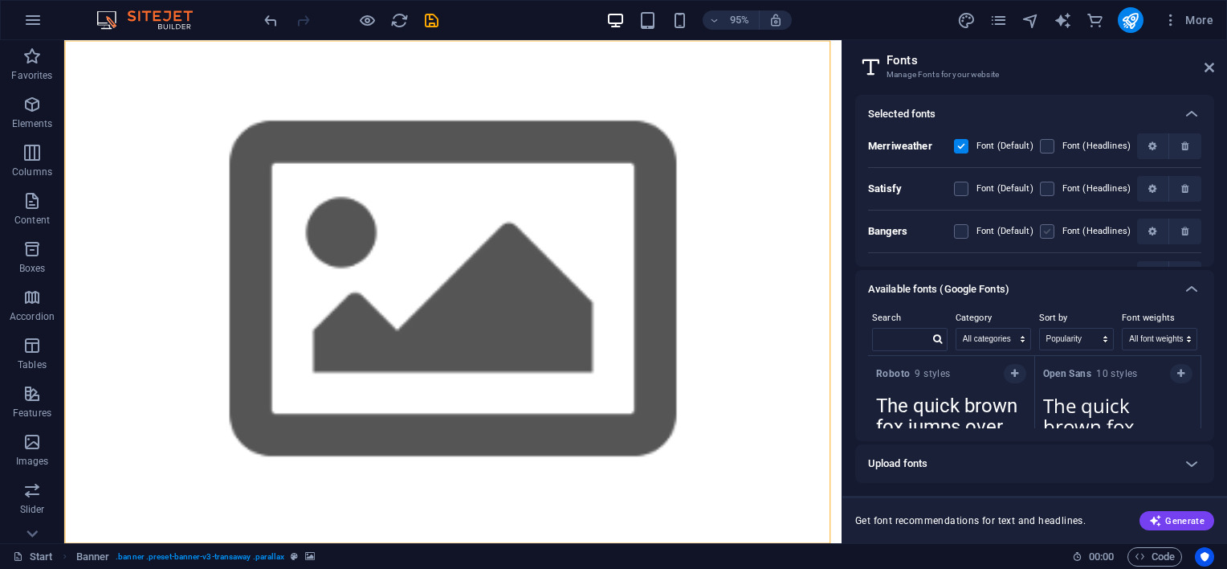
click at [1050, 235] on label at bounding box center [1047, 231] width 14 height 14
click at [0, 0] on input "checkbox" at bounding box center [0, 0] width 0 height 0
click at [1172, 514] on span "Generate" at bounding box center [1176, 520] width 55 height 13
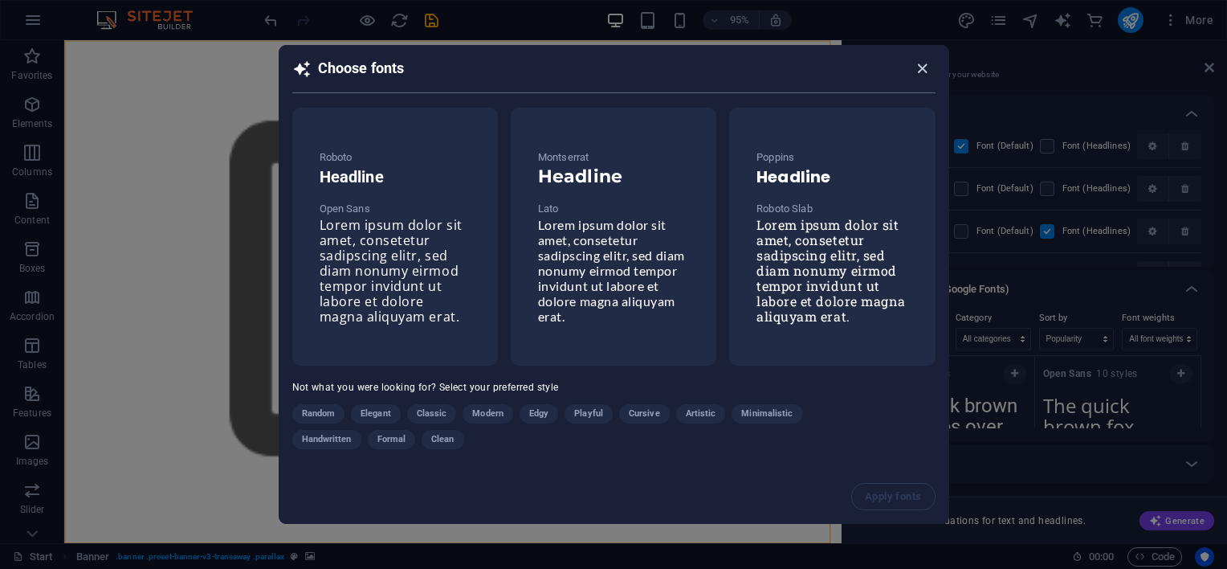
click at [917, 74] on icon "button" at bounding box center [922, 68] width 18 height 18
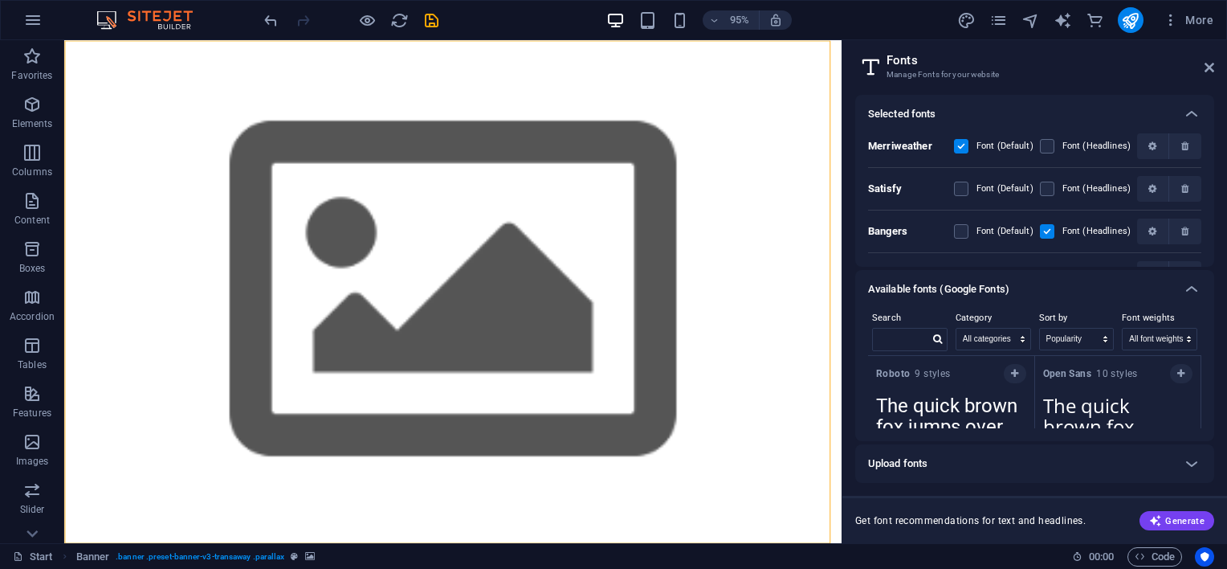
click at [959, 139] on label at bounding box center [961, 146] width 14 height 14
click at [0, 0] on input "checkbox" at bounding box center [0, 0] width 0 height 0
click at [1047, 228] on label at bounding box center [1047, 231] width 14 height 14
click at [0, 0] on input "checkbox" at bounding box center [0, 0] width 0 height 0
click at [964, 150] on label at bounding box center [961, 146] width 14 height 14
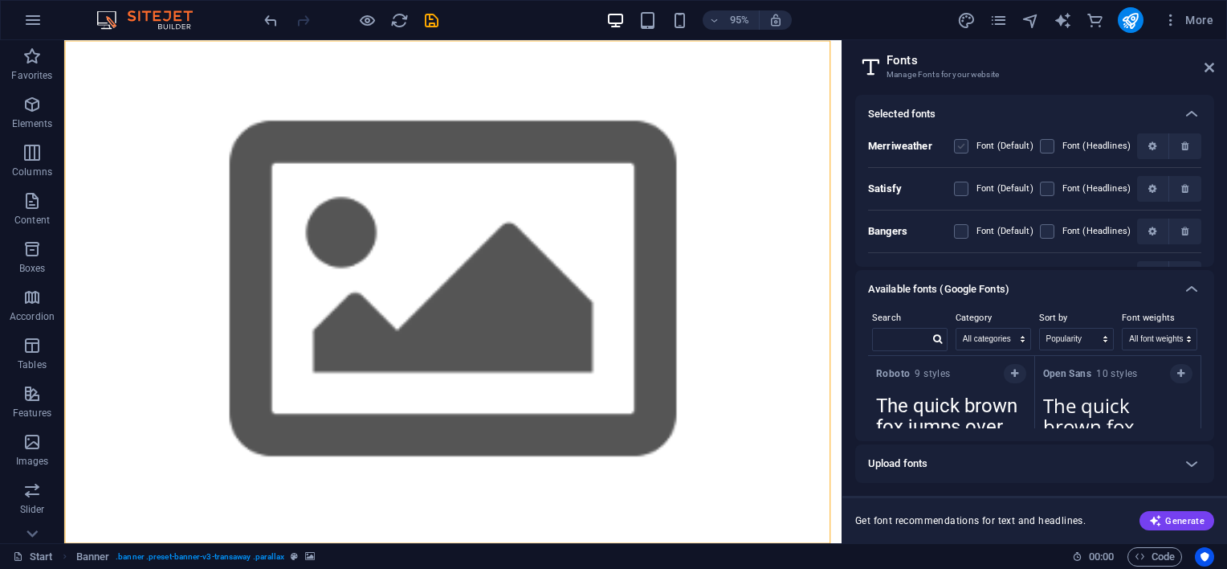
click at [0, 0] on input "checkbox" at bounding box center [0, 0] width 0 height 0
click at [964, 150] on label at bounding box center [961, 146] width 14 height 14
click at [0, 0] on input "checkbox" at bounding box center [0, 0] width 0 height 0
click at [957, 141] on label at bounding box center [961, 146] width 14 height 14
click at [0, 0] on input "checkbox" at bounding box center [0, 0] width 0 height 0
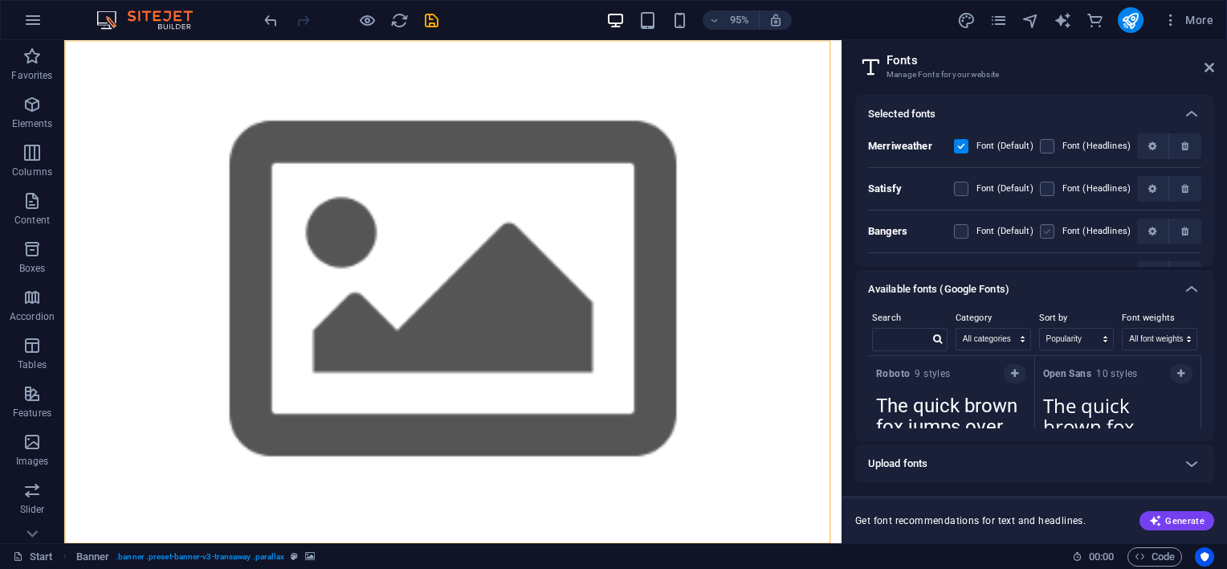
click at [1047, 229] on label at bounding box center [1047, 231] width 14 height 14
click at [0, 0] on input "checkbox" at bounding box center [0, 0] width 0 height 0
click at [1047, 229] on label at bounding box center [1047, 231] width 14 height 14
click at [0, 0] on input "checkbox" at bounding box center [0, 0] width 0 height 0
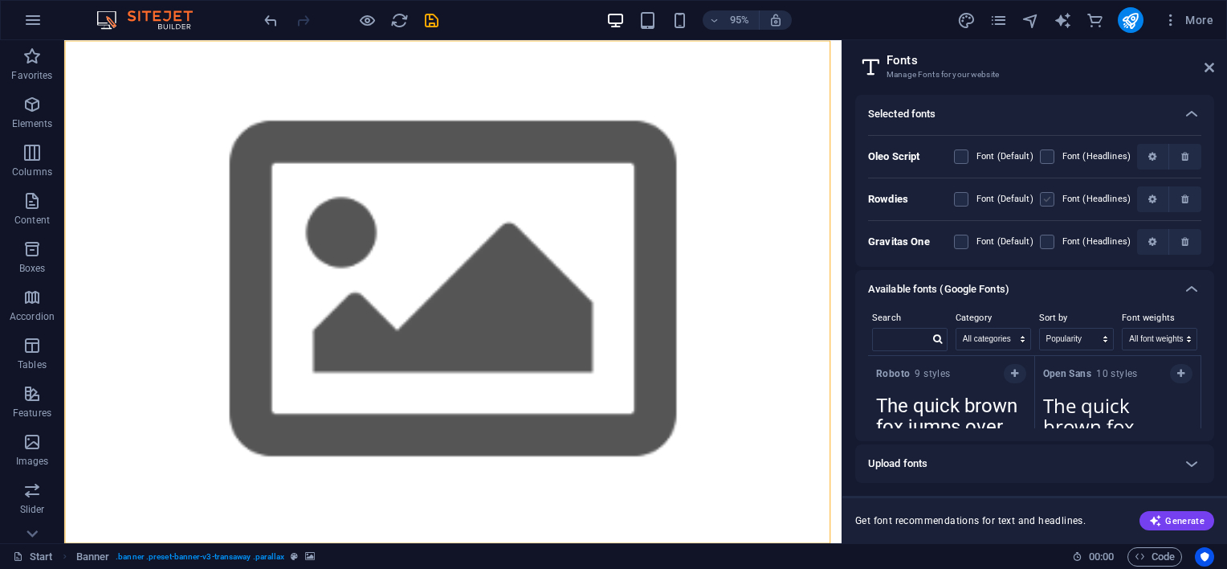
click at [1046, 199] on label at bounding box center [1047, 199] width 14 height 14
click at [0, 0] on input "checkbox" at bounding box center [0, 0] width 0 height 0
click at [1046, 199] on label at bounding box center [1047, 199] width 14 height 14
click at [0, 0] on input "checkbox" at bounding box center [0, 0] width 0 height 0
click at [1045, 237] on label at bounding box center [1047, 242] width 14 height 14
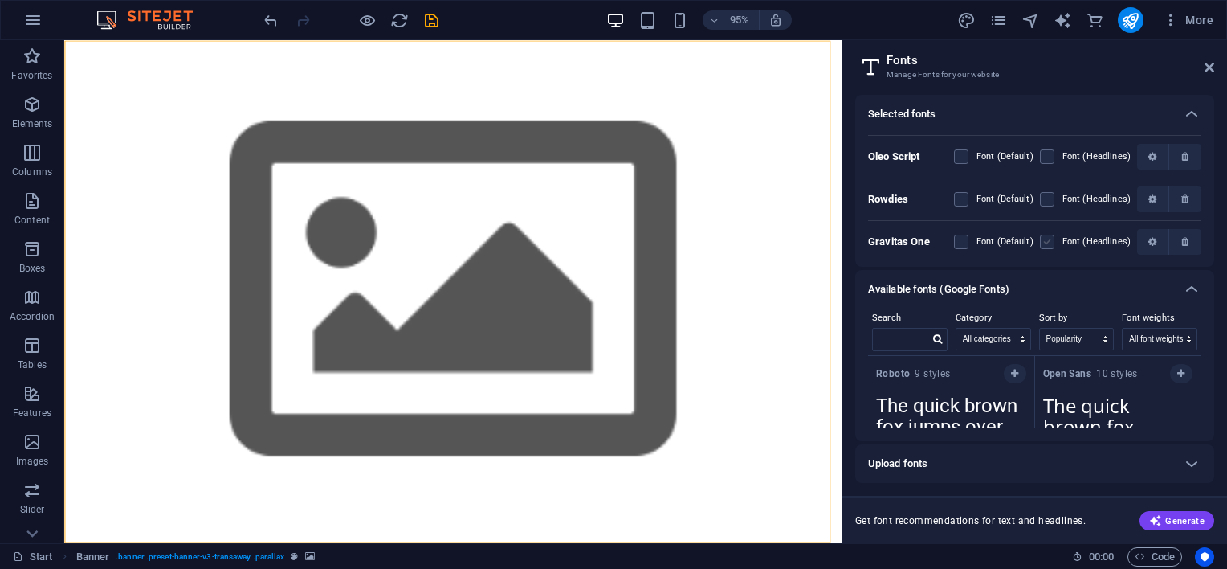
click at [0, 0] on One "checkbox" at bounding box center [0, 0] width 0 height 0
click at [1045, 237] on label at bounding box center [1047, 242] width 14 height 14
click at [0, 0] on One "checkbox" at bounding box center [0, 0] width 0 height 0
click at [1044, 157] on label at bounding box center [1047, 156] width 14 height 14
click at [0, 0] on Script "checkbox" at bounding box center [0, 0] width 0 height 0
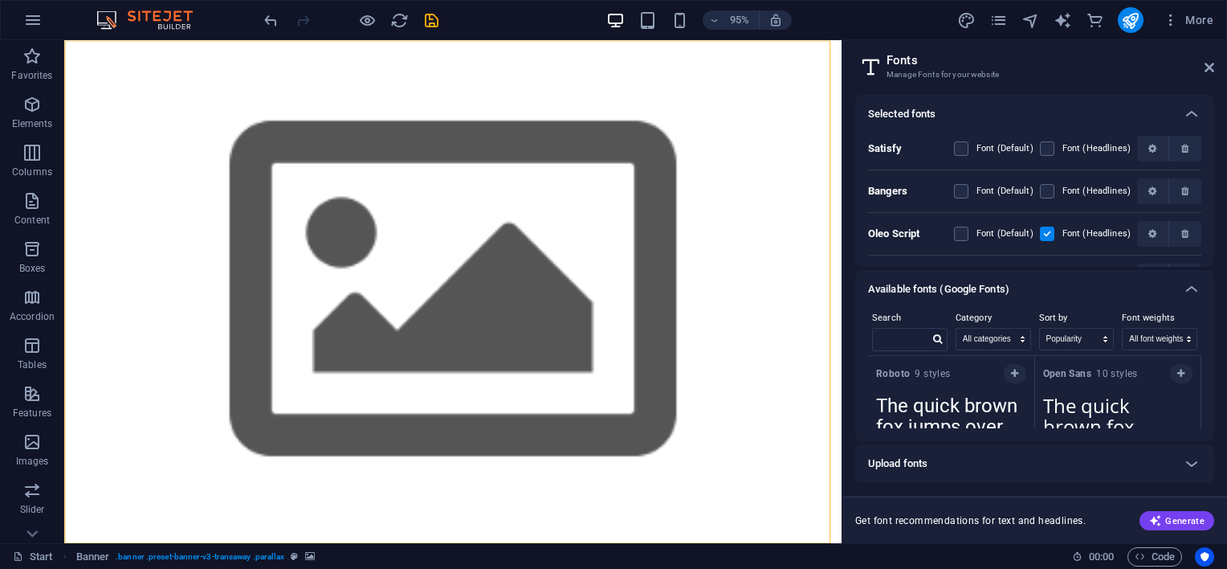
scroll to position [0, 0]
click at [1049, 185] on label at bounding box center [1047, 189] width 14 height 14
click at [0, 0] on input "checkbox" at bounding box center [0, 0] width 0 height 0
click at [1044, 148] on label at bounding box center [1047, 146] width 14 height 14
click at [0, 0] on input "checkbox" at bounding box center [0, 0] width 0 height 0
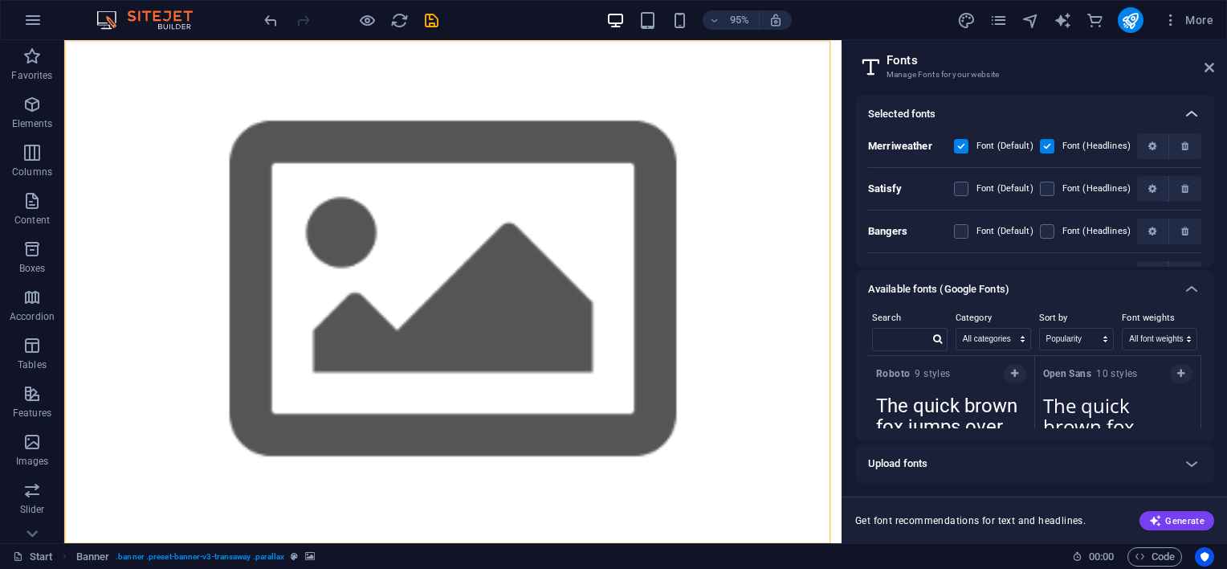
click at [1183, 115] on icon at bounding box center [1191, 113] width 19 height 19
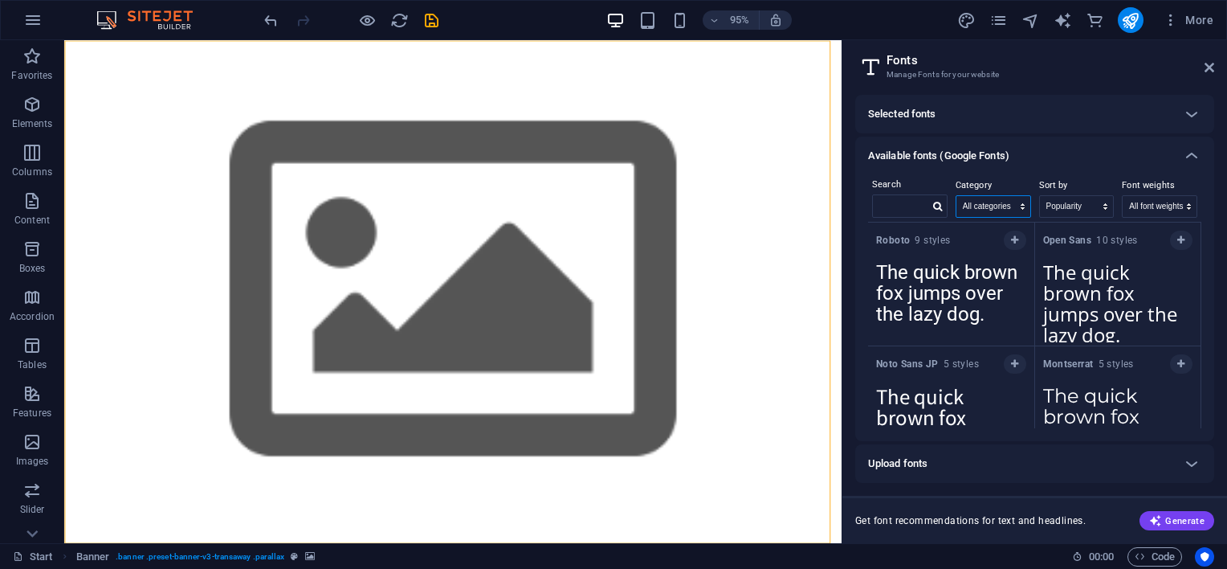
click at [1016, 204] on select "All categories serif display monospace sans-serif handwriting" at bounding box center [994, 206] width 74 height 21
click at [957, 196] on select "All categories serif display monospace sans-serif handwriting" at bounding box center [994, 206] width 74 height 21
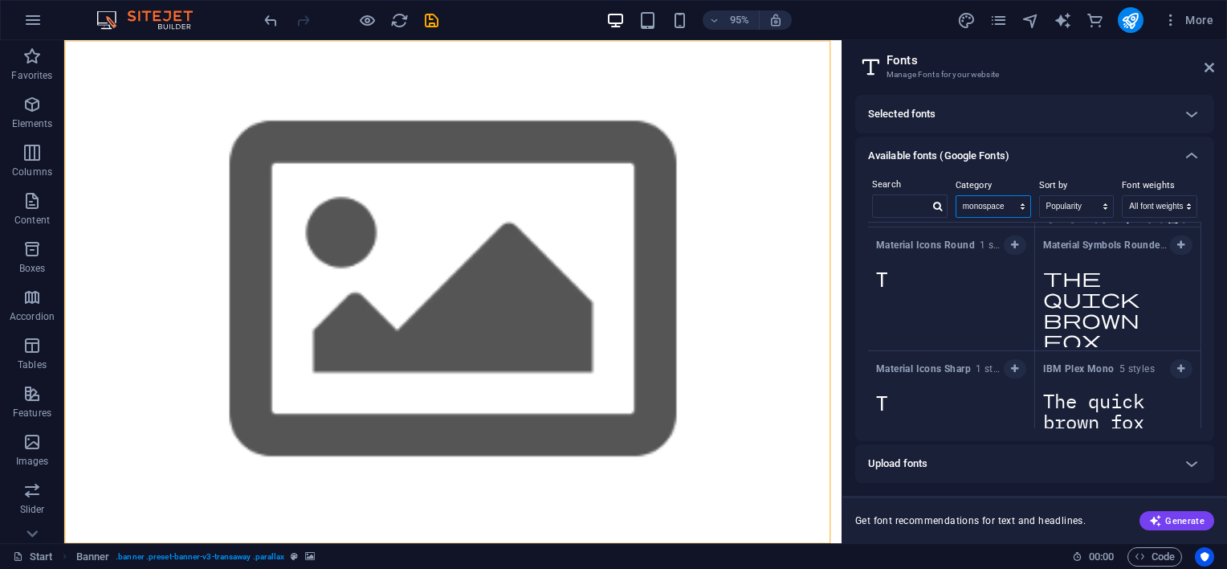
scroll to position [382, 0]
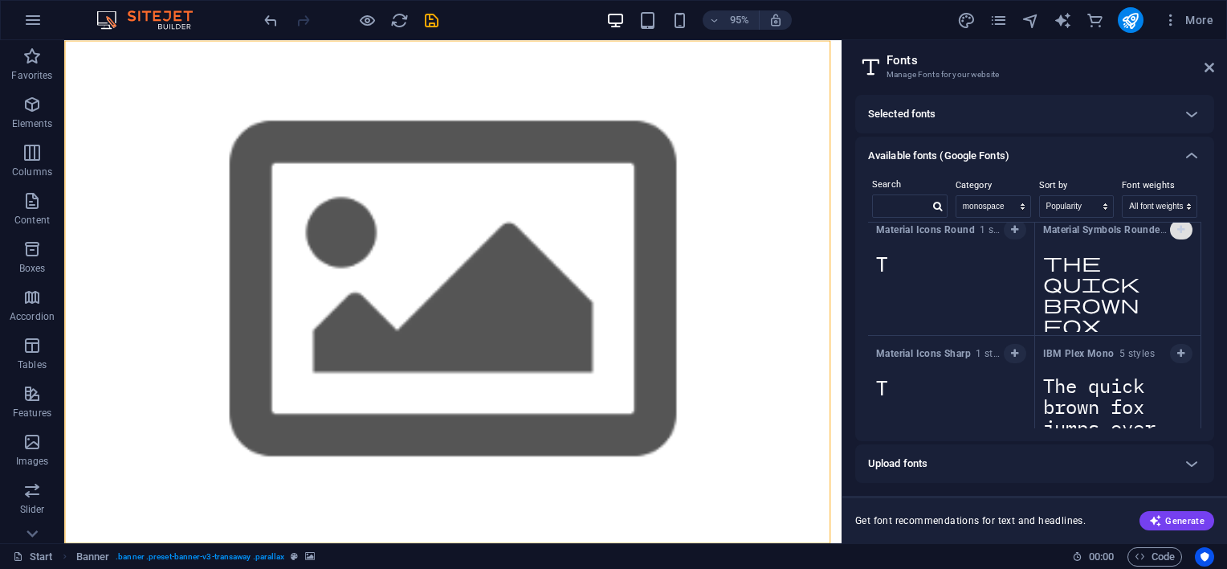
click at [1177, 231] on icon "button" at bounding box center [1180, 230] width 7 height 10
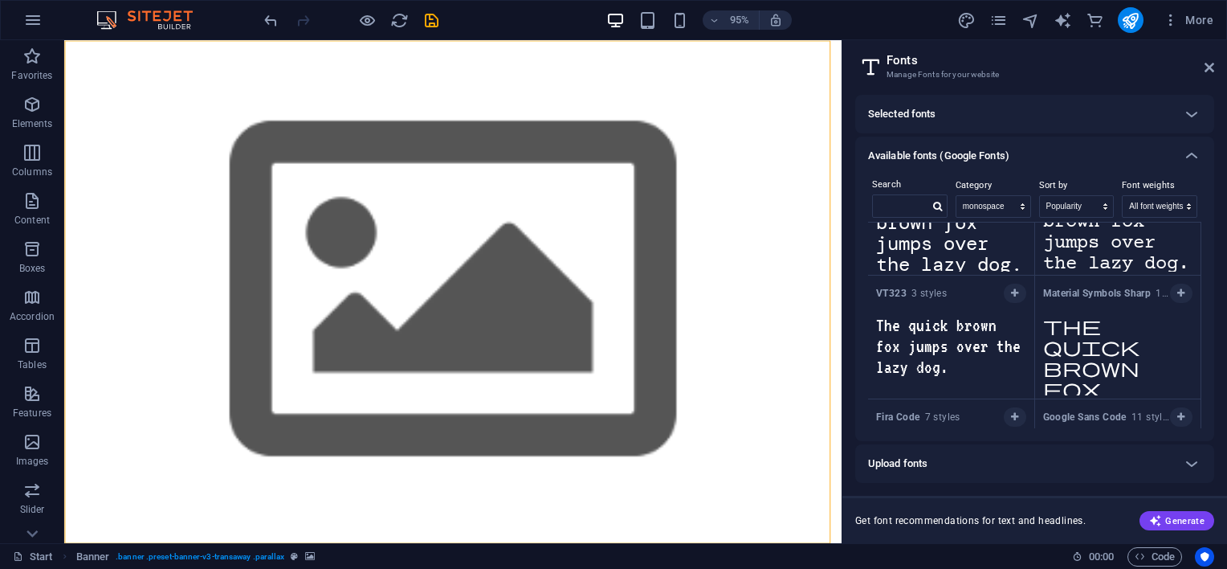
scroll to position [847, 0]
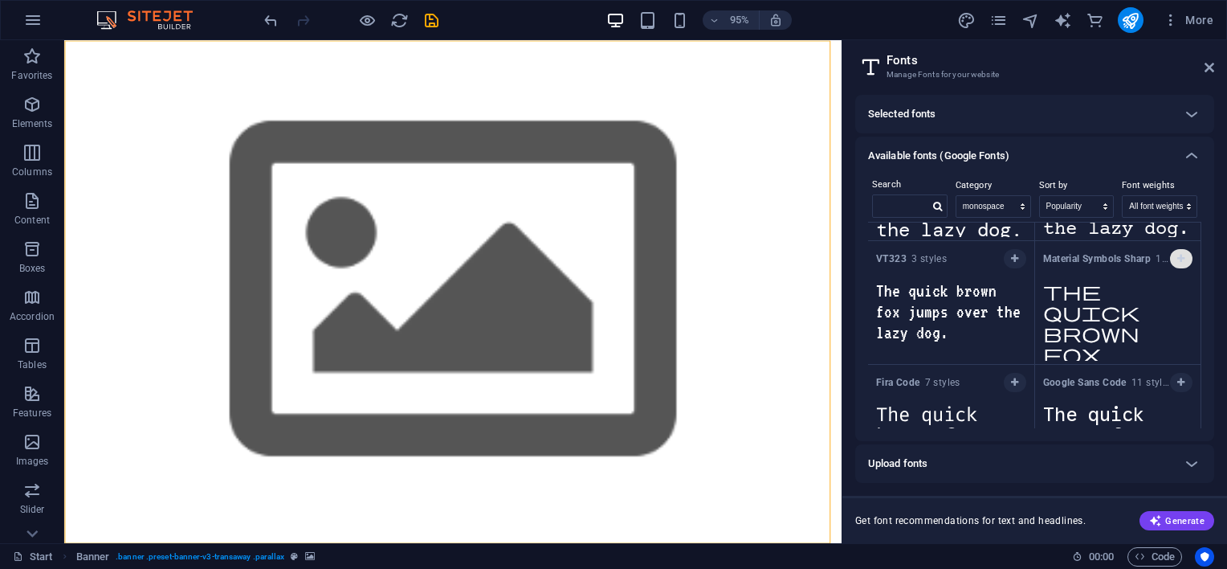
click at [1177, 259] on icon "button" at bounding box center [1180, 259] width 7 height 10
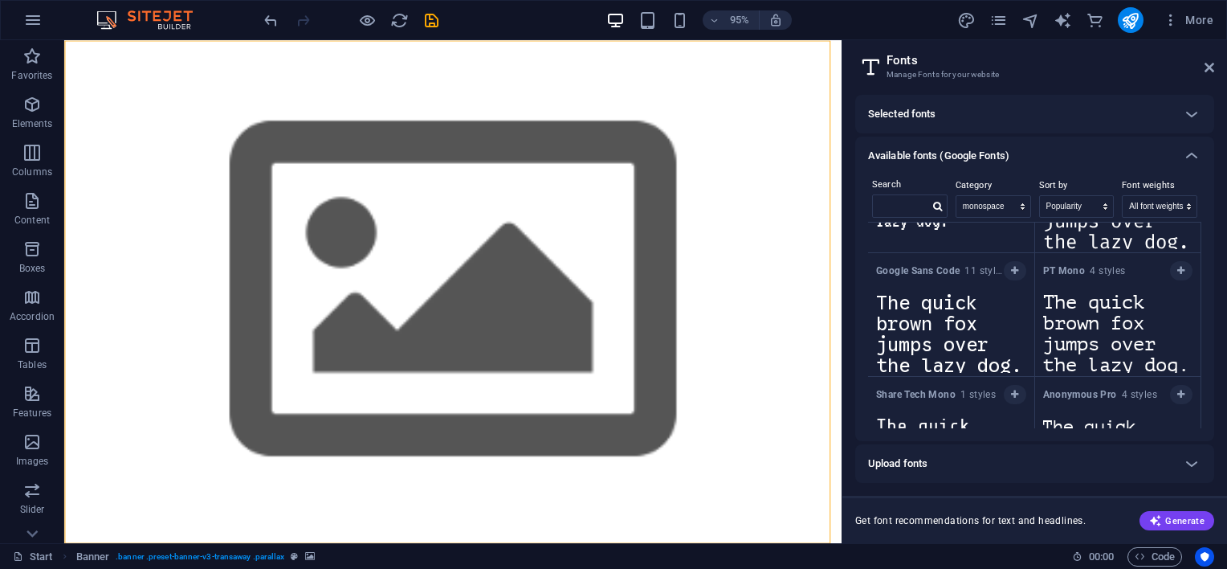
scroll to position [1028, 0]
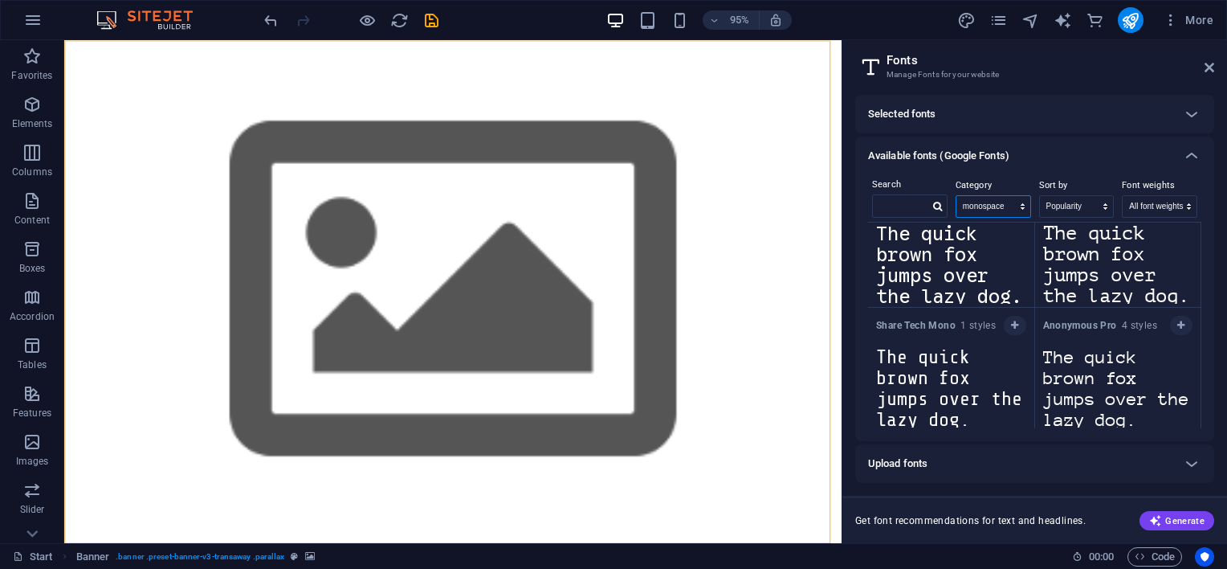
click at [1005, 199] on select "All categories serif display monospace sans-serif handwriting" at bounding box center [994, 206] width 74 height 21
select select "handwriting"
click at [957, 196] on select "All categories serif display monospace sans-serif handwriting" at bounding box center [994, 206] width 74 height 21
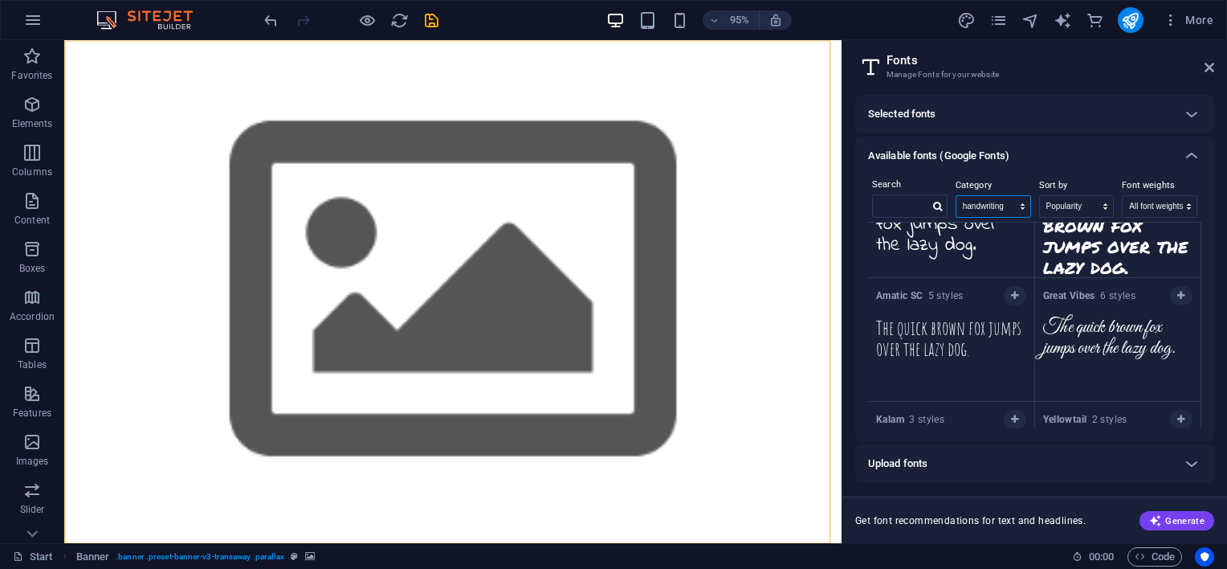
scroll to position [290, 0]
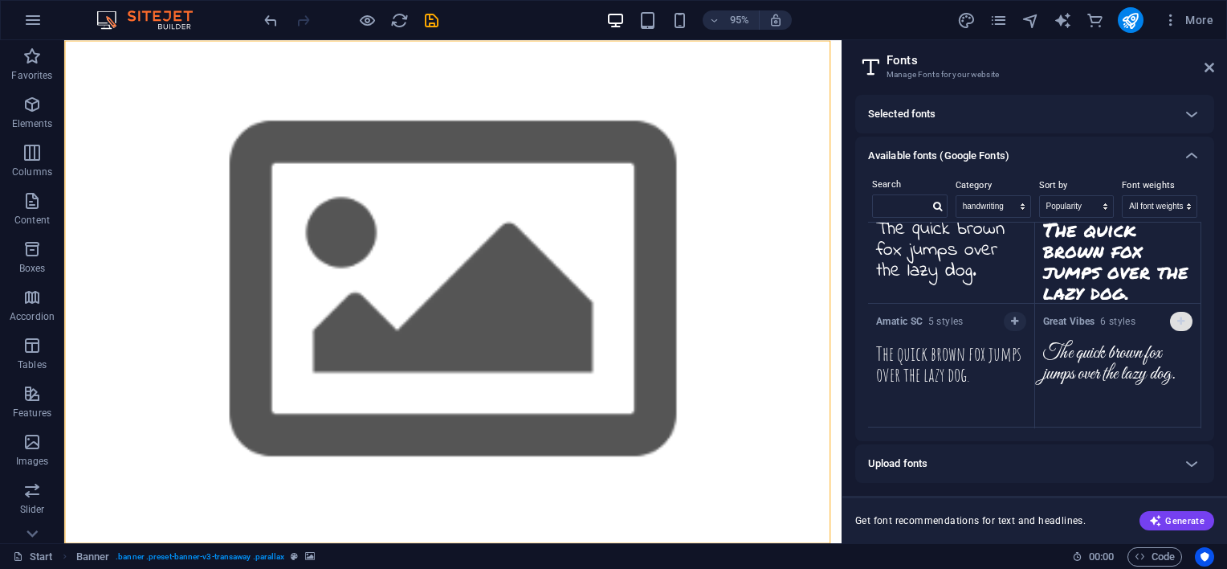
click at [1177, 317] on icon "button" at bounding box center [1180, 321] width 7 height 10
click at [1194, 463] on icon at bounding box center [1191, 463] width 19 height 19
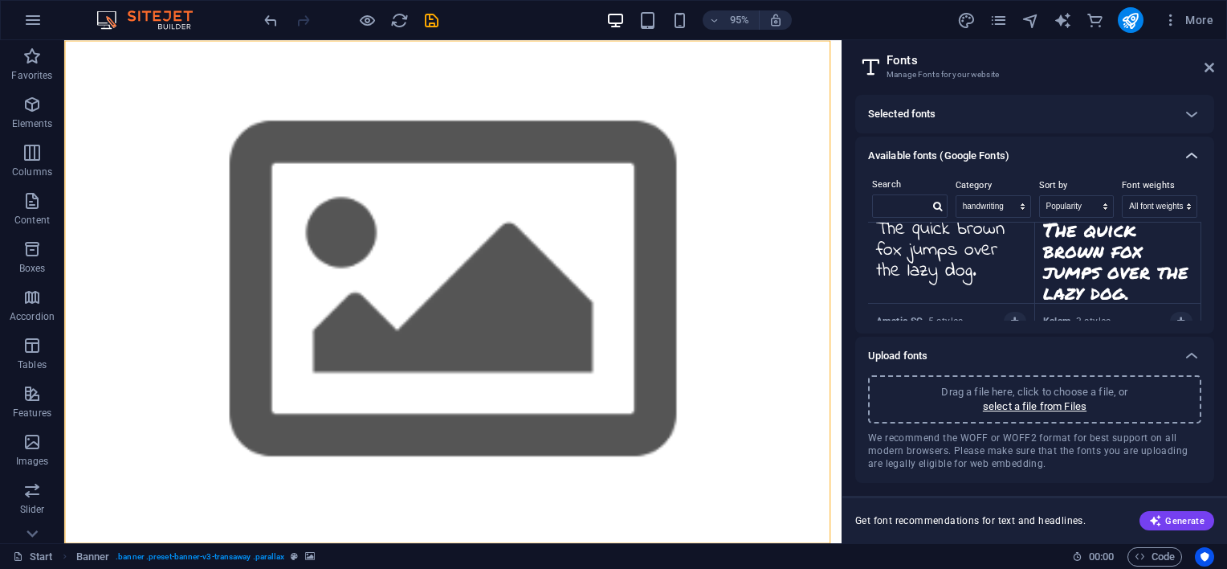
click at [1191, 158] on icon at bounding box center [1191, 155] width 19 height 19
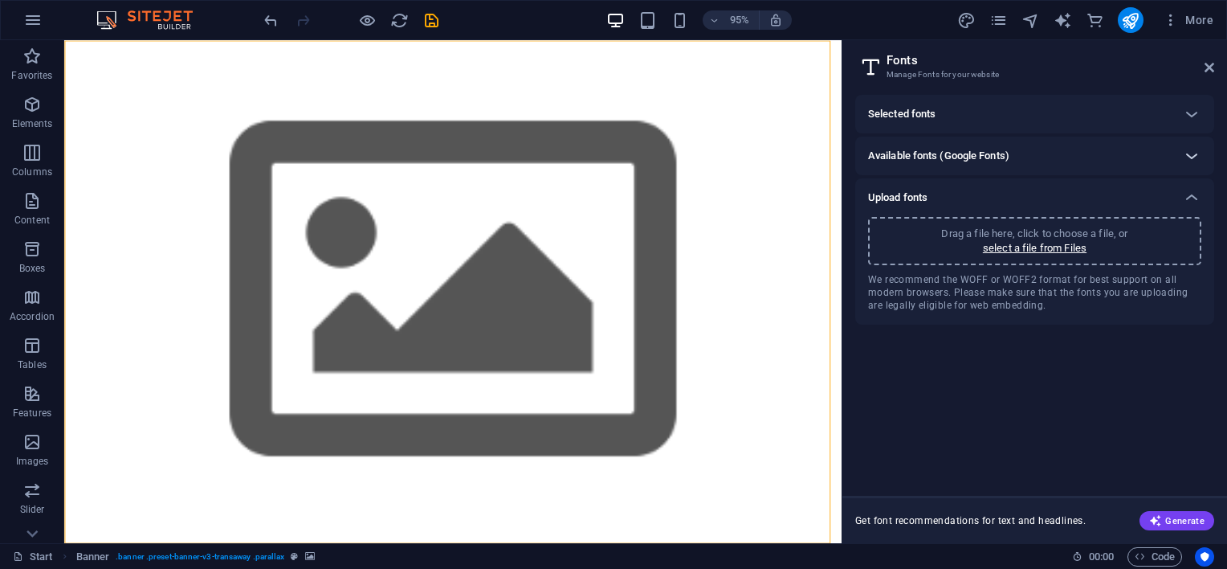
scroll to position [0, 0]
click at [1193, 116] on icon at bounding box center [1191, 113] width 19 height 19
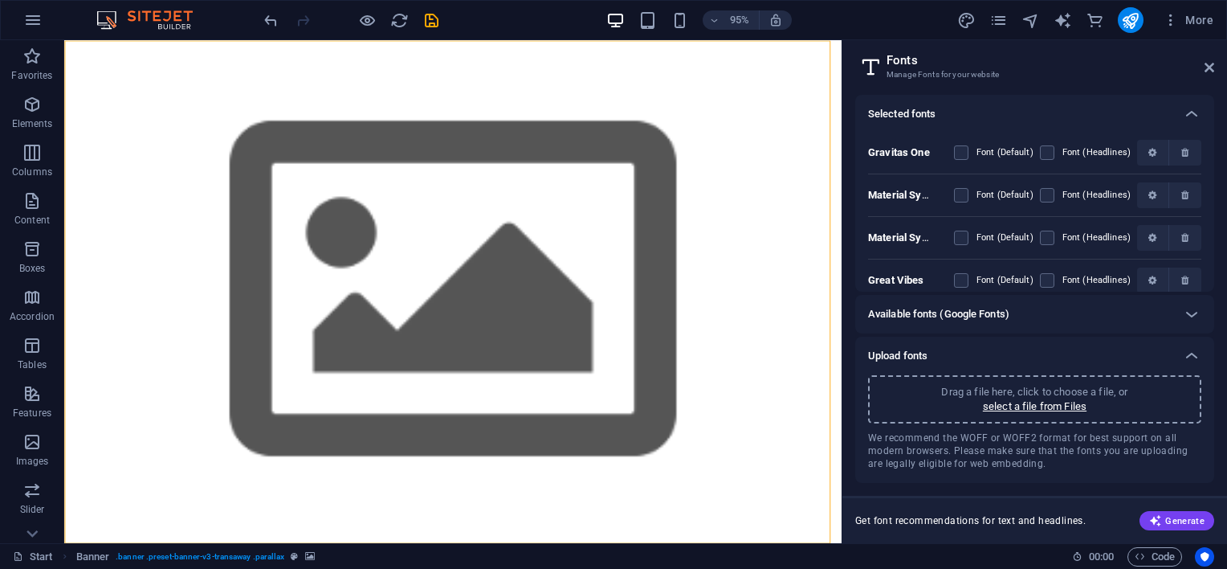
scroll to position [218, 0]
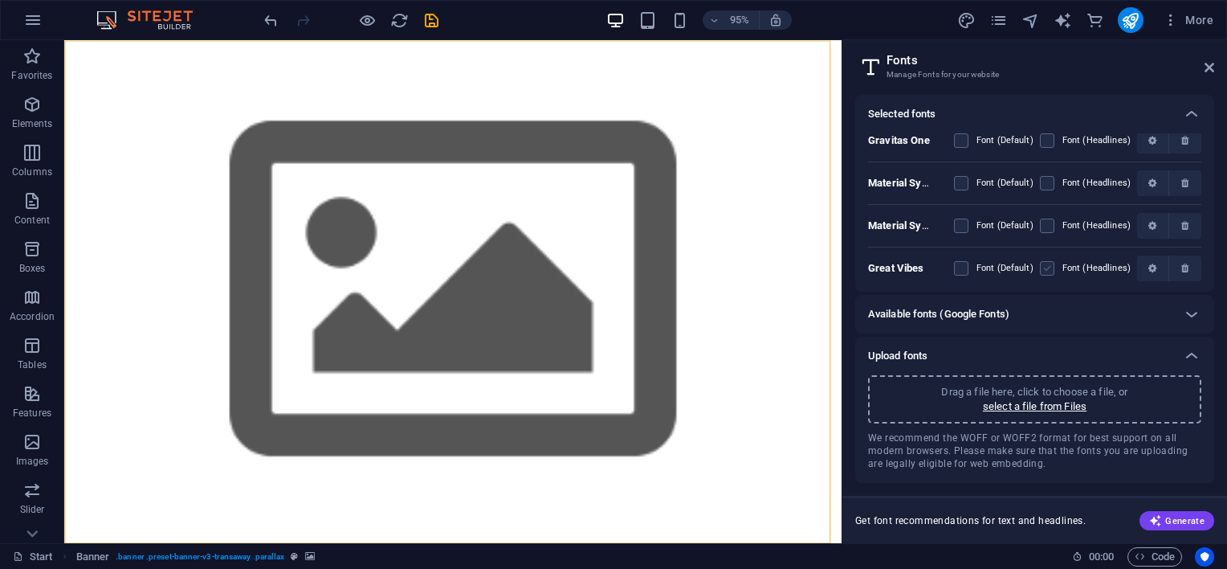
click at [1047, 265] on label at bounding box center [1047, 268] width 14 height 14
click at [0, 0] on Vibes "checkbox" at bounding box center [0, 0] width 0 height 0
click at [1047, 265] on label at bounding box center [1047, 268] width 14 height 14
click at [0, 0] on Vibes "checkbox" at bounding box center [0, 0] width 0 height 0
click at [1047, 224] on label at bounding box center [1047, 225] width 14 height 14
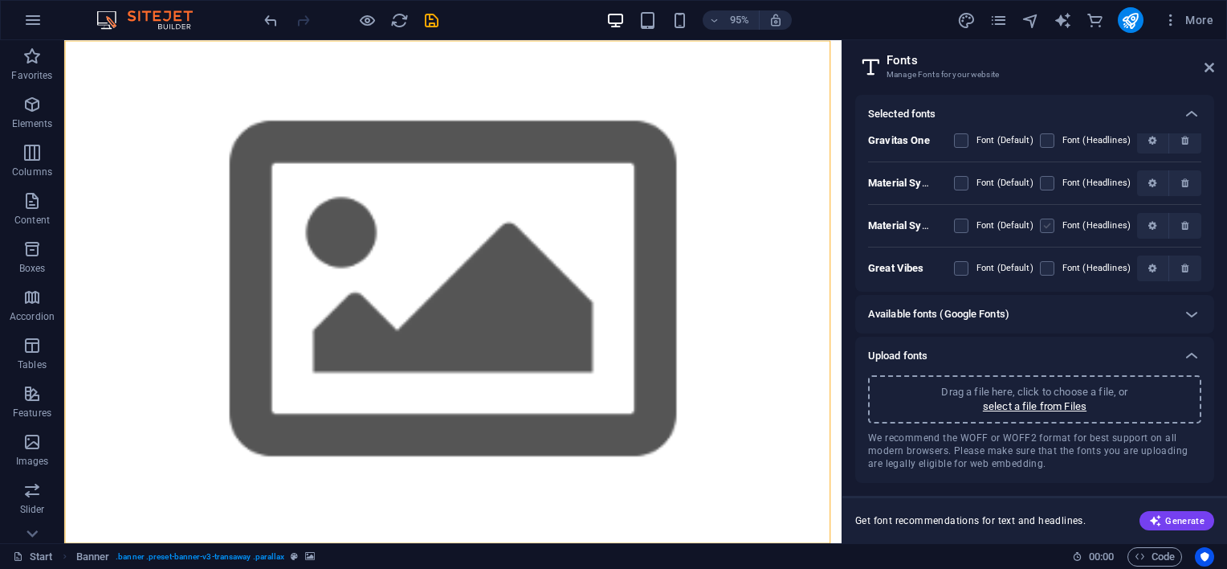
click at [0, 0] on Sharp "checkbox" at bounding box center [0, 0] width 0 height 0
click at [1046, 181] on label at bounding box center [1047, 183] width 14 height 14
click at [0, 0] on Rounded "checkbox" at bounding box center [0, 0] width 0 height 0
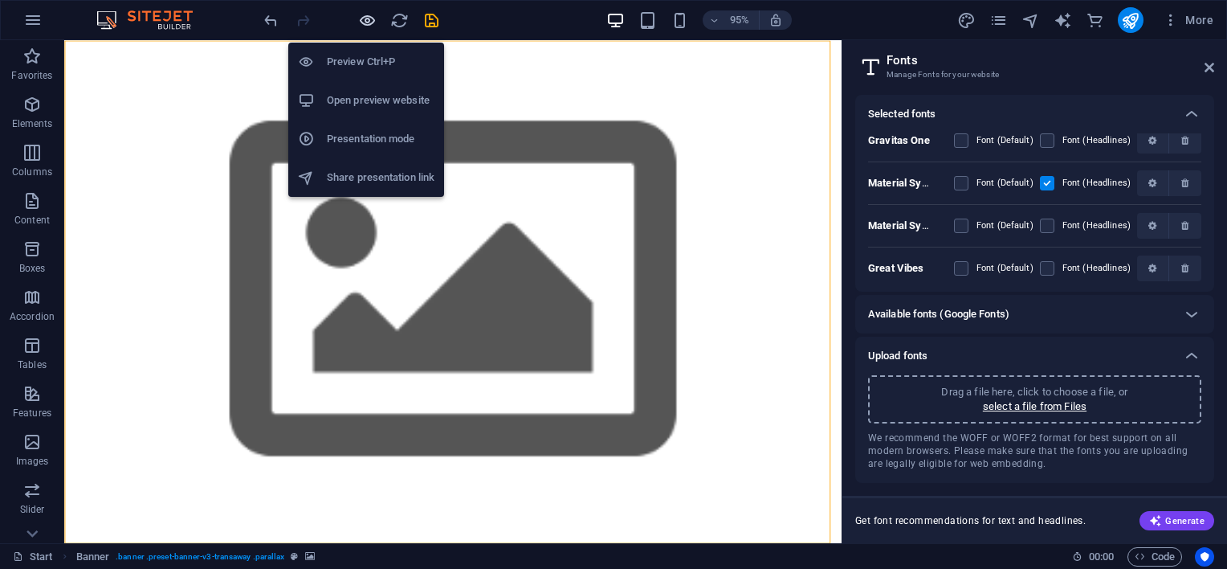
click at [366, 22] on icon "button" at bounding box center [367, 20] width 18 height 18
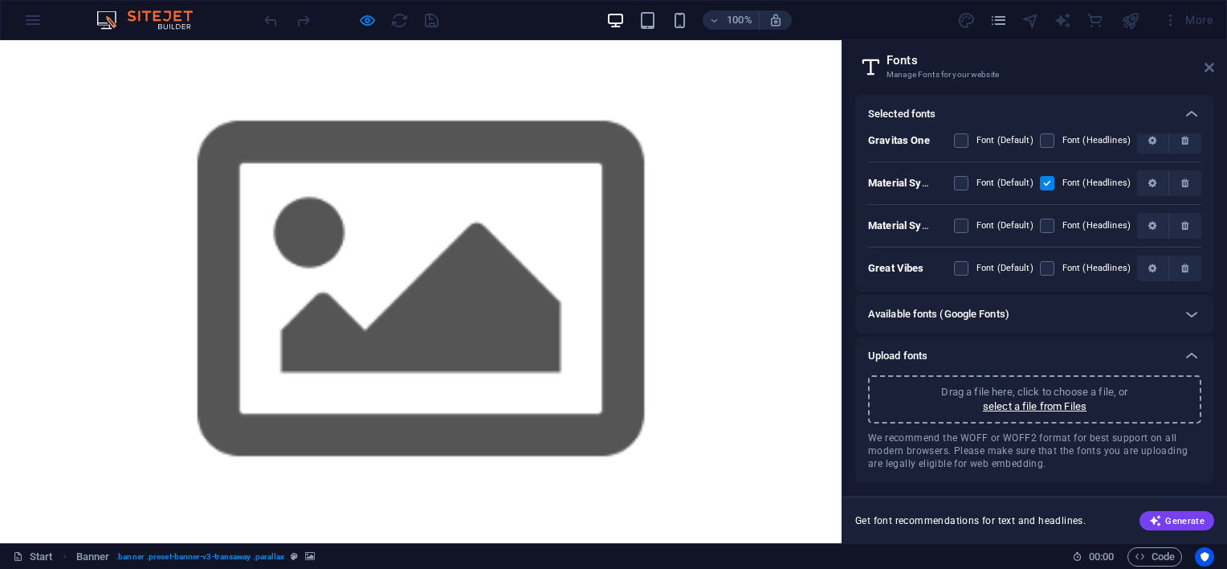
click at [1205, 63] on icon at bounding box center [1210, 67] width 10 height 13
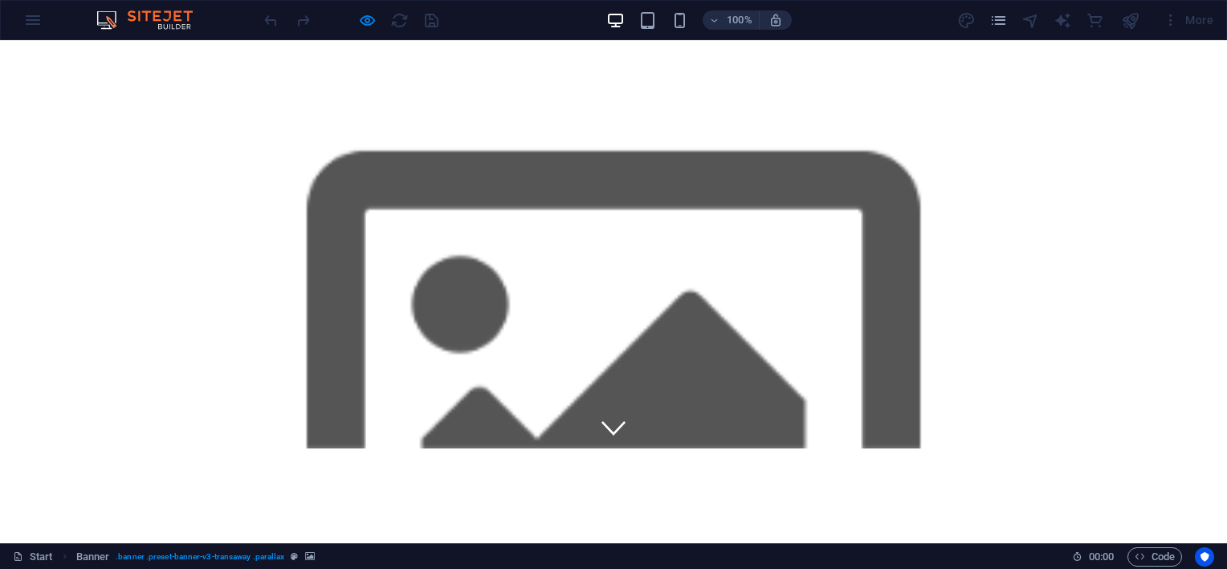
scroll to position [0, 0]
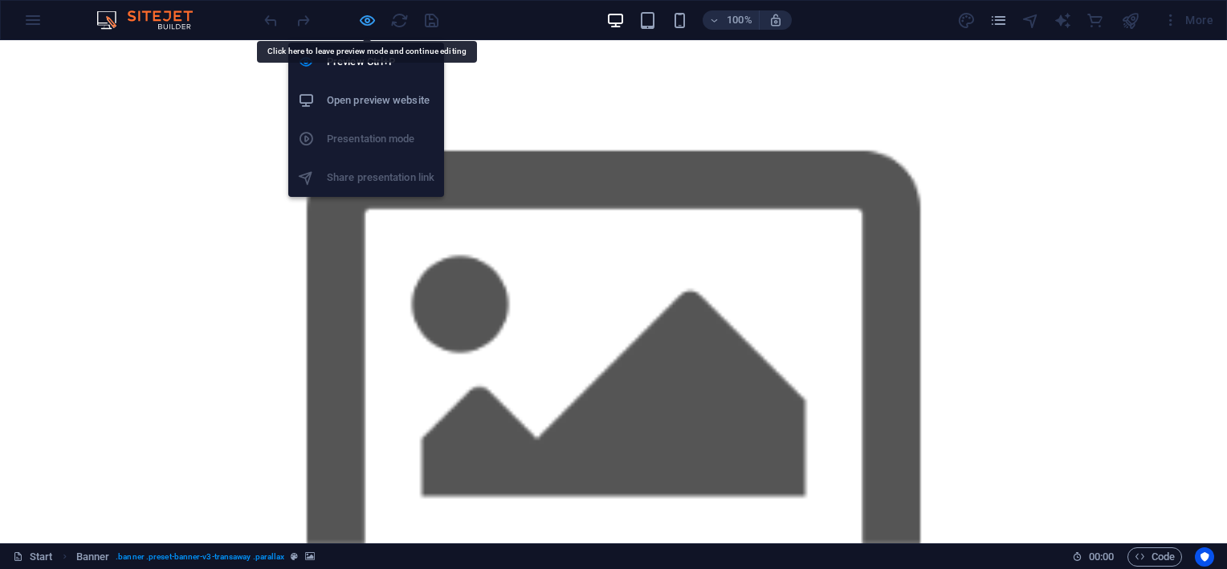
click at [361, 17] on icon "button" at bounding box center [367, 20] width 18 height 18
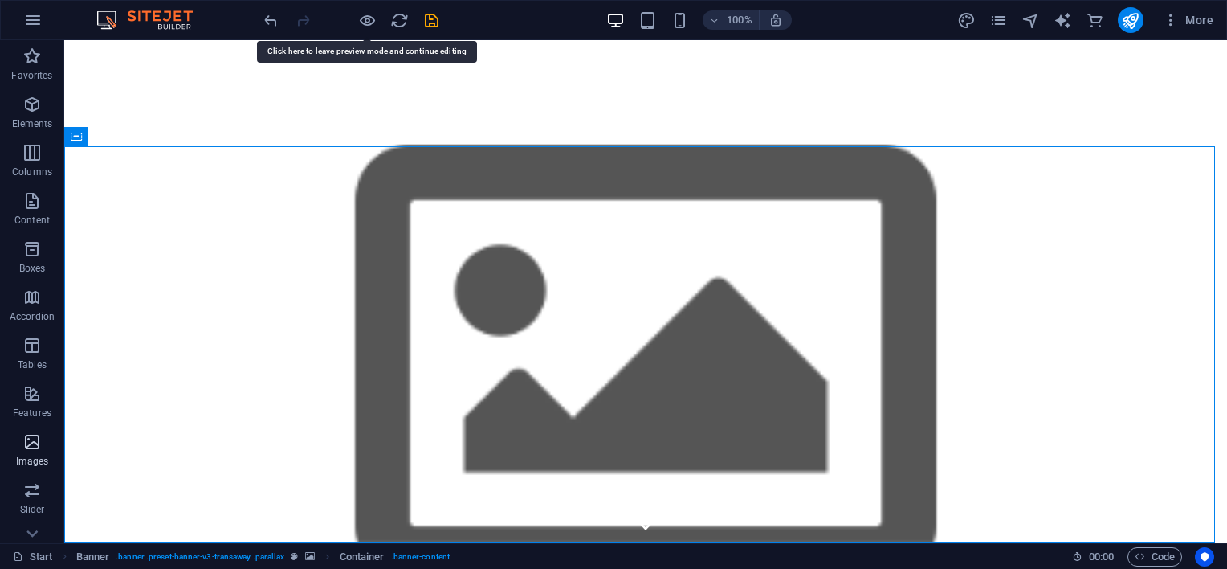
click at [29, 436] on icon "button" at bounding box center [31, 441] width 19 height 19
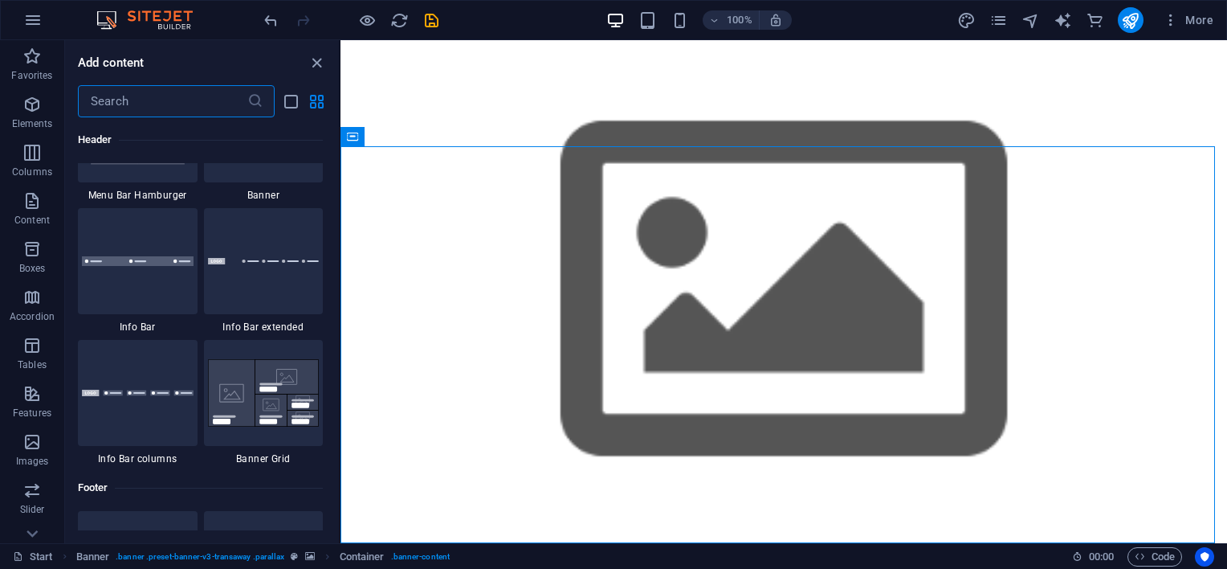
scroll to position [10955, 0]
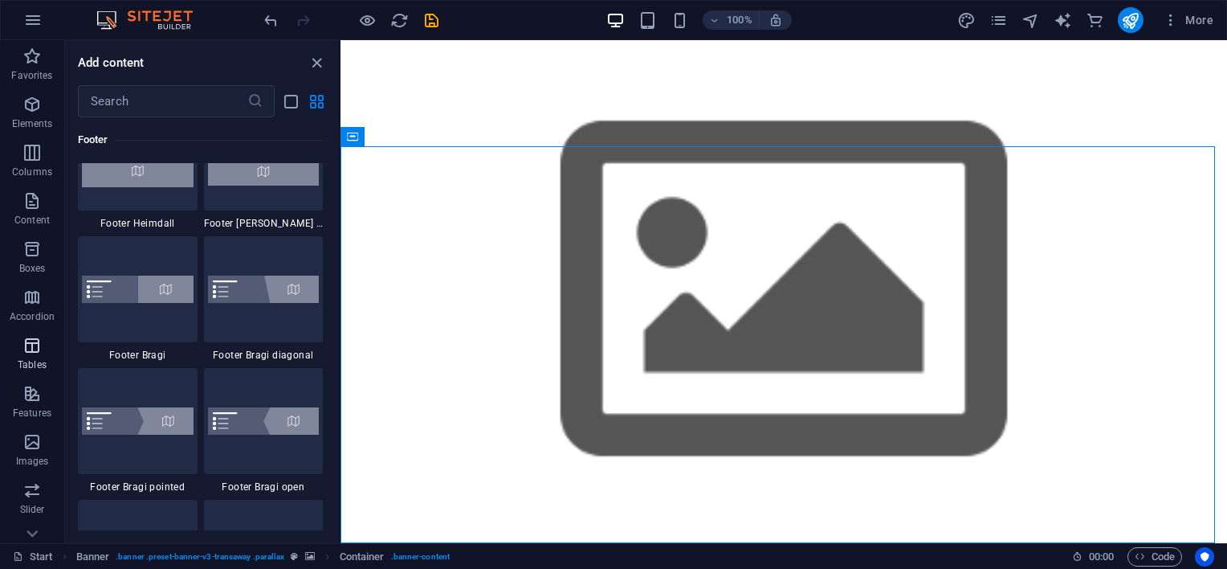
click at [32, 359] on p "Tables" at bounding box center [32, 364] width 29 height 13
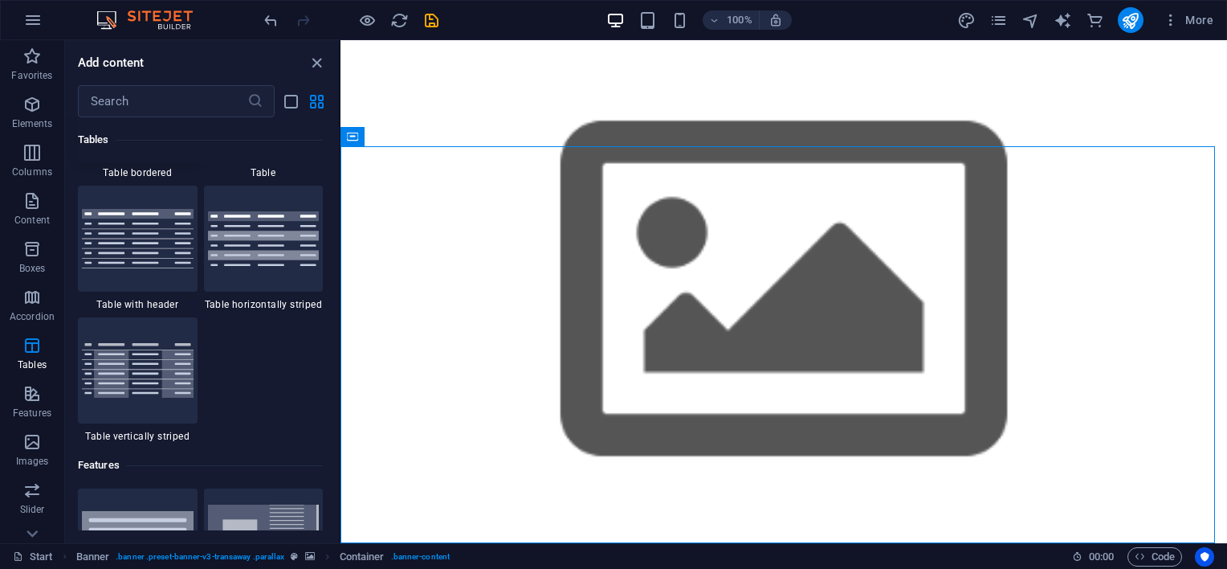
scroll to position [6098, 0]
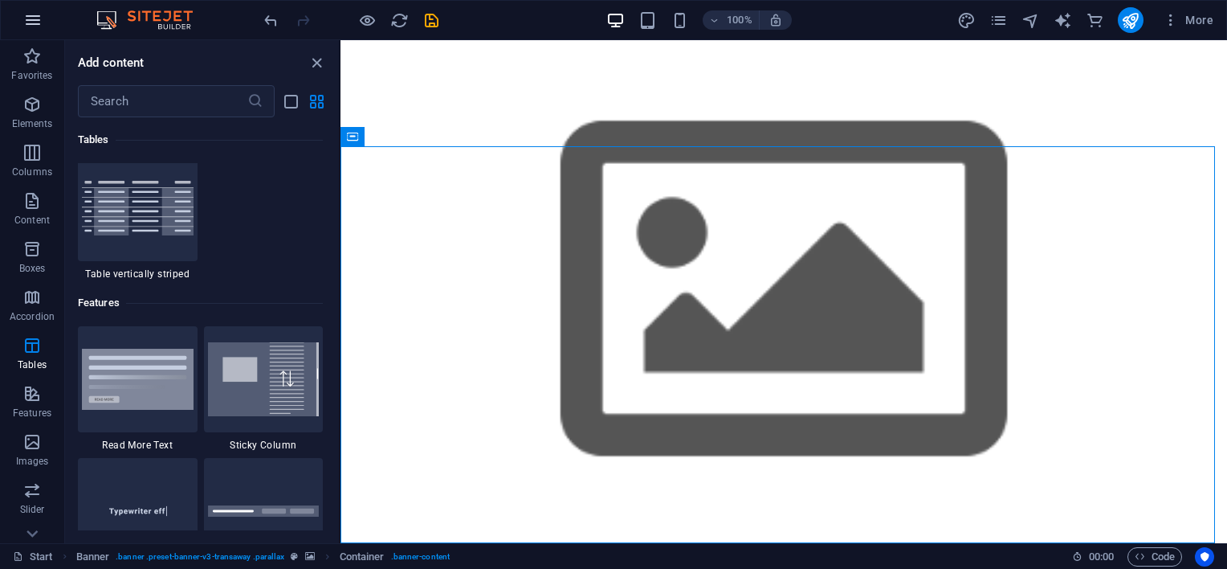
click at [28, 22] on icon "button" at bounding box center [32, 19] width 19 height 19
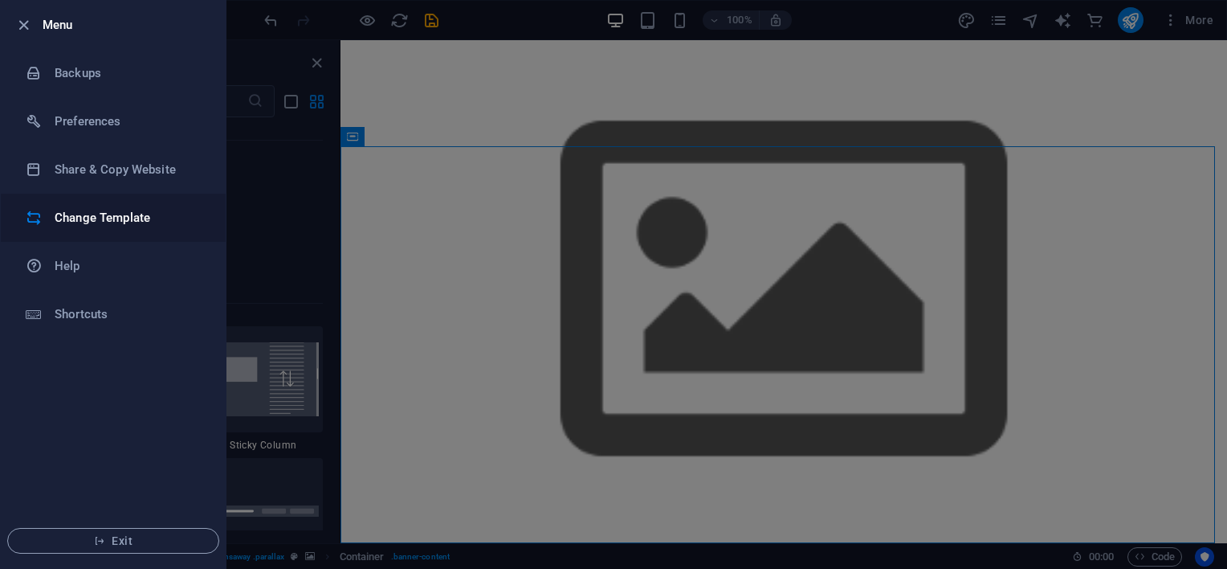
click at [99, 213] on h6 "Change Template" at bounding box center [129, 217] width 149 height 19
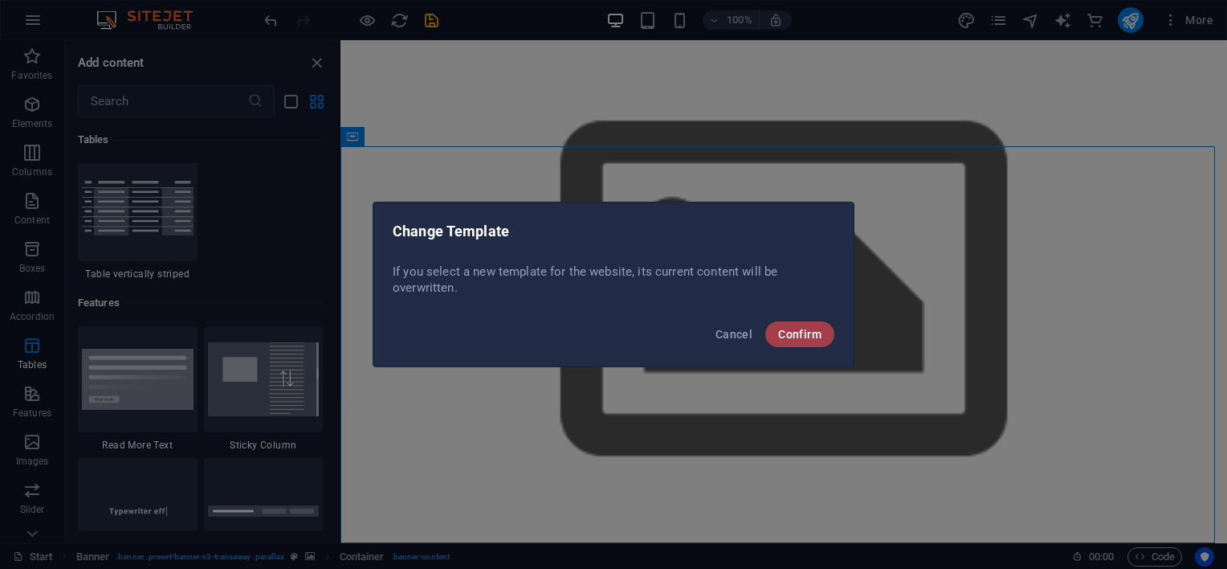
click at [788, 328] on span "Confirm" at bounding box center [799, 334] width 43 height 13
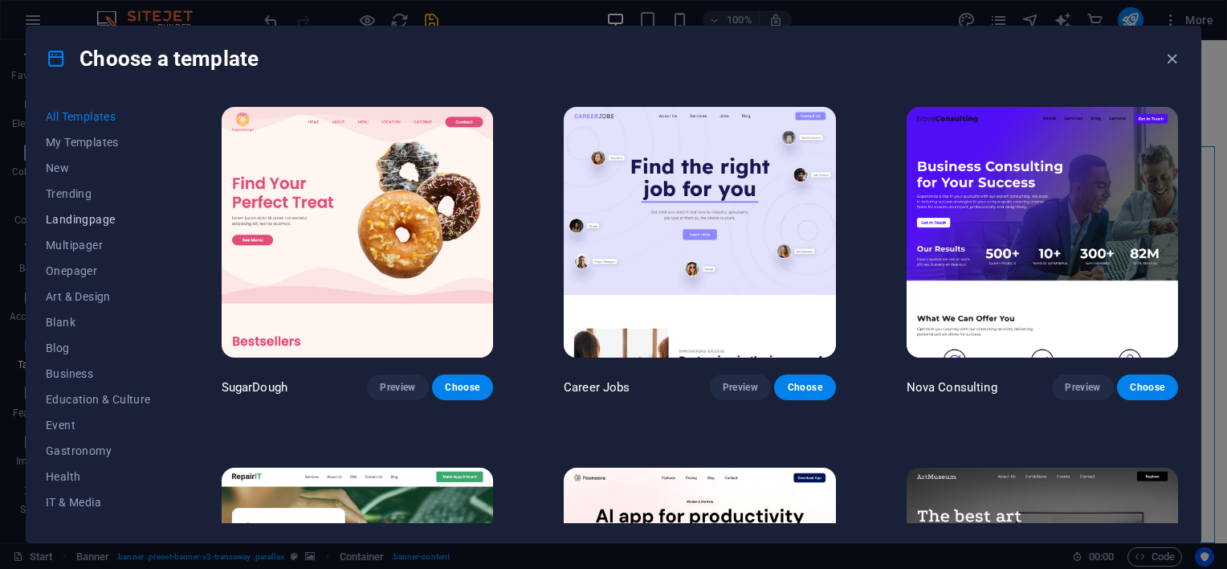
click at [103, 218] on span "Landingpage" at bounding box center [98, 219] width 105 height 13
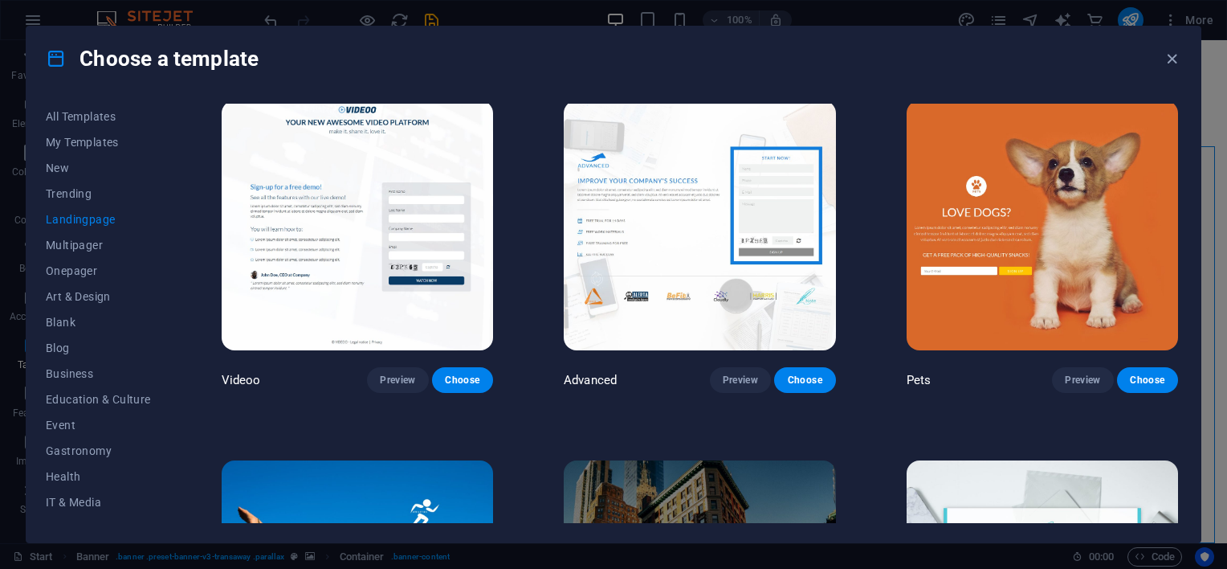
scroll to position [803, 0]
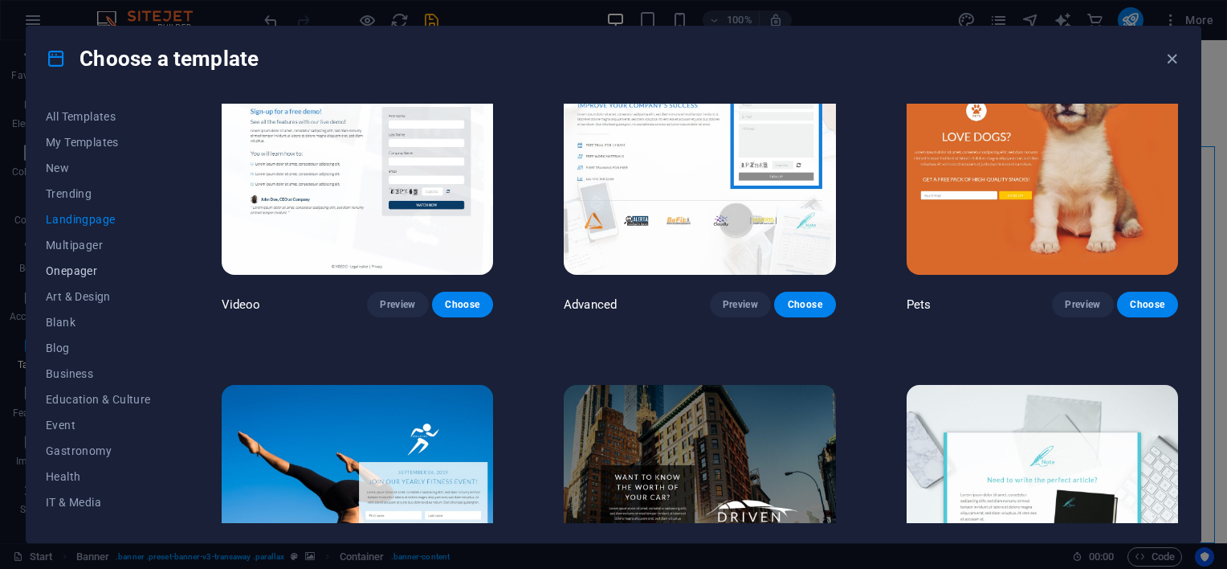
click at [80, 271] on span "Onepager" at bounding box center [98, 270] width 105 height 13
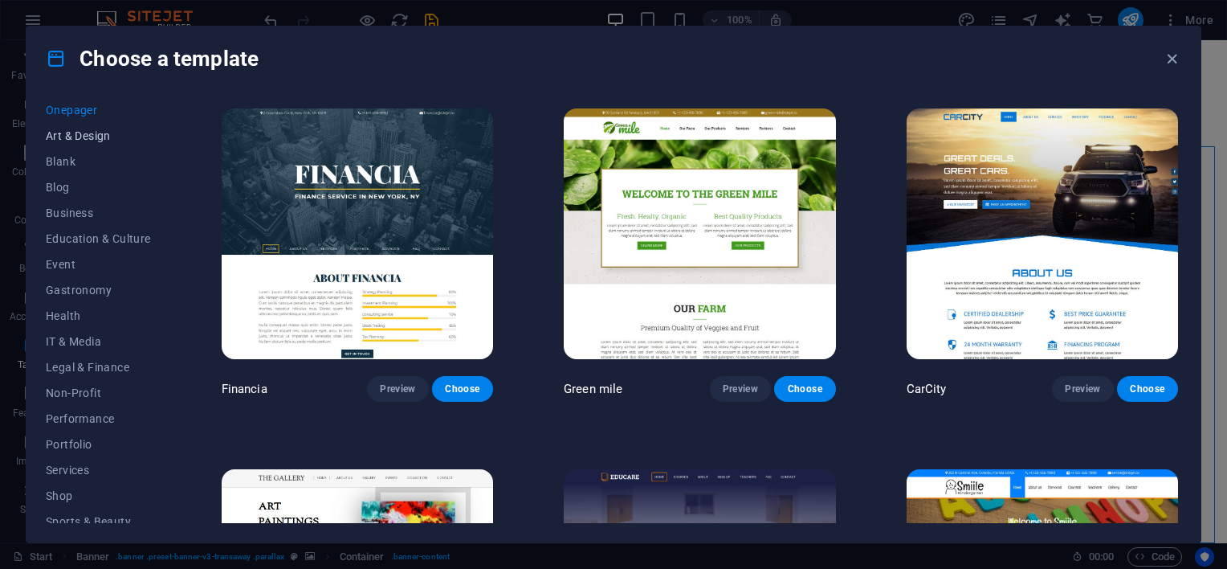
scroll to position [248, 0]
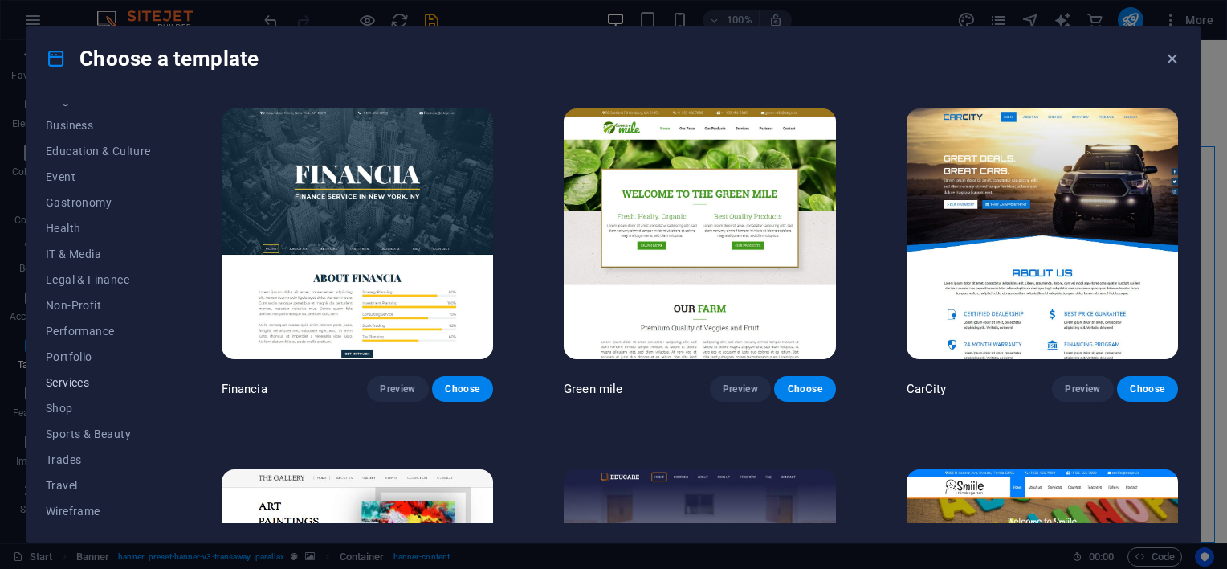
click at [76, 381] on span "Services" at bounding box center [98, 382] width 105 height 13
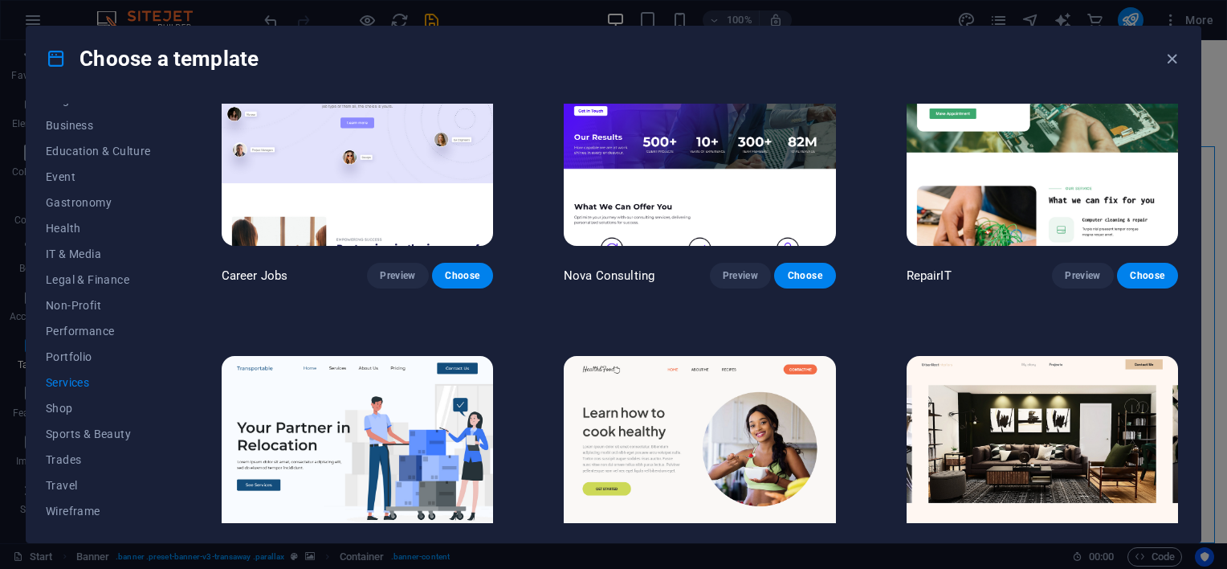
scroll to position [0, 0]
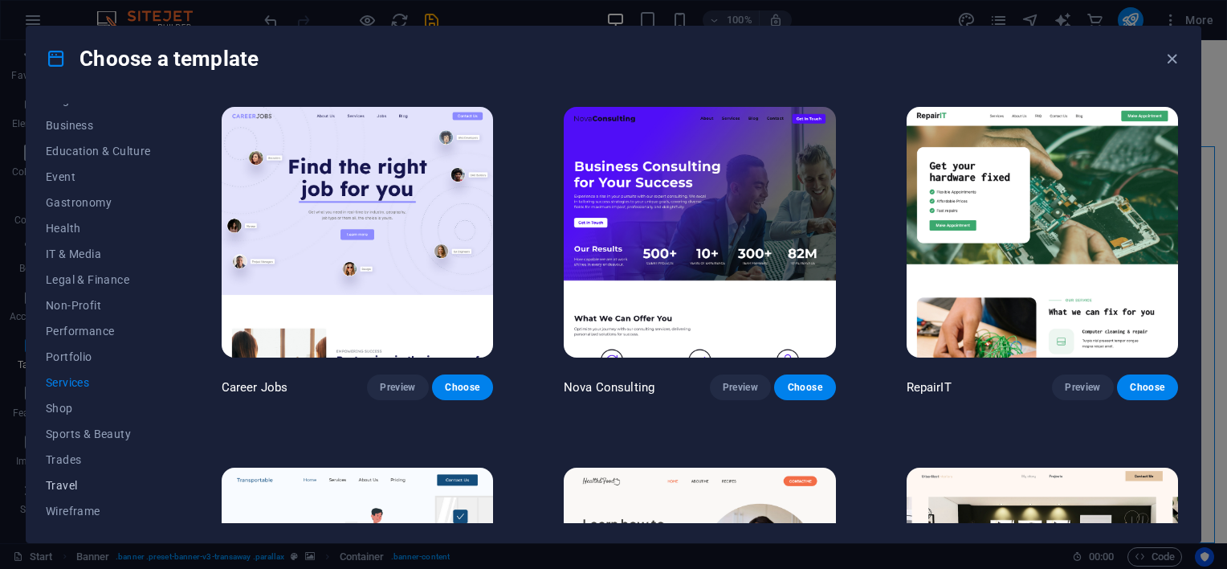
click at [71, 480] on span "Travel" at bounding box center [98, 485] width 105 height 13
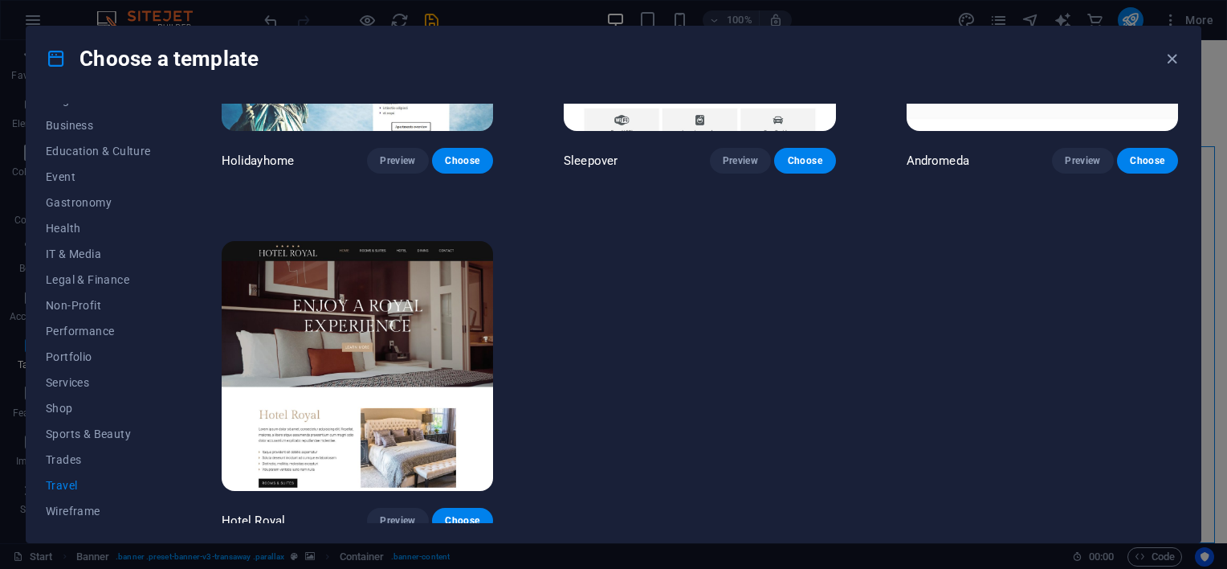
scroll to position [593, 0]
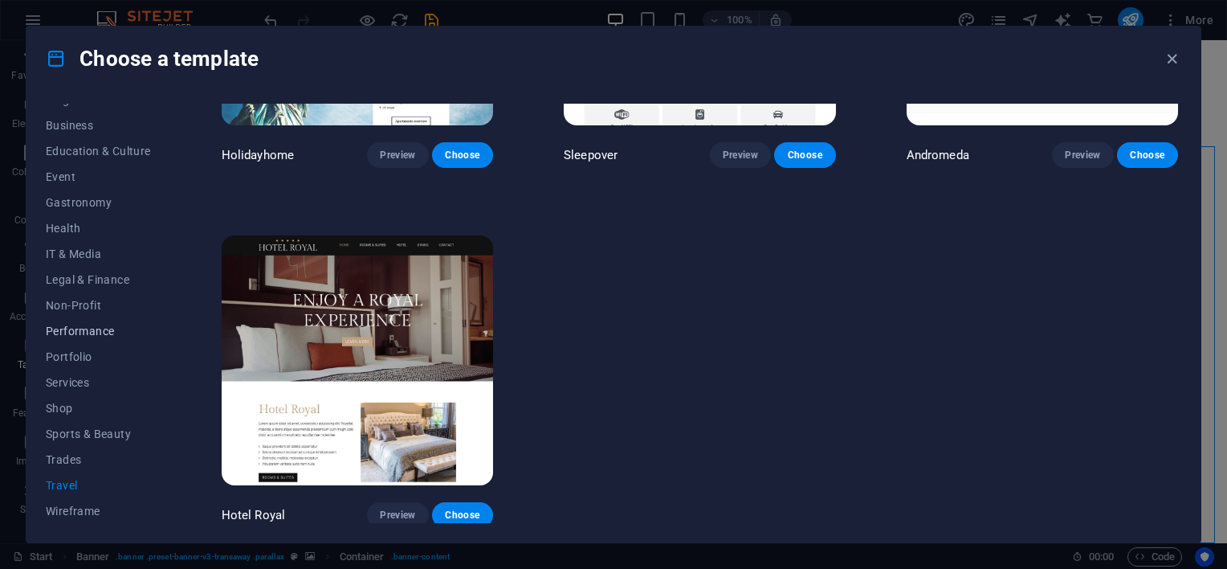
click at [71, 331] on span "Performance" at bounding box center [98, 330] width 105 height 13
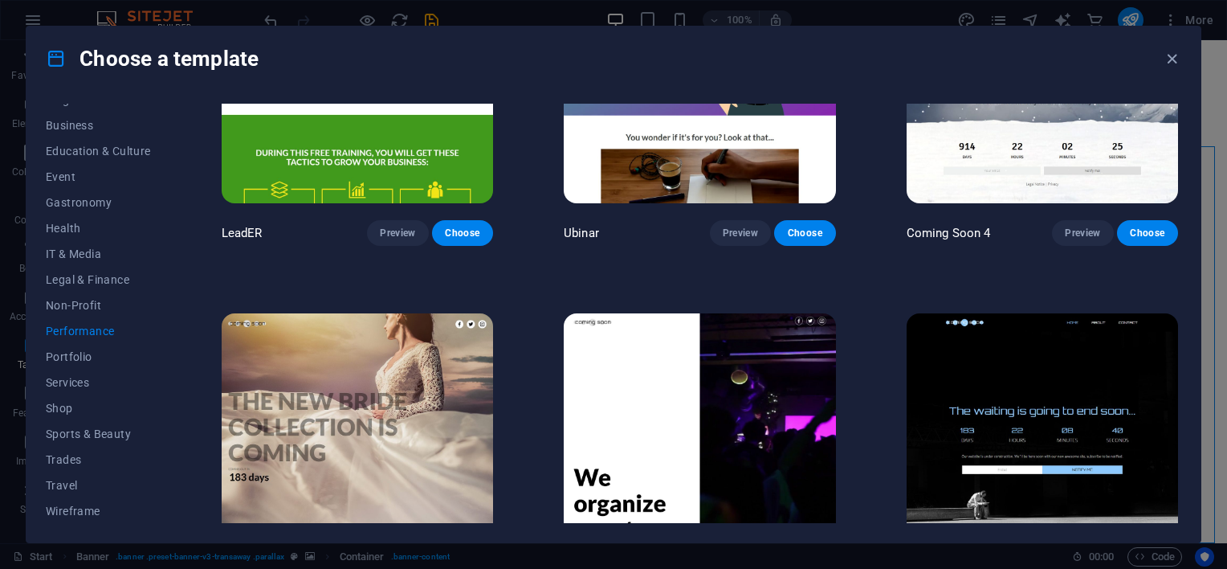
scroll to position [1670, 0]
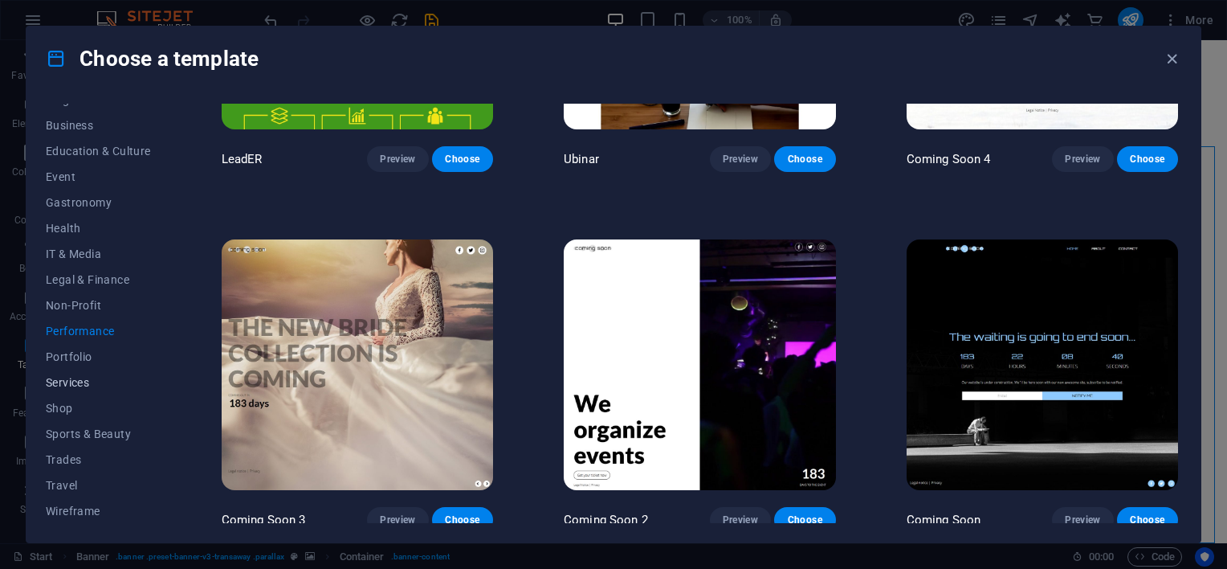
click at [61, 388] on button "Services" at bounding box center [98, 382] width 105 height 26
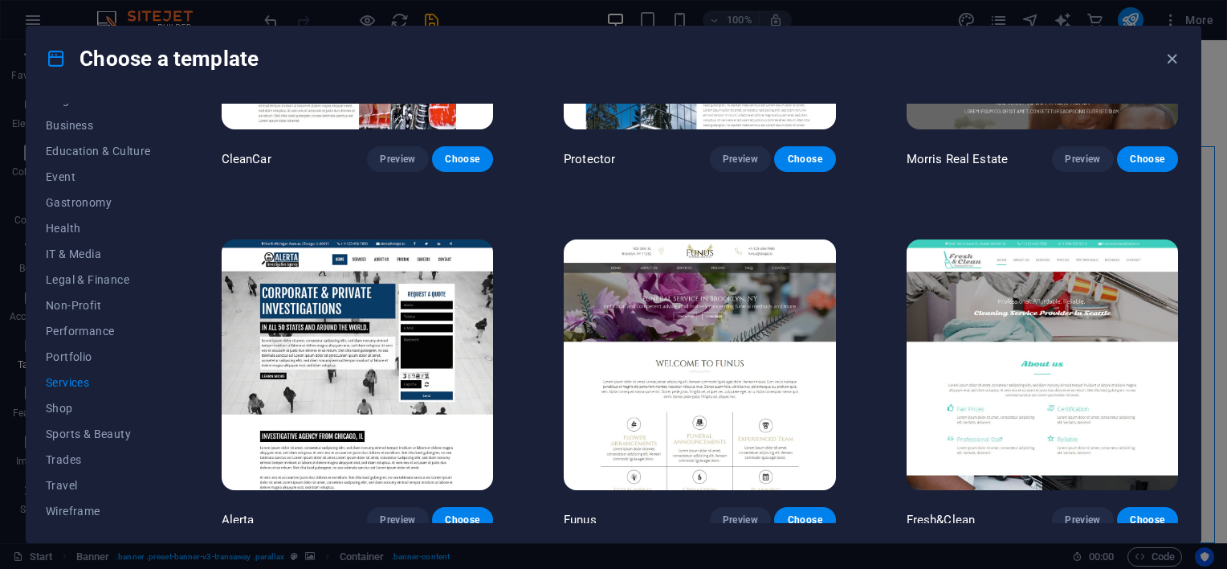
scroll to position [2071, 0]
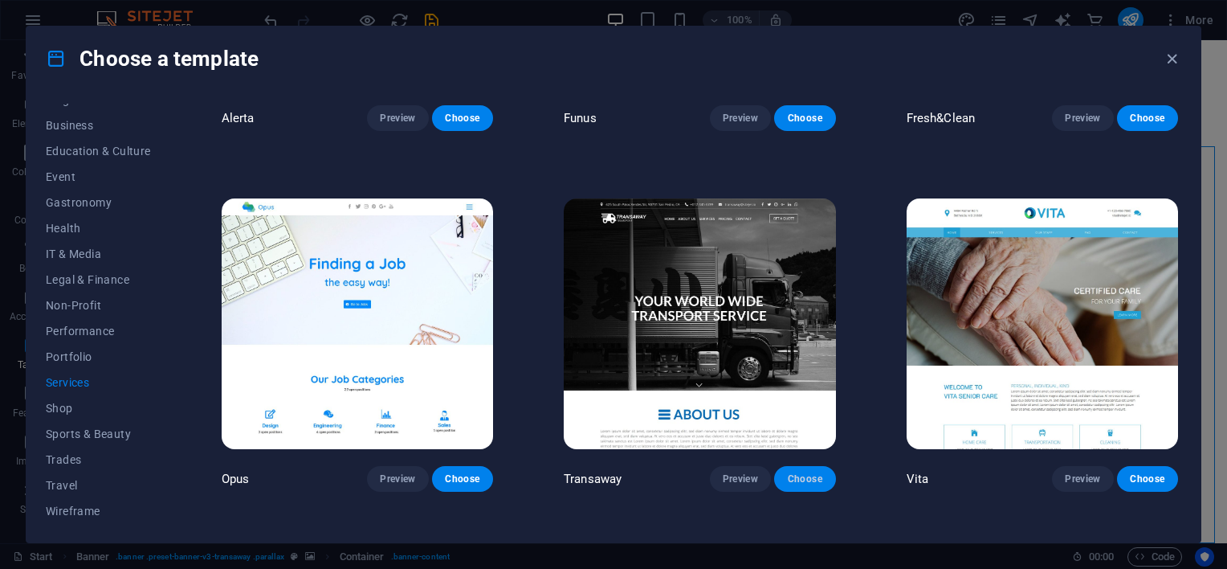
click at [796, 472] on span "Choose" at bounding box center [804, 478] width 35 height 13
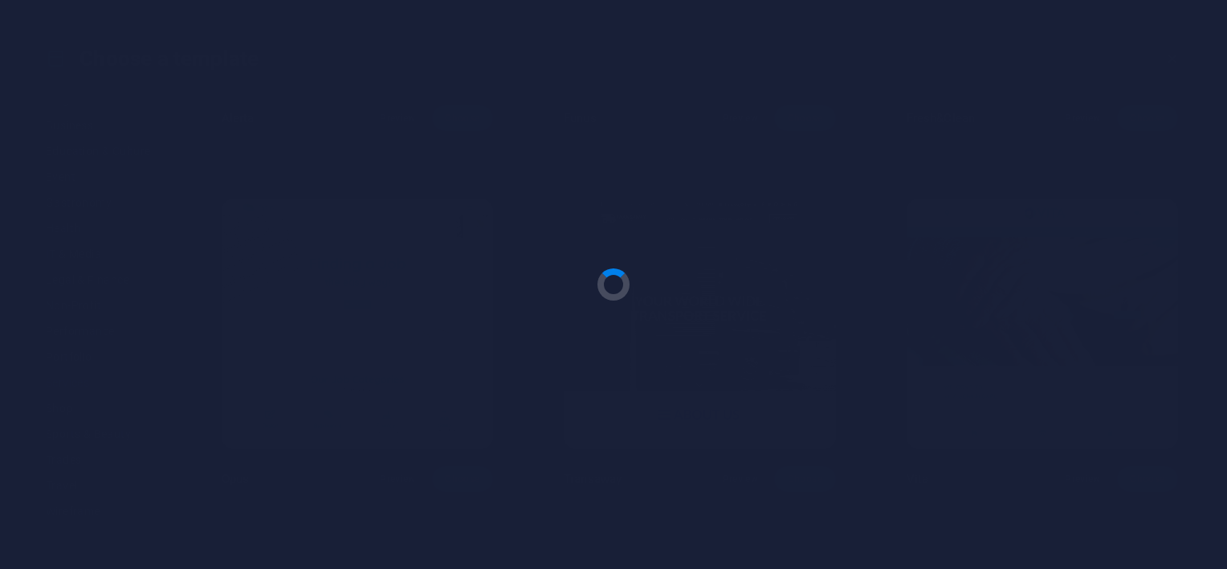
checkbox input "false"
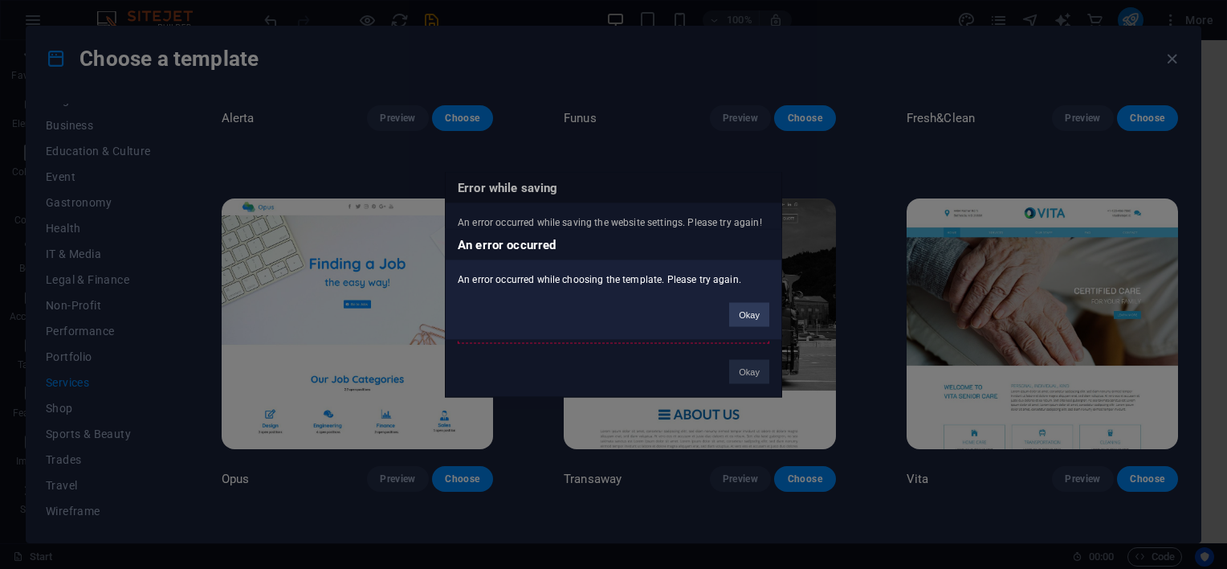
click at [742, 312] on button "Okay" at bounding box center [749, 315] width 40 height 24
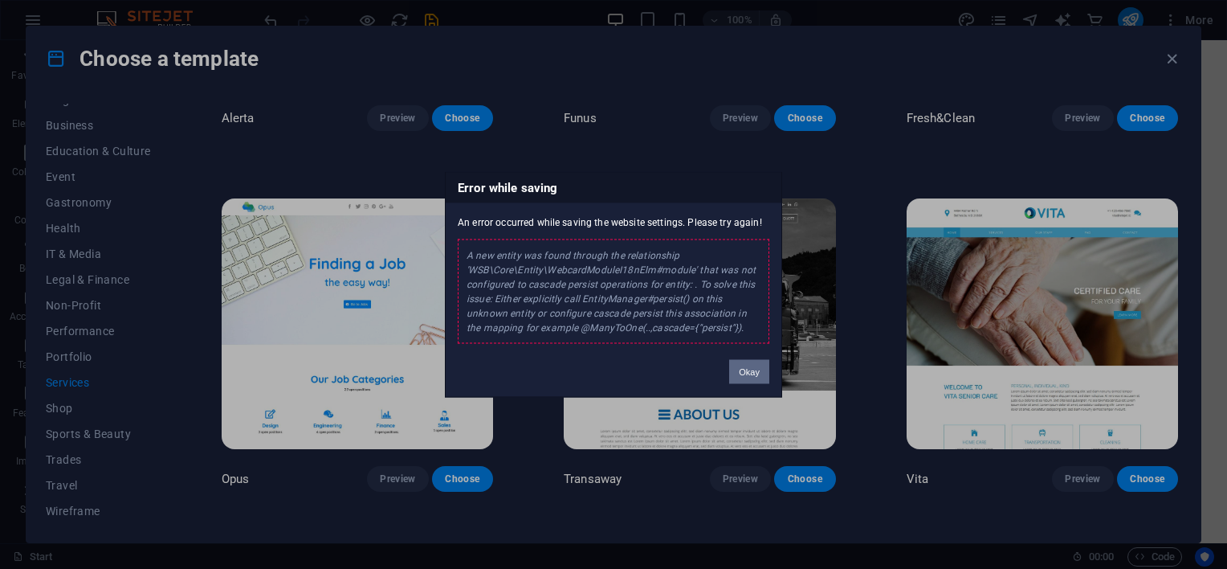
click at [742, 371] on button "Okay" at bounding box center [749, 372] width 40 height 24
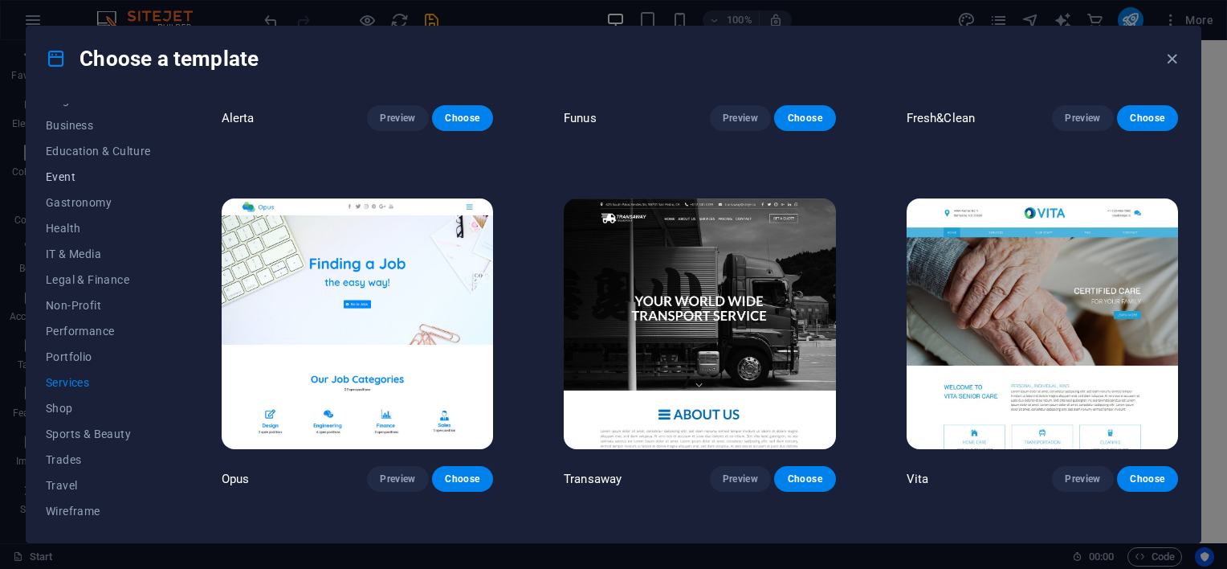
scroll to position [0, 0]
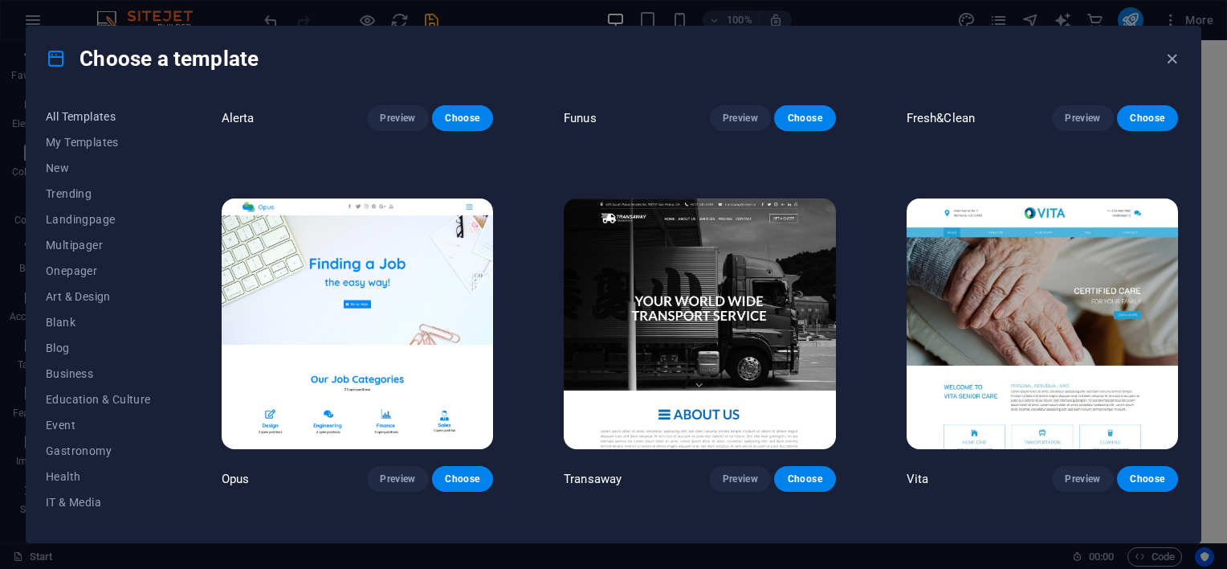
click at [94, 120] on span "All Templates" at bounding box center [98, 116] width 105 height 13
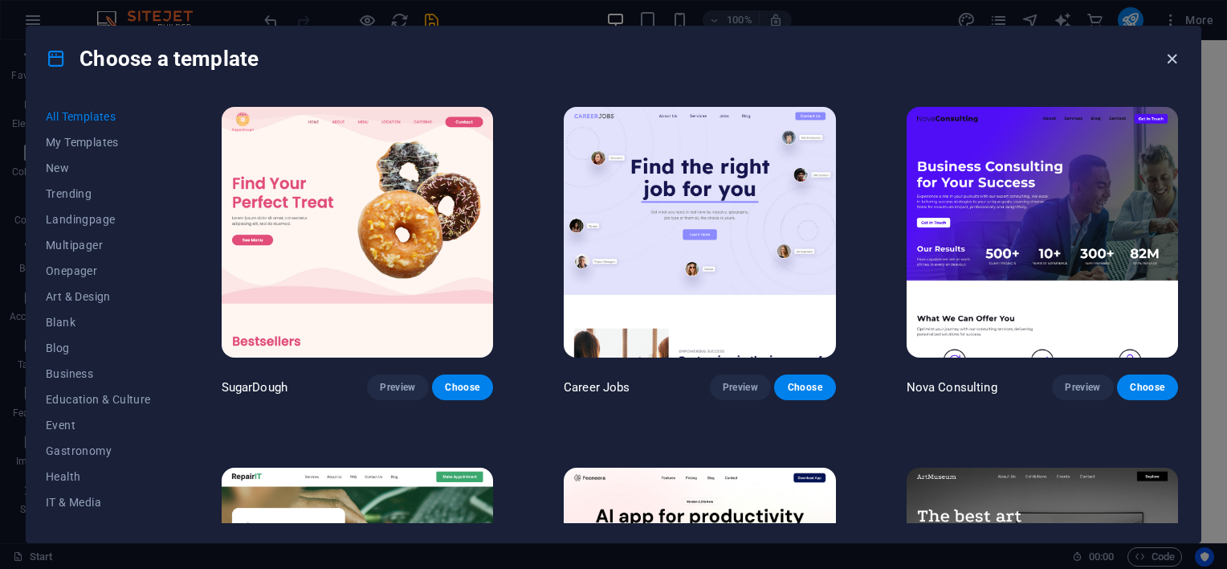
drag, startPoint x: 1167, startPoint y: 60, endPoint x: 1102, endPoint y: 21, distance: 76.0
click at [1167, 60] on icon "button" at bounding box center [1172, 59] width 18 height 18
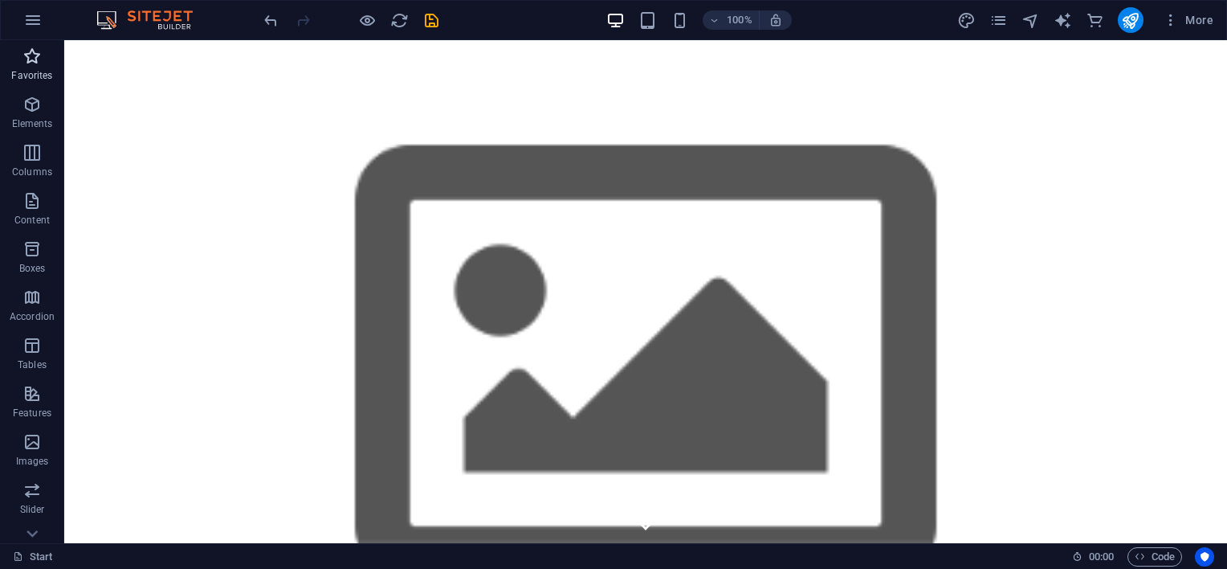
click at [27, 58] on icon "button" at bounding box center [31, 56] width 19 height 19
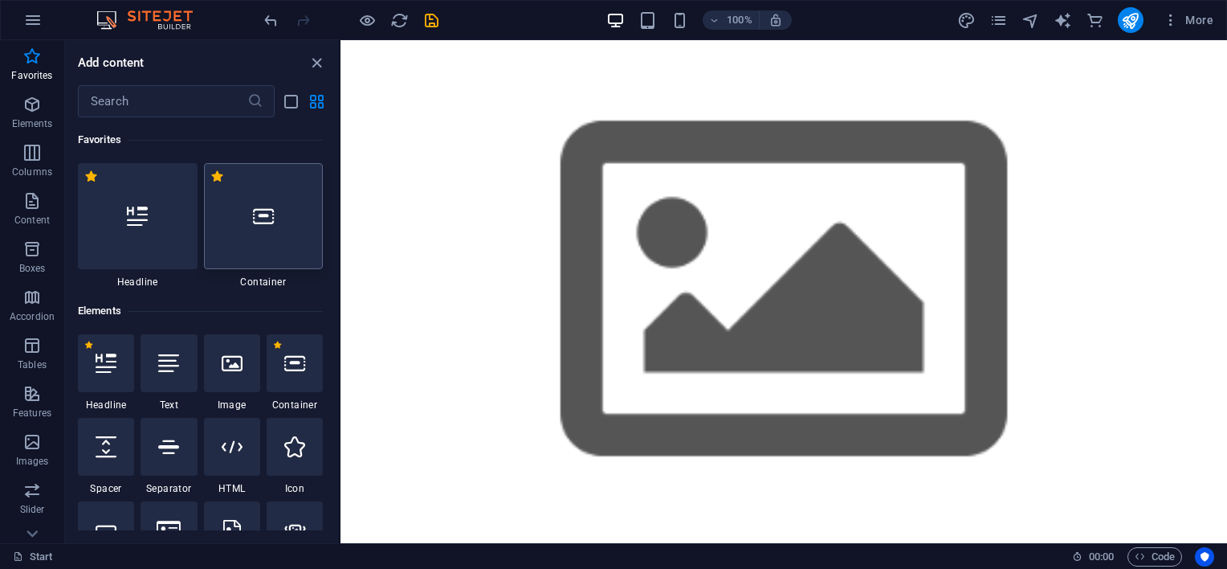
click at [262, 222] on icon at bounding box center [263, 216] width 21 height 21
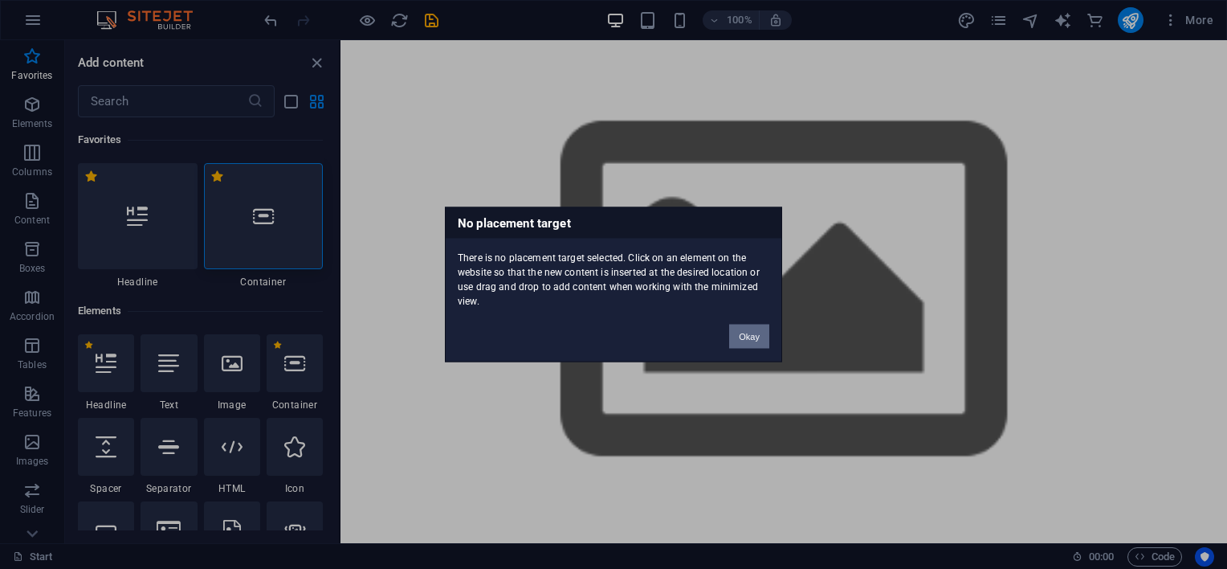
click at [744, 334] on button "Okay" at bounding box center [749, 336] width 40 height 24
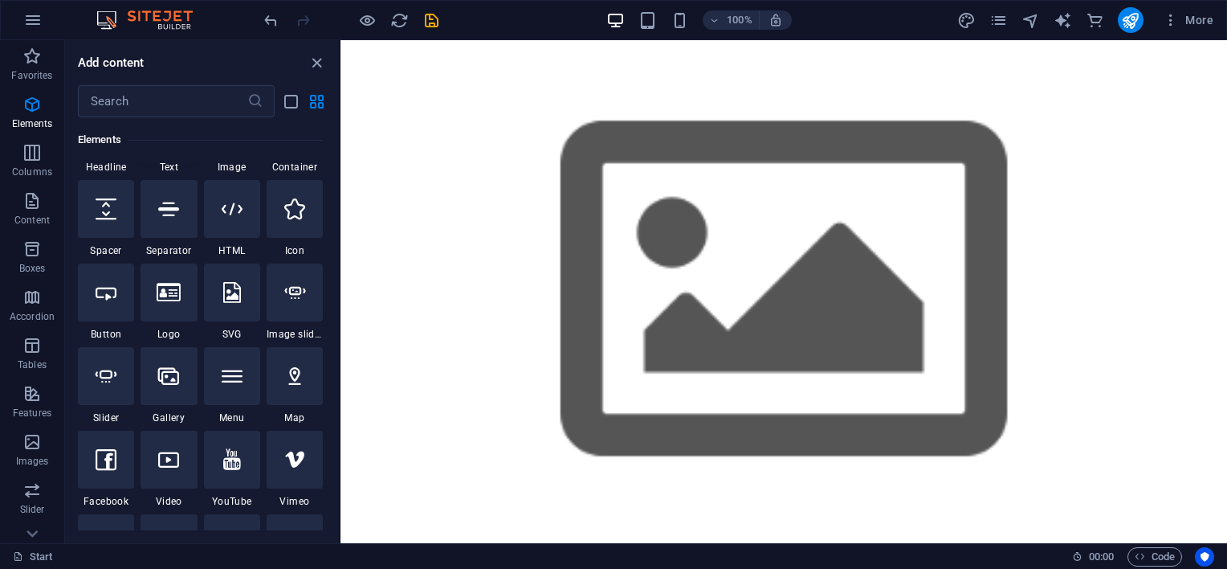
scroll to position [267, 0]
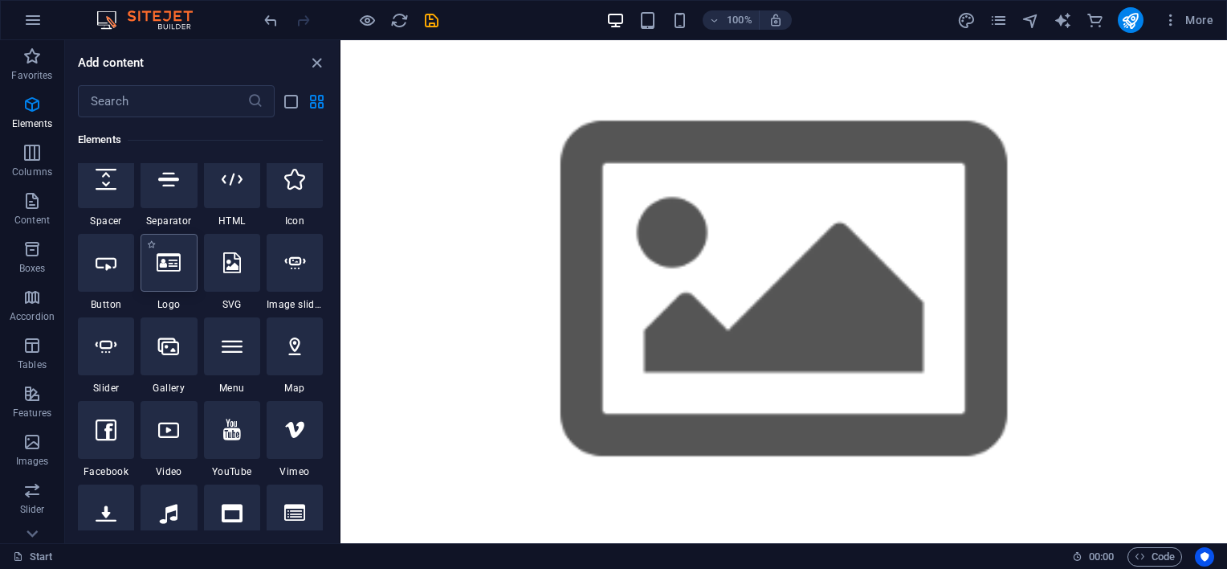
click at [178, 276] on div at bounding box center [169, 263] width 56 height 58
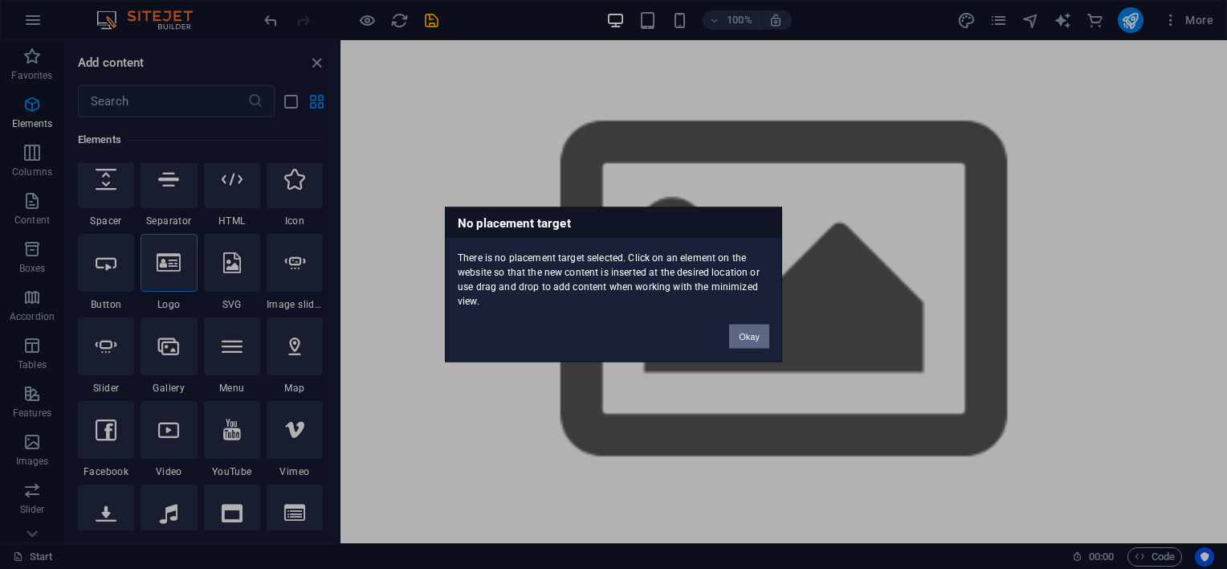
click at [765, 337] on button "Okay" at bounding box center [749, 336] width 40 height 24
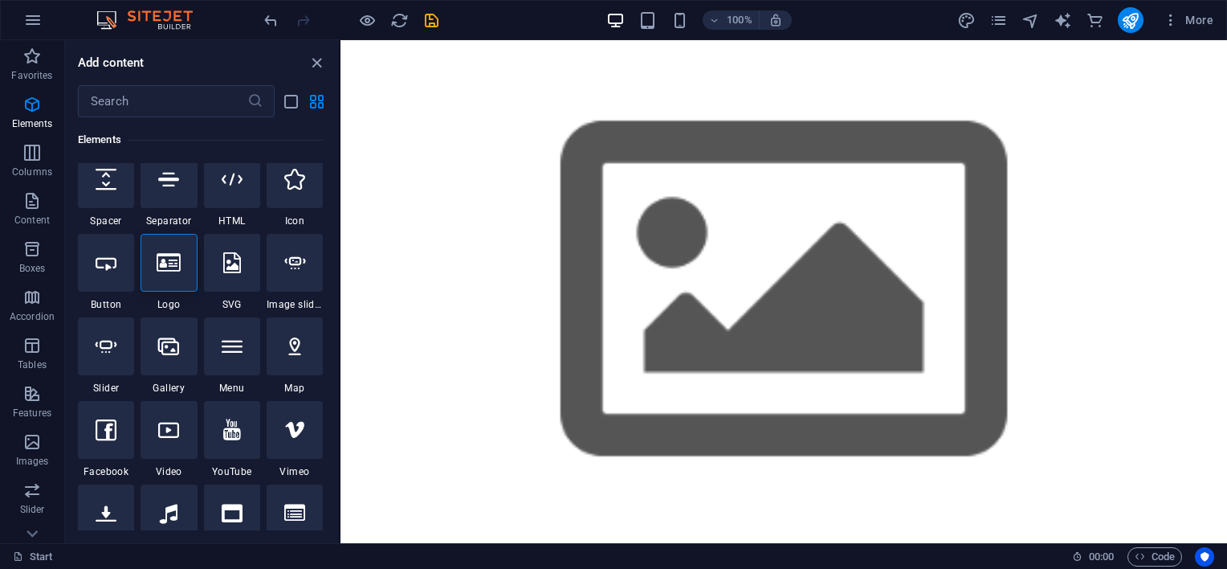
scroll to position [0, 0]
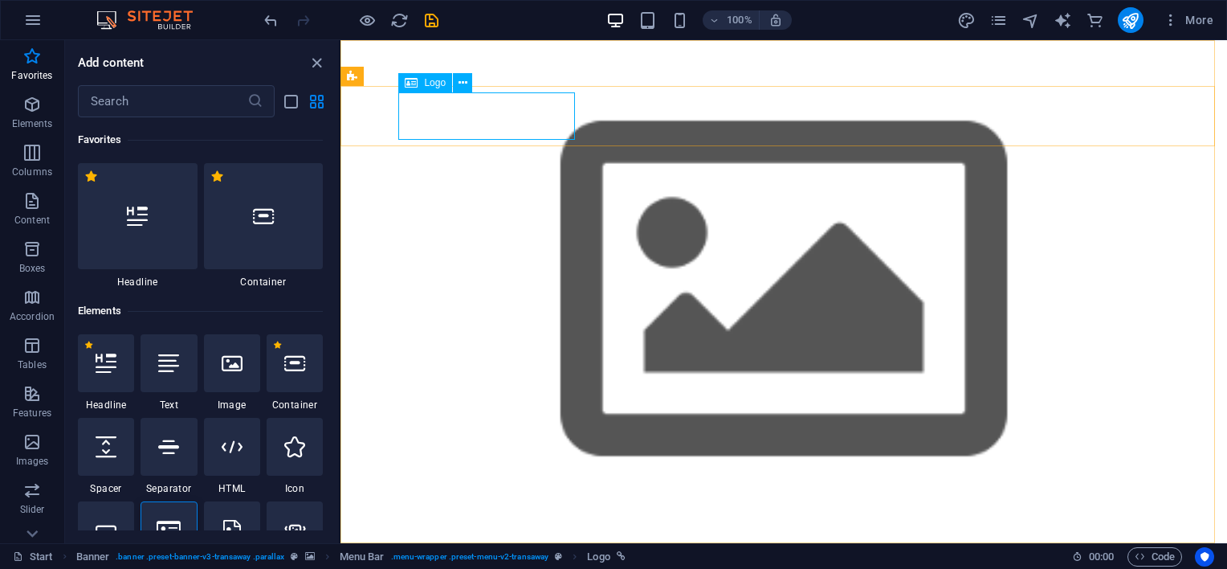
click at [420, 85] on div "Logo" at bounding box center [425, 82] width 54 height 19
select select "px"
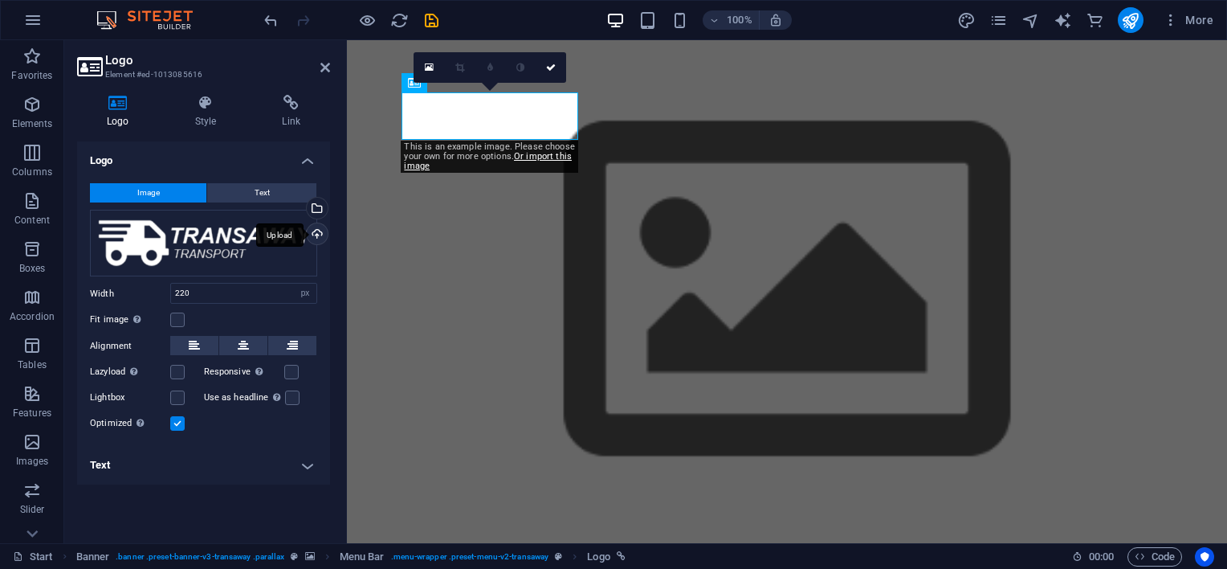
click at [318, 225] on div "Upload" at bounding box center [316, 235] width 24 height 24
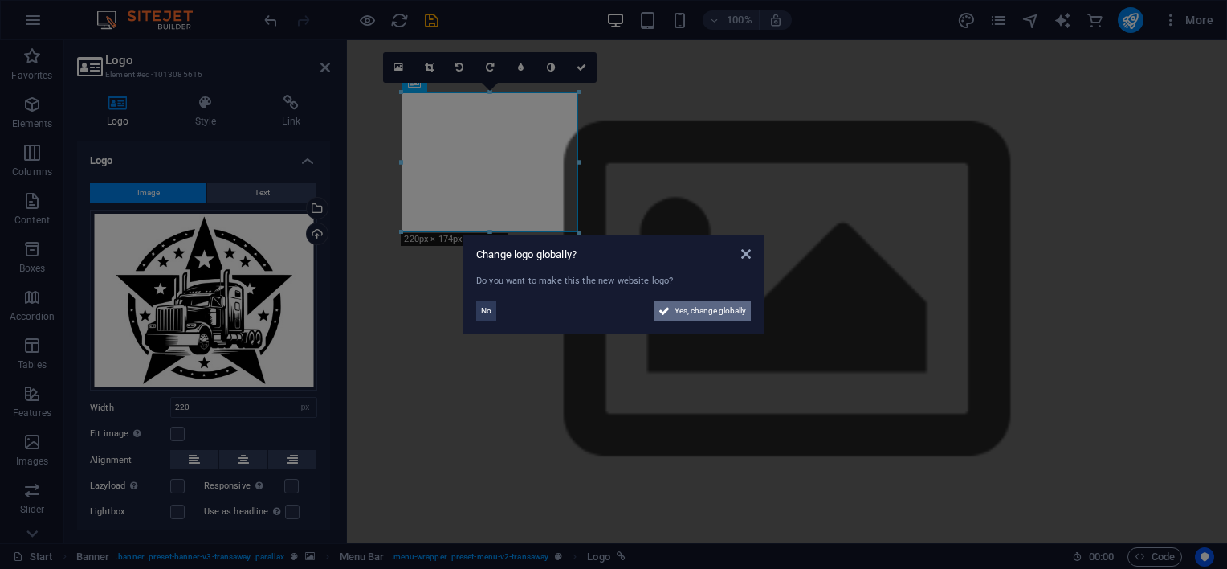
click at [699, 310] on span "Yes, change globally" at bounding box center [710, 310] width 71 height 19
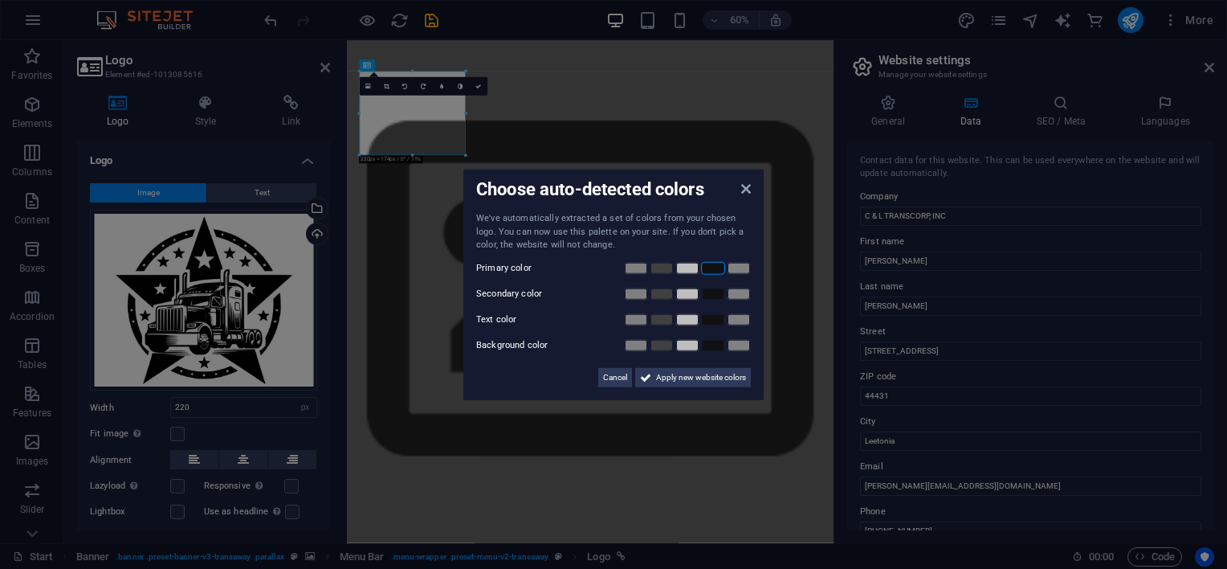
click at [708, 266] on link at bounding box center [713, 267] width 24 height 13
click at [686, 289] on link at bounding box center [687, 293] width 24 height 13
click at [683, 319] on link at bounding box center [687, 318] width 24 height 13
click at [617, 376] on span "Cancel" at bounding box center [615, 376] width 24 height 19
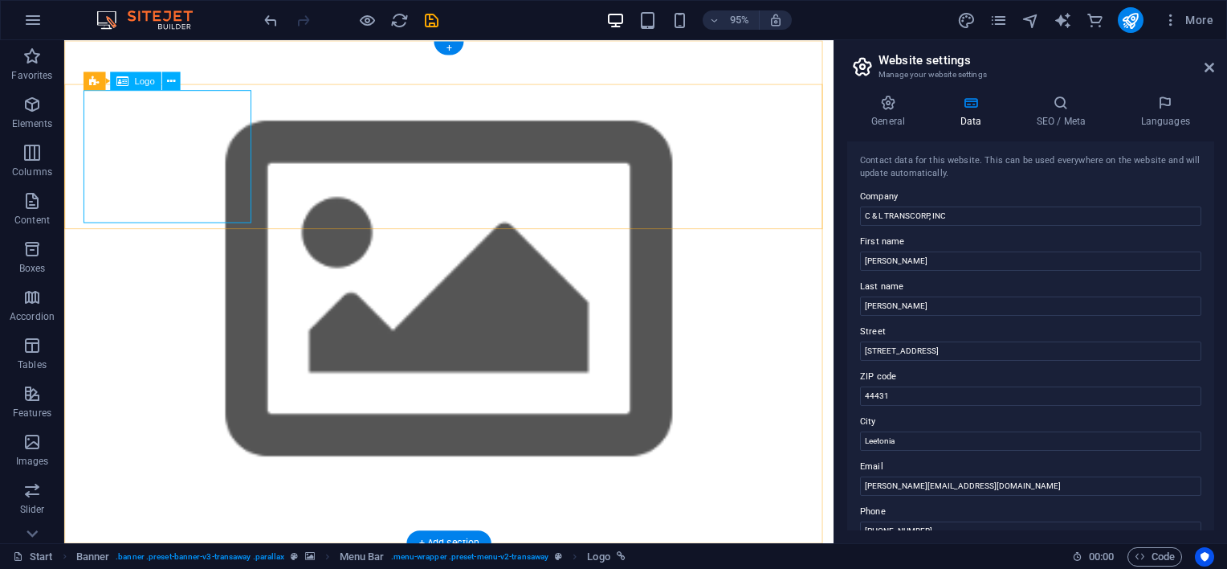
select select "px"
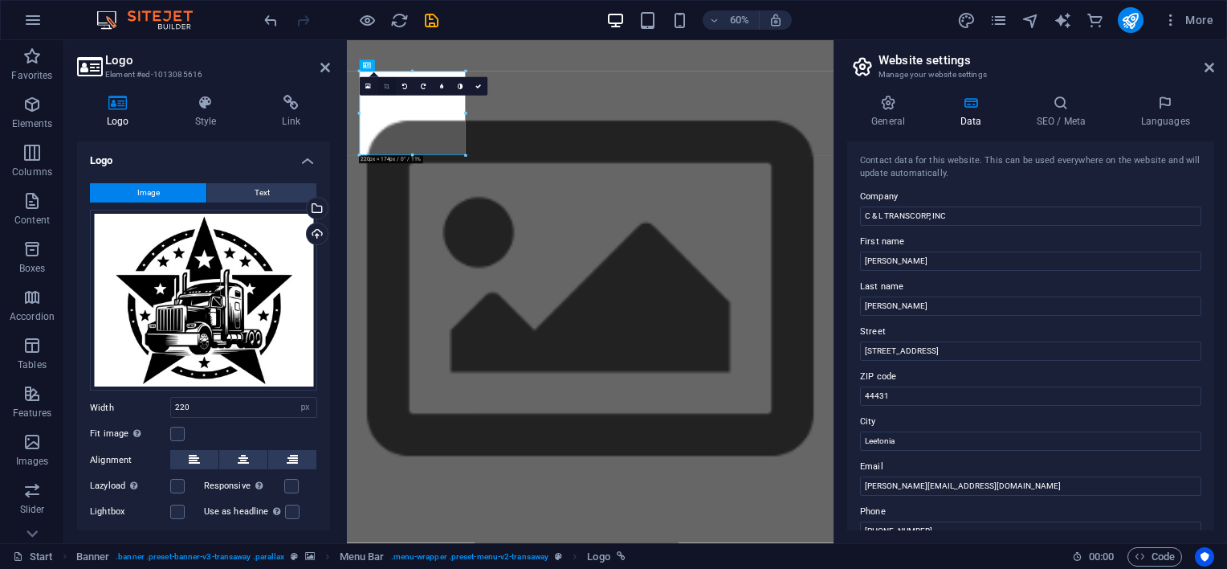
click at [386, 85] on icon at bounding box center [387, 87] width 6 height 6
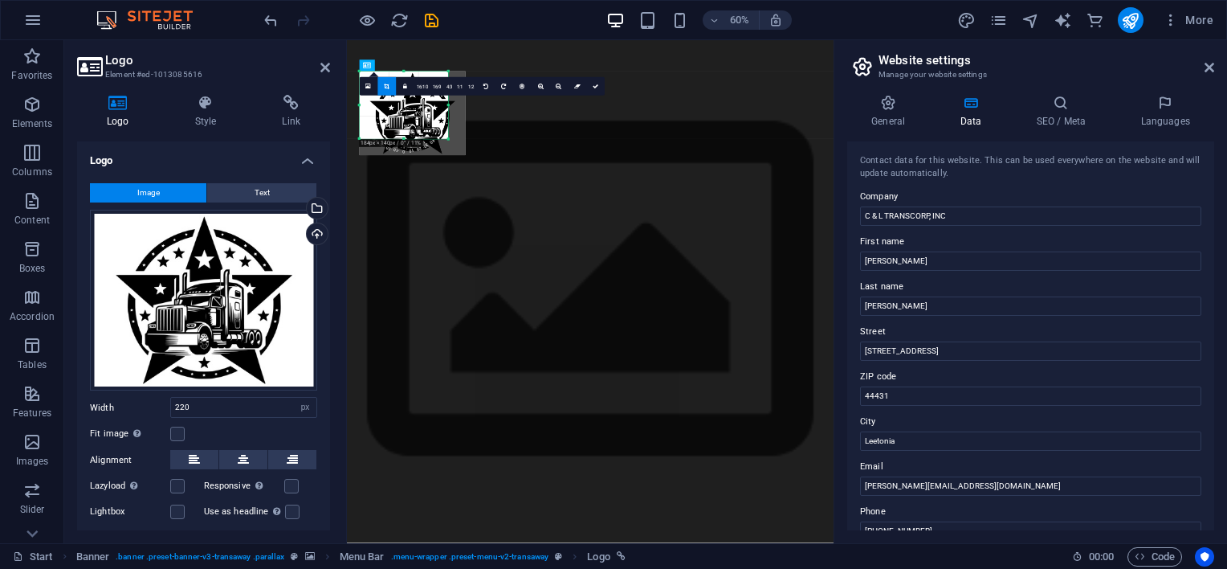
drag, startPoint x: 466, startPoint y: 156, endPoint x: 437, endPoint y: 129, distance: 39.8
click at [437, 129] on div "180 170 160 150 140 130 120 110 100 90 80 70 60 50 40 30 20 10 0 -10 -20 -30 -4…" at bounding box center [403, 104] width 88 height 67
drag, startPoint x: 420, startPoint y: 112, endPoint x: 412, endPoint y: 102, distance: 13.2
click at [412, 102] on div at bounding box center [407, 107] width 106 height 84
drag, startPoint x: 448, startPoint y: 137, endPoint x: 462, endPoint y: 155, distance: 22.3
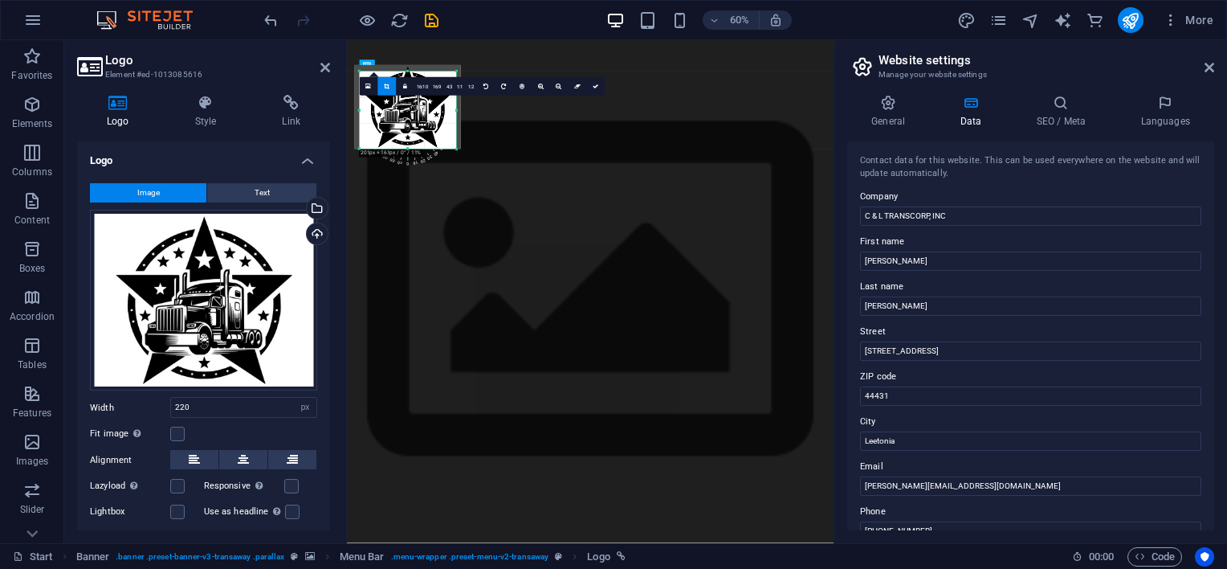
click at [456, 149] on div "180 170 160 150 140 130 120 110 100 90 80 70 60 50 40 30 20 10 0 -10 -20 -30 -4…" at bounding box center [407, 110] width 97 height 78
click at [262, 14] on icon "undo" at bounding box center [271, 20] width 18 height 18
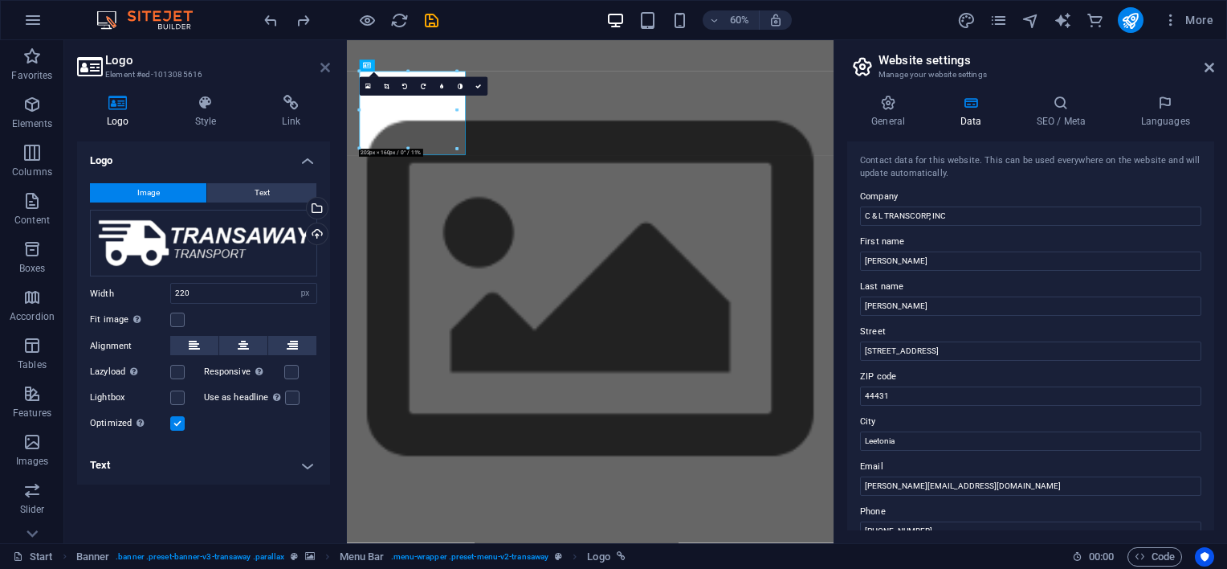
click at [323, 65] on icon at bounding box center [325, 67] width 10 height 13
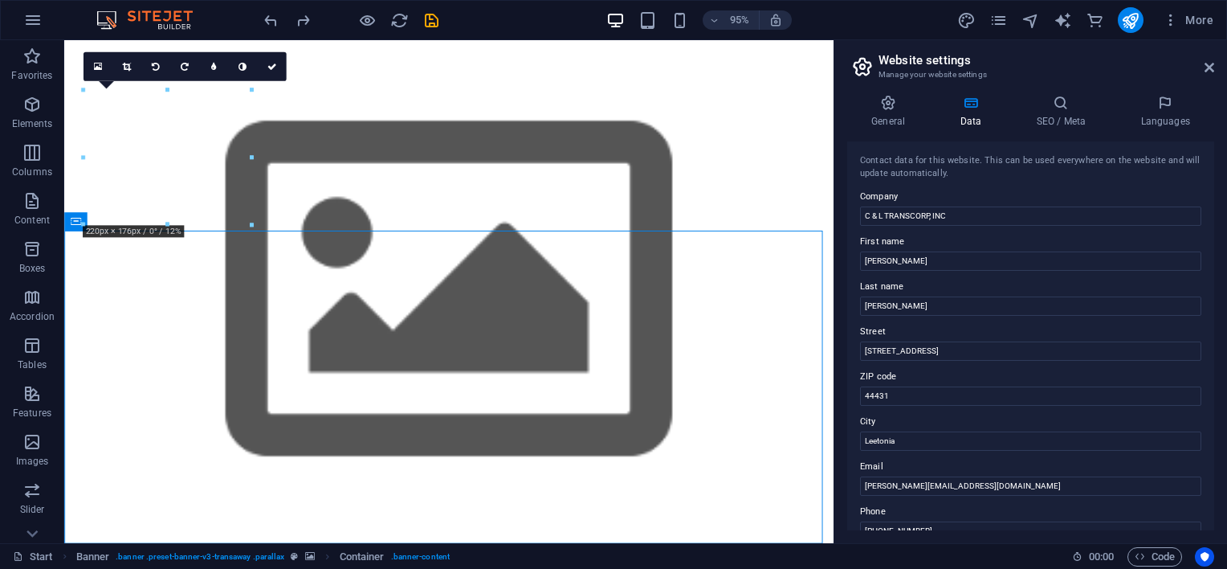
click at [1215, 72] on aside "Website settings Manage your website settings General Data SEO / Meta Languages…" at bounding box center [1031, 291] width 394 height 503
click at [1210, 71] on icon at bounding box center [1210, 67] width 10 height 13
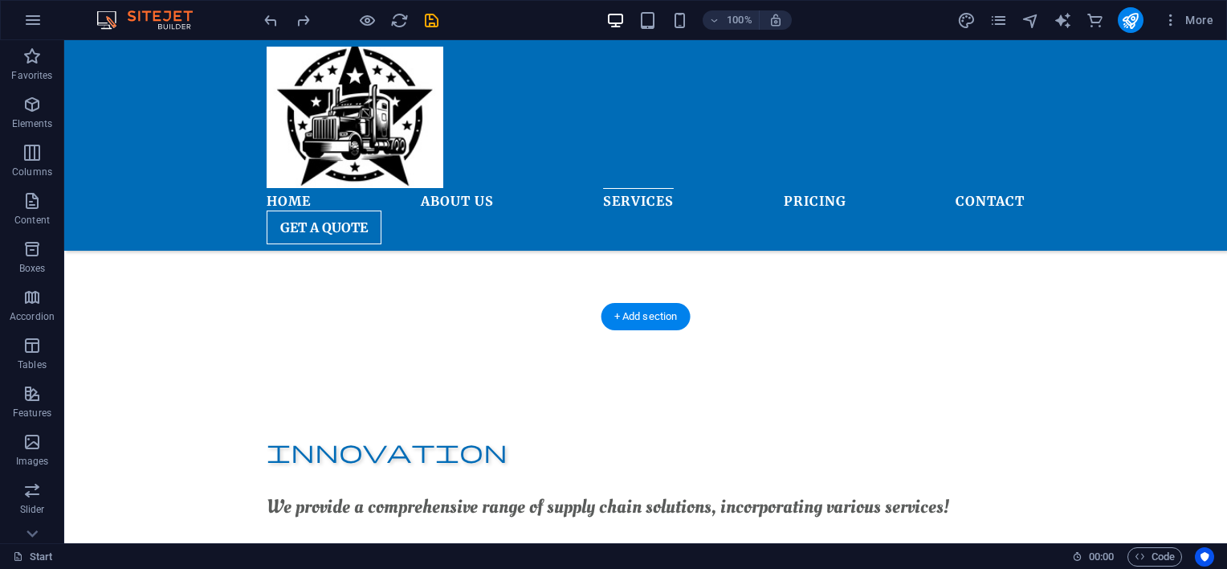
scroll to position [3882, 0]
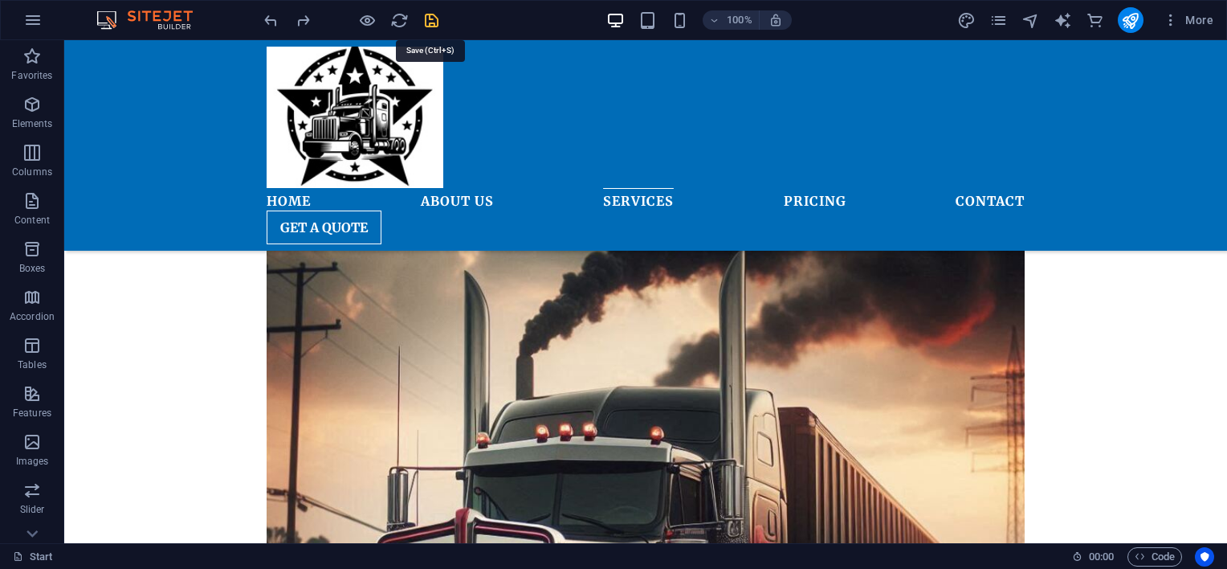
click at [431, 18] on icon "save" at bounding box center [431, 20] width 18 height 18
checkbox input "false"
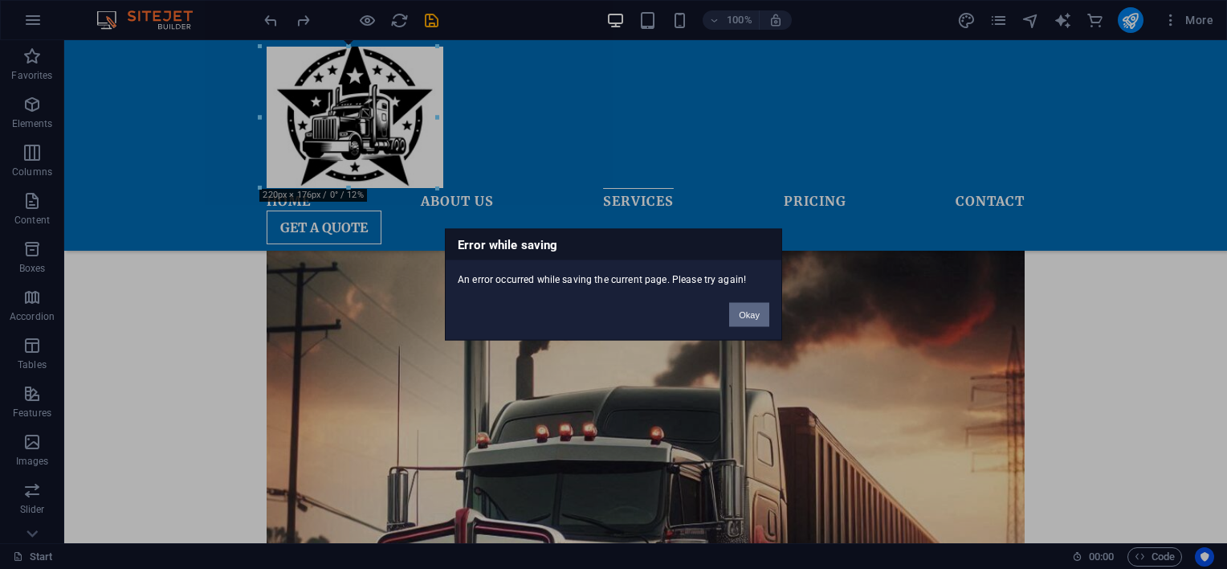
drag, startPoint x: 744, startPoint y: 311, endPoint x: 685, endPoint y: 43, distance: 274.6
click at [744, 311] on button "Okay" at bounding box center [749, 315] width 40 height 24
